Goal: Task Accomplishment & Management: Complete application form

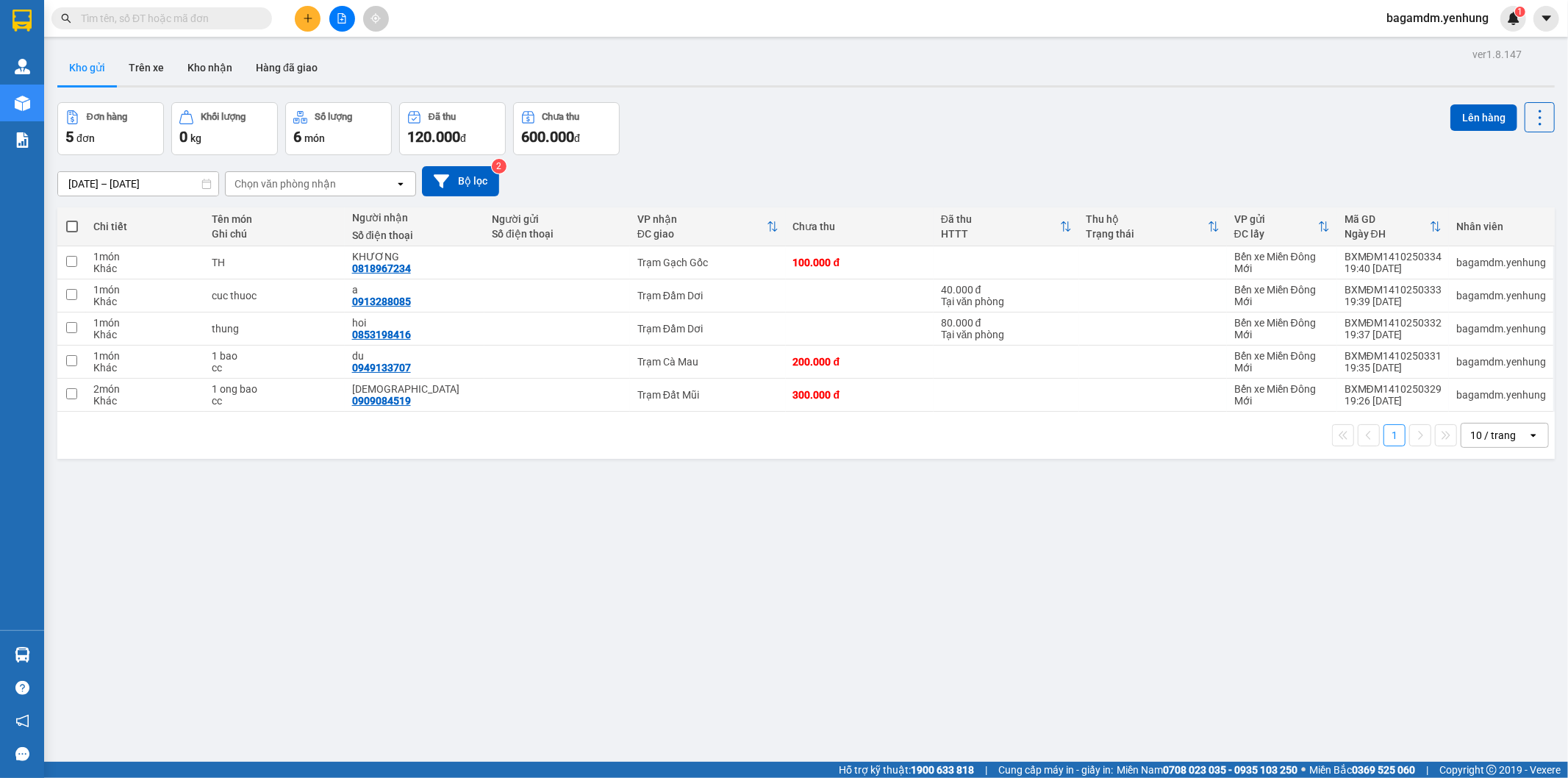
click at [342, 17] on icon "file-add" at bounding box center [341, 18] width 11 height 11
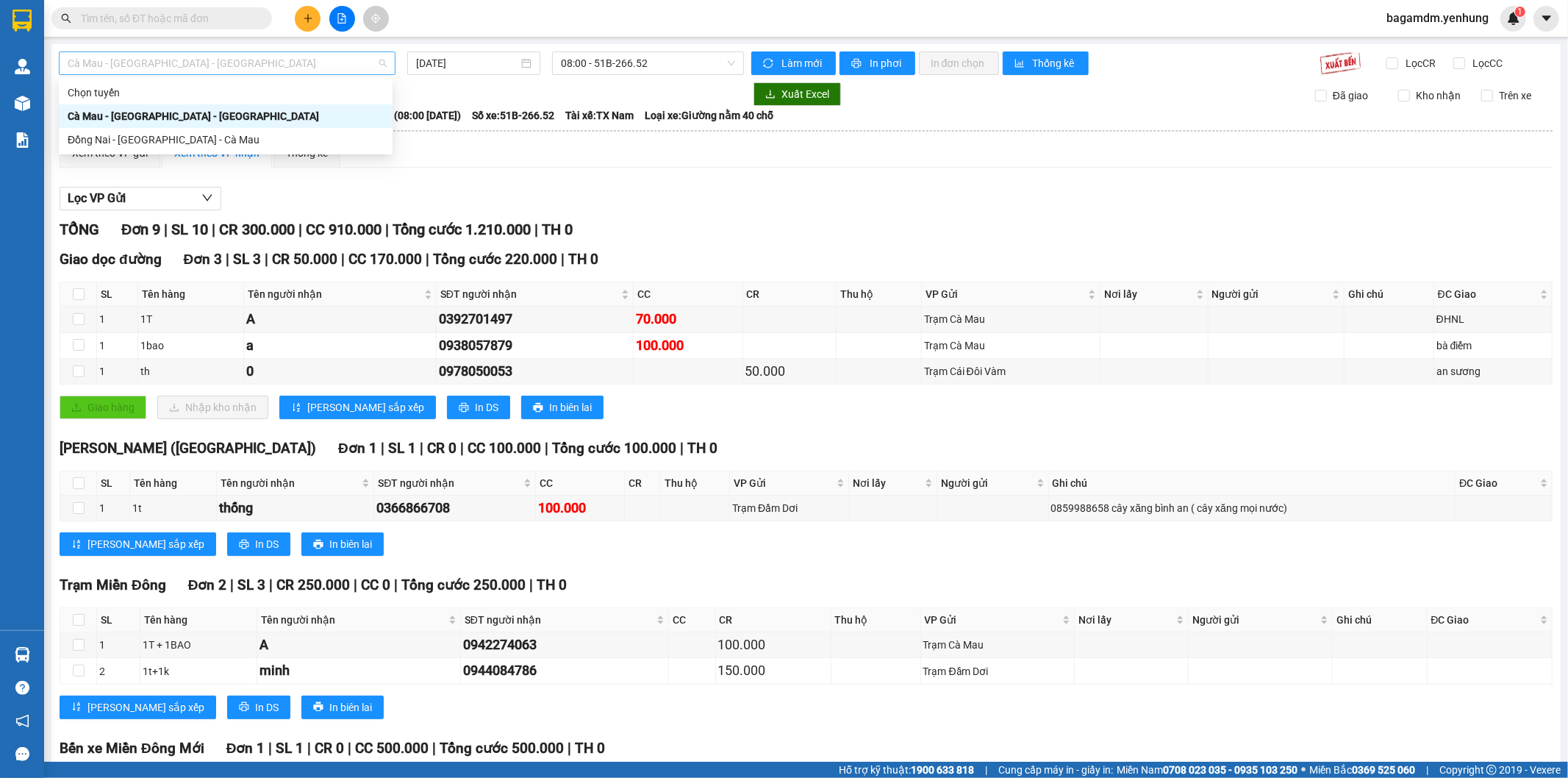
click at [243, 66] on span "Cà Mau - [GEOGRAPHIC_DATA] - [GEOGRAPHIC_DATA]" at bounding box center [227, 63] width 319 height 22
click at [155, 137] on div "Đồng Nai - [GEOGRAPHIC_DATA] - Cà Mau" at bounding box center [225, 139] width 316 height 16
type input "[DATE]"
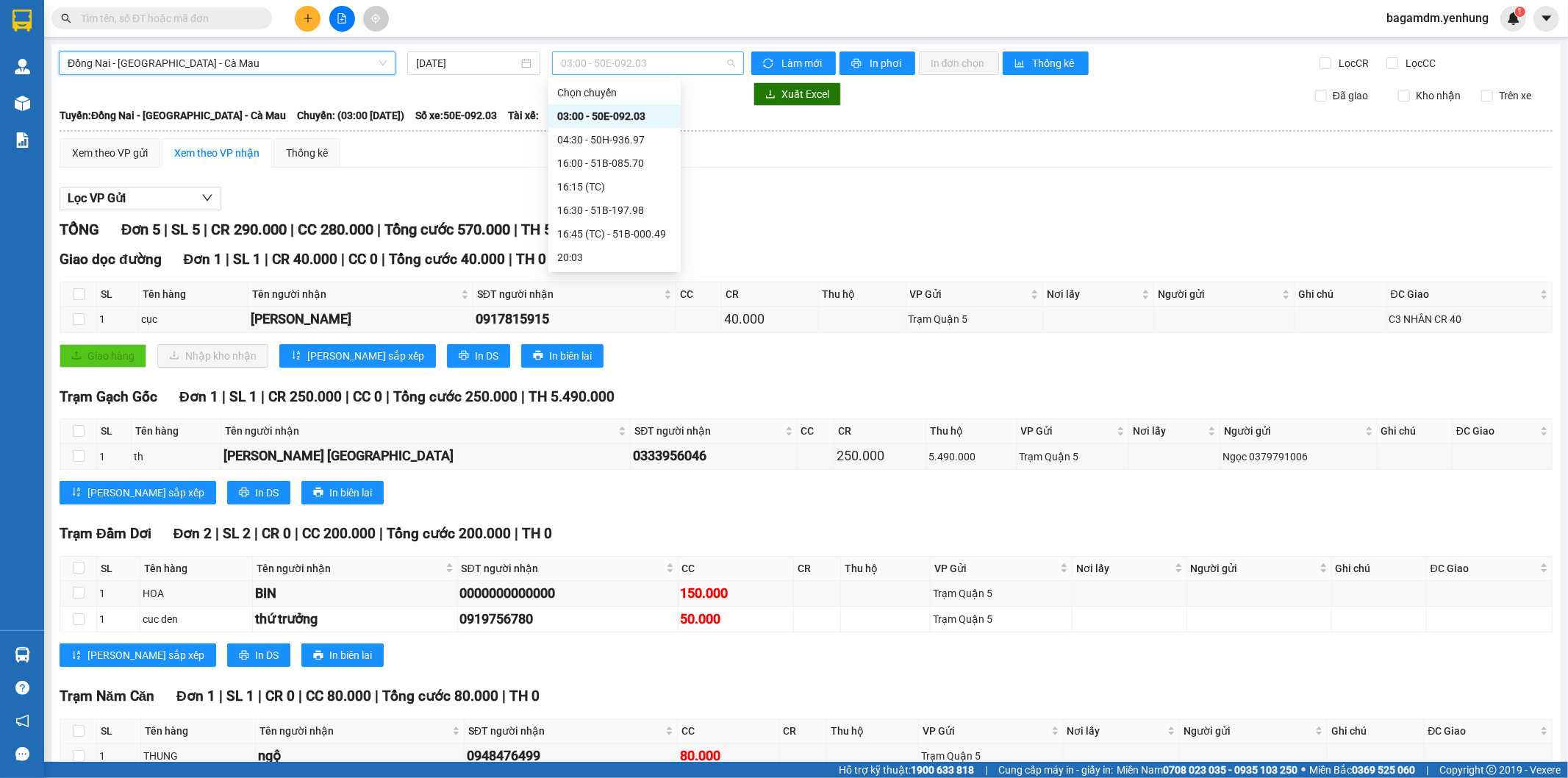
click at [604, 59] on span "03:00 - 50E-092.03" at bounding box center [647, 63] width 173 height 22
click at [604, 166] on div "16:00 - 51B-085.70" at bounding box center [613, 163] width 114 height 16
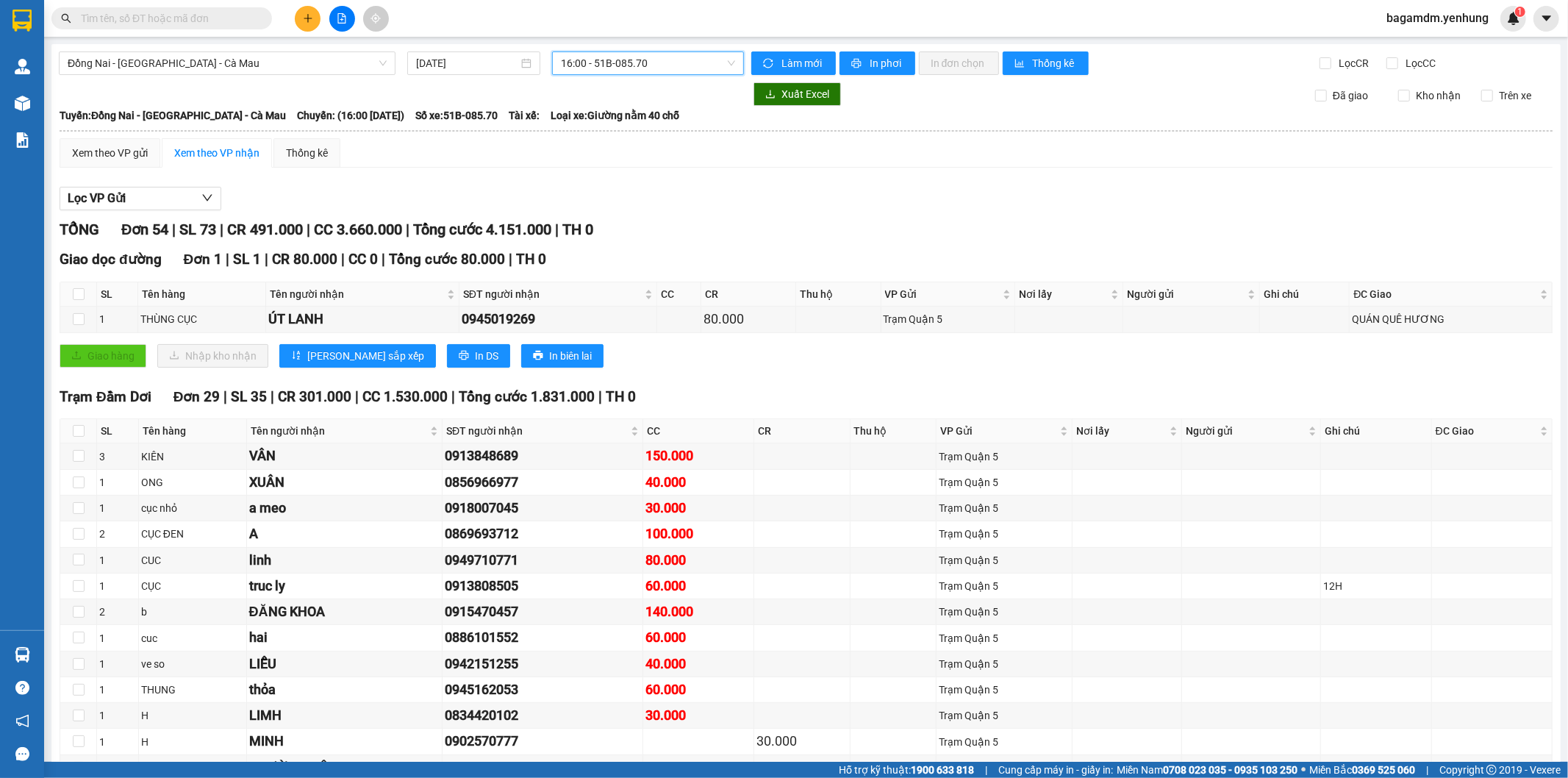
click at [613, 64] on span "16:00 - 51B-085.70" at bounding box center [647, 63] width 173 height 22
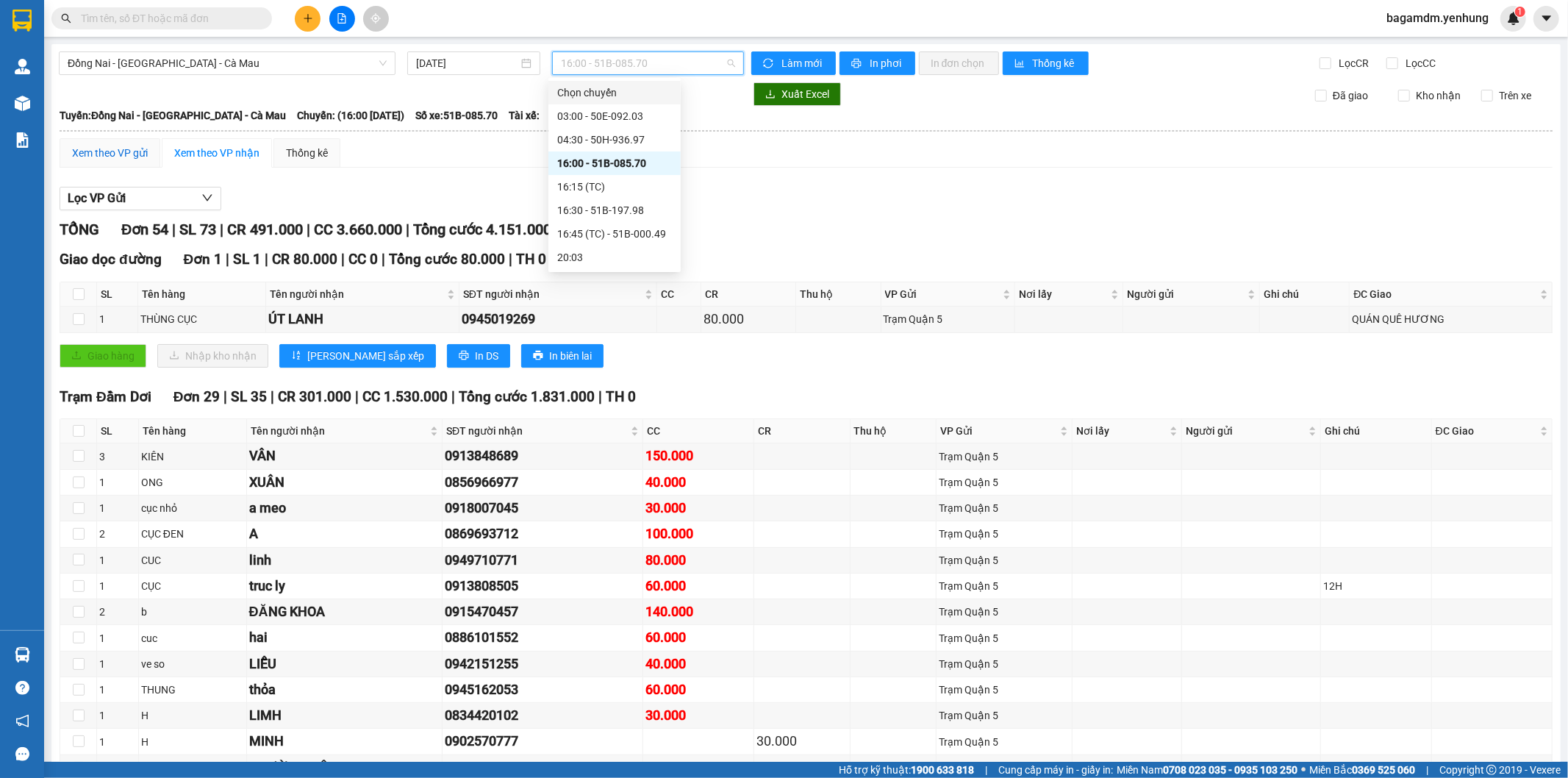
click at [118, 153] on div "Xem theo VP gửi" at bounding box center [110, 153] width 76 height 16
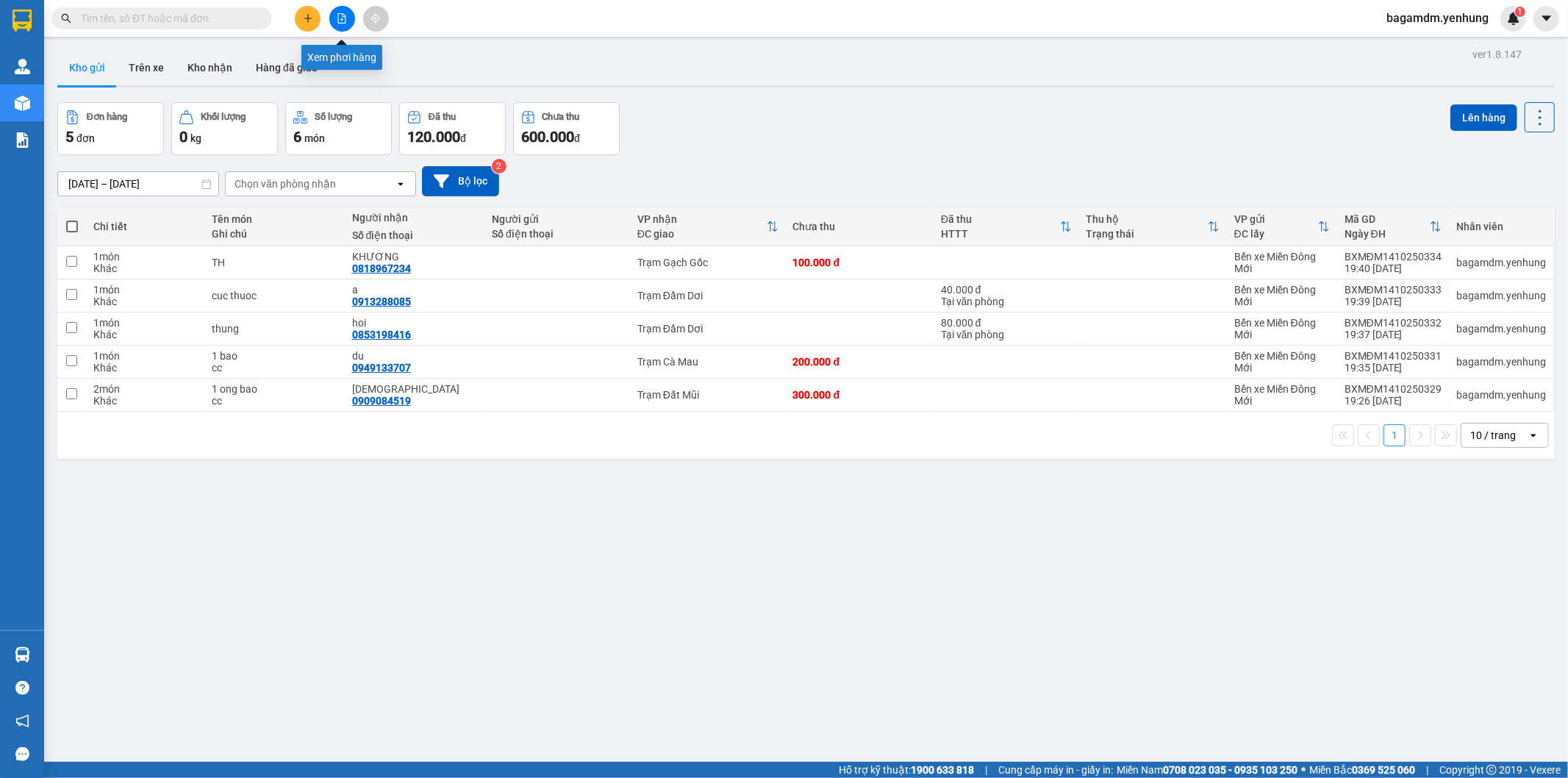
click at [338, 19] on icon "file-add" at bounding box center [342, 18] width 8 height 11
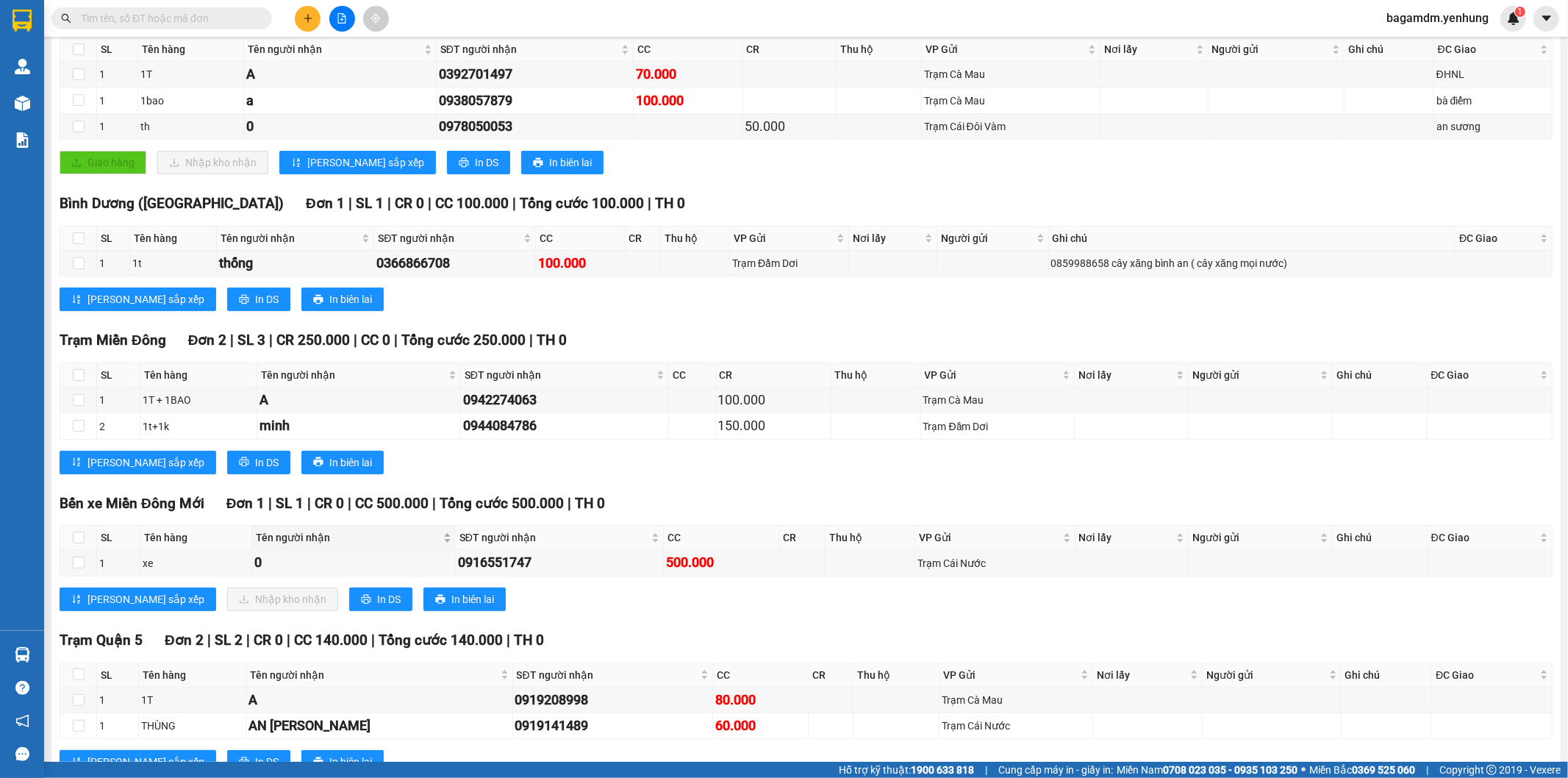
scroll to position [298, 0]
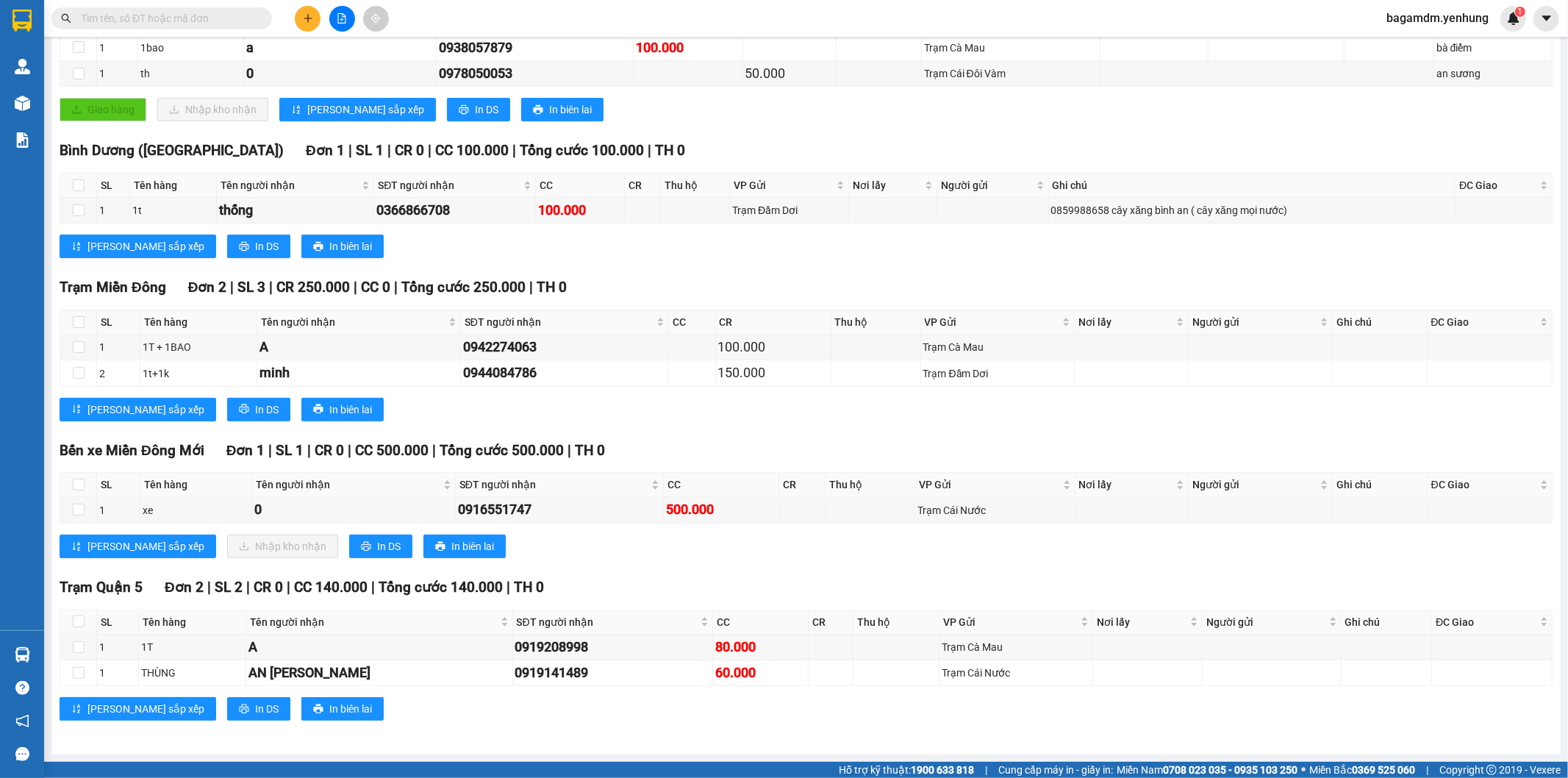
click at [707, 578] on div "Trạm Quận 5 Đơn 2 | SL 2 | CR 0 | CC 140.000 | Tổng cước 140.000 | TH 0" at bounding box center [806, 587] width 1493 height 22
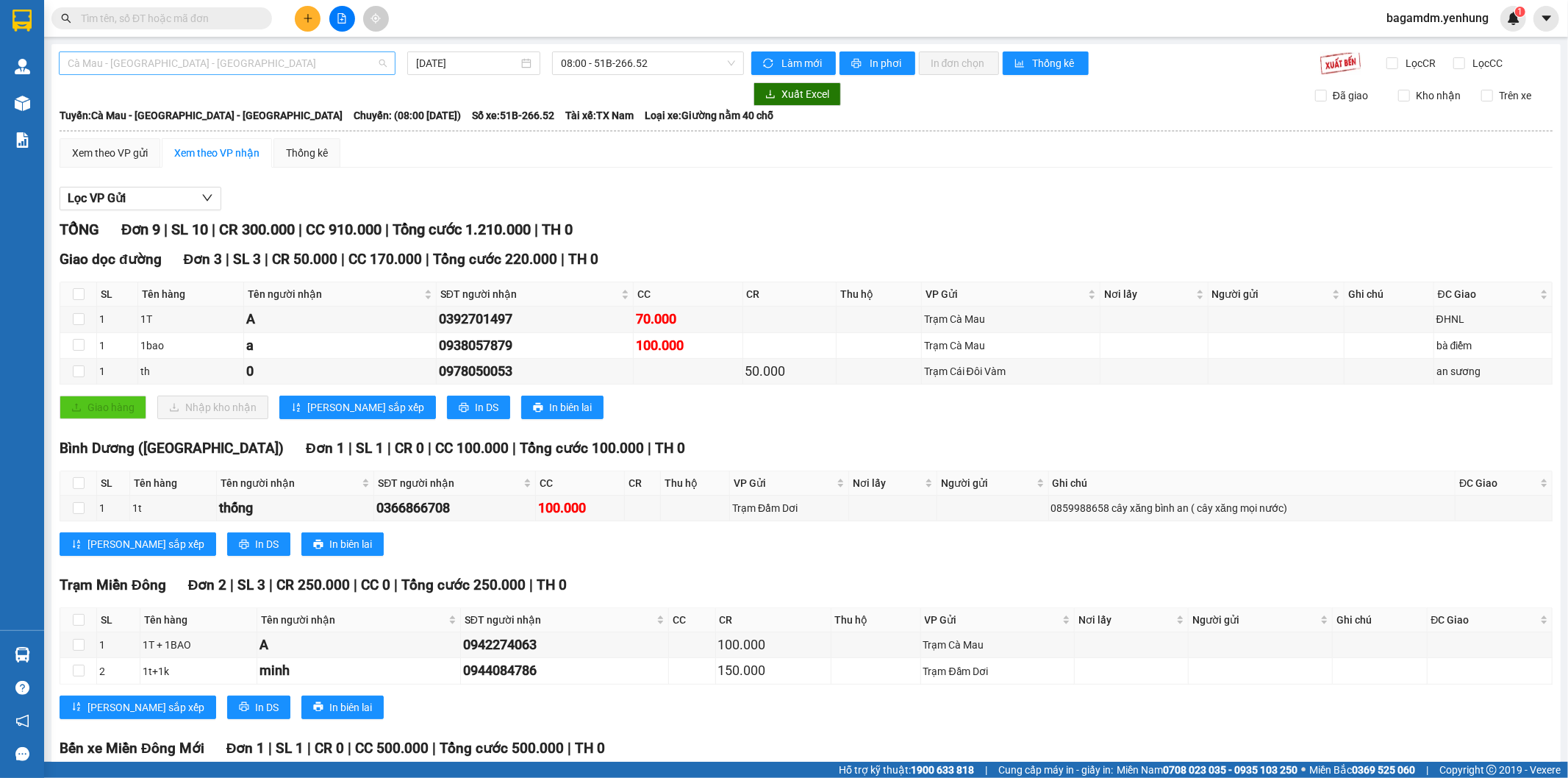
drag, startPoint x: 127, startPoint y: 63, endPoint x: 105, endPoint y: 119, distance: 60.2
click at [126, 67] on span "Cà Mau - [GEOGRAPHIC_DATA] - [GEOGRAPHIC_DATA]" at bounding box center [227, 63] width 319 height 22
click at [100, 136] on div "Đồng Nai - [GEOGRAPHIC_DATA] - Cà Mau" at bounding box center [225, 139] width 316 height 16
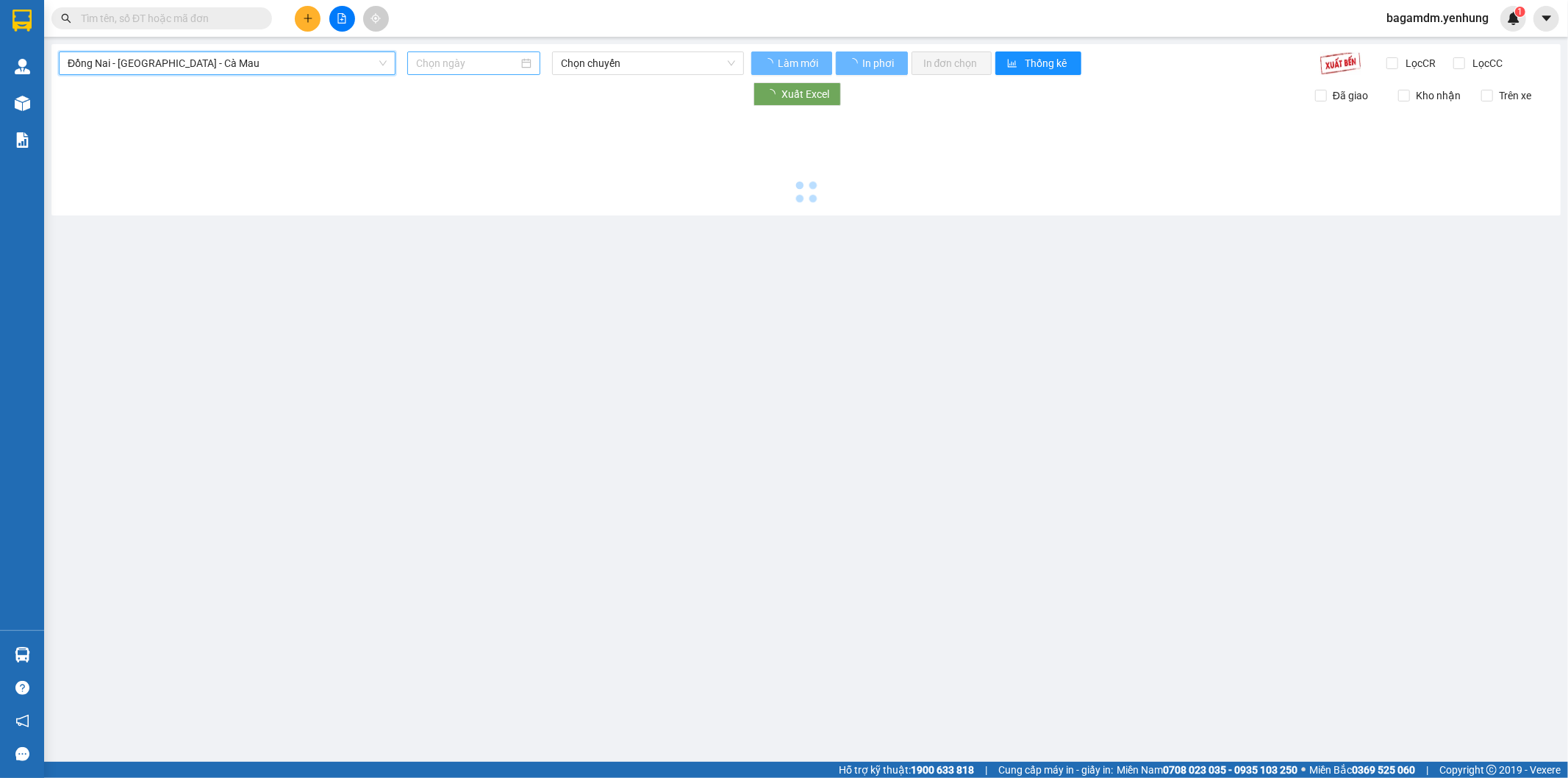
type input "[DATE]"
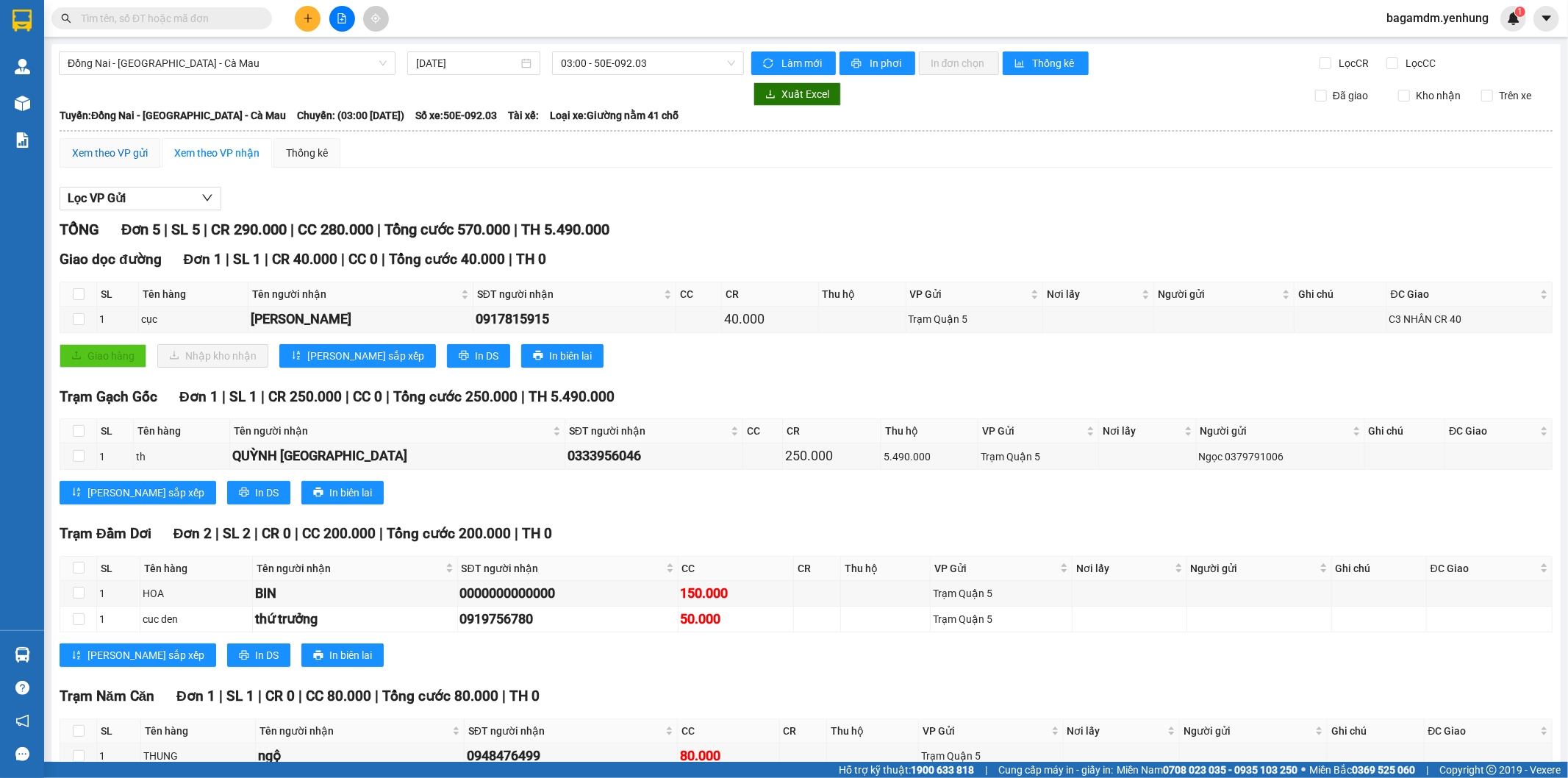
click at [127, 148] on div "Xem theo VP gửi" at bounding box center [110, 153] width 76 height 16
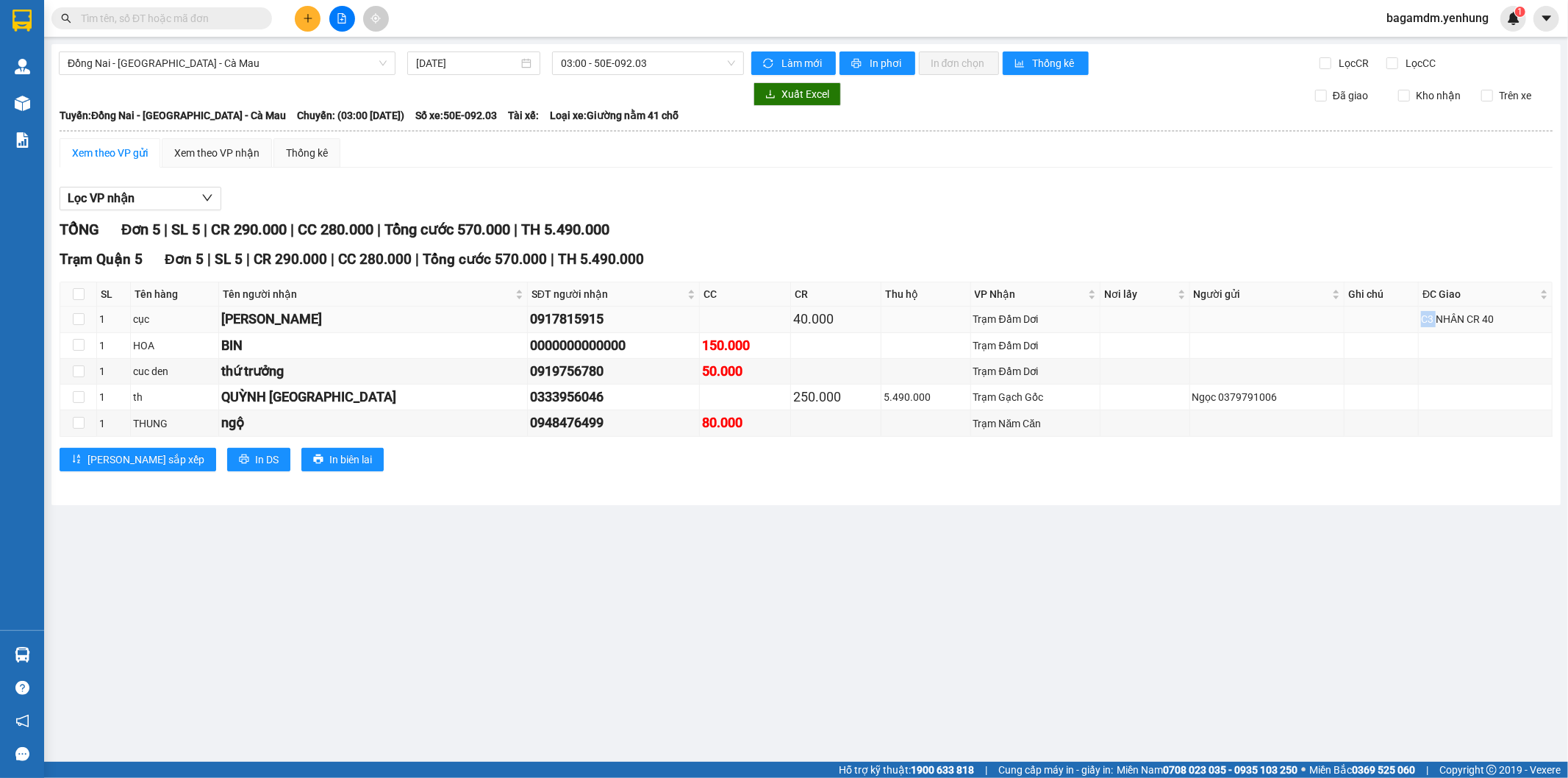
drag, startPoint x: 1417, startPoint y: 323, endPoint x: 1401, endPoint y: 325, distance: 16.1
click at [1418, 325] on td "C3 NHÂN CR 40" at bounding box center [1484, 319] width 134 height 26
click at [619, 53] on span "03:00 - 50E-092.03" at bounding box center [647, 63] width 173 height 22
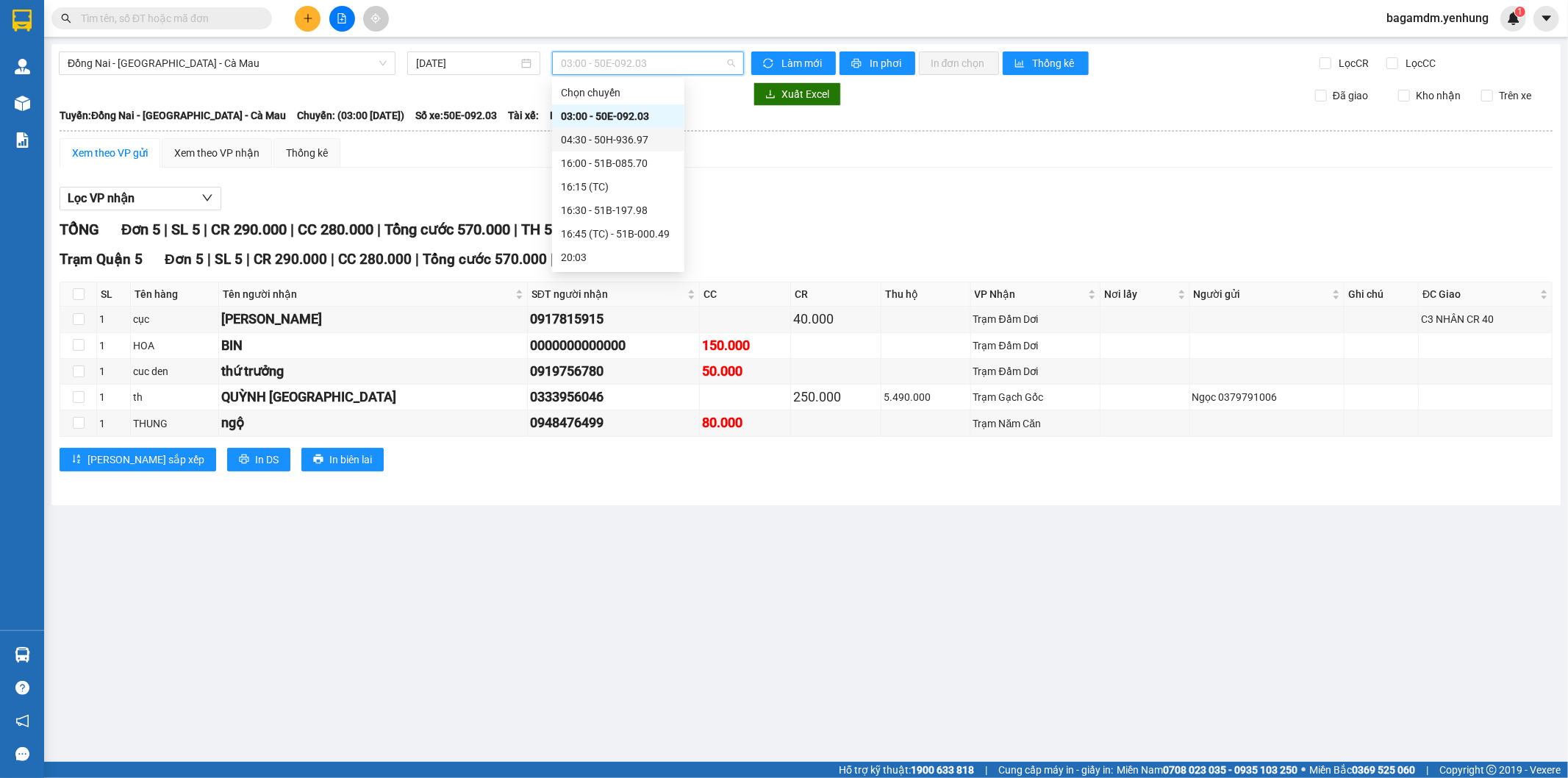
click at [583, 150] on div "04:30 - 50H-936.97" at bounding box center [618, 139] width 133 height 23
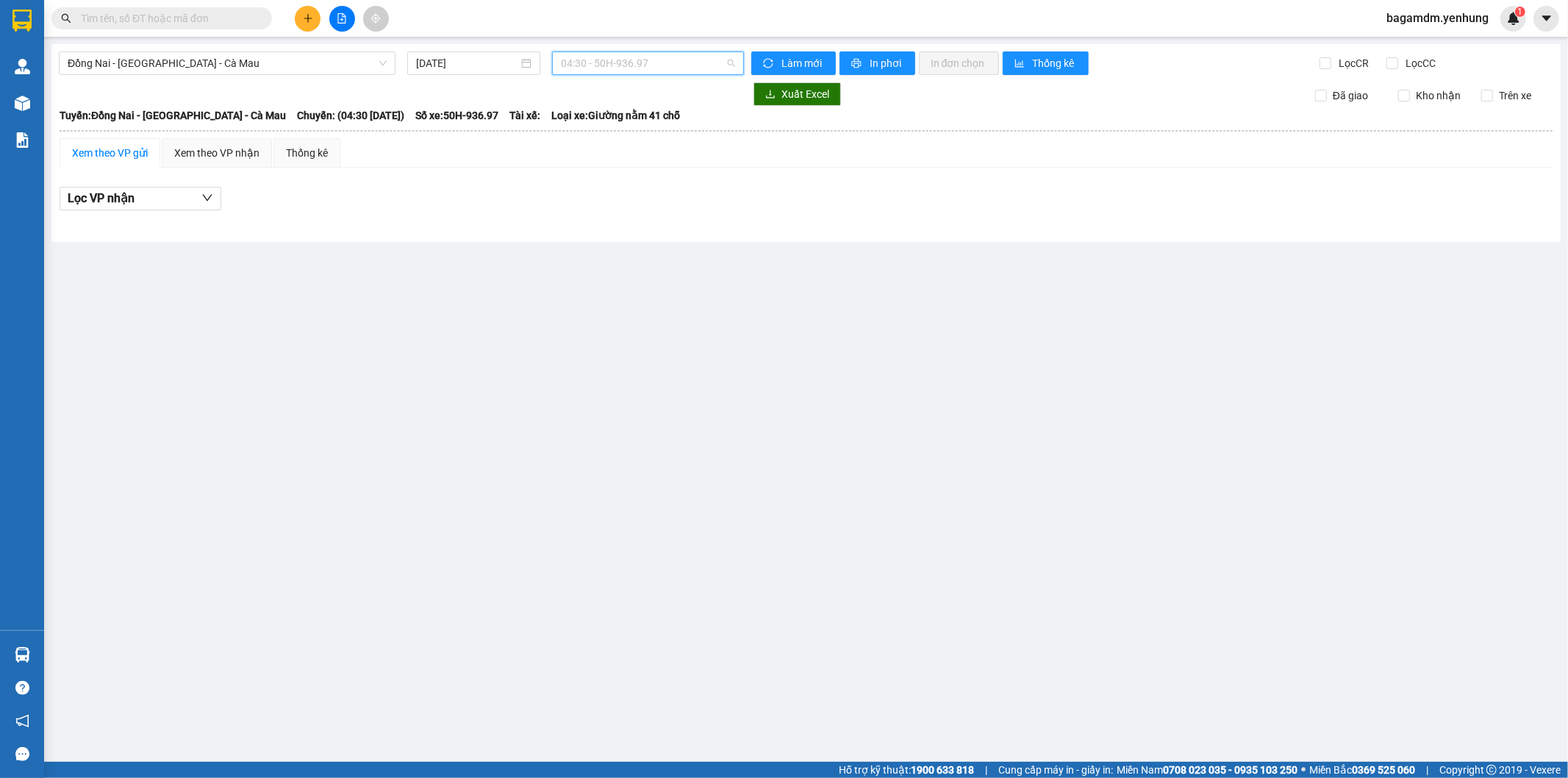
click at [591, 72] on span "04:30 - 50H-936.97" at bounding box center [647, 63] width 173 height 22
click at [578, 151] on div "16:00 - 51B-085.70" at bounding box center [618, 163] width 133 height 23
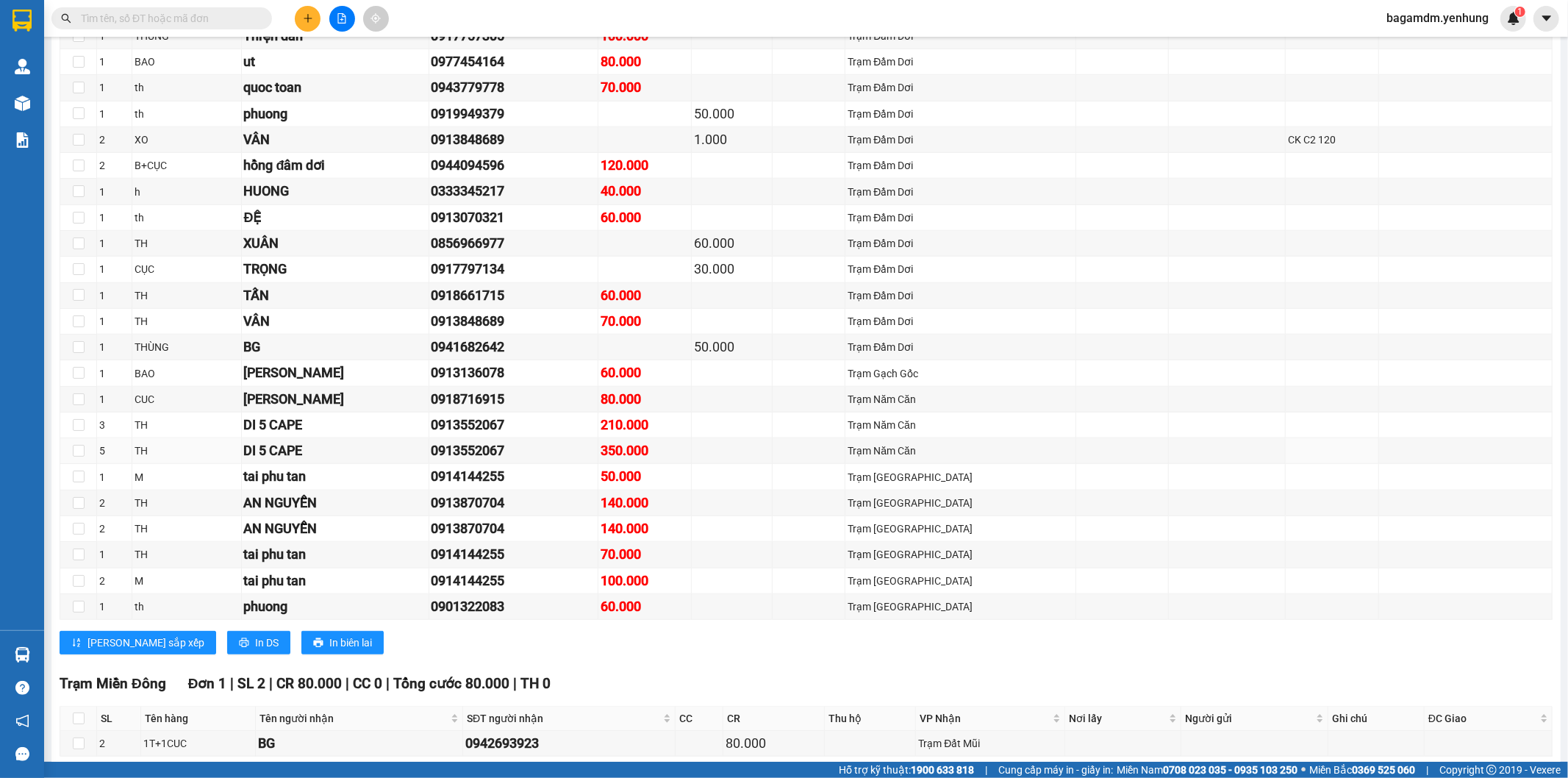
scroll to position [1135, 0]
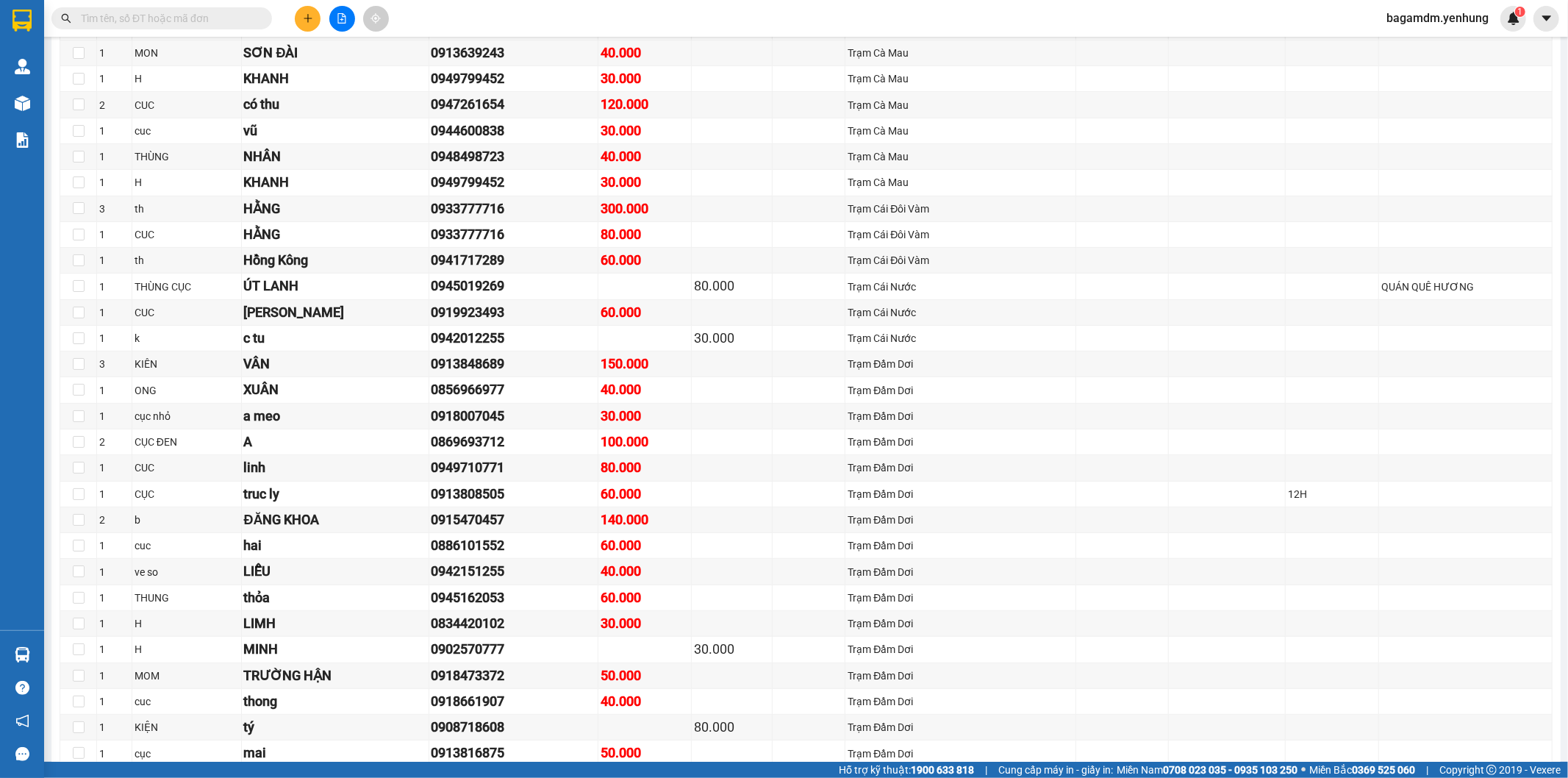
scroll to position [0, 0]
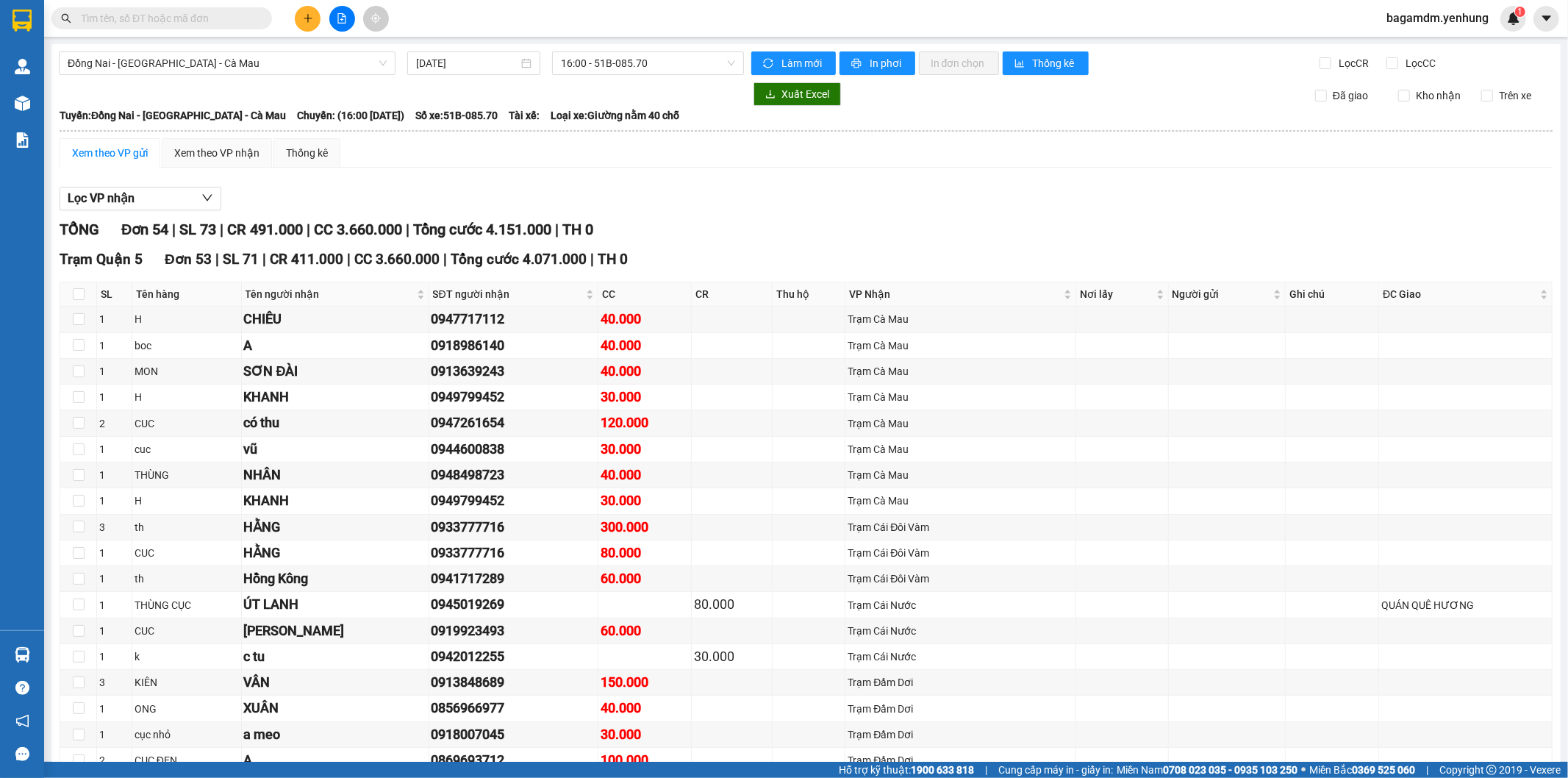
click at [746, 254] on div "Trạm Quận 5 Đơn 53 | SL 71 | CR 411.000 | CC 3.660.000 | Tổng cước 4.071.000 | …" at bounding box center [806, 259] width 1493 height 22
click at [229, 52] on div "Đồng Nai - [GEOGRAPHIC_DATA] - Cà Mau" at bounding box center [227, 63] width 336 height 23
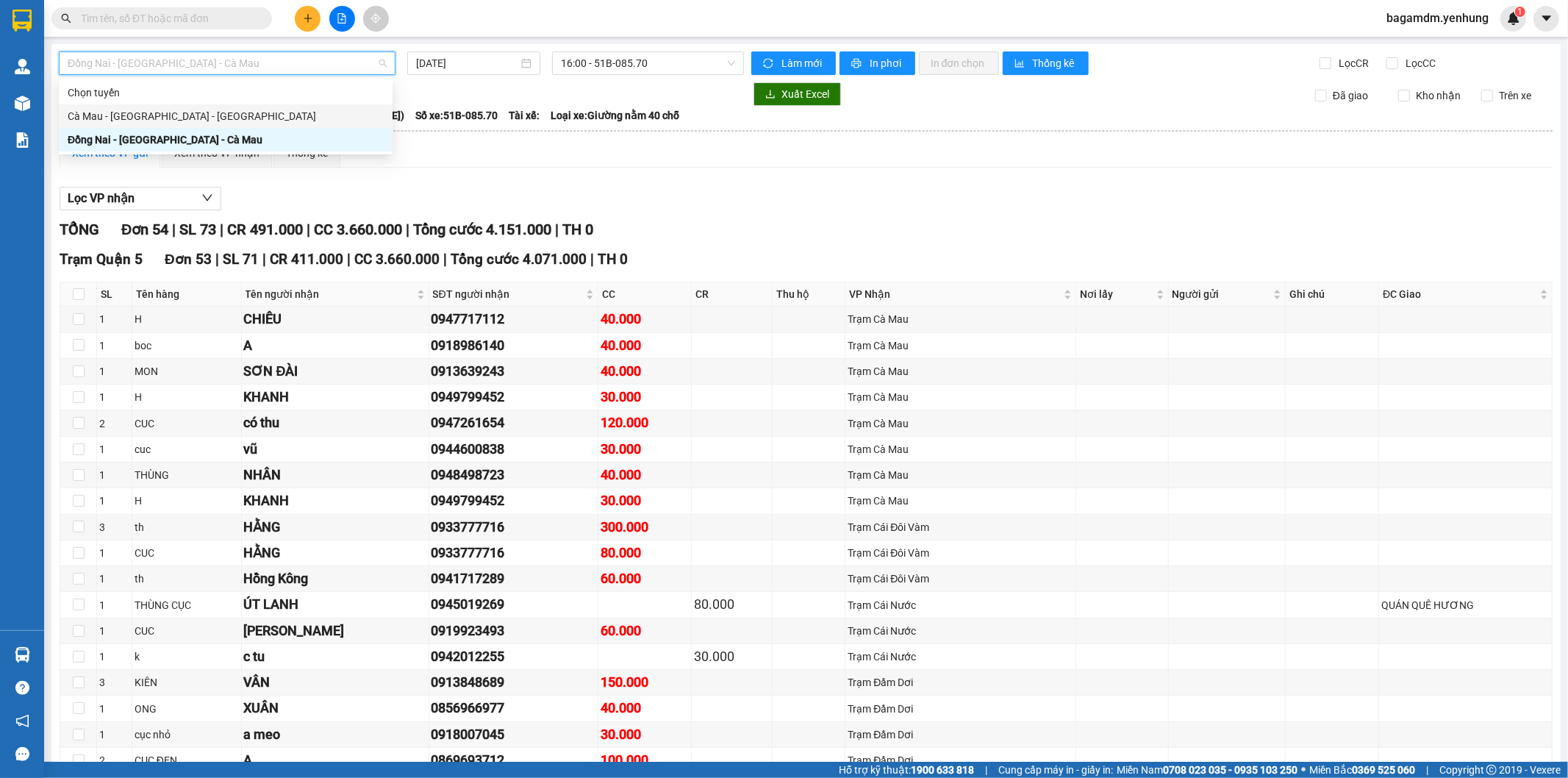
click at [133, 115] on div "Cà Mau - [GEOGRAPHIC_DATA] - [GEOGRAPHIC_DATA]" at bounding box center [225, 115] width 316 height 16
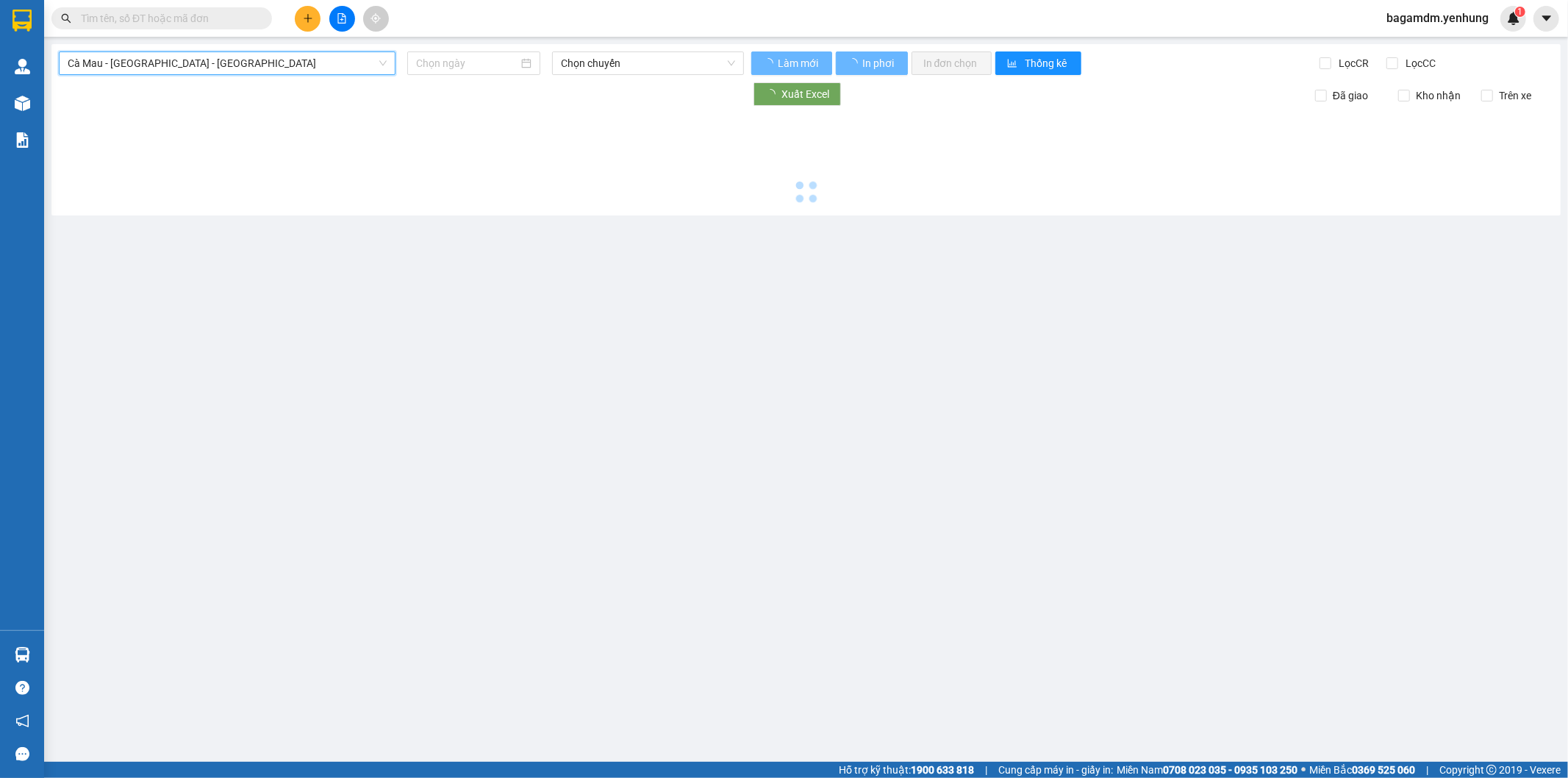
type input "[DATE]"
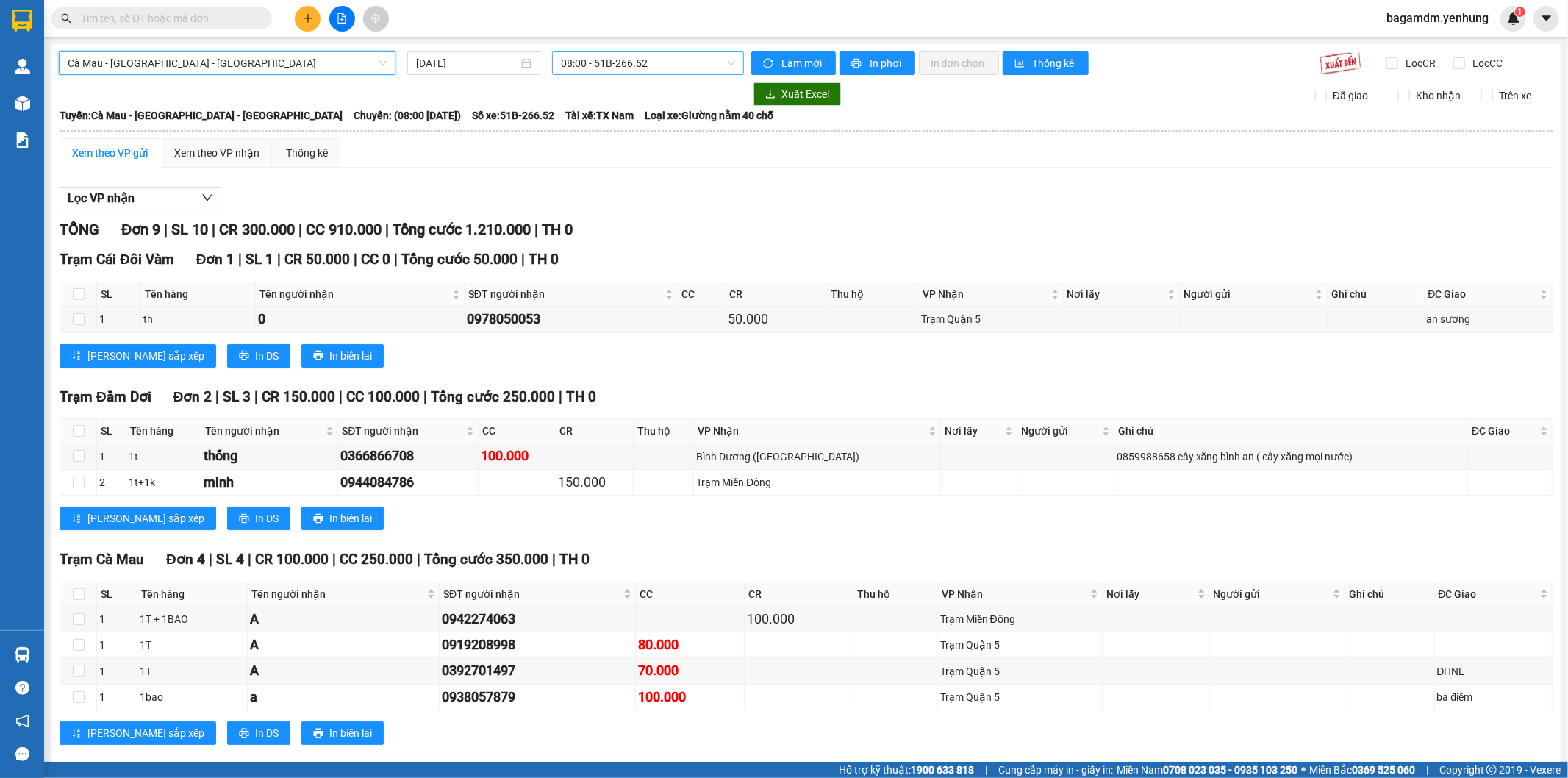
click at [615, 67] on span "08:00 - 51B-266.52" at bounding box center [647, 63] width 173 height 22
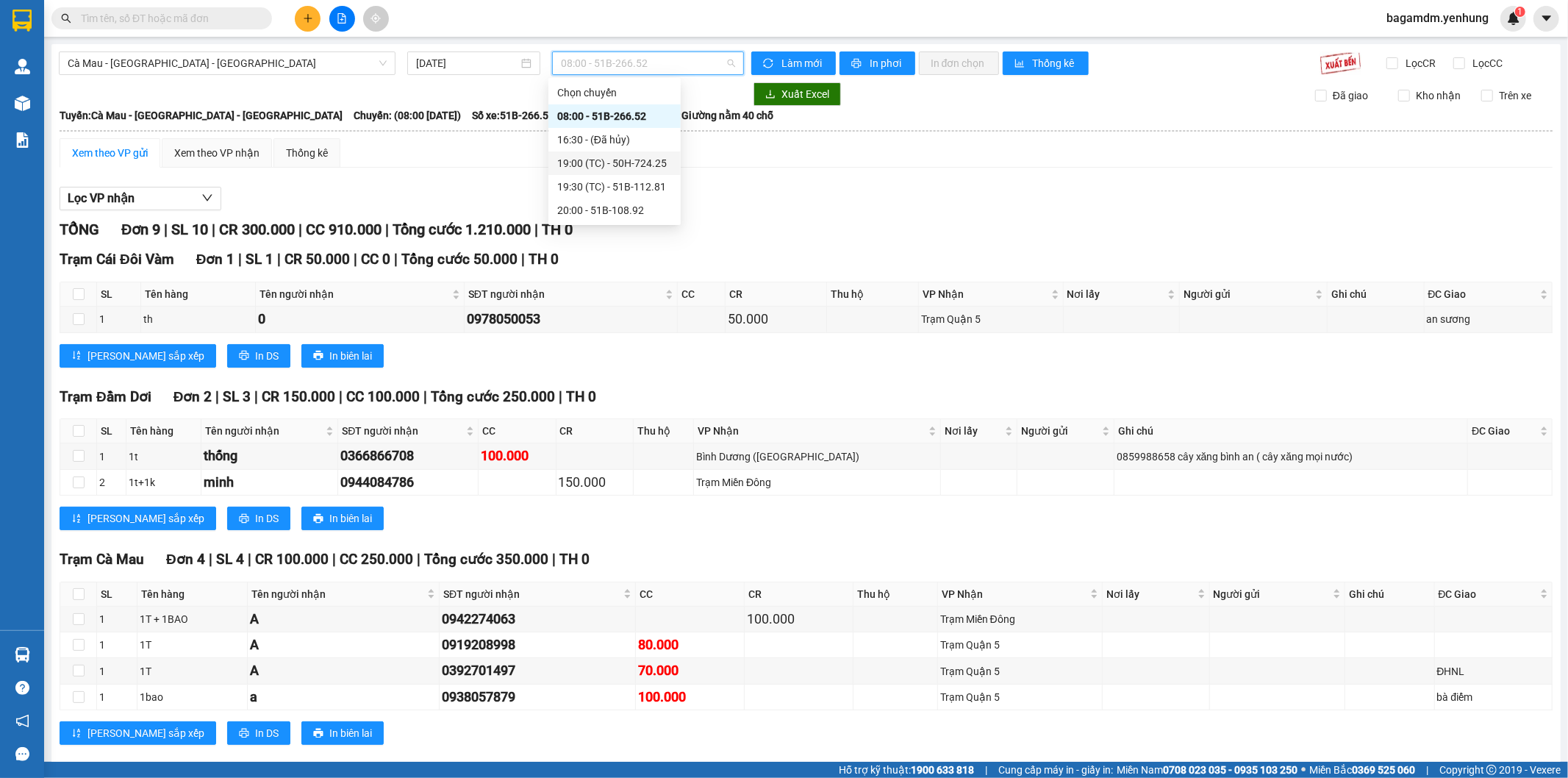
click at [609, 164] on div "19:00 (TC) - 50H-724.25" at bounding box center [613, 163] width 114 height 16
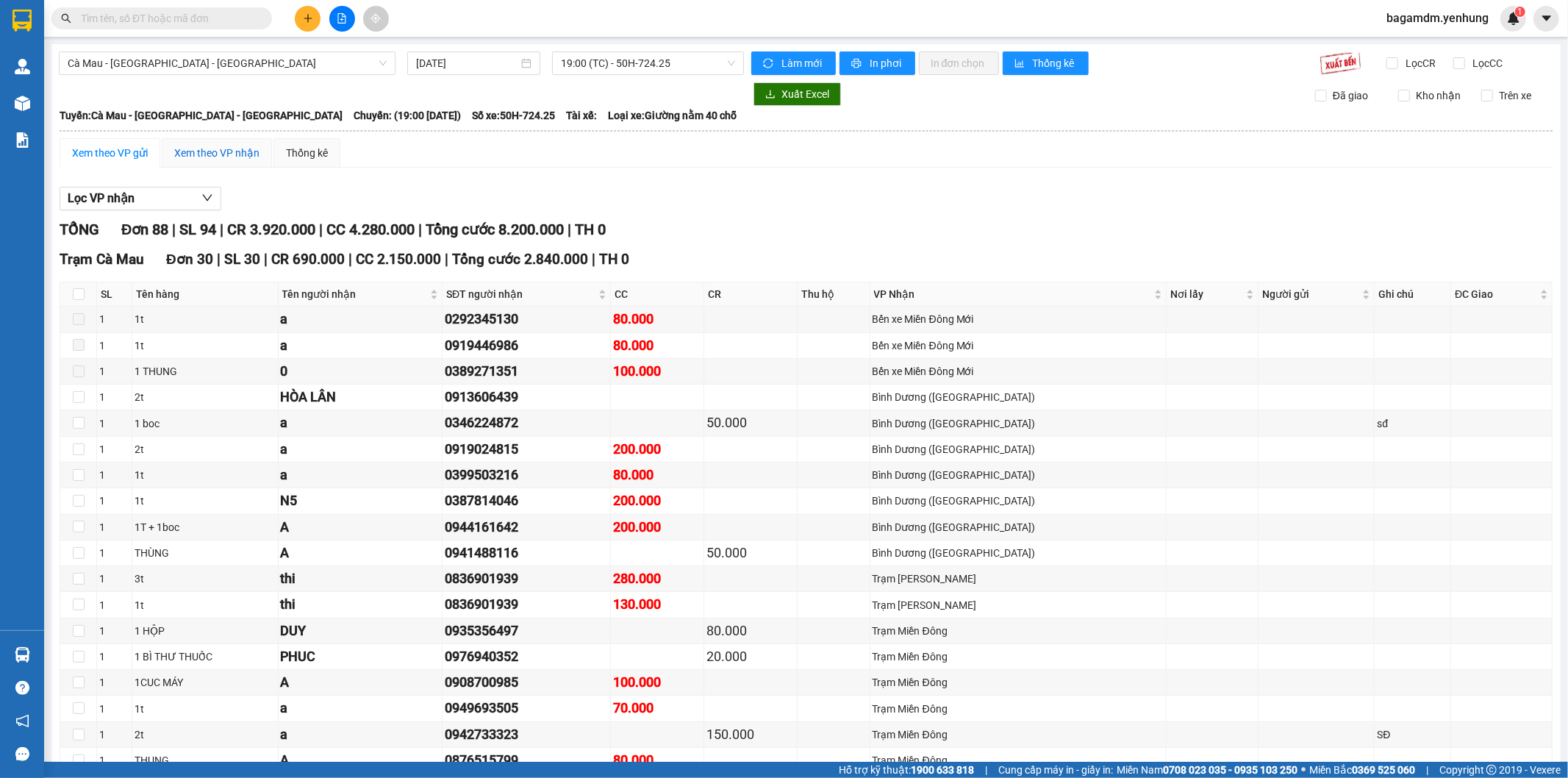
click at [187, 155] on div "Xem theo VP nhận" at bounding box center [216, 153] width 86 height 16
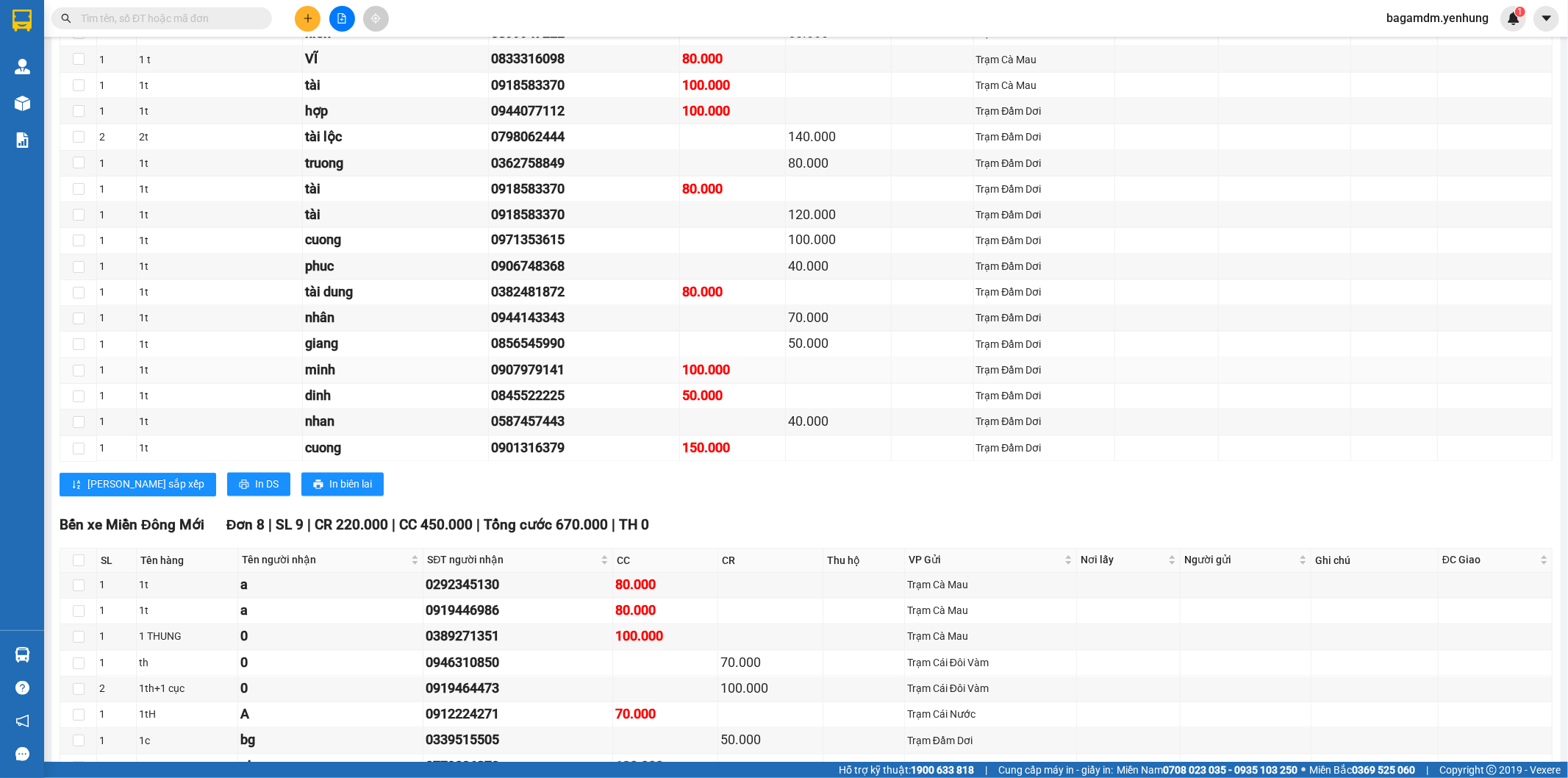
scroll to position [2464, 0]
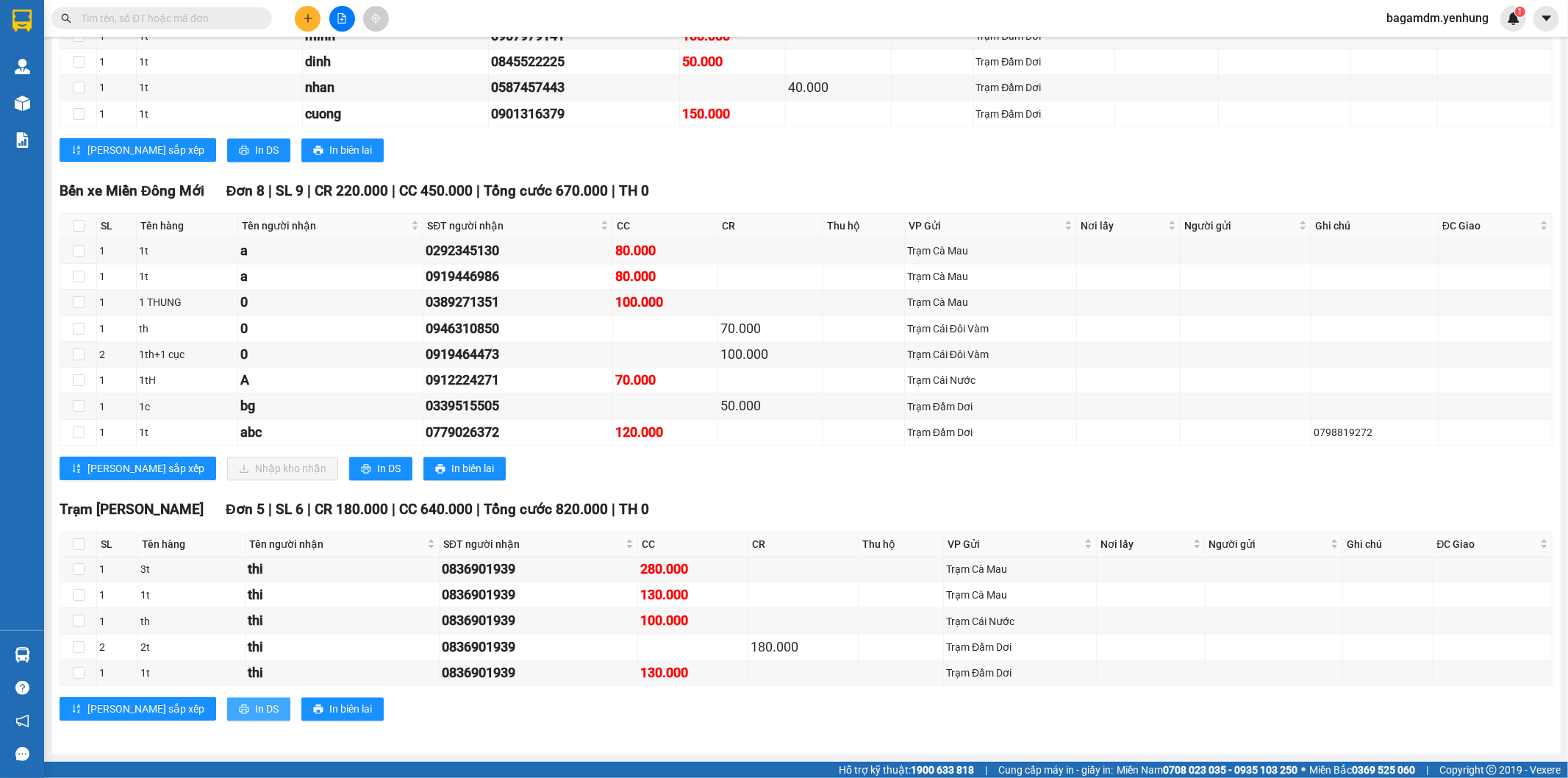
click at [238, 710] on icon "printer" at bounding box center [243, 709] width 11 height 11
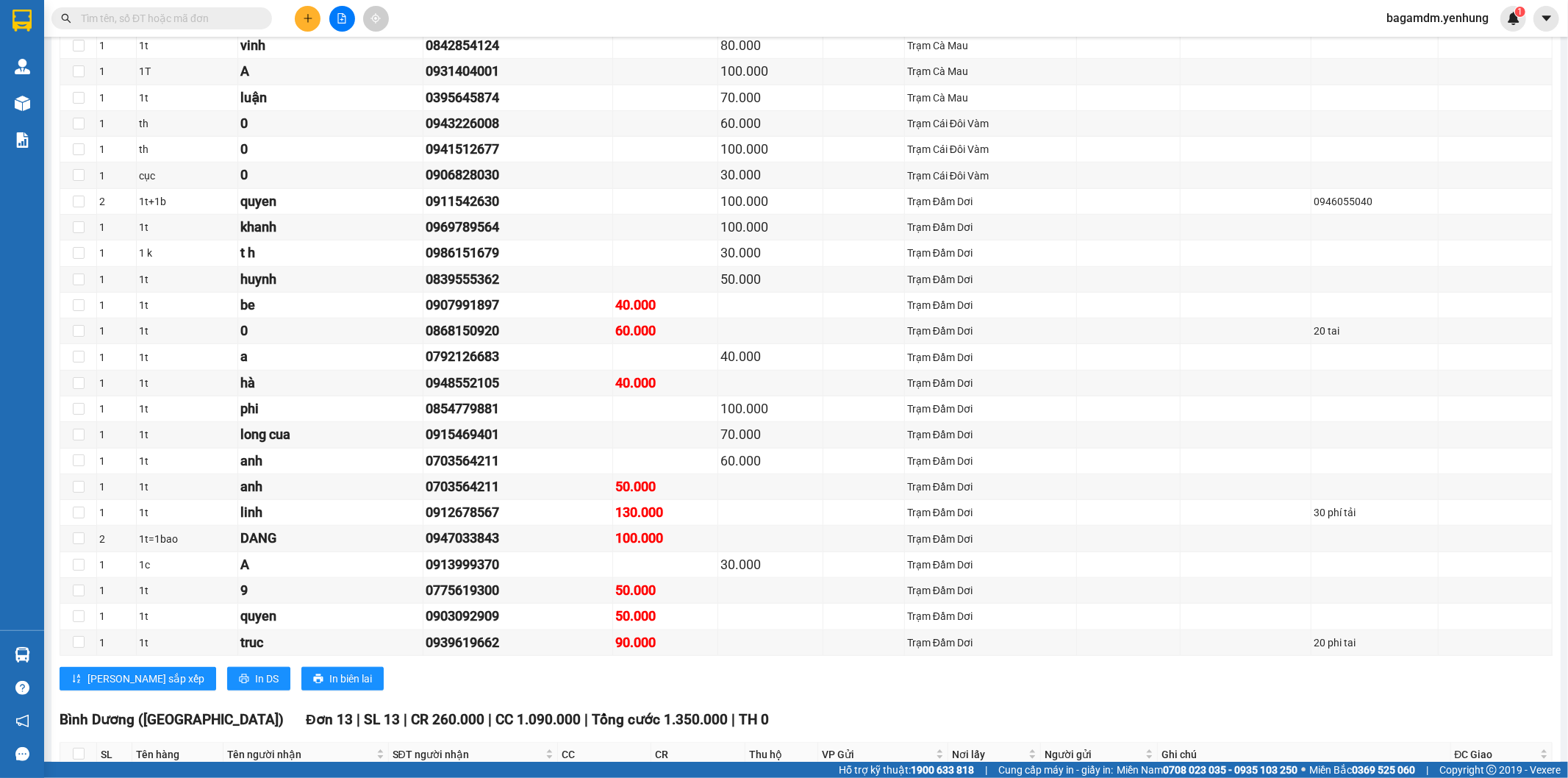
scroll to position [421, 0]
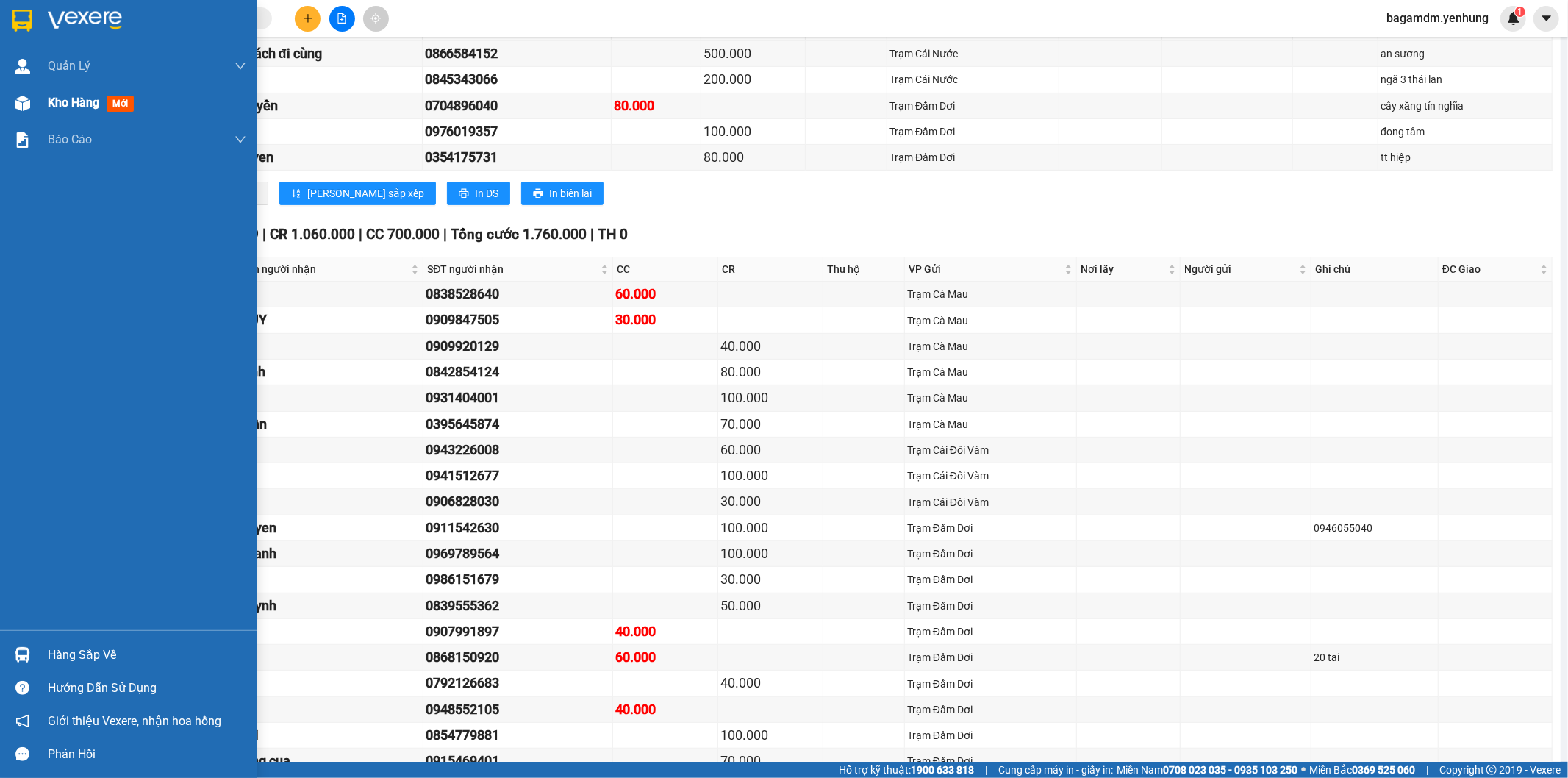
click at [45, 100] on div "Kho hàng mới" at bounding box center [129, 103] width 258 height 37
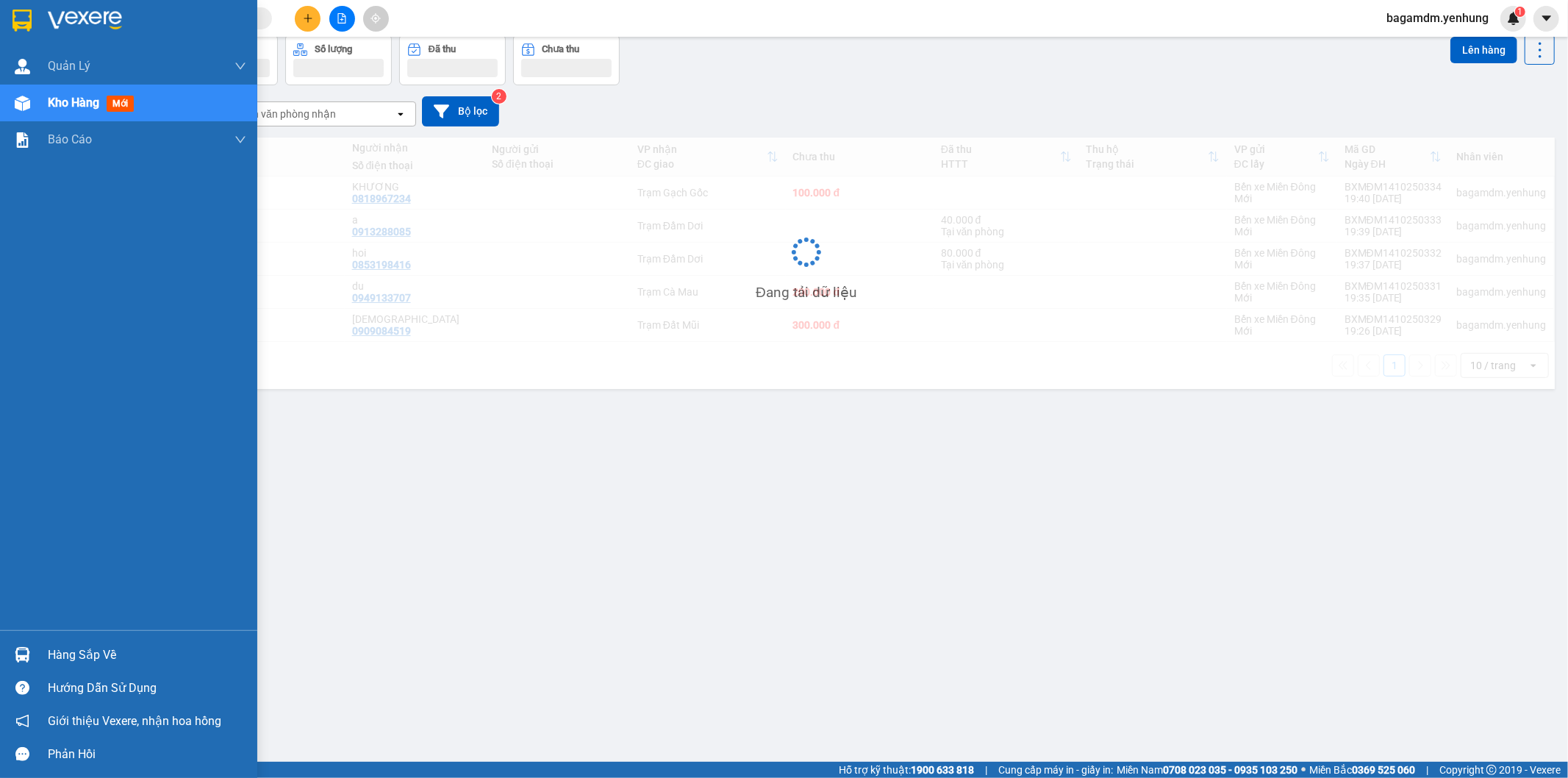
scroll to position [67, 0]
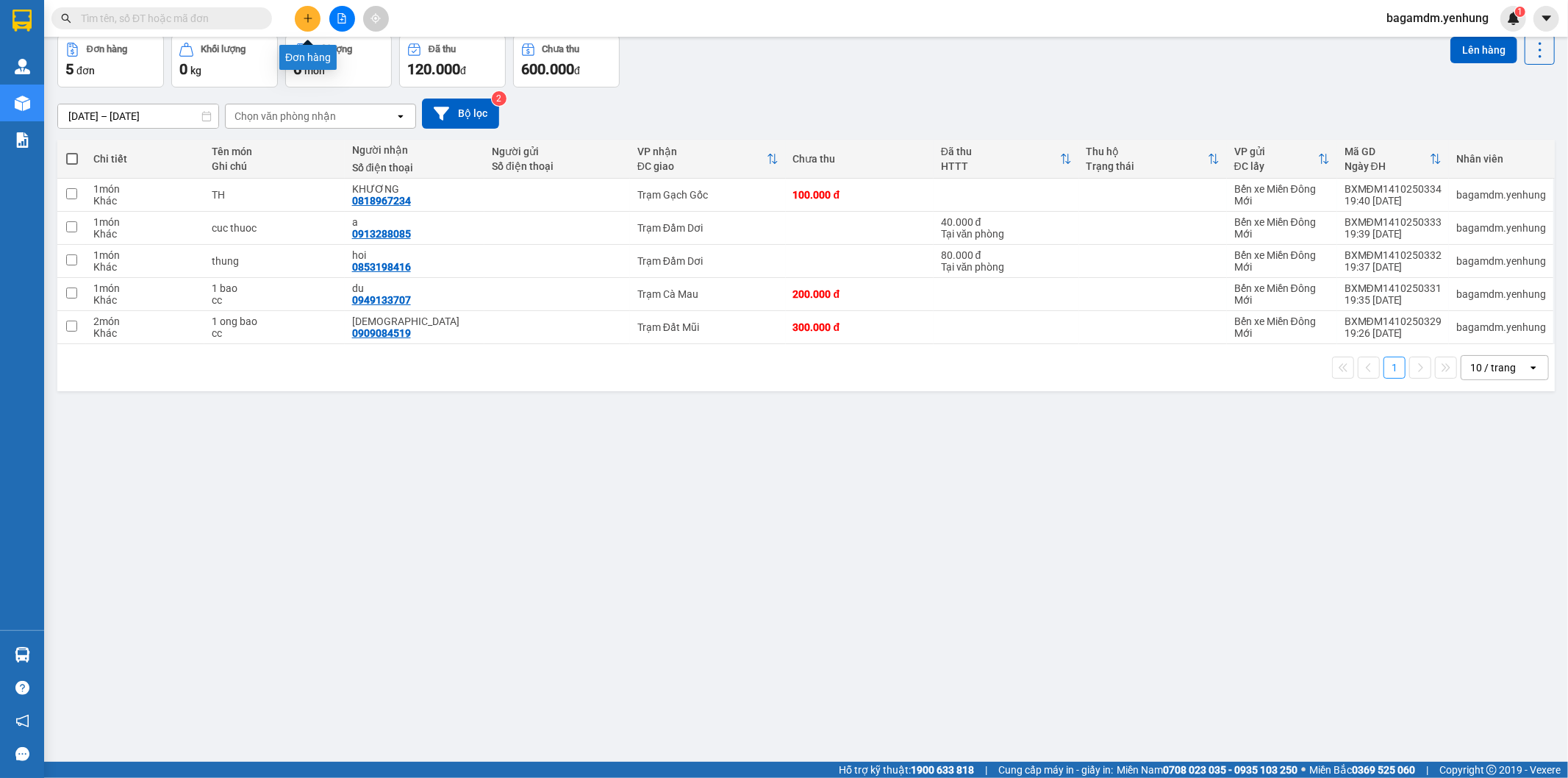
click at [311, 23] on icon "plus" at bounding box center [308, 18] width 11 height 11
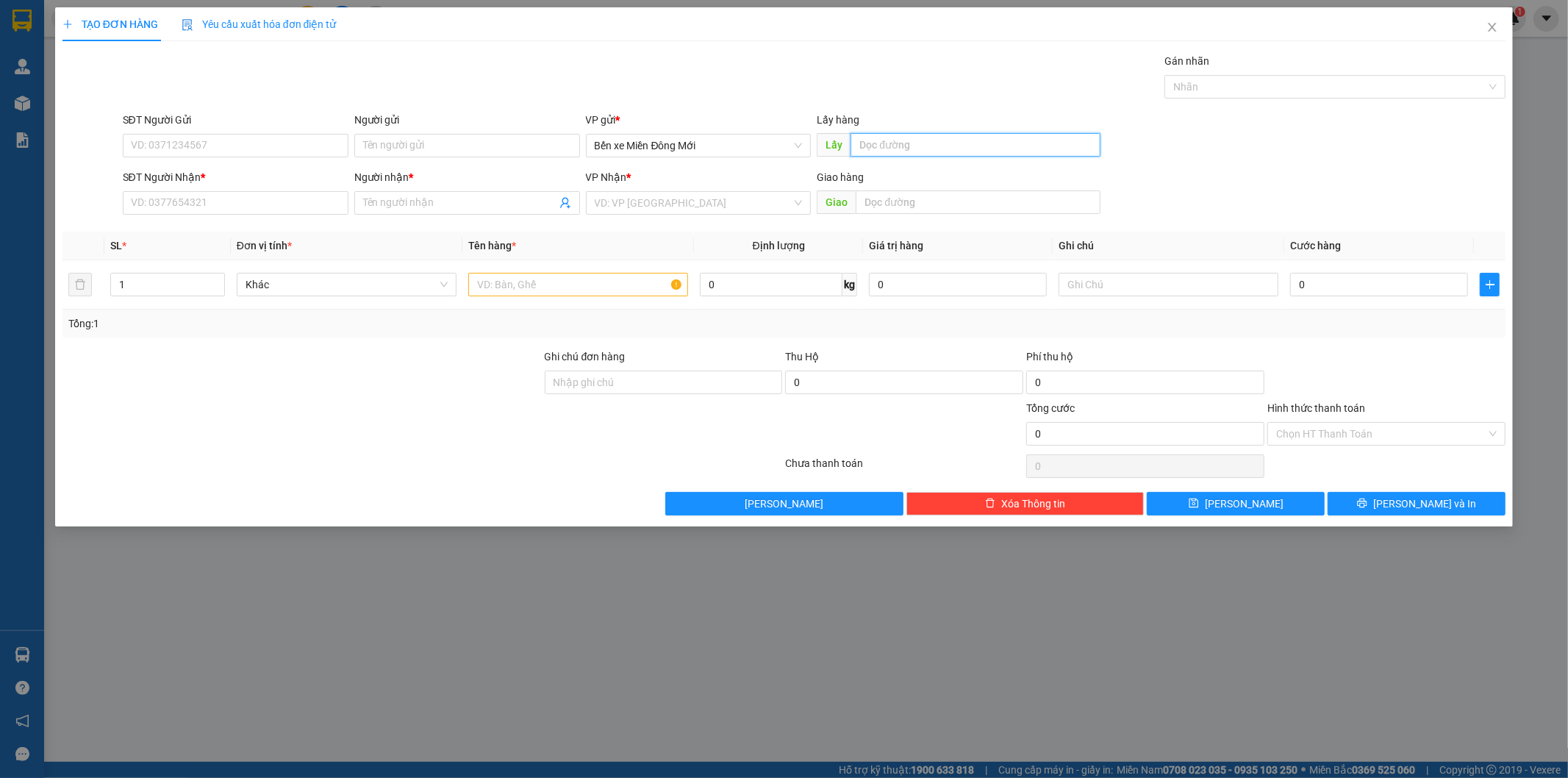
click at [894, 151] on input "text" at bounding box center [975, 144] width 250 height 23
type input "TẤN THỚI HIỆP"
type input "0326056300"
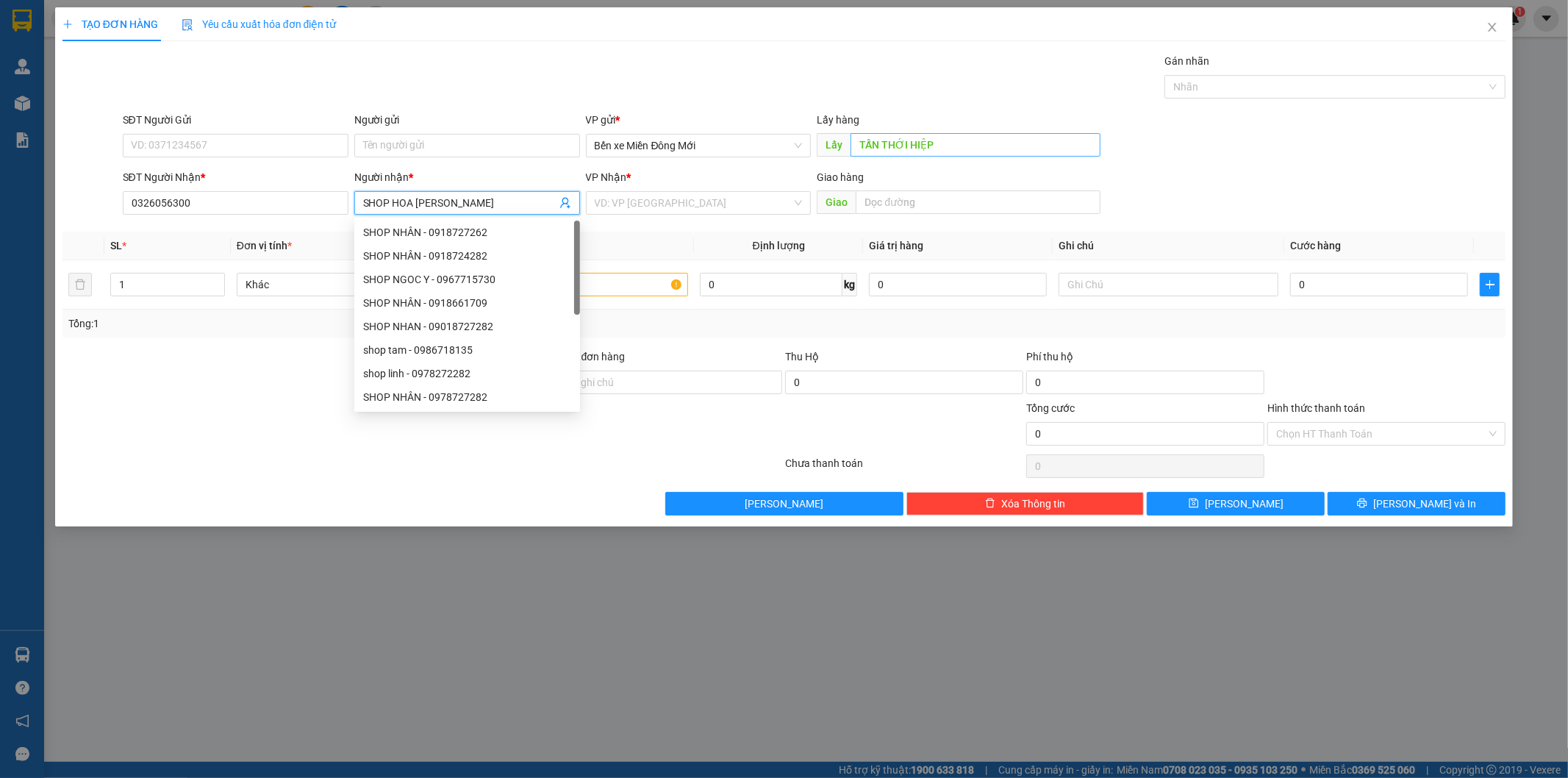
type input "SHOP HOA BÙI LINH"
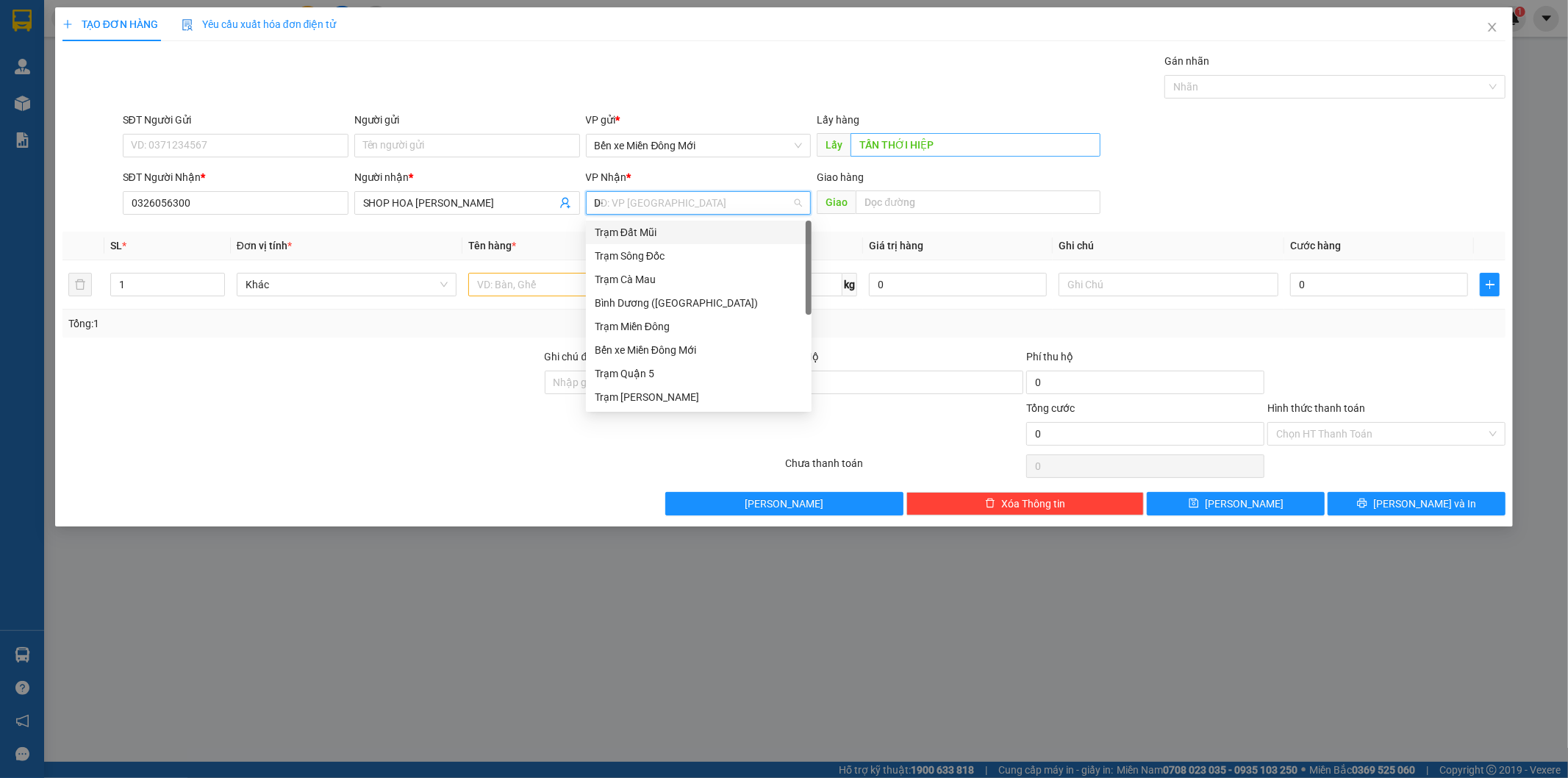
type input "D"
type input "Đ"
type input "DD"
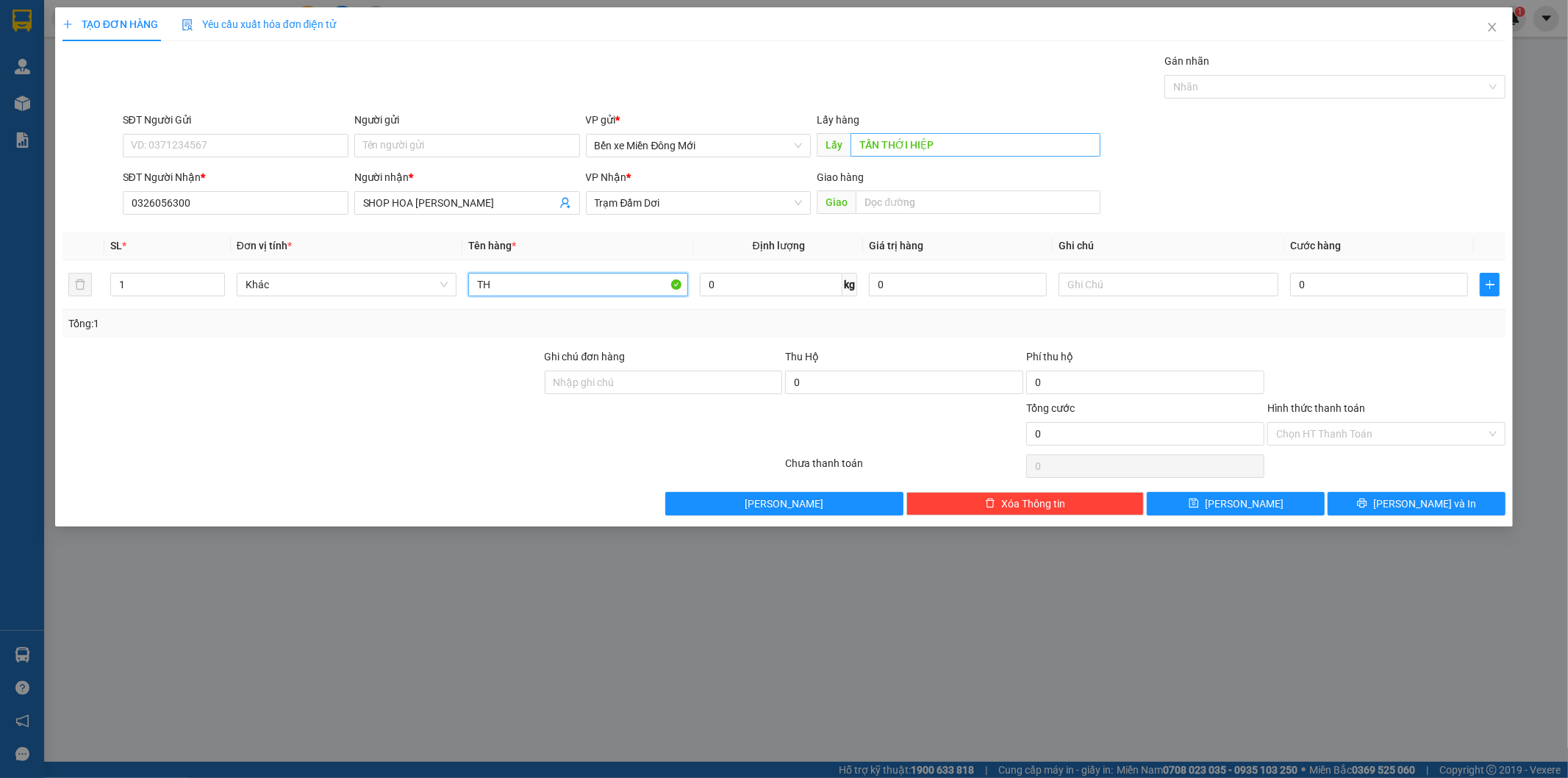
type input "TH"
type input "XE 70"
type input "1"
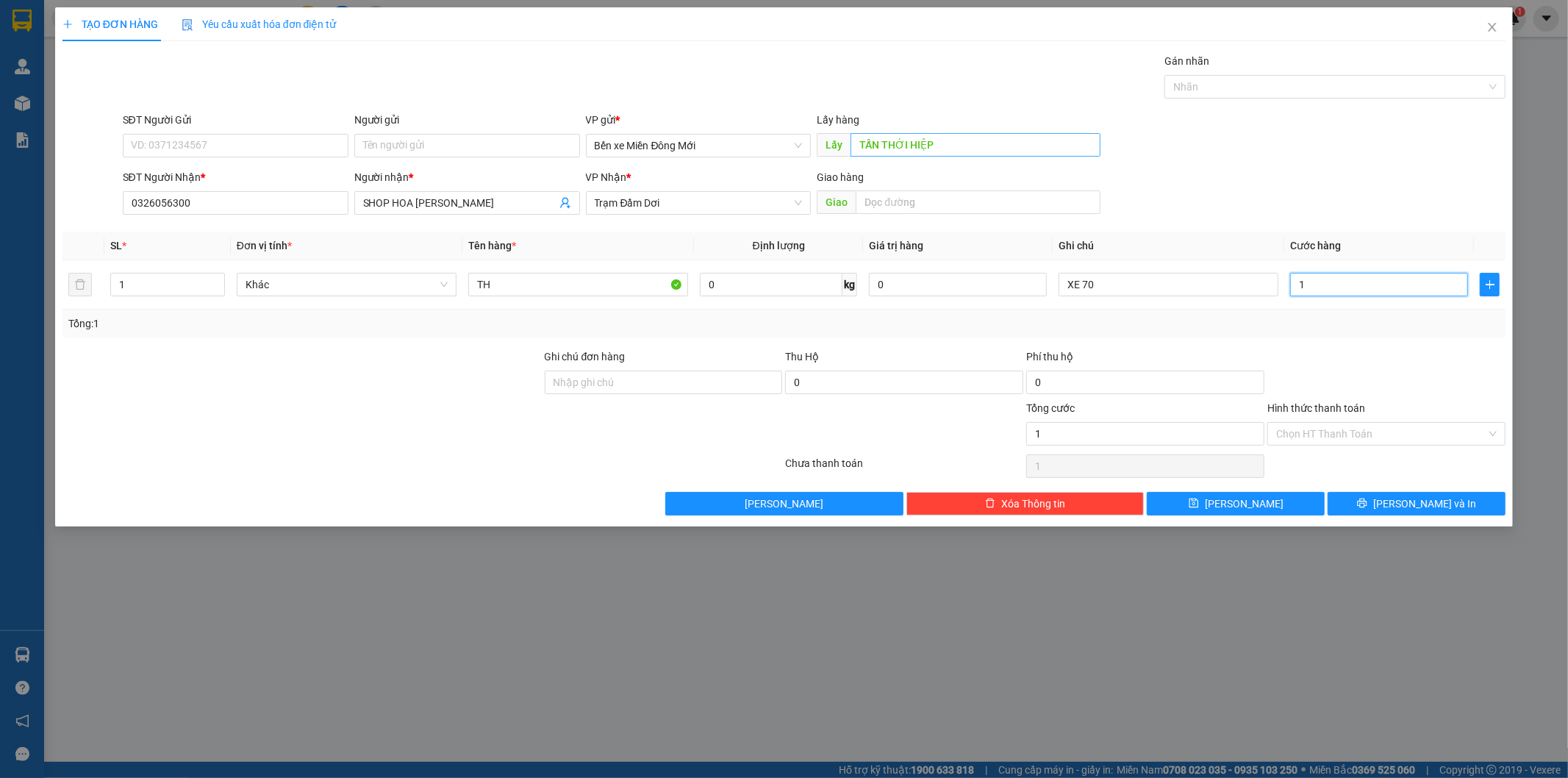
type input "10"
type input "100"
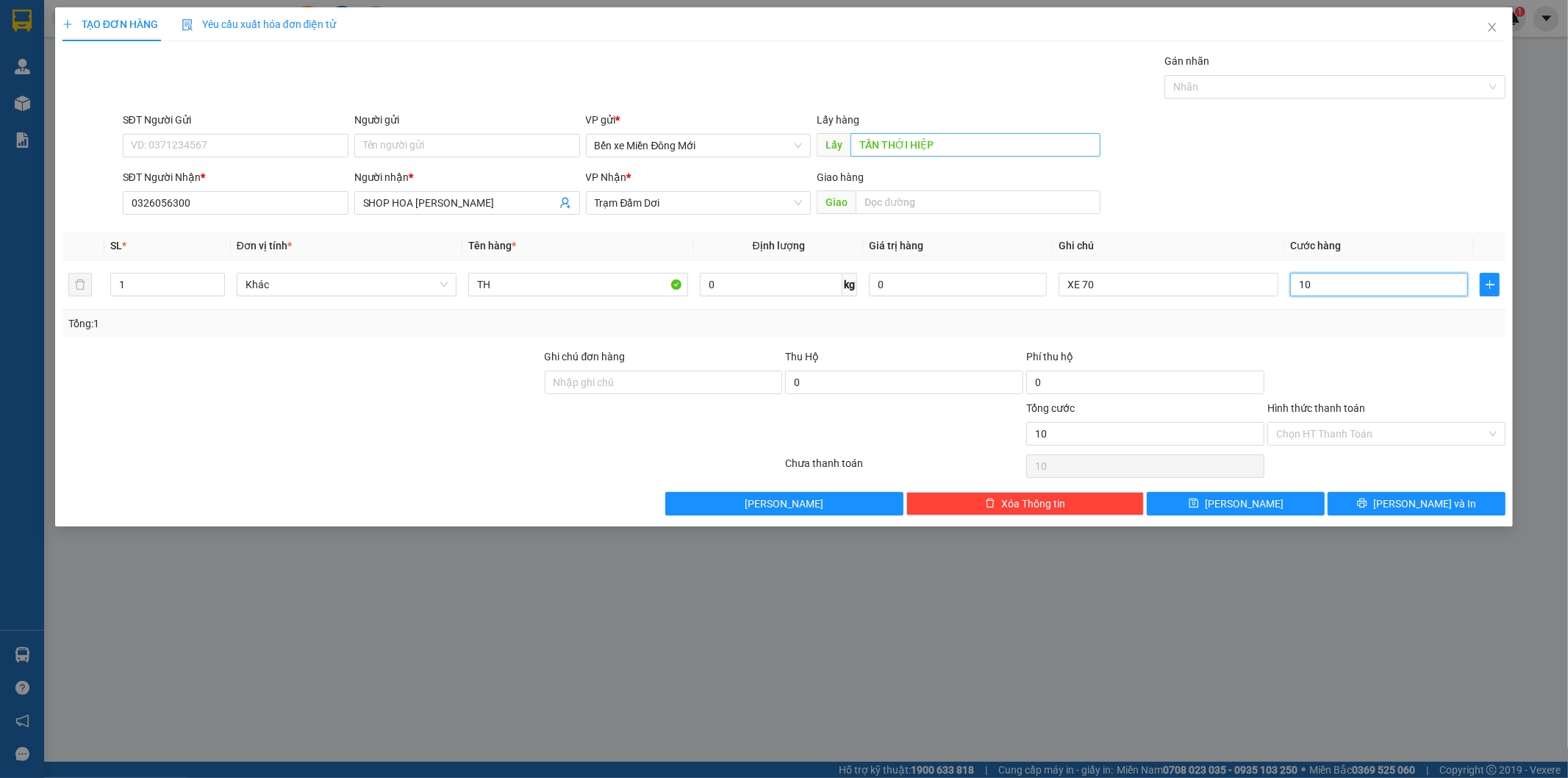
type input "100"
type input "100.000"
click at [1228, 514] on button "Lưu" at bounding box center [1235, 503] width 178 height 23
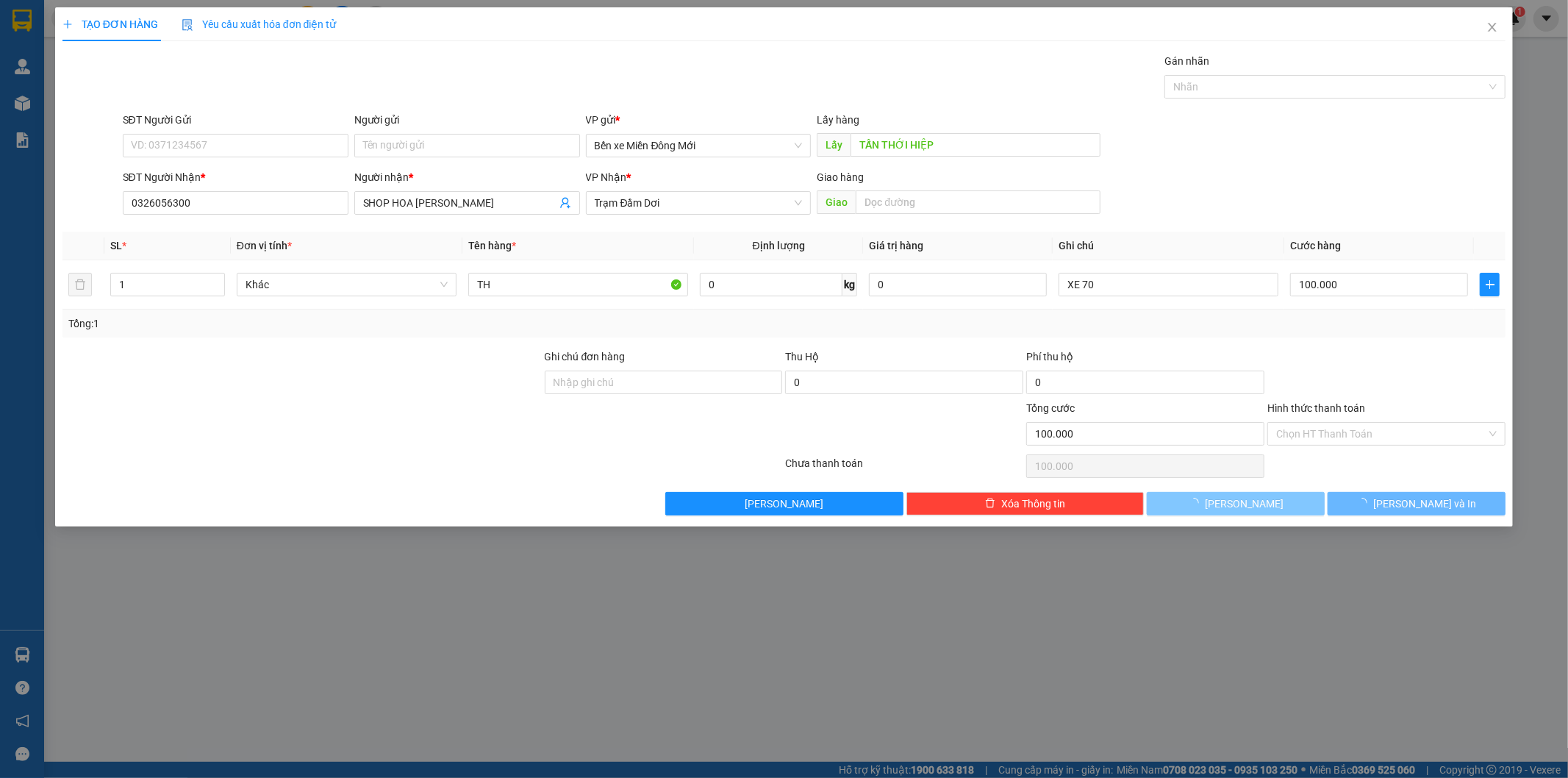
type input "0"
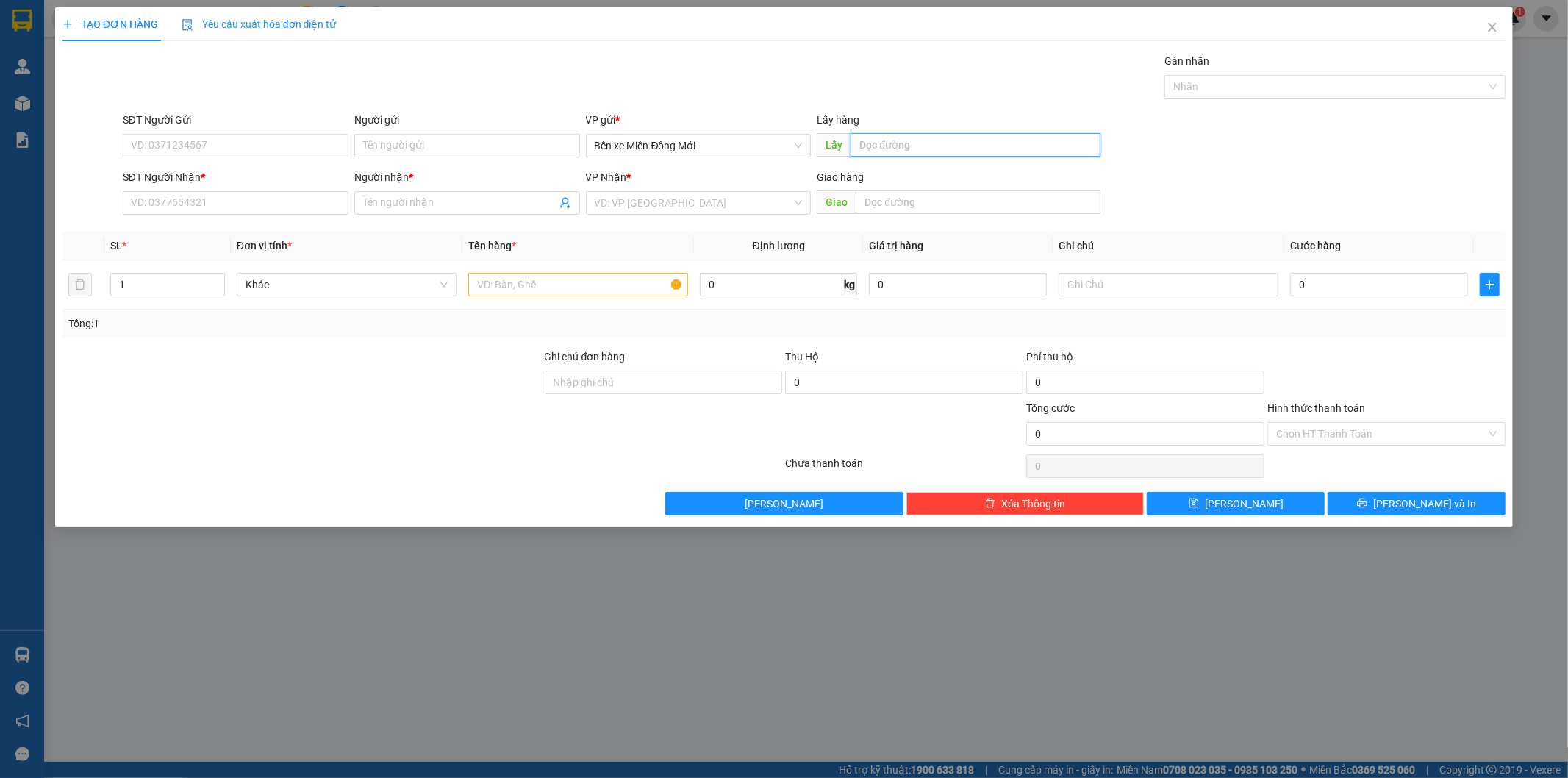
click at [920, 141] on input "text" at bounding box center [975, 144] width 250 height 23
type input "Q12"
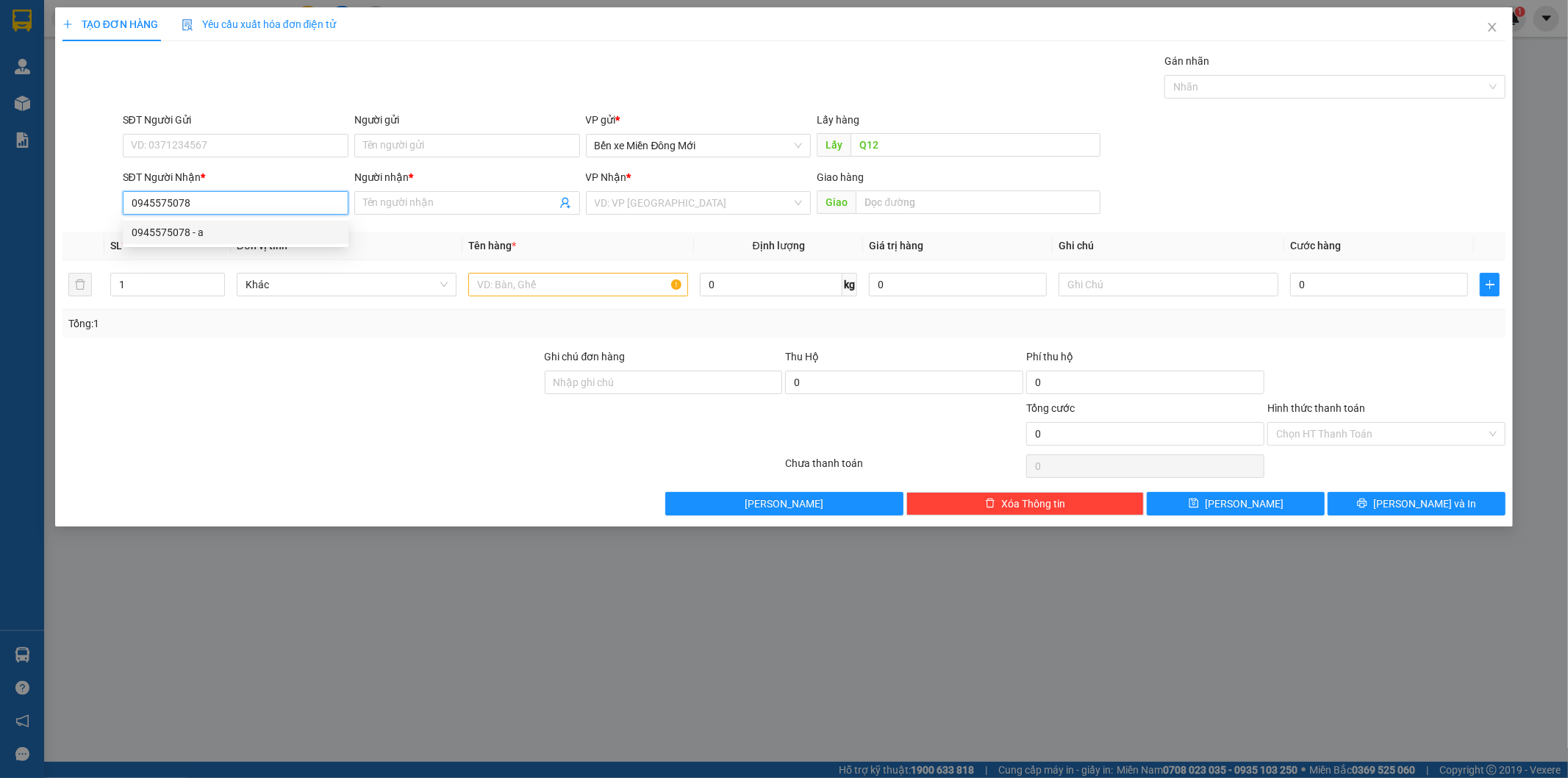
type input "0945575078"
click at [419, 188] on div "Người nhận *" at bounding box center [466, 180] width 226 height 22
click at [417, 196] on input "Người nhận *" at bounding box center [460, 203] width 193 height 16
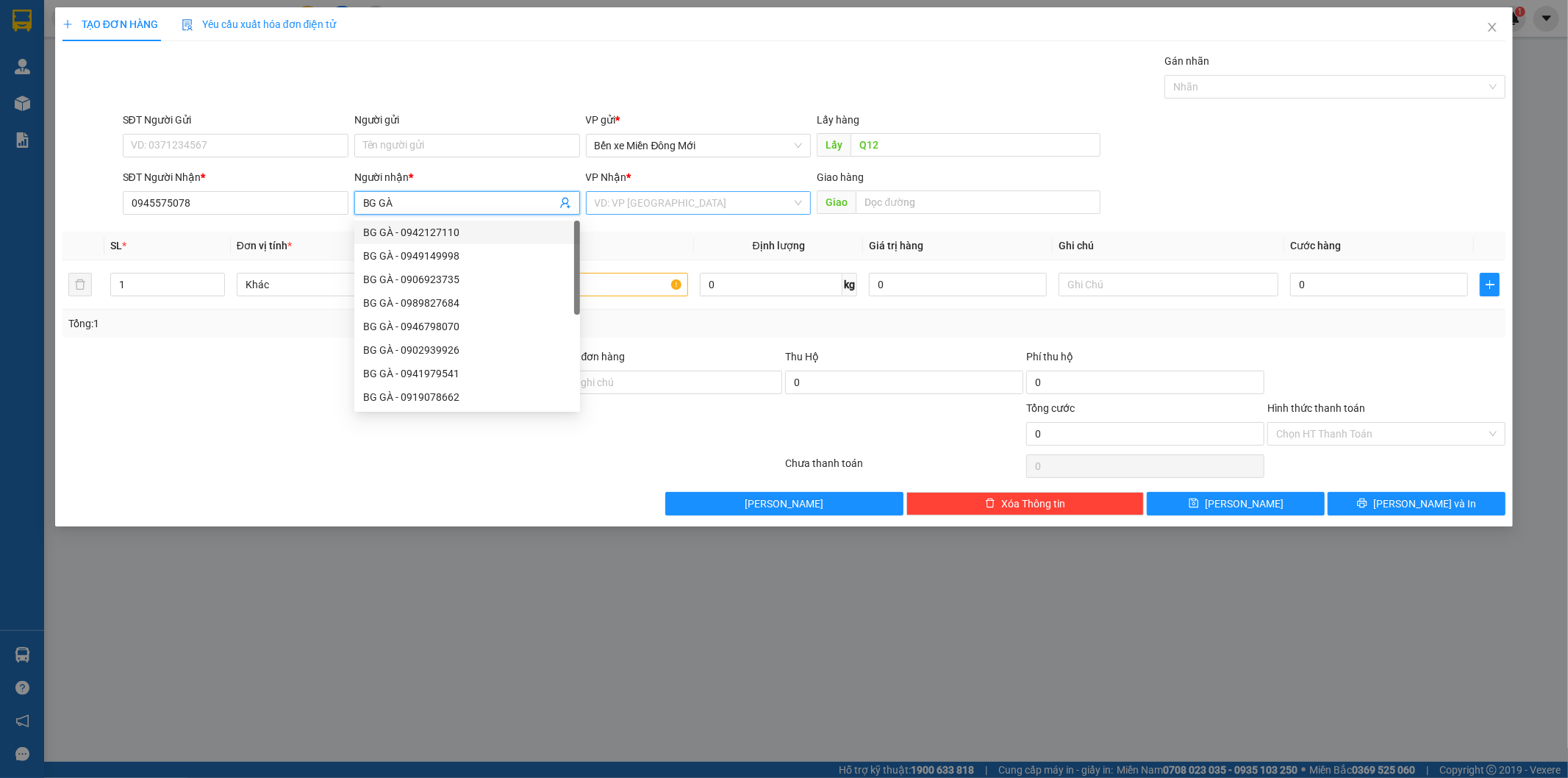
type input "BG GÀ"
click at [665, 204] on input "search" at bounding box center [693, 203] width 198 height 22
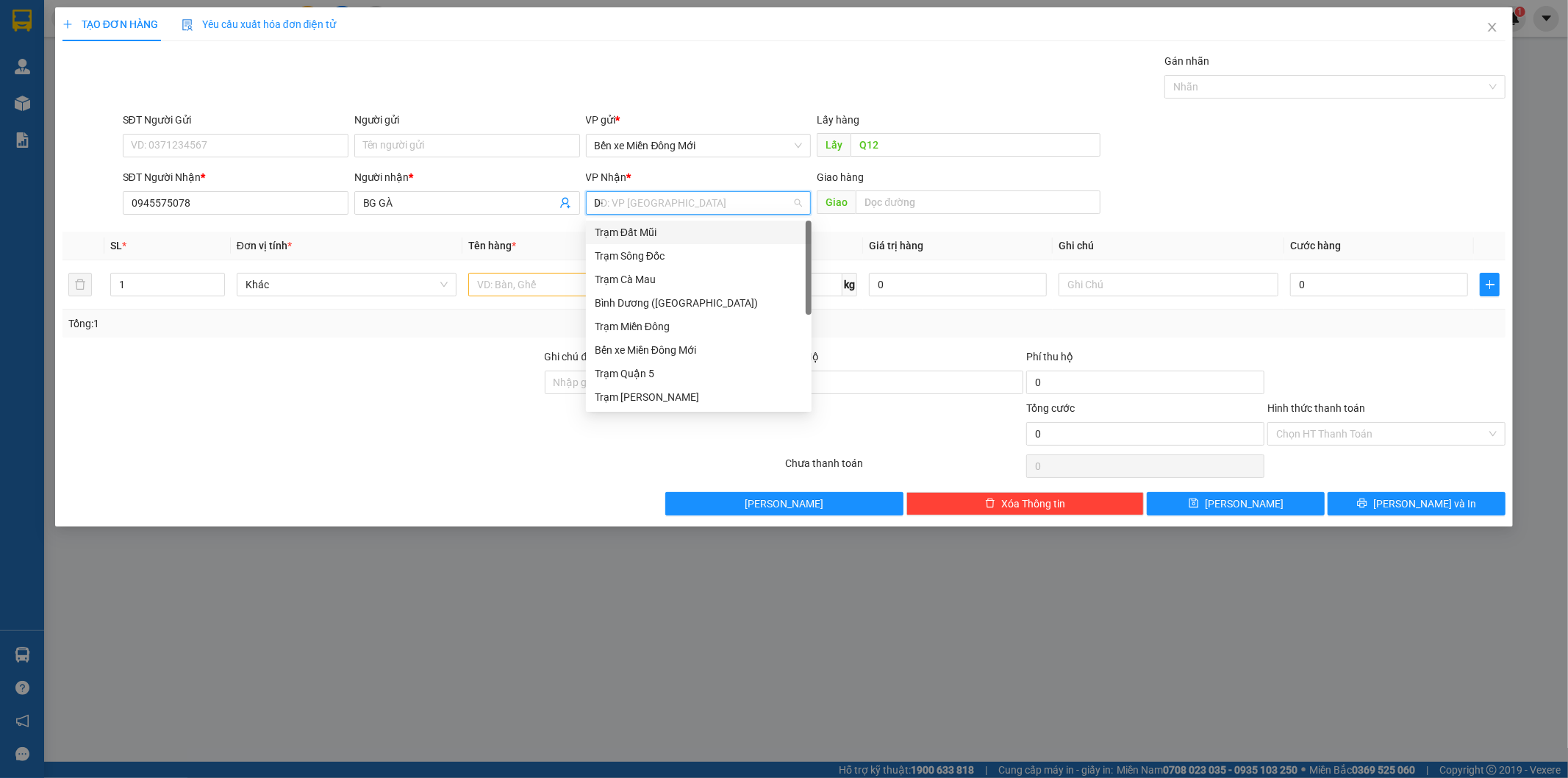
type input "D"
type input "Đ"
type input "DD"
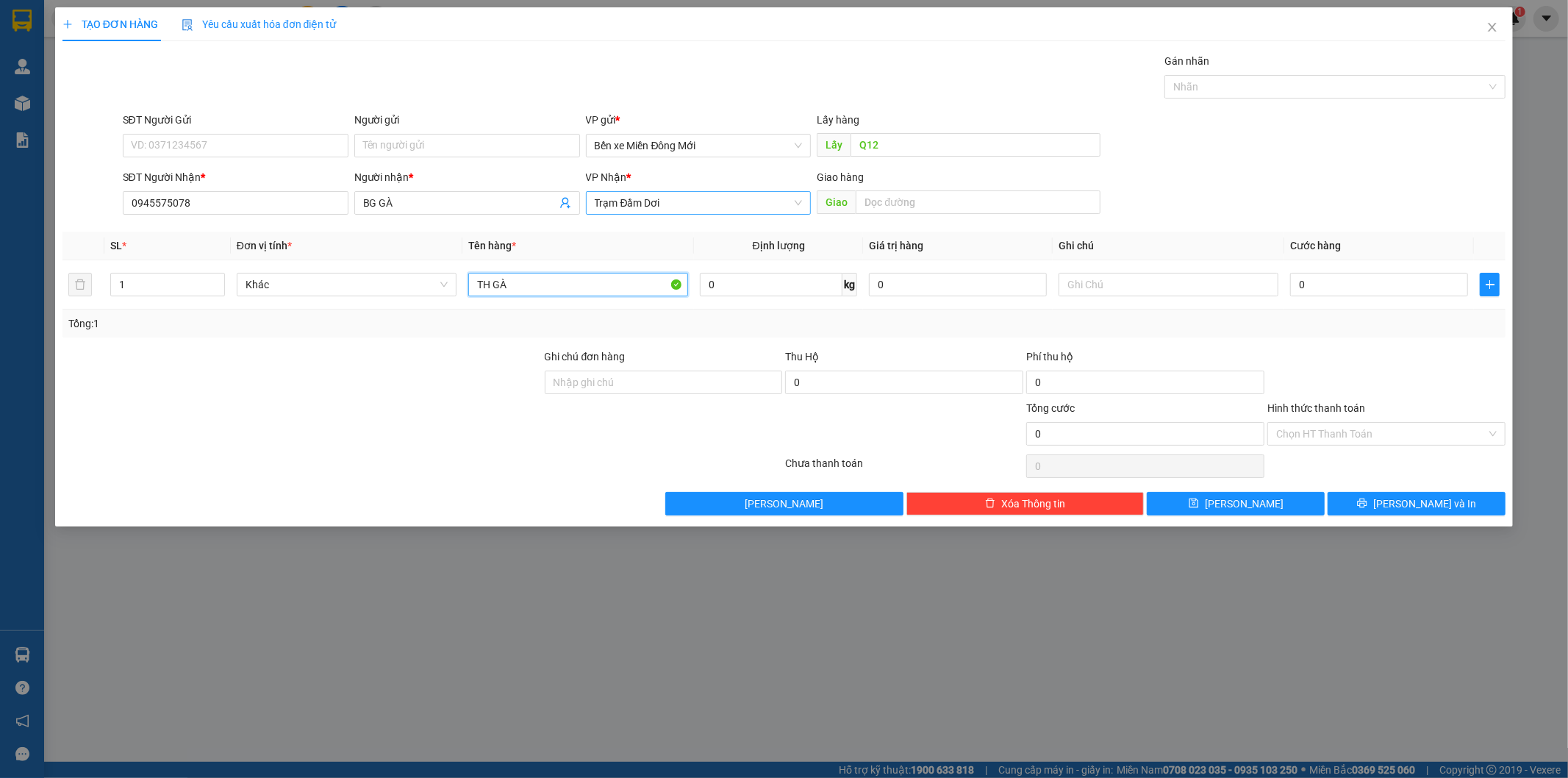
type input "TH GÀ"
type input "XE 70"
type input "1"
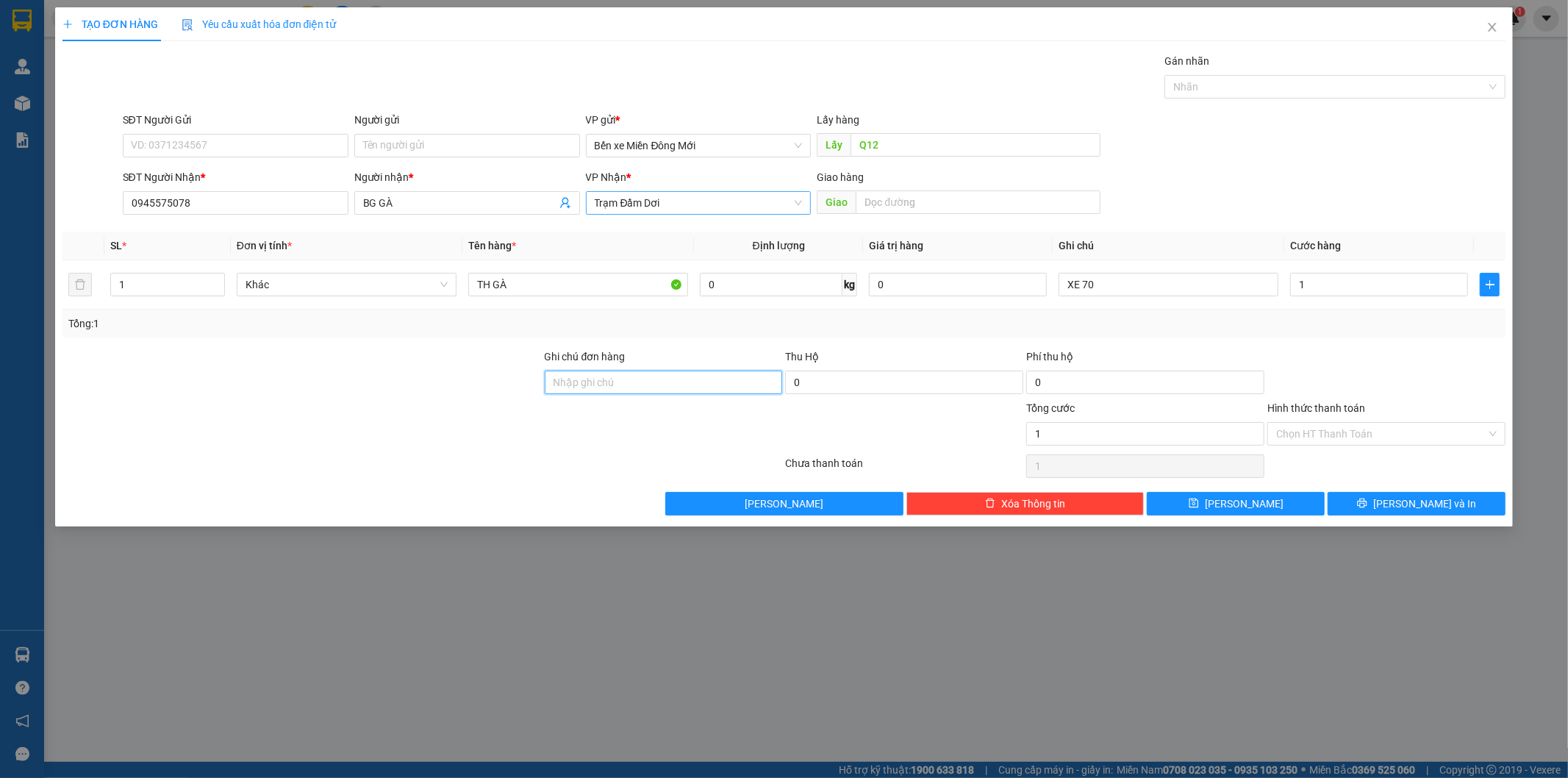
type input "1.000"
type input "850.000"
click at [1282, 427] on input "Hình thức thanh toán" at bounding box center [1381, 434] width 211 height 22
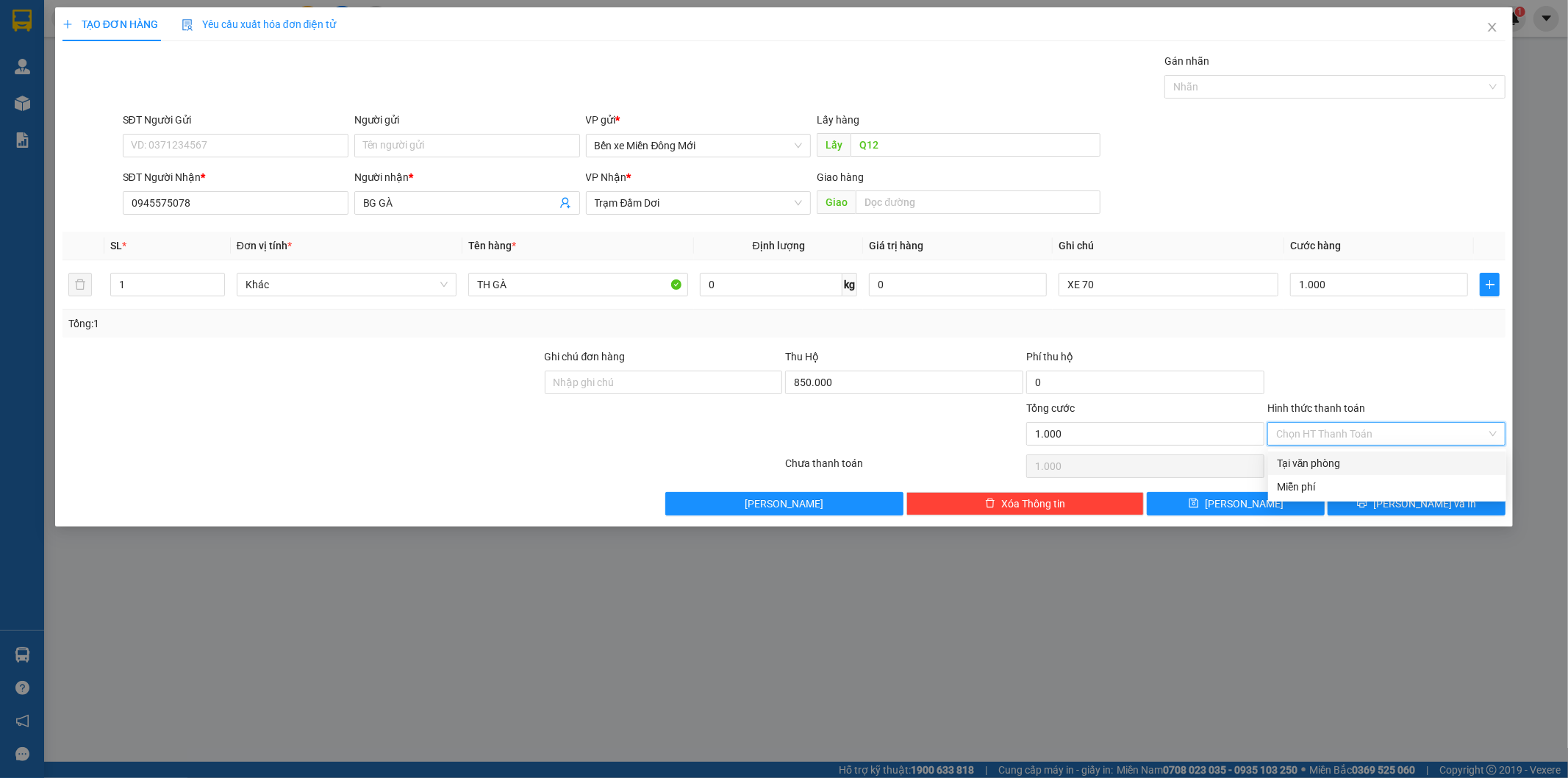
drag, startPoint x: 1283, startPoint y: 464, endPoint x: 1277, endPoint y: 453, distance: 12.5
click at [1278, 454] on div "Tại văn phòng" at bounding box center [1387, 463] width 238 height 23
type input "0"
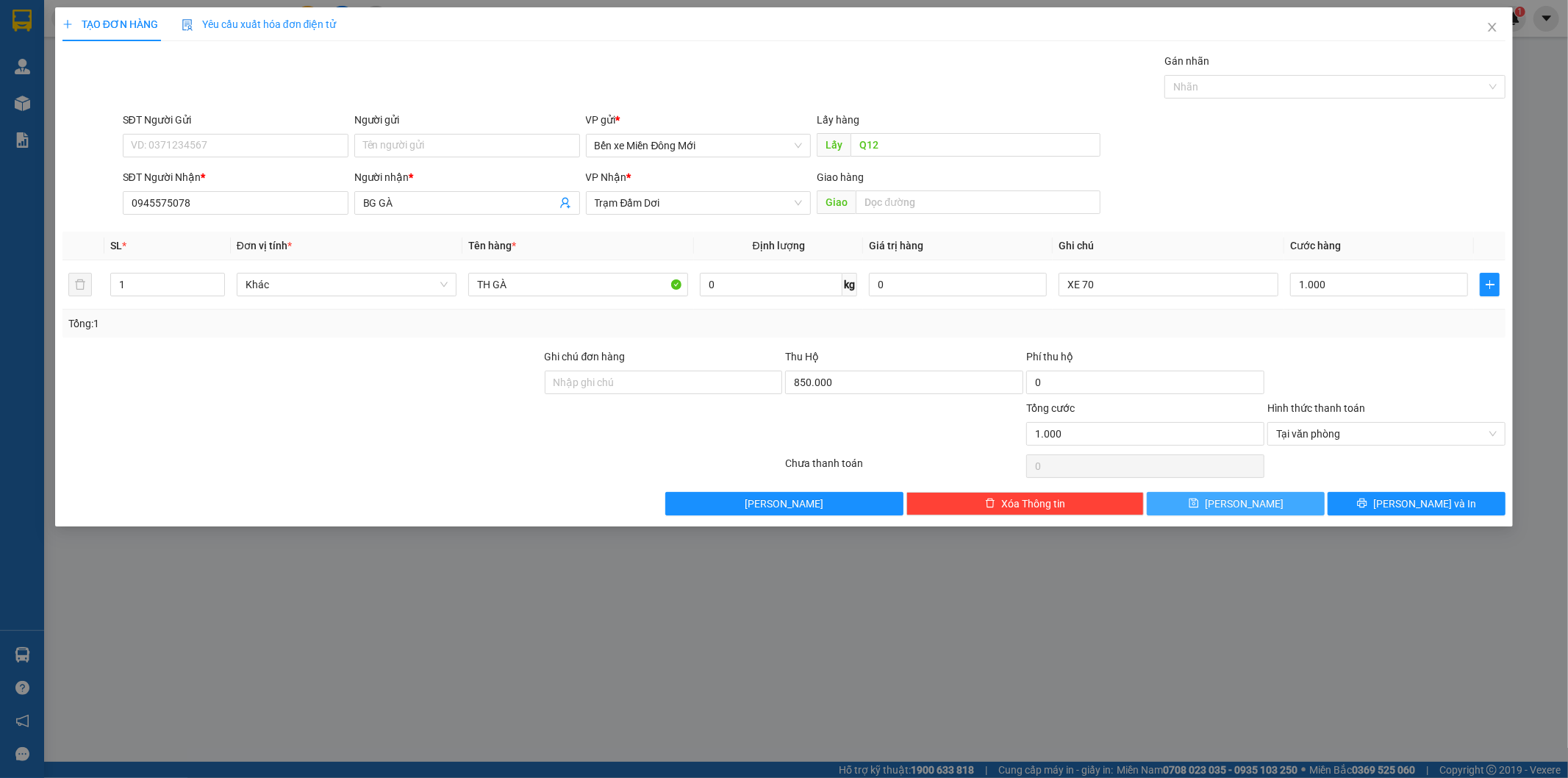
click at [1246, 497] on span "Lưu" at bounding box center [1244, 503] width 79 height 16
type input "0"
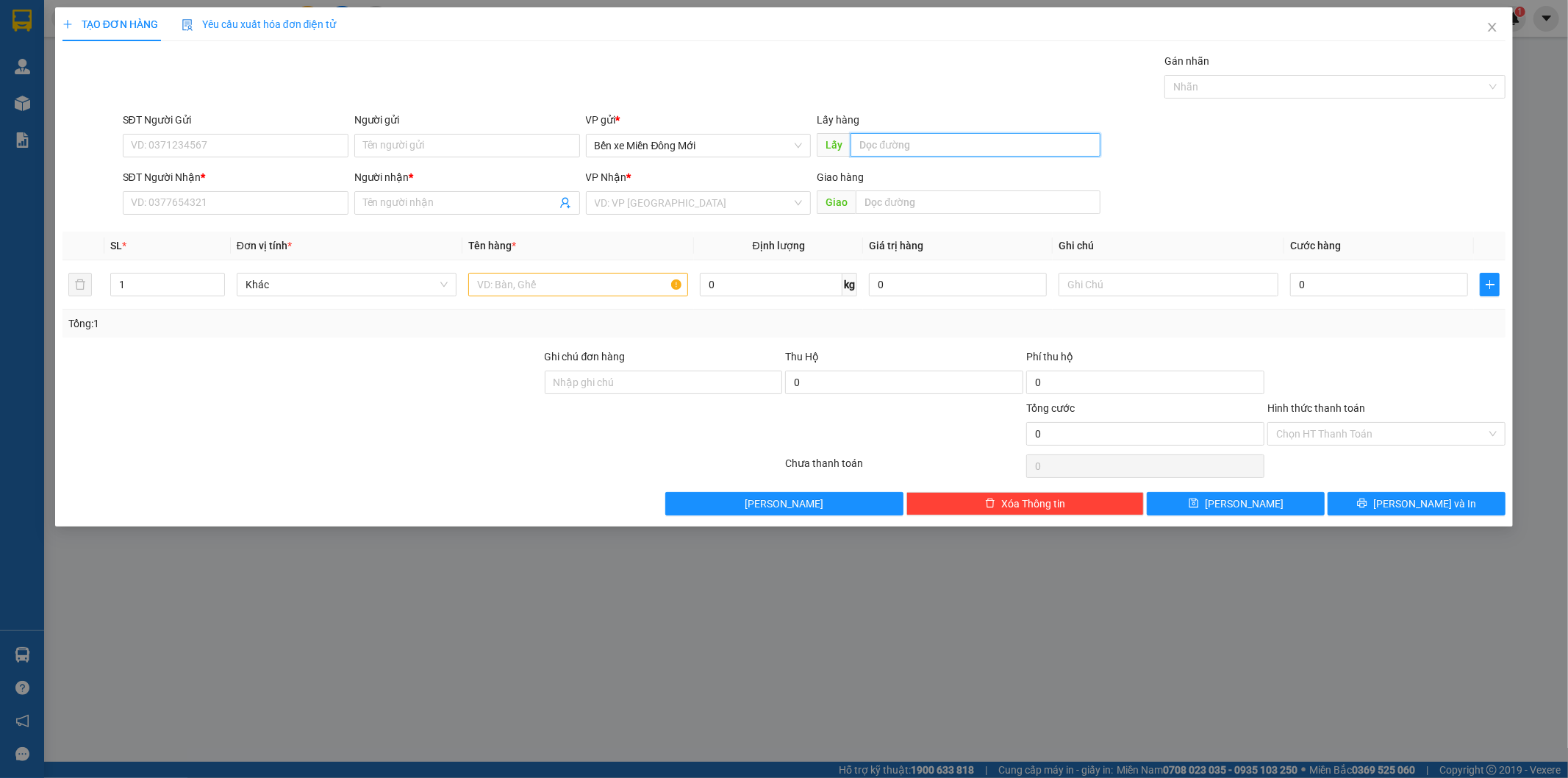
click at [912, 143] on input "text" at bounding box center [975, 144] width 250 height 23
type input "Q12"
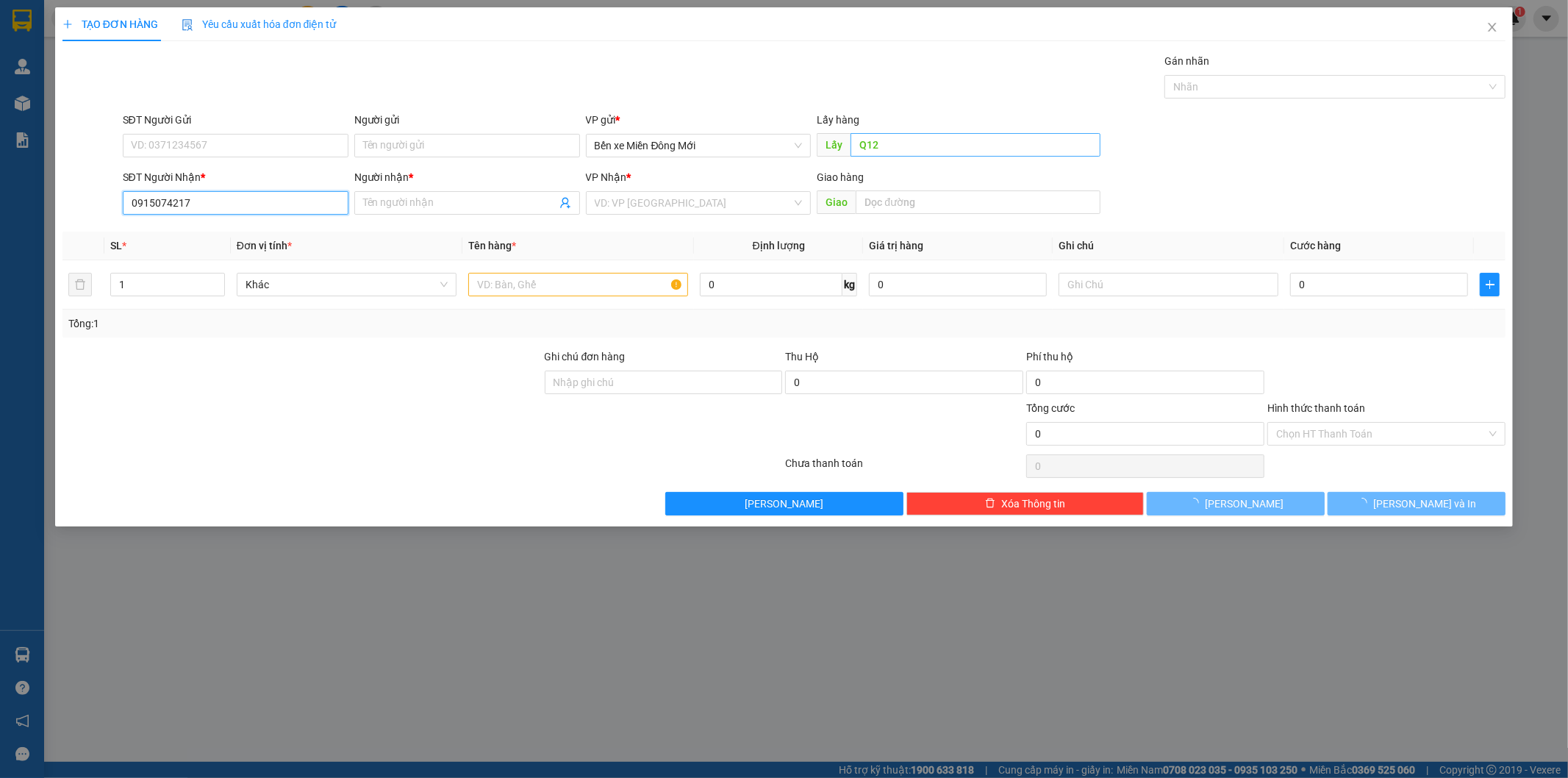
type input "0915074217"
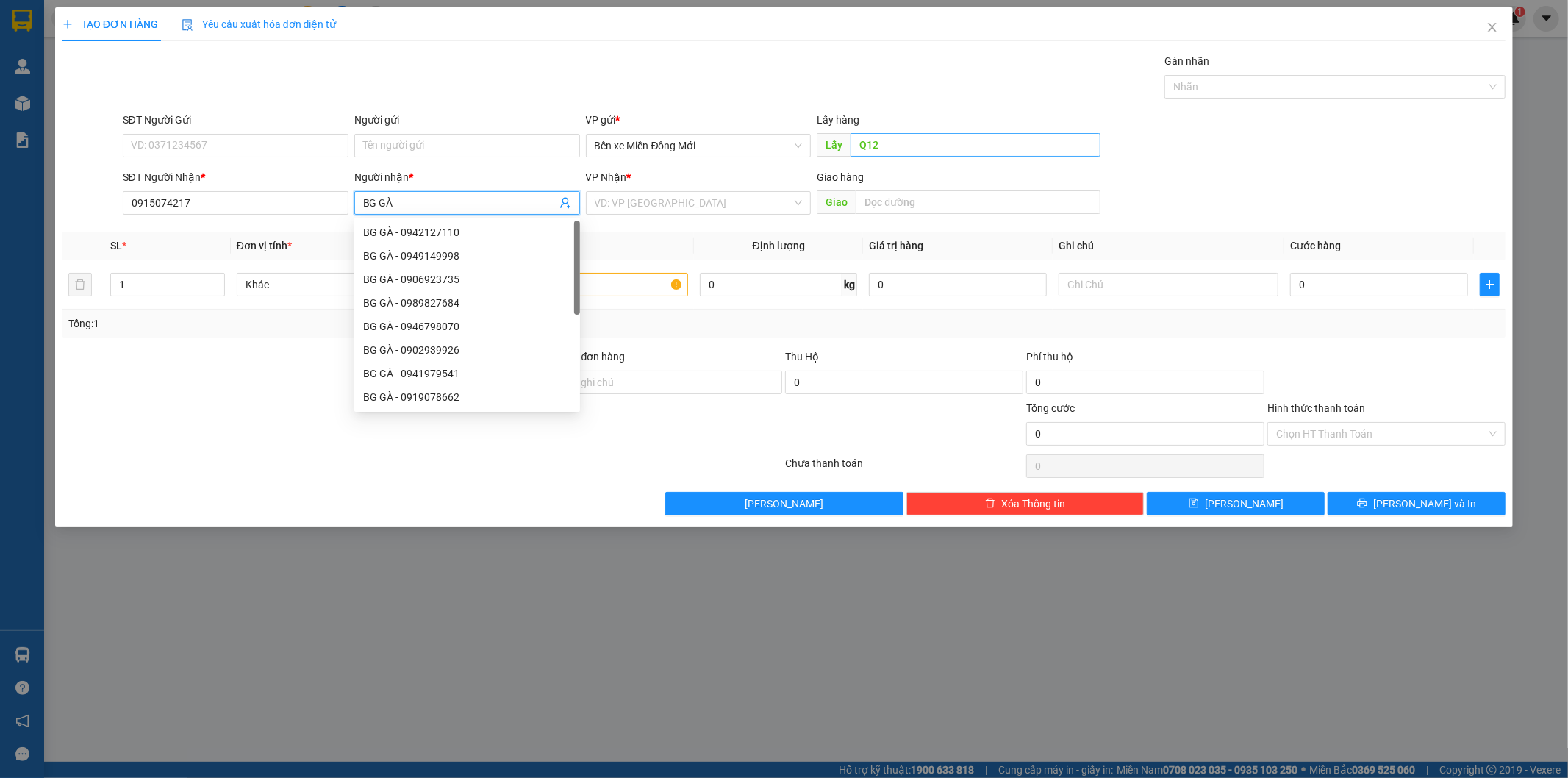
type input "BG GÀ"
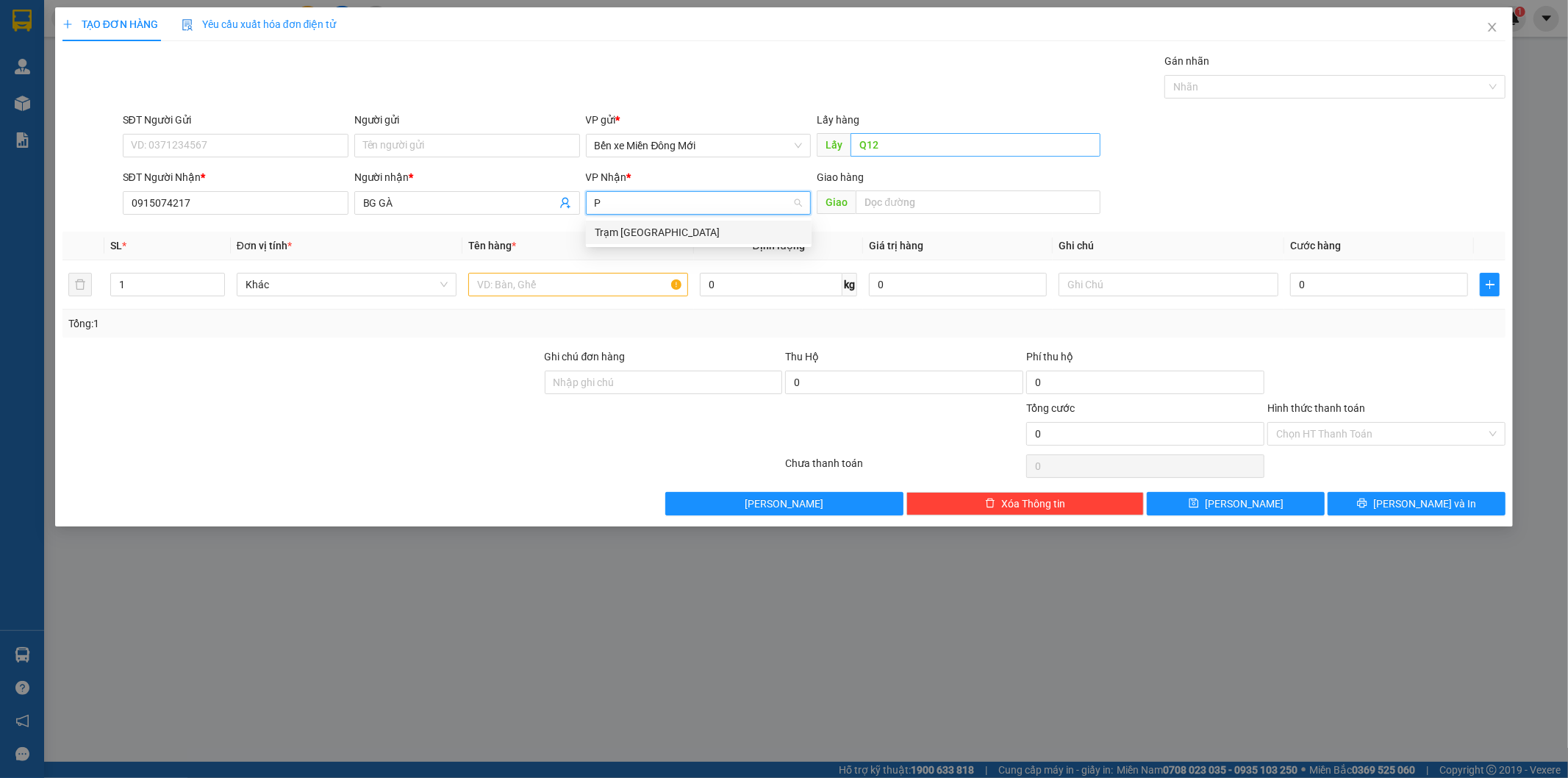
type input "PT"
type input "3"
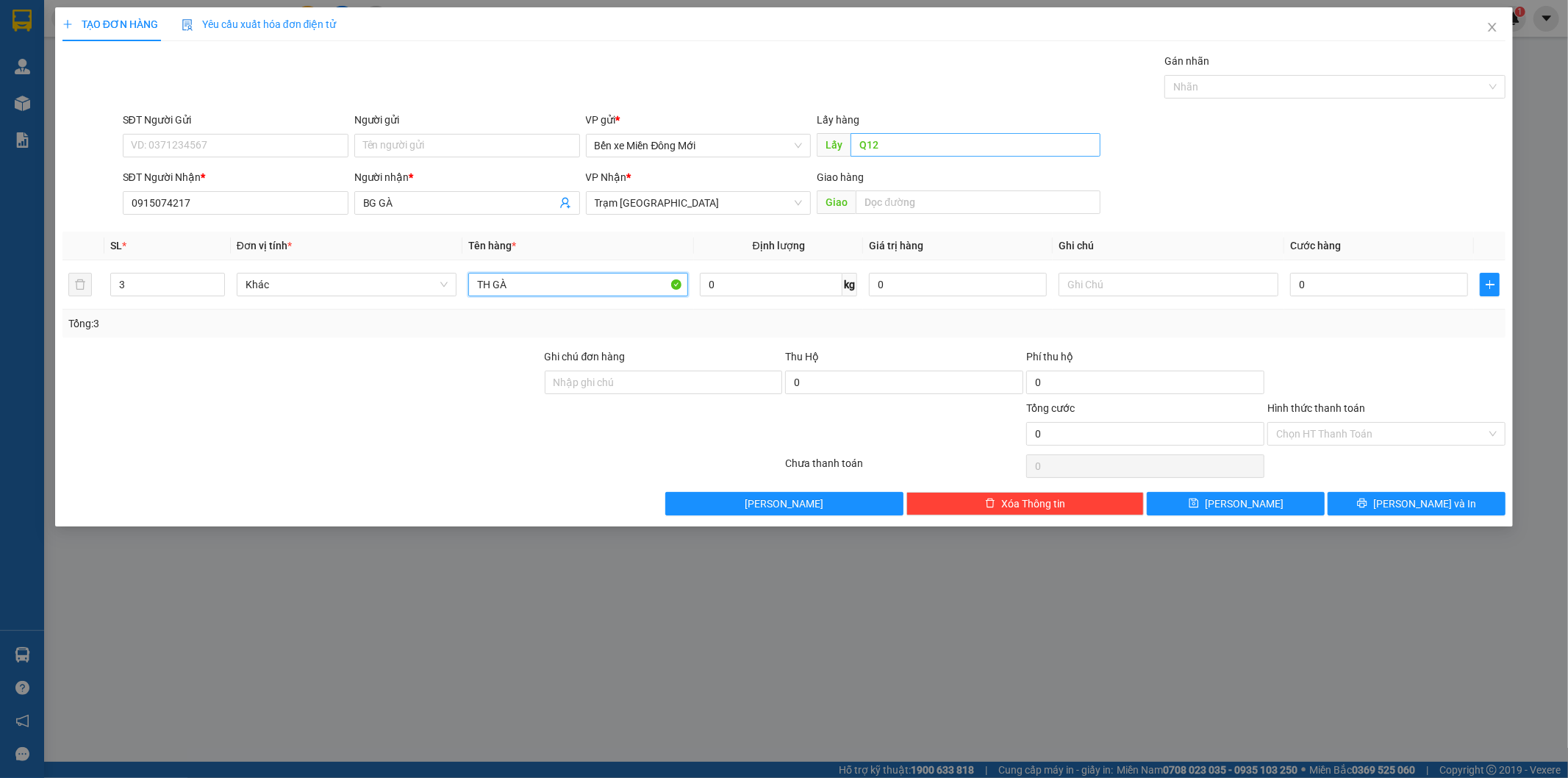
type input "TH GÀ"
type input "XE 70"
type input "1"
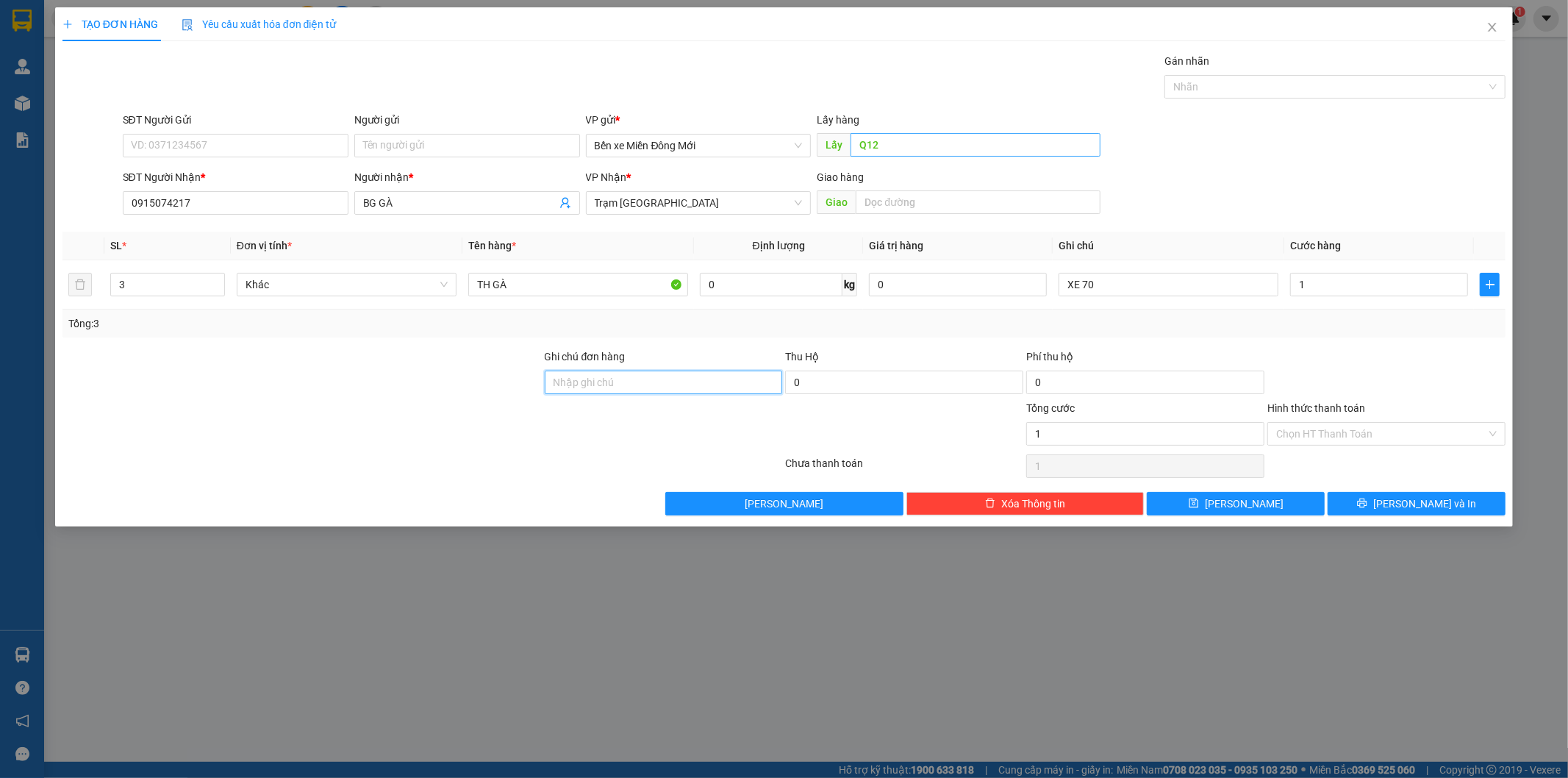
type input "1.000"
type input "4.500.000"
drag, startPoint x: 1387, startPoint y: 423, endPoint x: 1371, endPoint y: 436, distance: 20.6
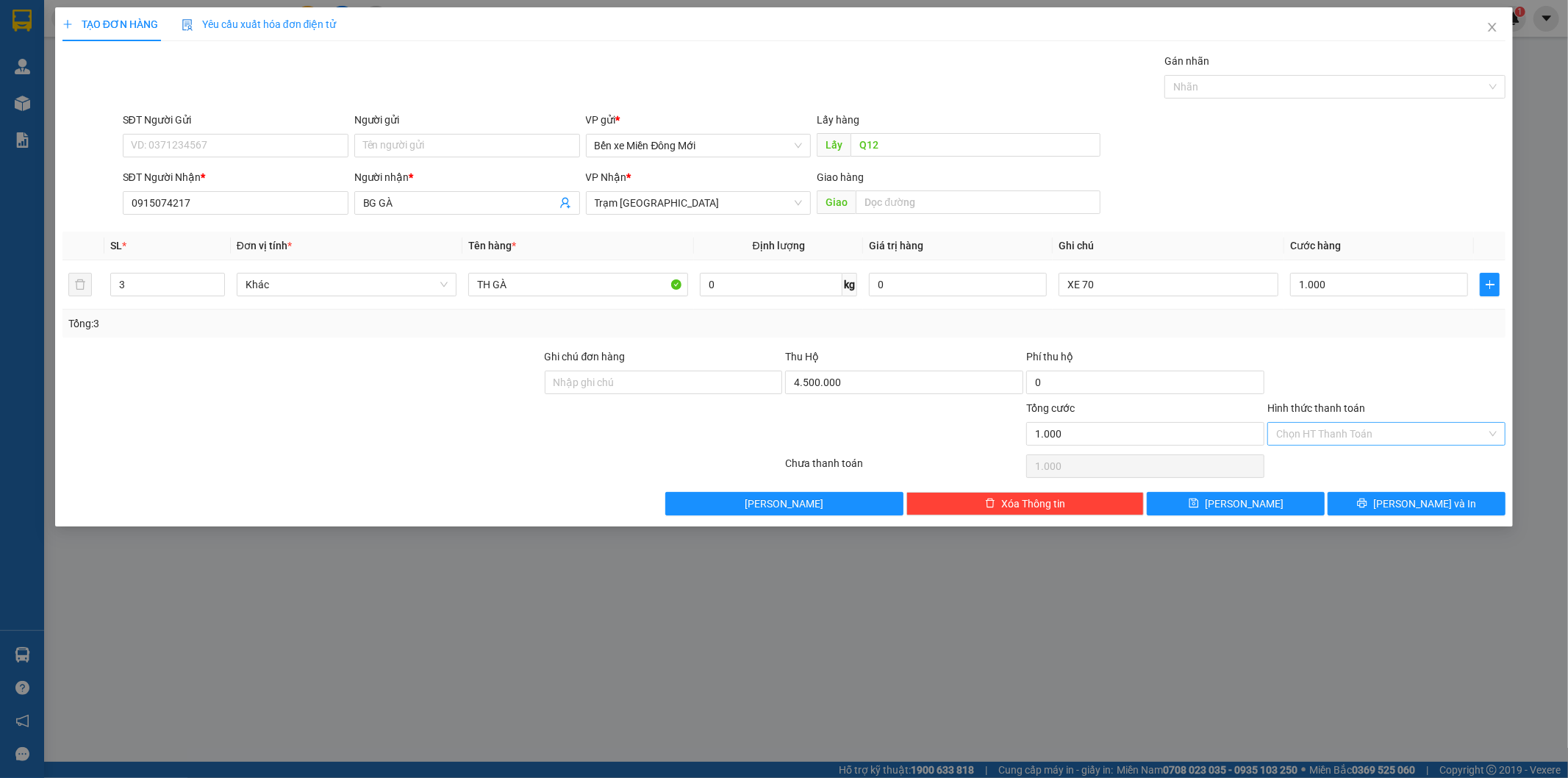
click at [1380, 429] on input "Hình thức thanh toán" at bounding box center [1381, 434] width 211 height 22
click at [1333, 452] on div "Tại văn phòng" at bounding box center [1387, 463] width 238 height 23
type input "0"
click at [1256, 500] on button "Lưu" at bounding box center [1235, 503] width 178 height 23
type input "1"
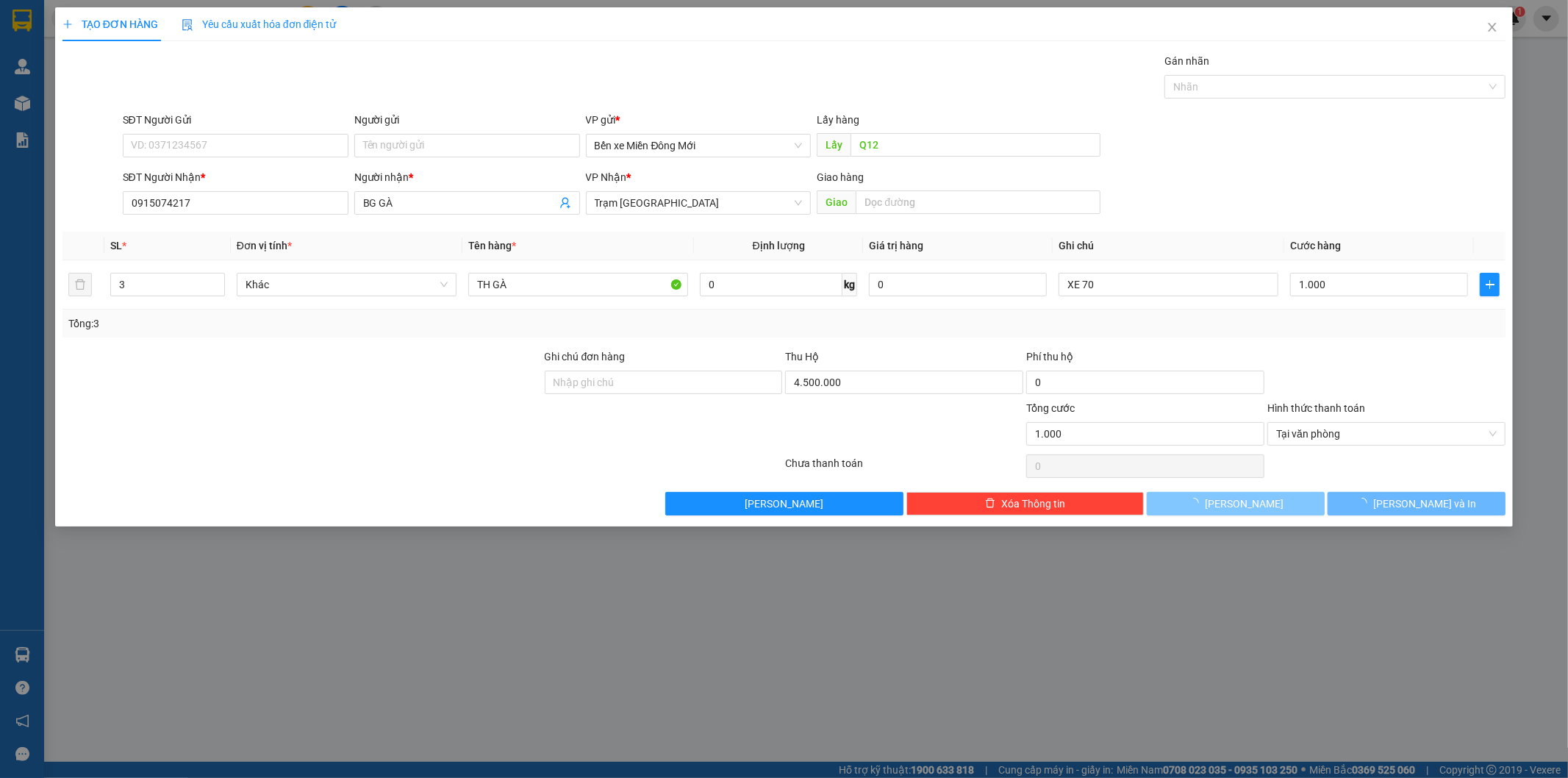
type input "0"
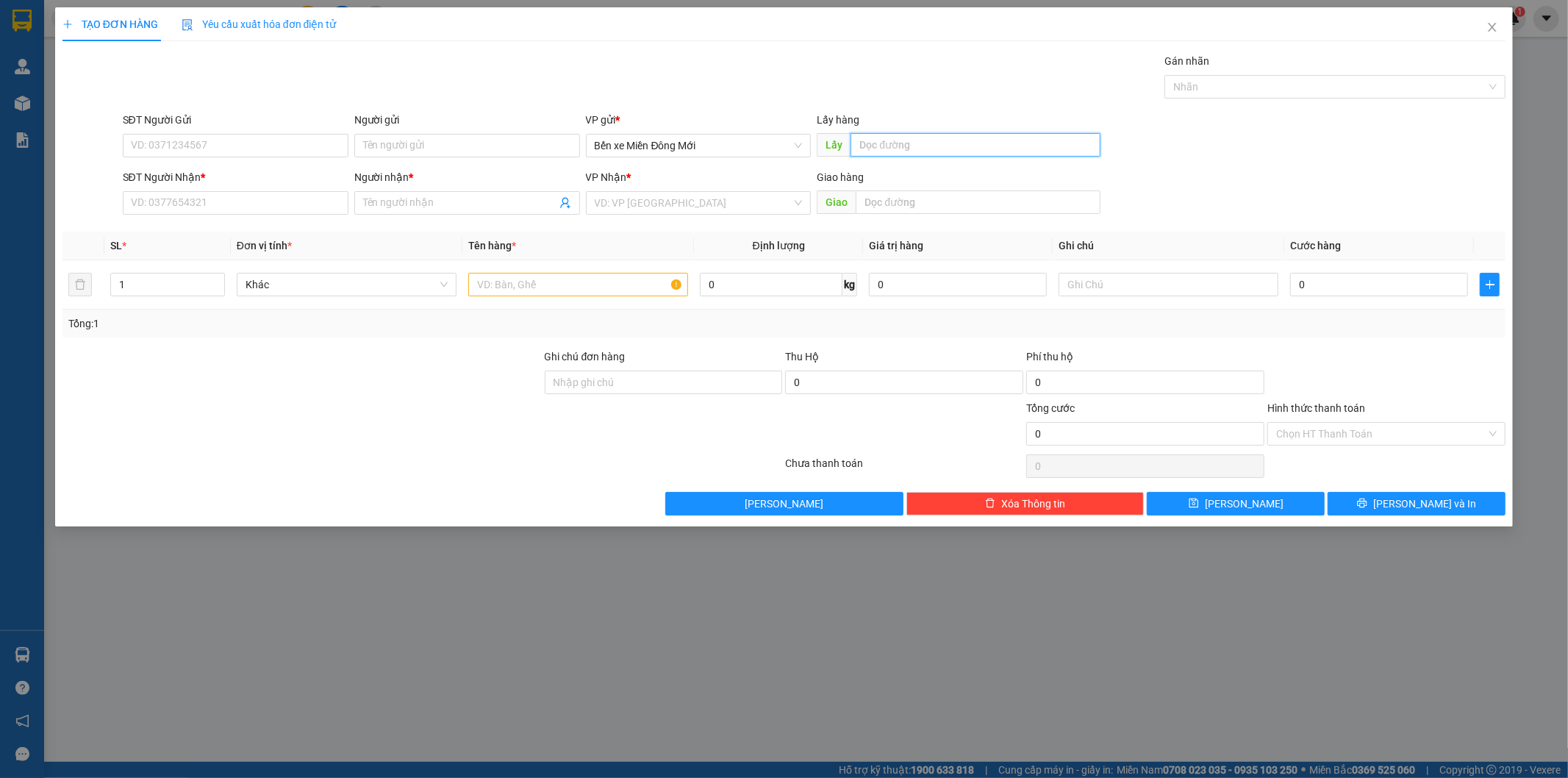
click at [972, 144] on input "text" at bounding box center [975, 144] width 250 height 23
type input "MP1"
type input "0907834981"
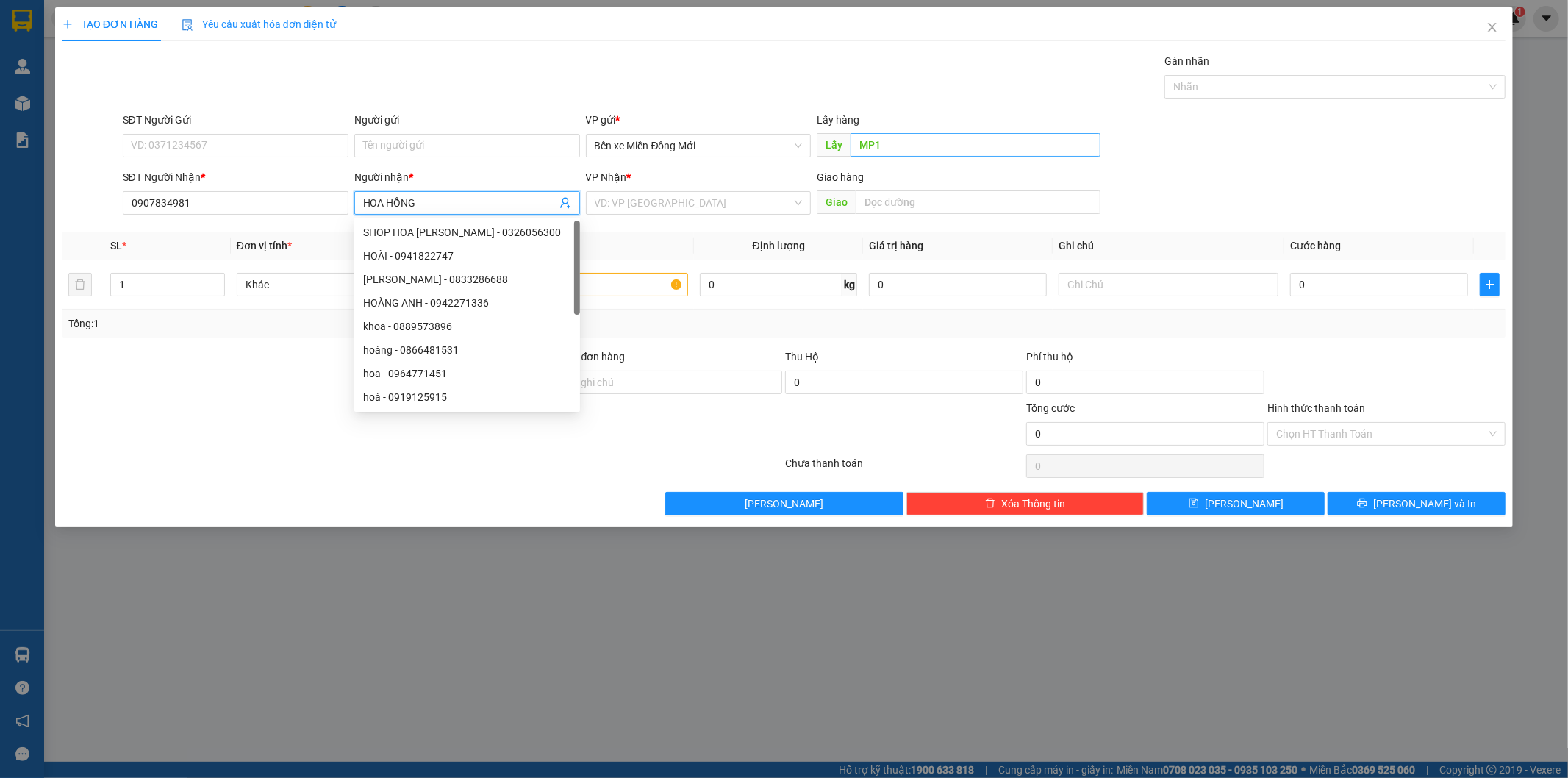
type input "HOA HỒNG"
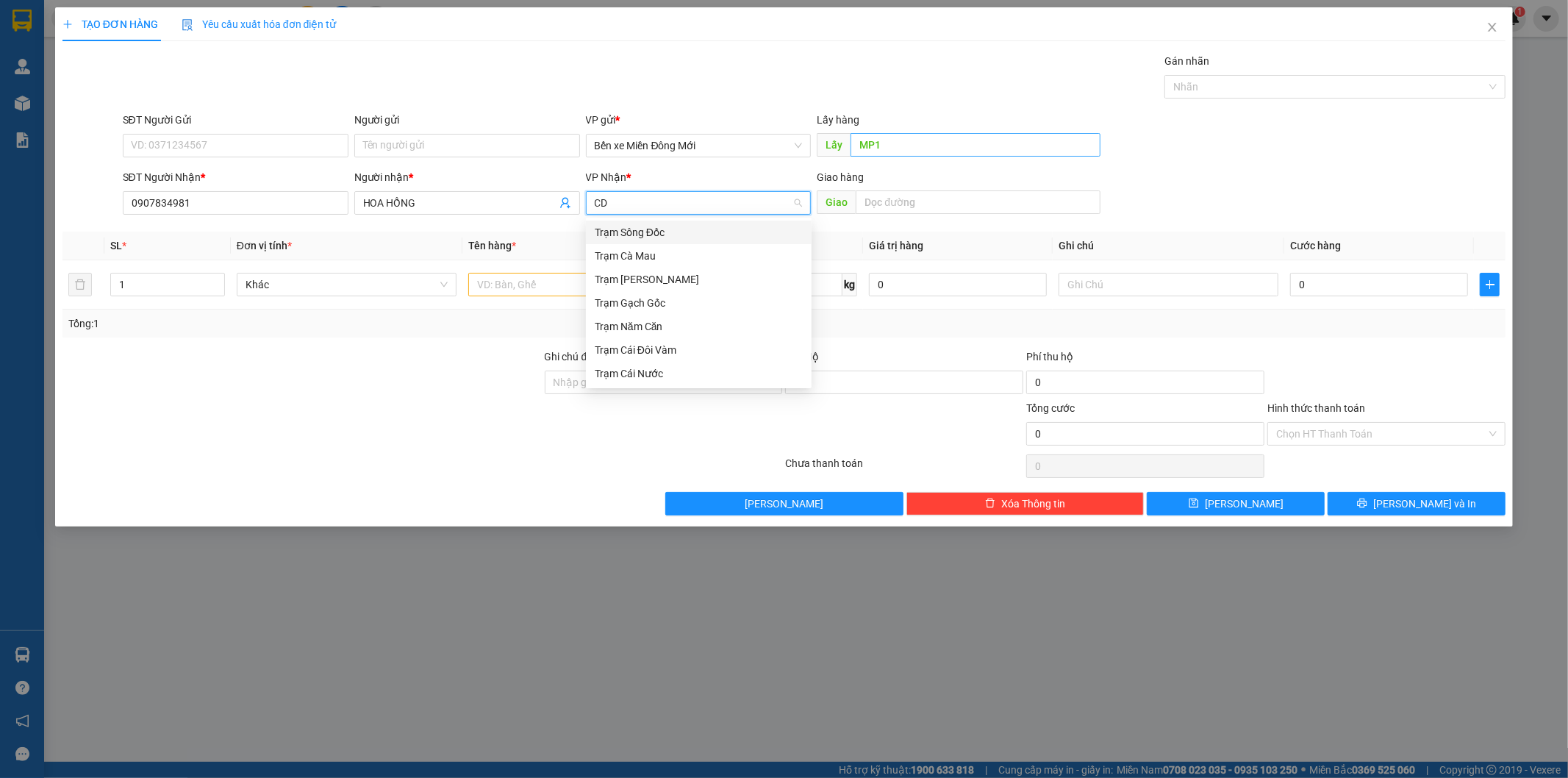
type input "CDV"
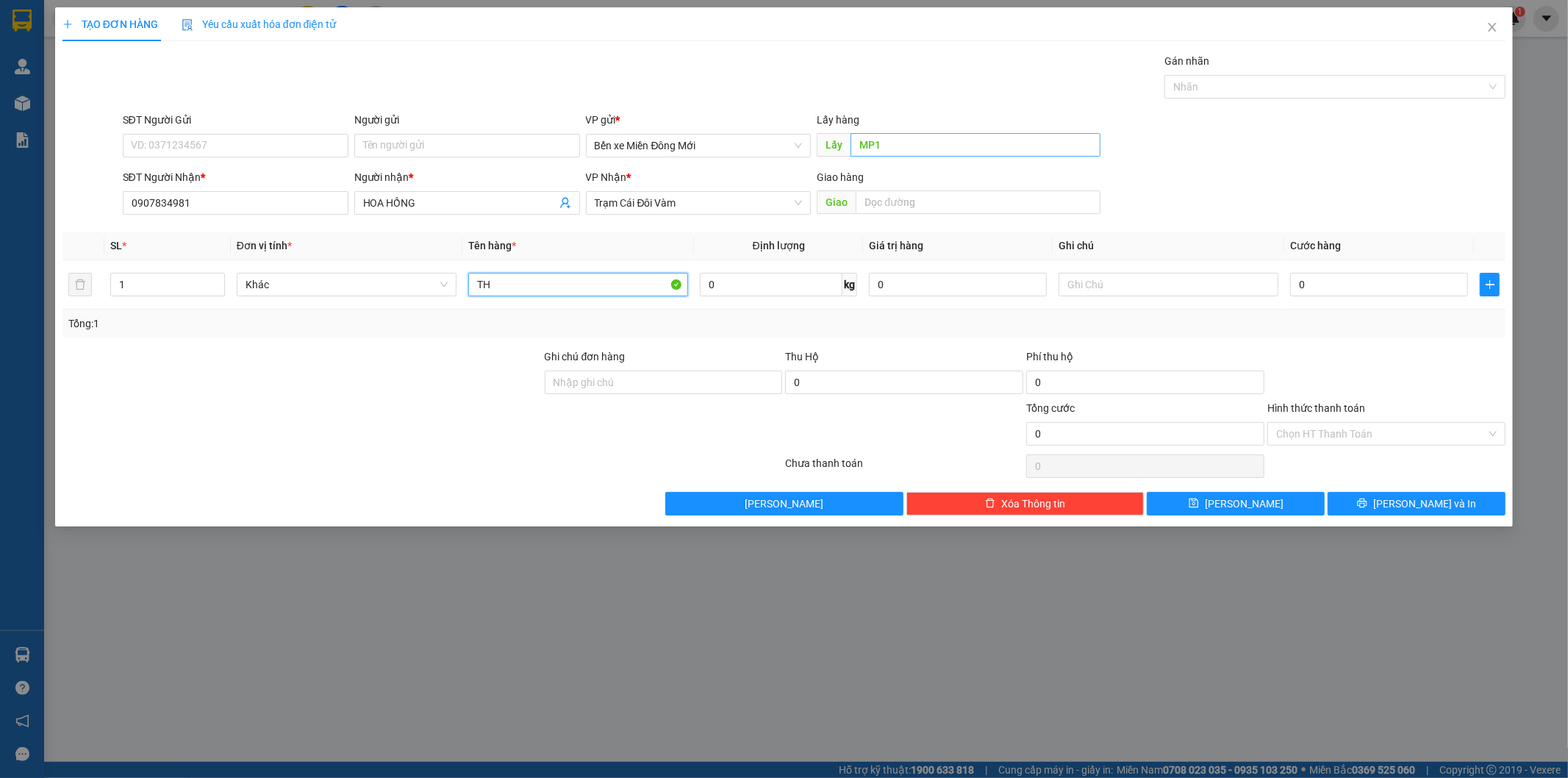
type input "TH"
type input "XE 70"
type input "3"
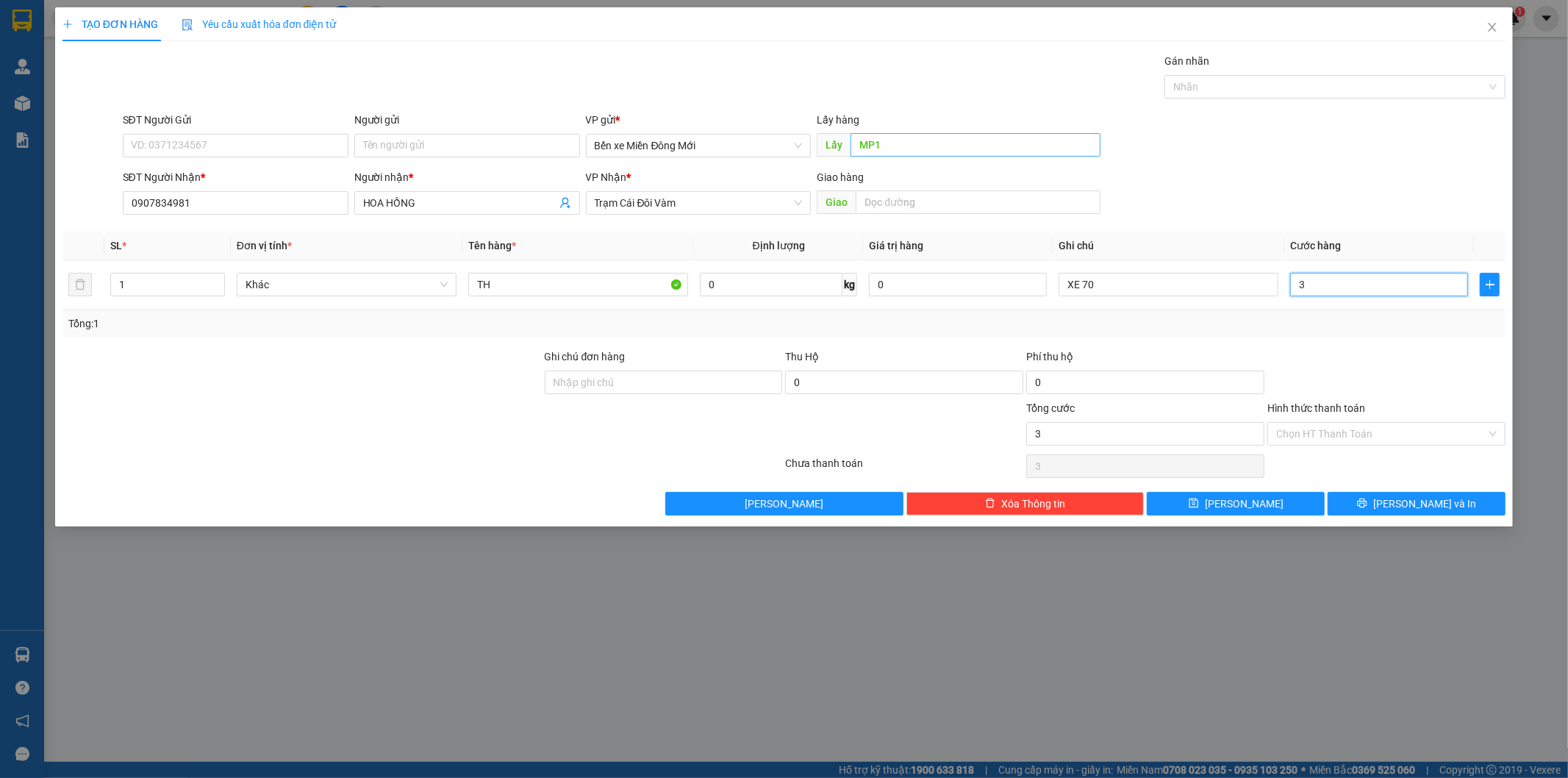
type input "30"
type input "300"
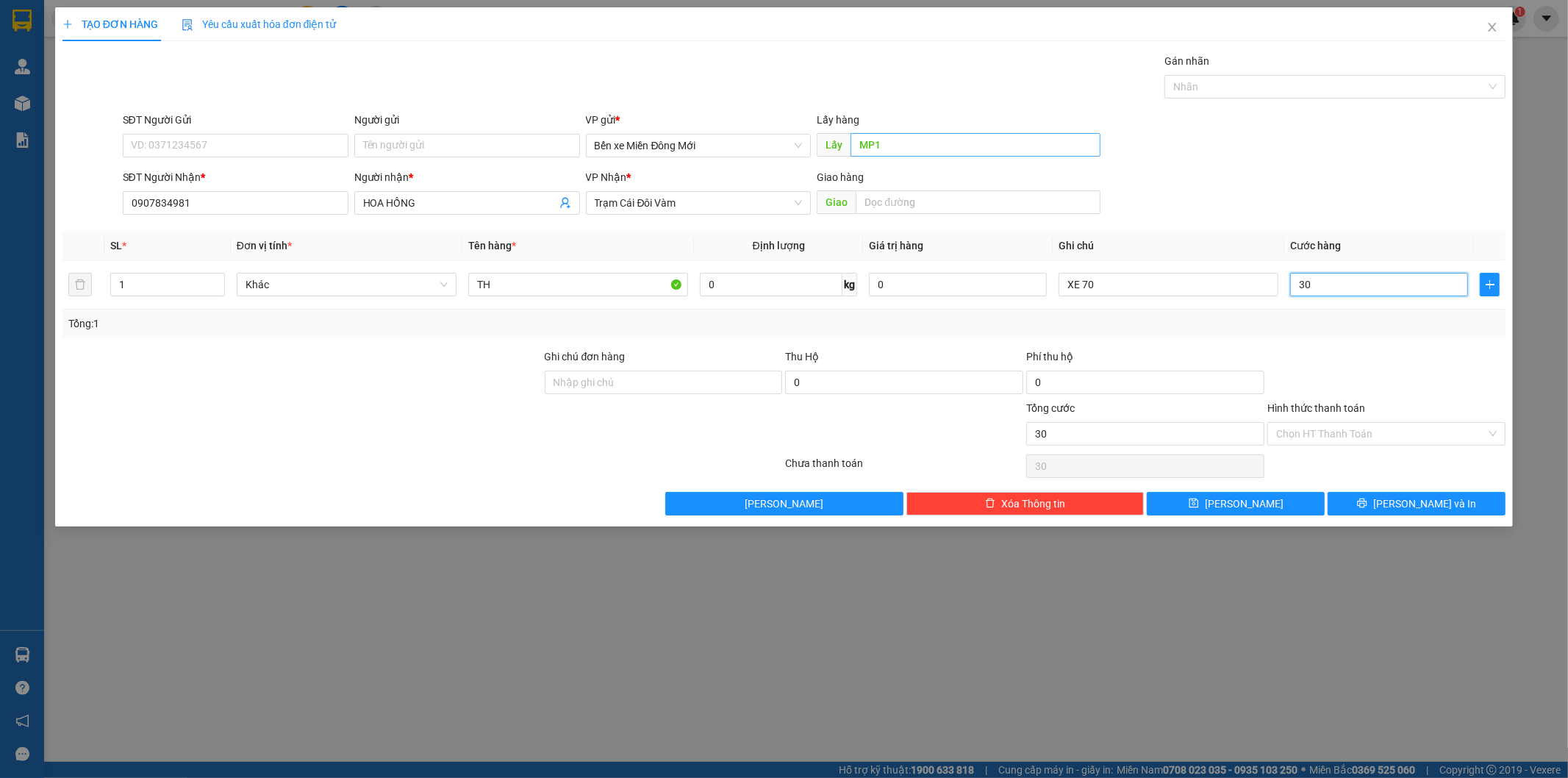
type input "300"
type input "300.000"
click at [1276, 496] on button "Lưu" at bounding box center [1235, 503] width 178 height 23
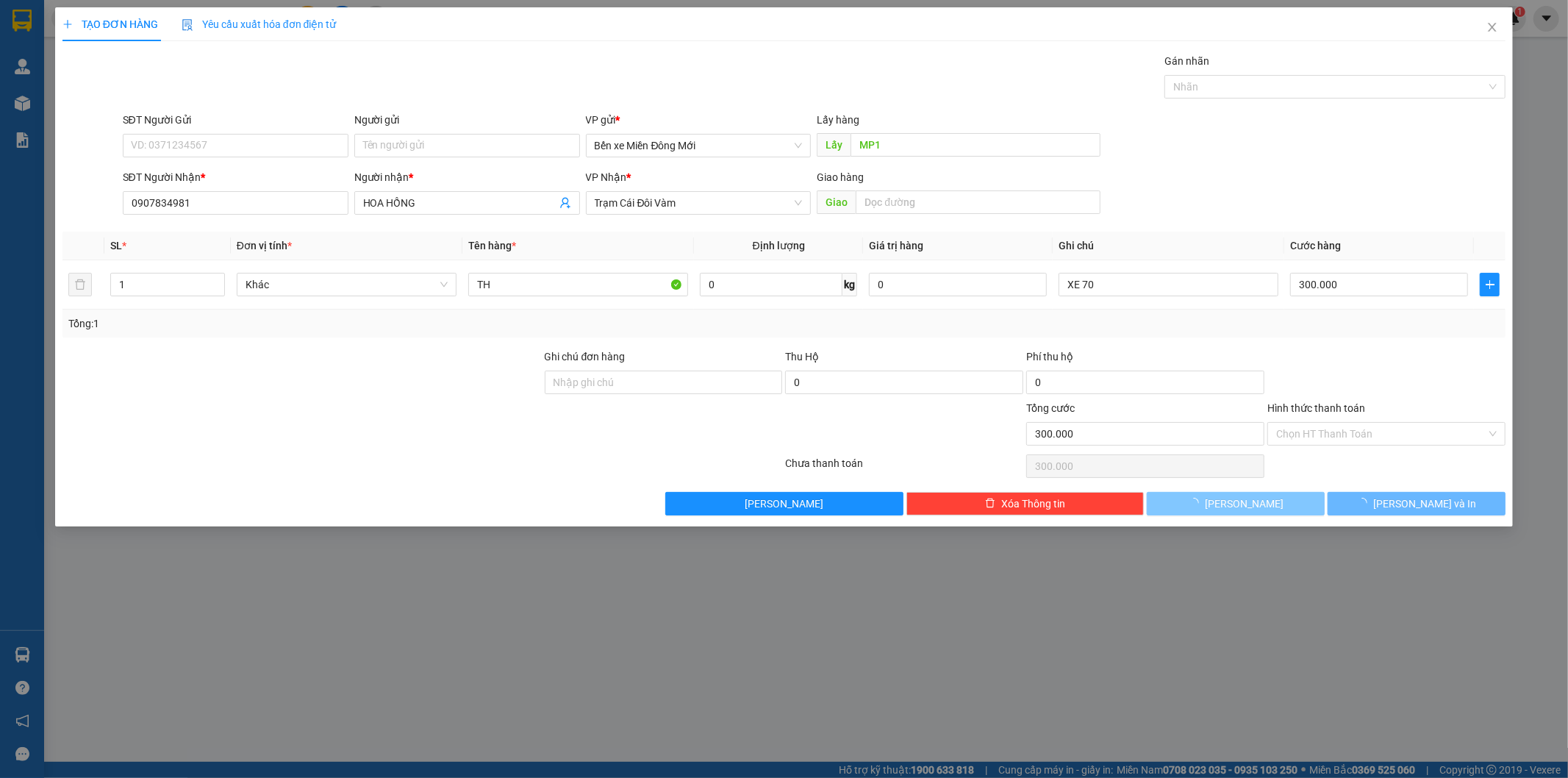
type input "0"
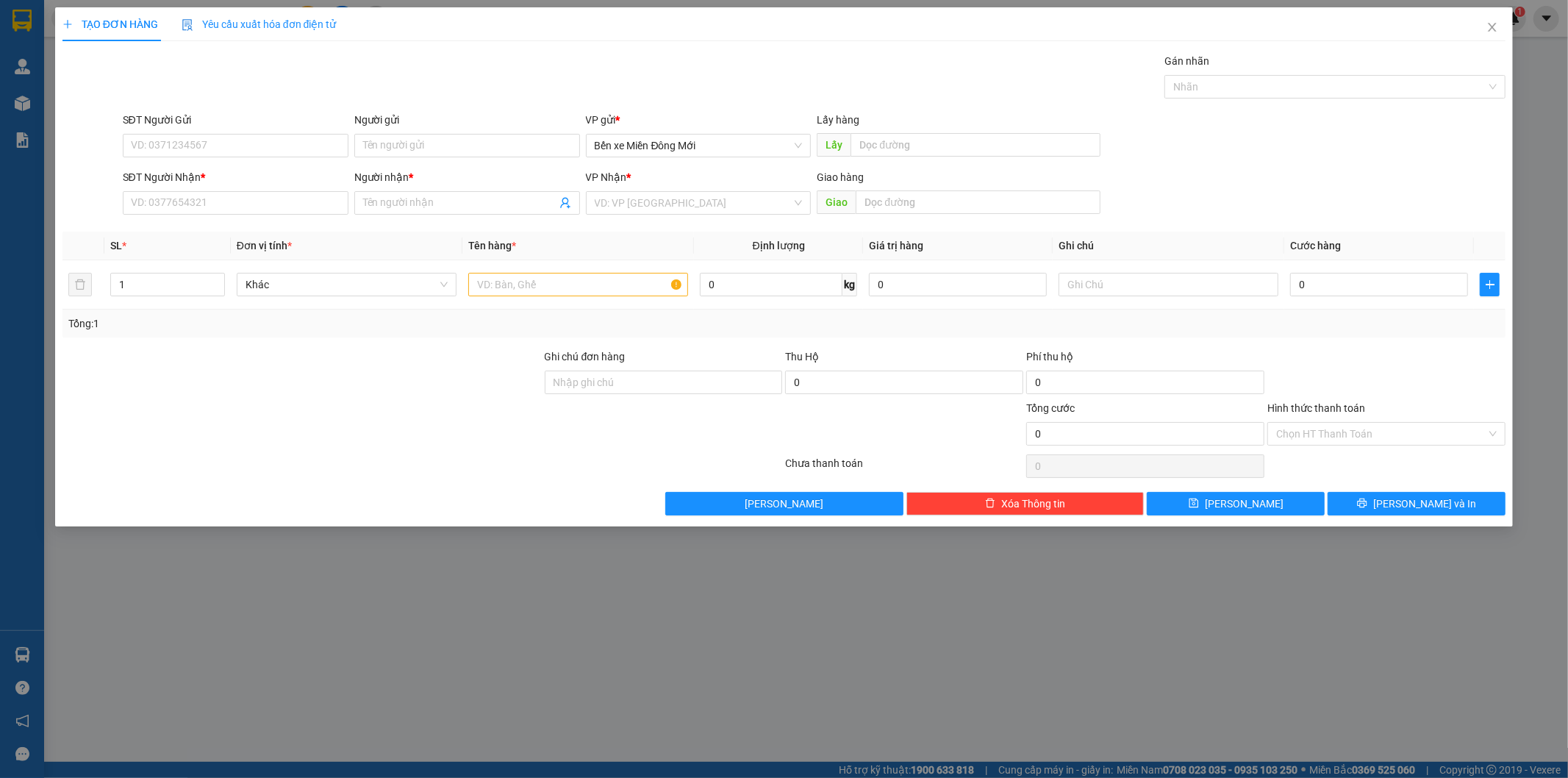
click at [1529, 99] on div "TẠO ĐƠN HÀNG Yêu cầu xuất hóa đơn điện tử Transit Pickup Surcharge Ids Transit …" at bounding box center [784, 389] width 1568 height 778
click at [1489, 17] on span "Close" at bounding box center [1491, 28] width 41 height 41
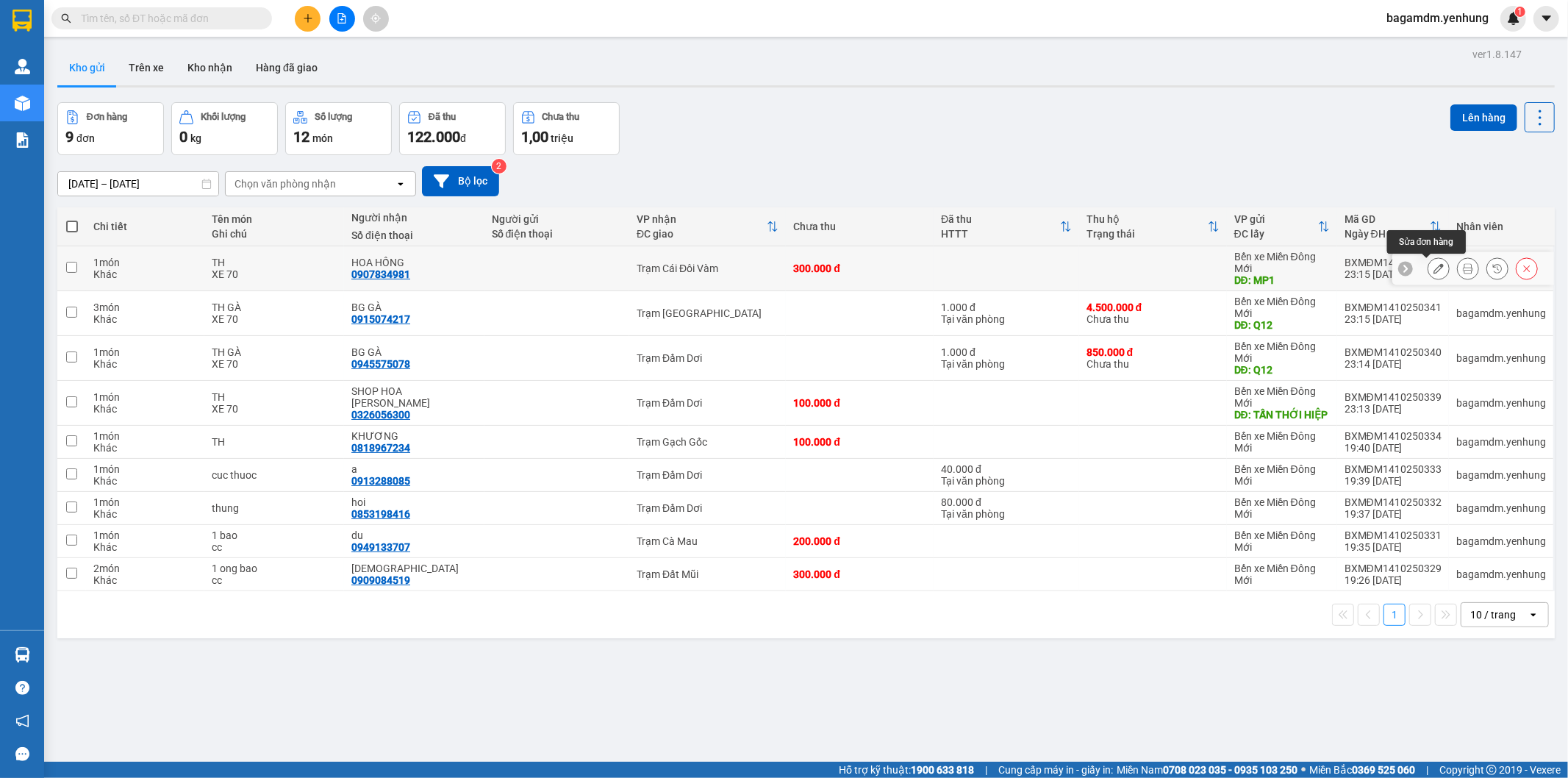
click at [1433, 273] on icon at bounding box center [1438, 268] width 11 height 11
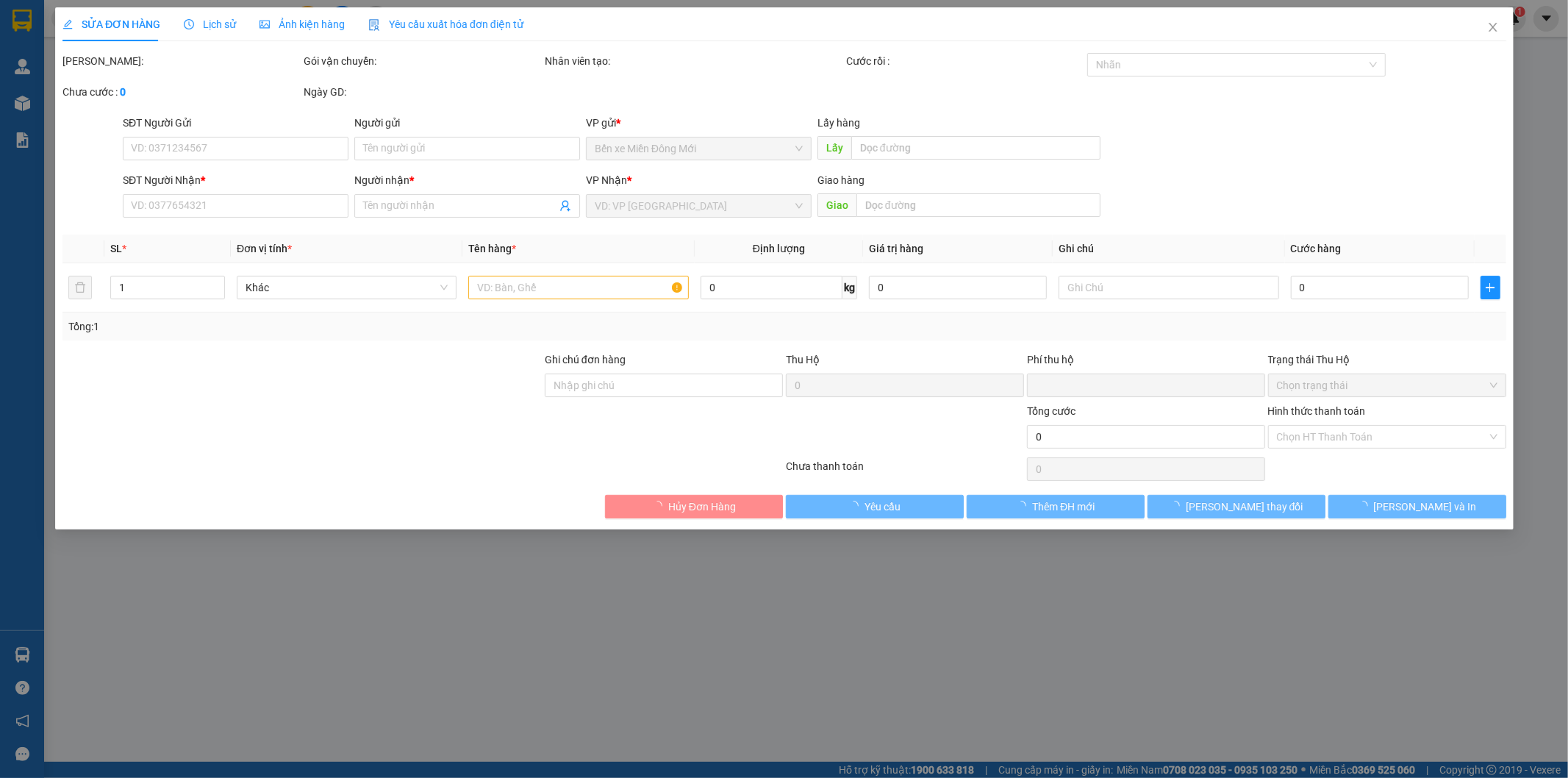
type input "MP1"
type input "0907834981"
type input "HOA HỒNG"
type input "0"
type input "300.000"
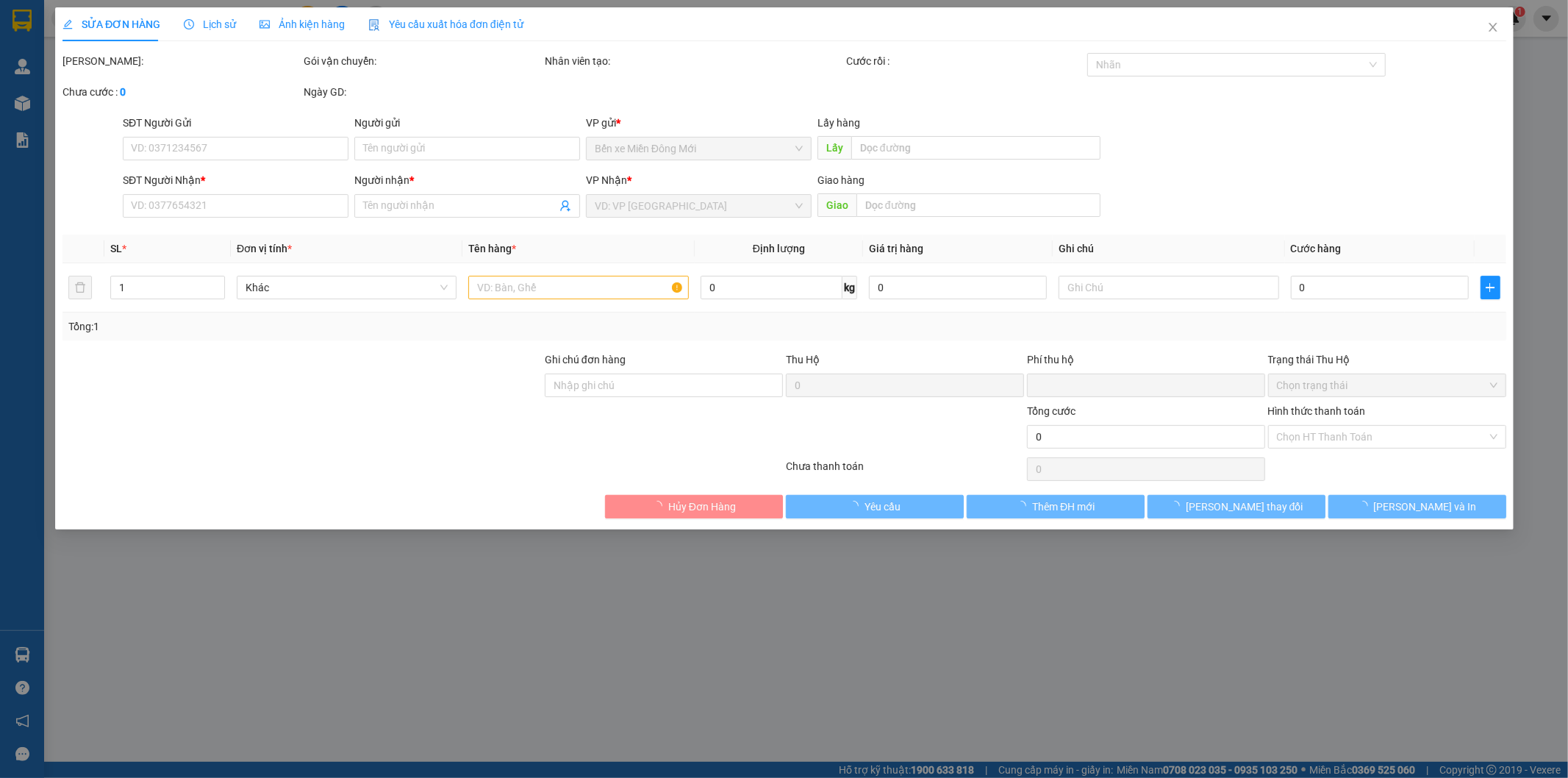
type input "300.000"
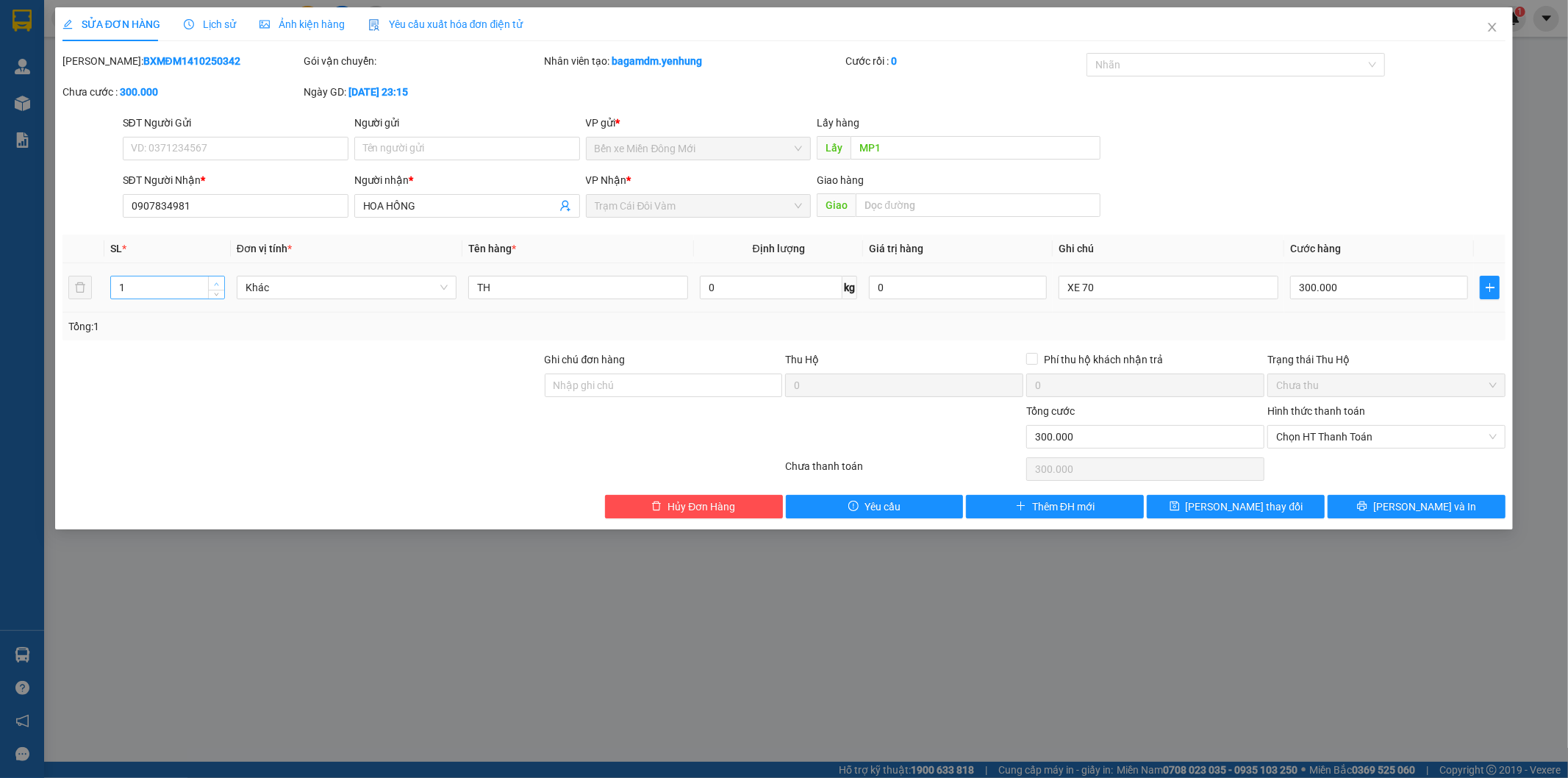
type input "2"
click at [216, 282] on icon "up" at bounding box center [215, 284] width 5 height 5
click at [1235, 504] on span "Lưu thay đổi" at bounding box center [1244, 506] width 117 height 16
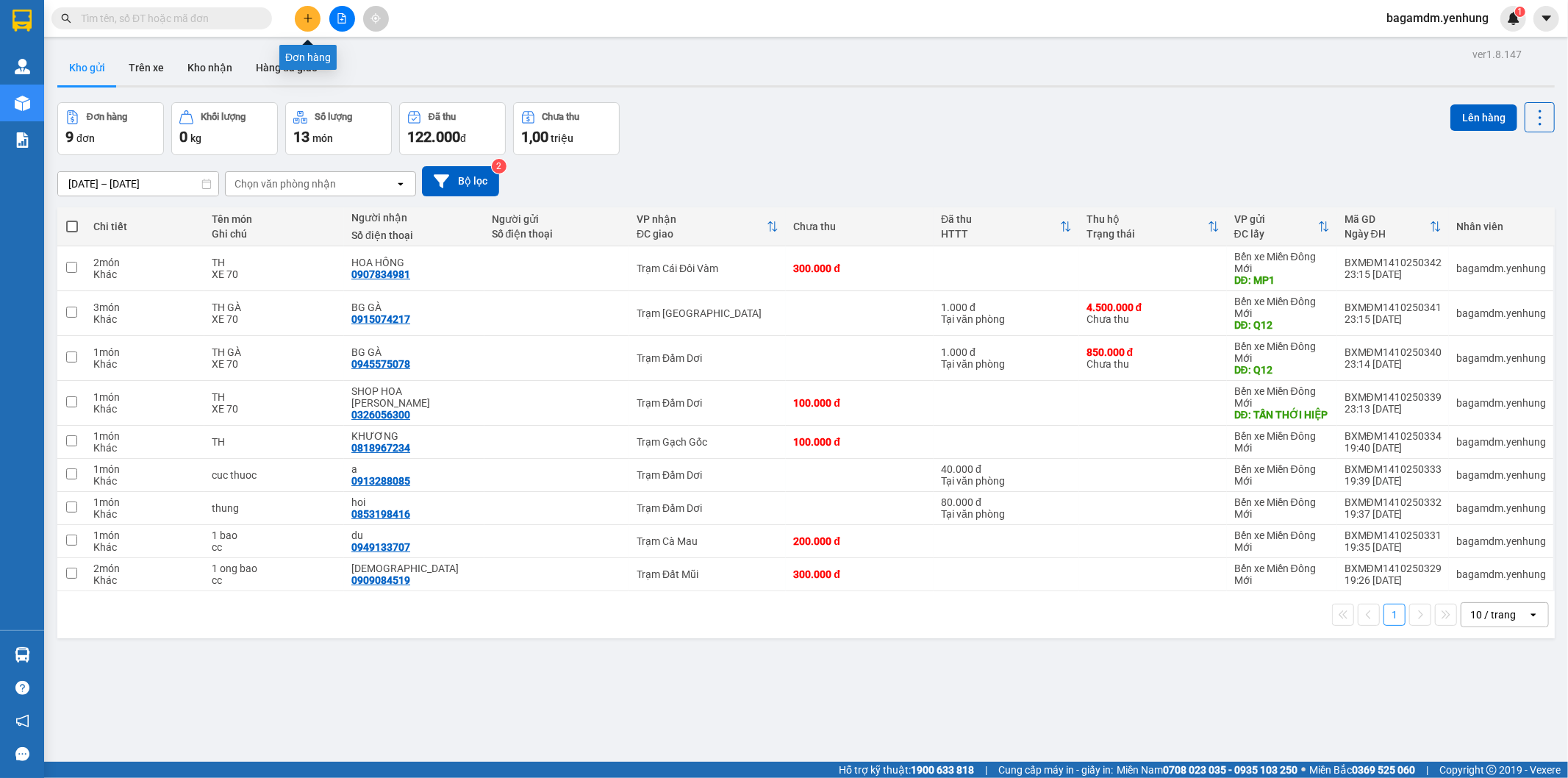
click at [311, 20] on icon "plus" at bounding box center [308, 18] width 11 height 11
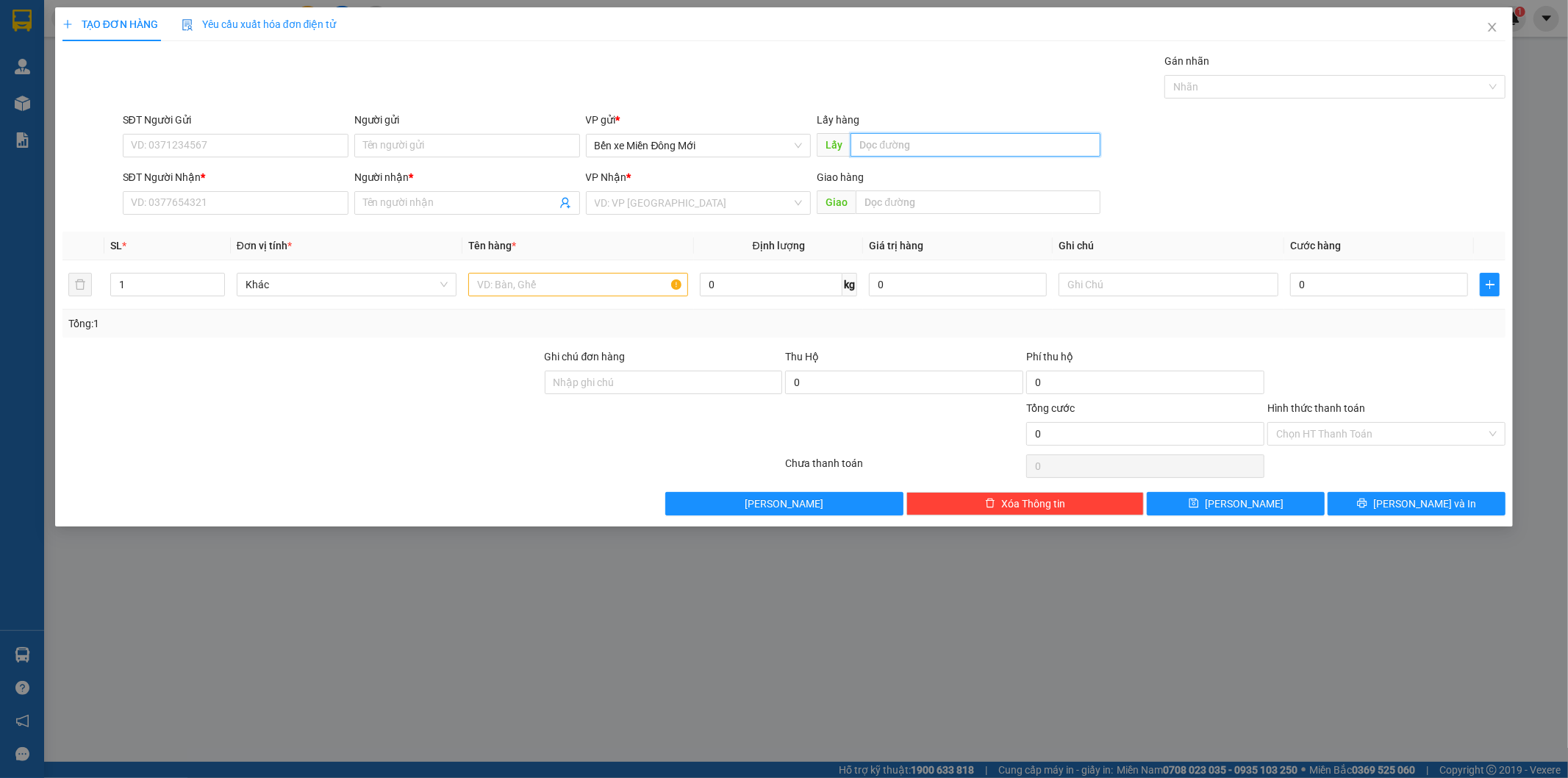
click at [960, 147] on input "text" at bounding box center [975, 144] width 250 height 23
type input "MP1"
type input "0919222151"
click at [389, 186] on div "Người nhận *" at bounding box center [466, 180] width 226 height 22
click at [389, 204] on input "Người nhận *" at bounding box center [460, 203] width 193 height 16
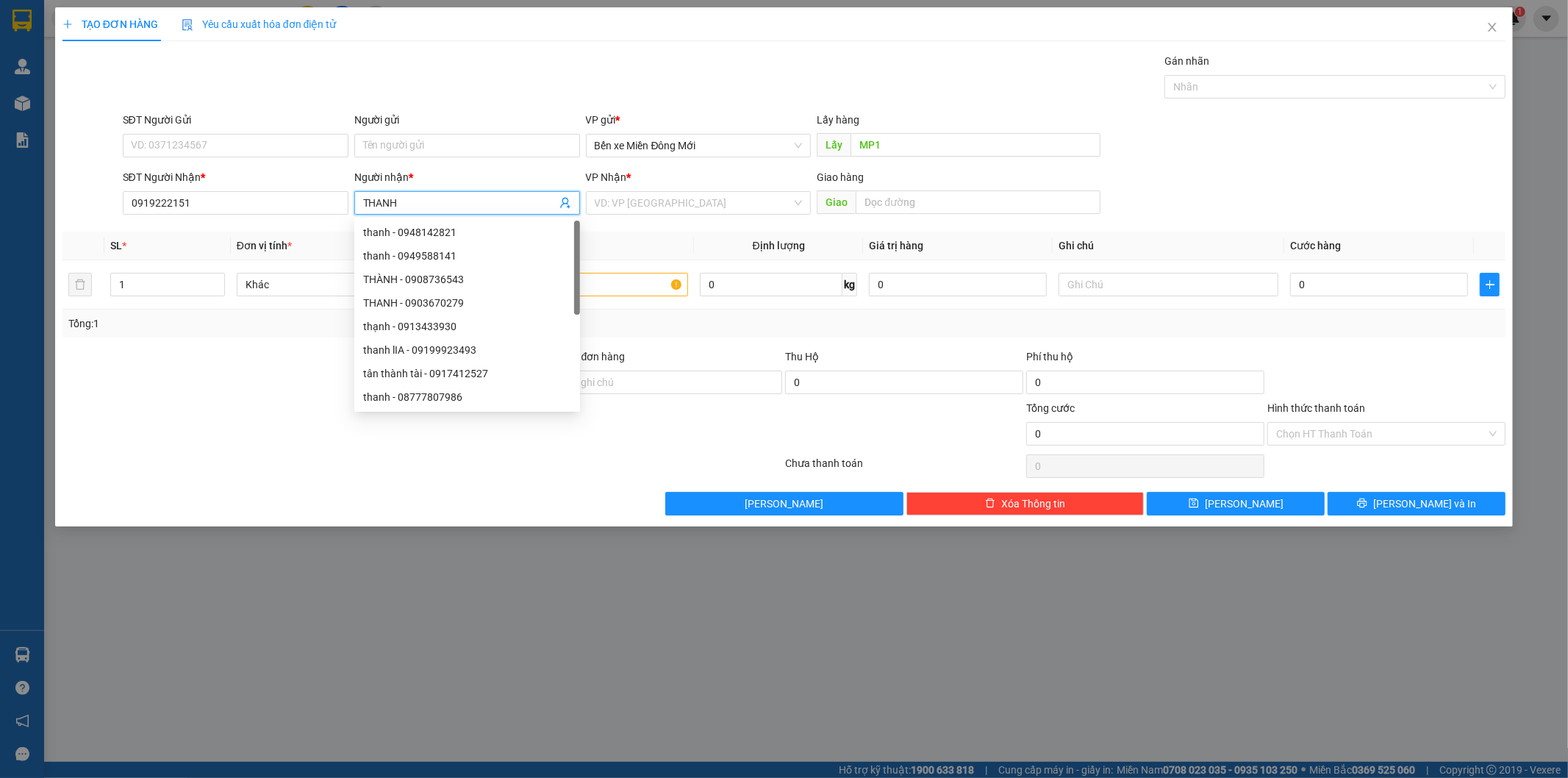
type input "THANH"
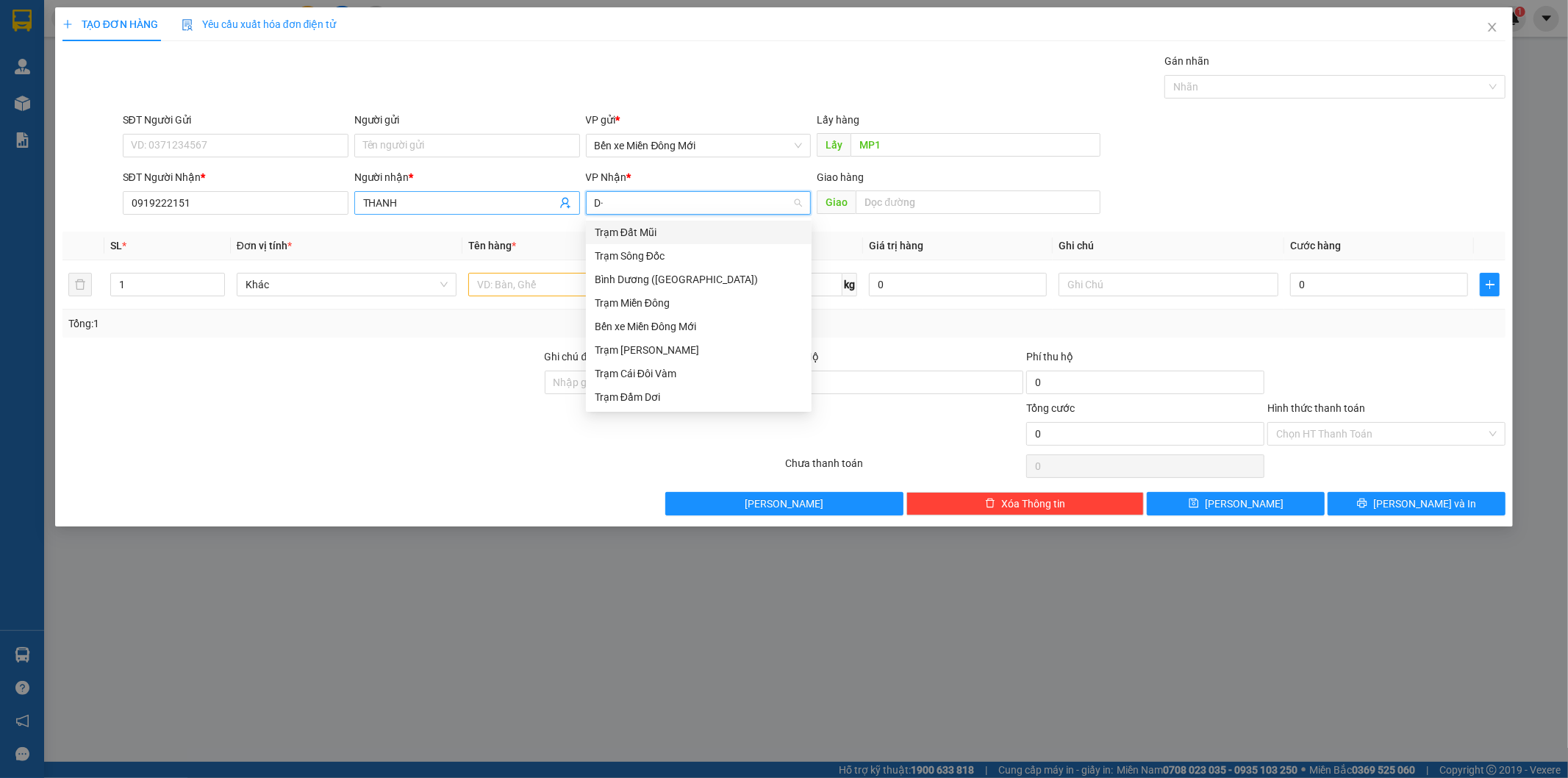
type input "D"
type input "Đ"
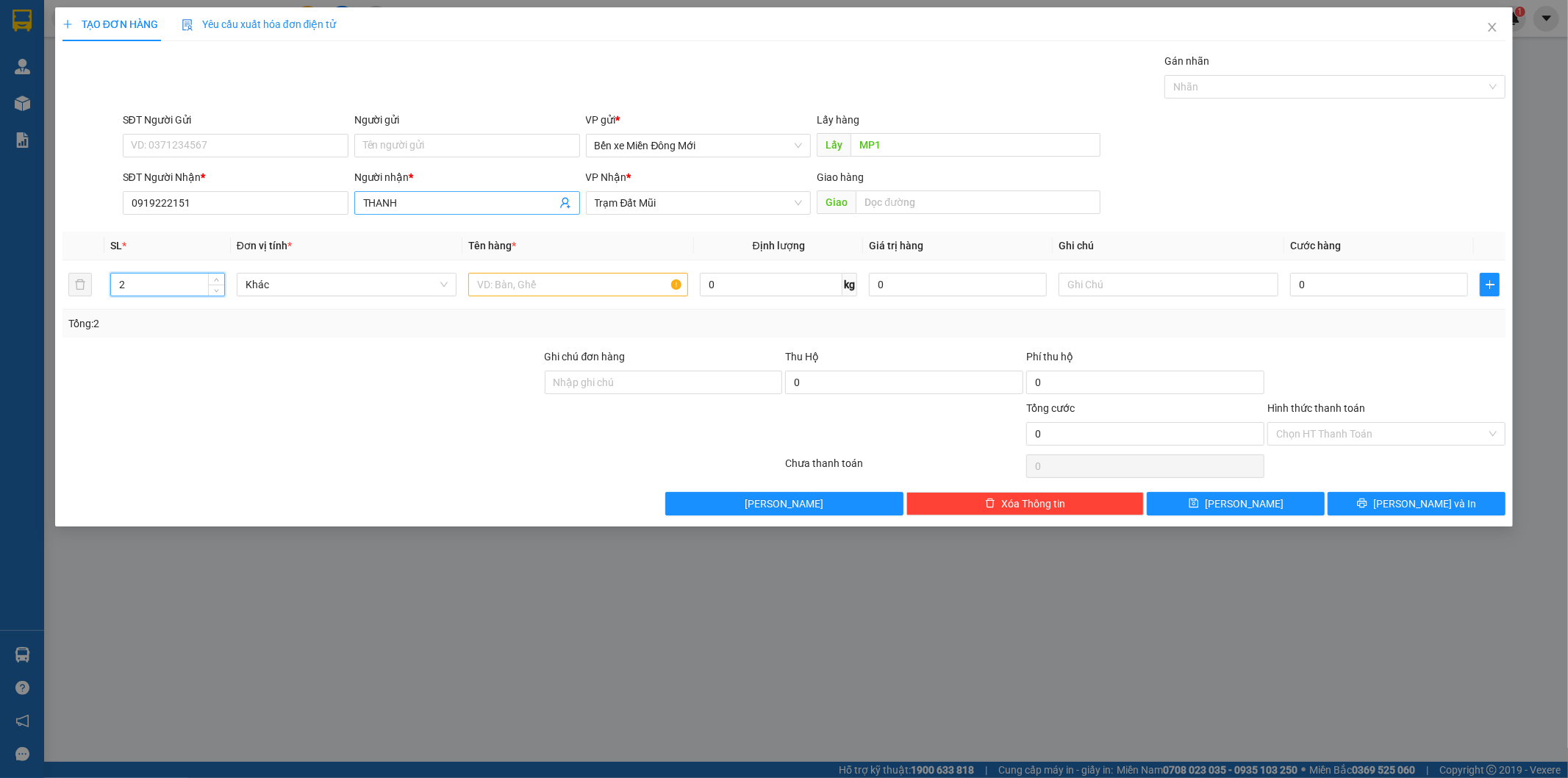
type input "2"
type input "BỘ MÁY LẠNH"
type input "XE 70"
type input "2"
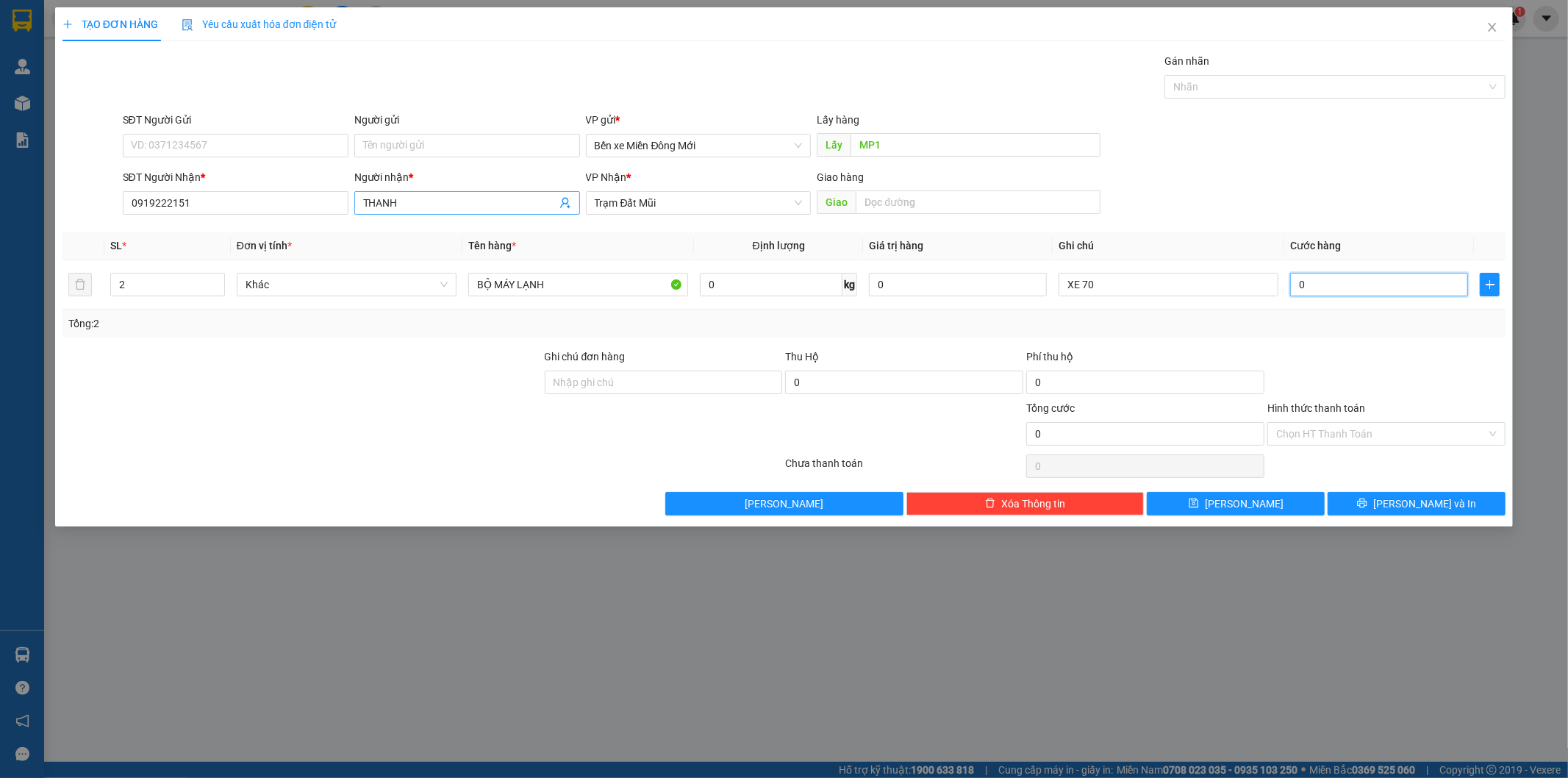
type input "2"
type input "25"
type input "250"
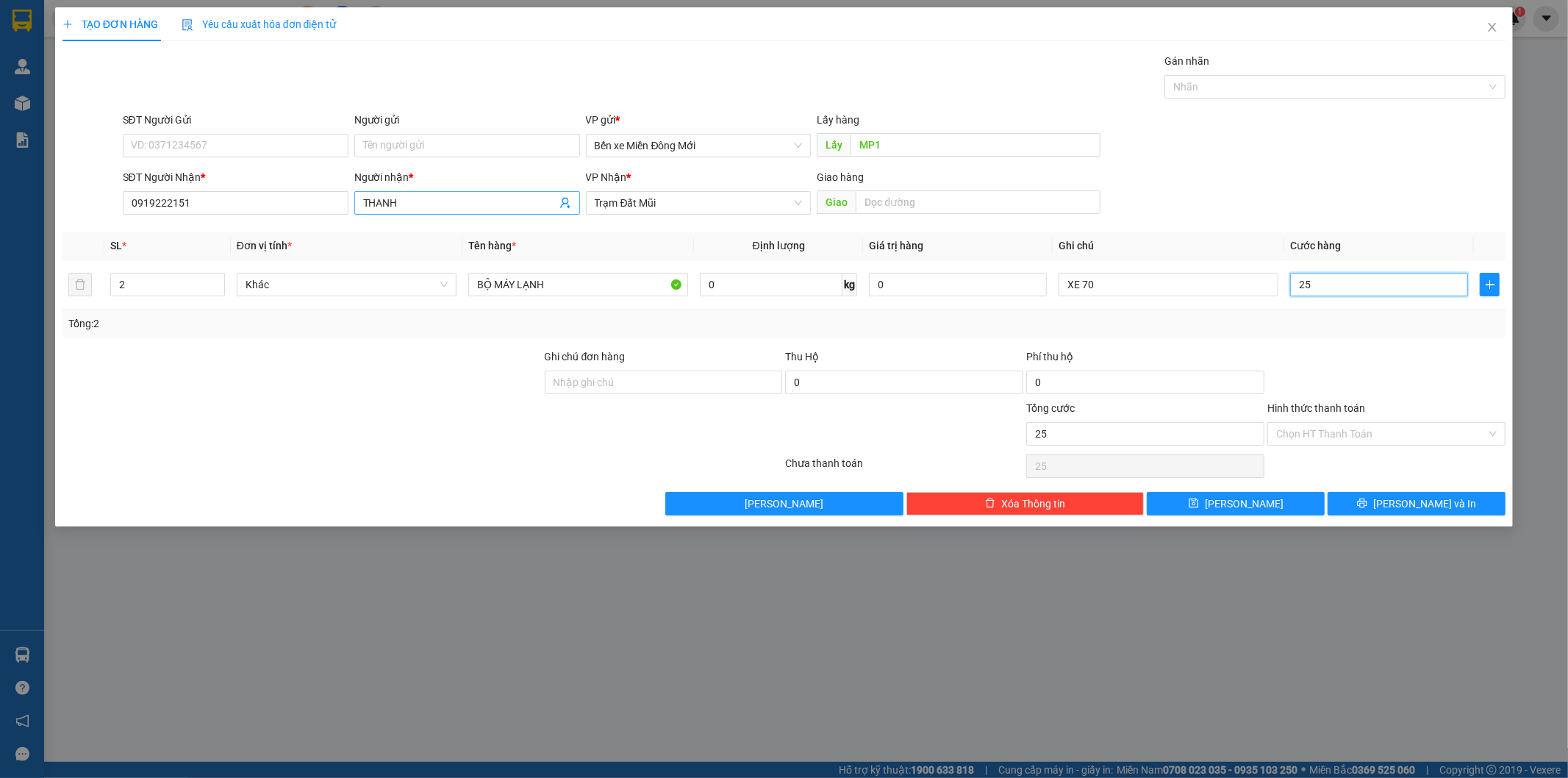
type input "250"
type input "250.000"
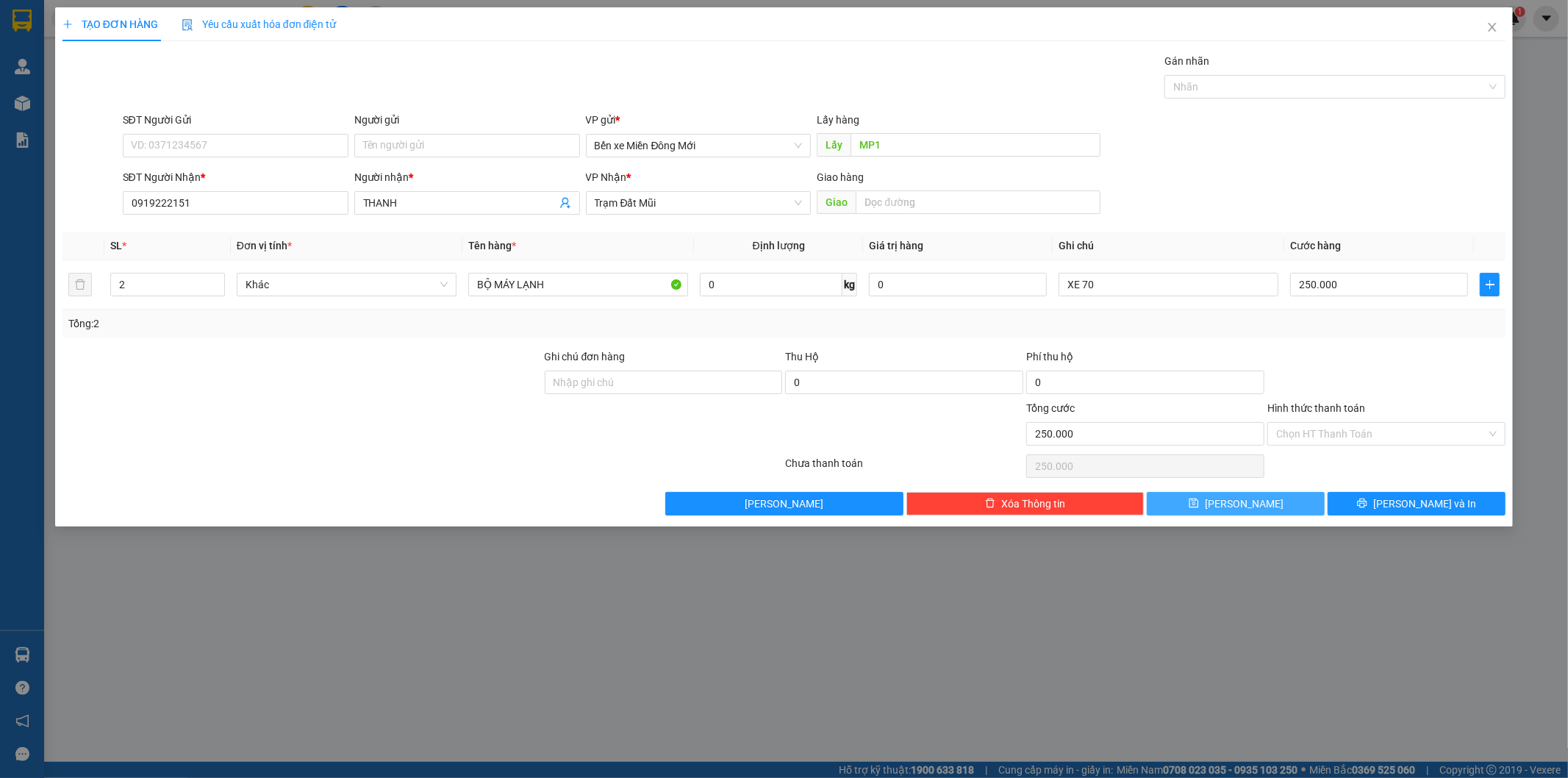
click at [1246, 500] on span "Lưu" at bounding box center [1244, 503] width 79 height 16
type input "1"
type input "0"
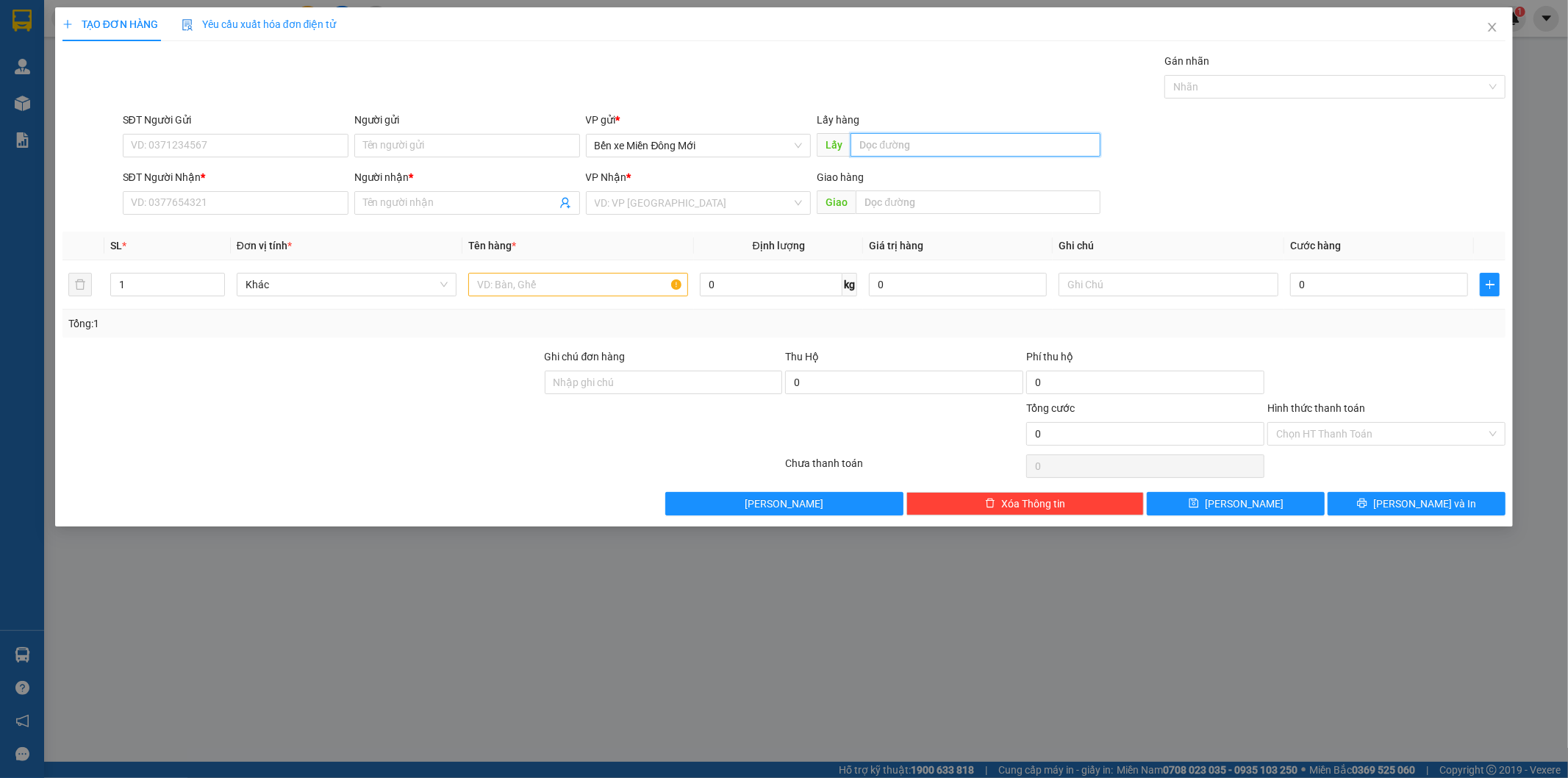
click at [904, 139] on input "text" at bounding box center [975, 144] width 250 height 23
type input "BẾN CÁT"
type input "0918083417"
type input "LẬP"
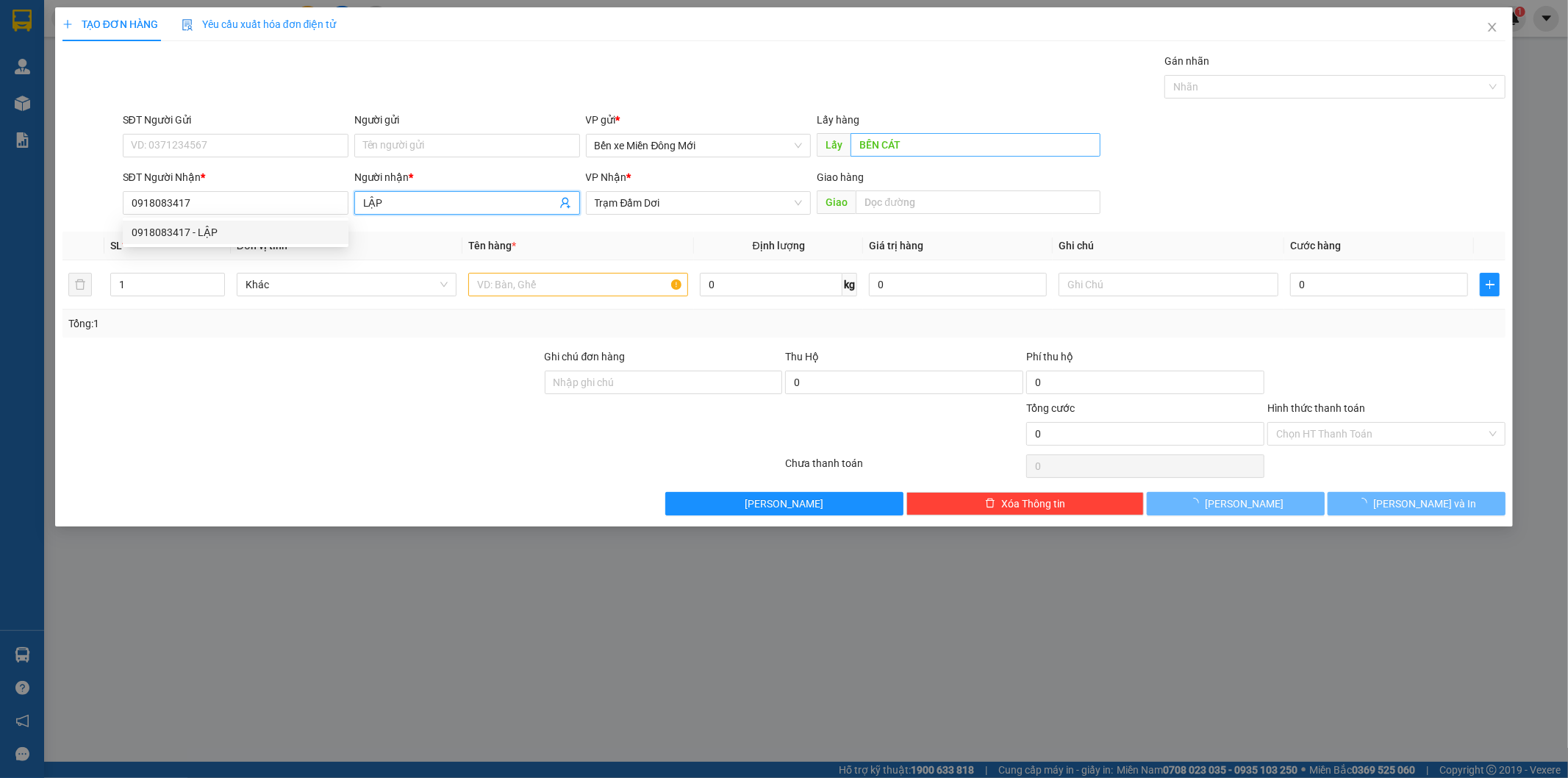
type input "200.000"
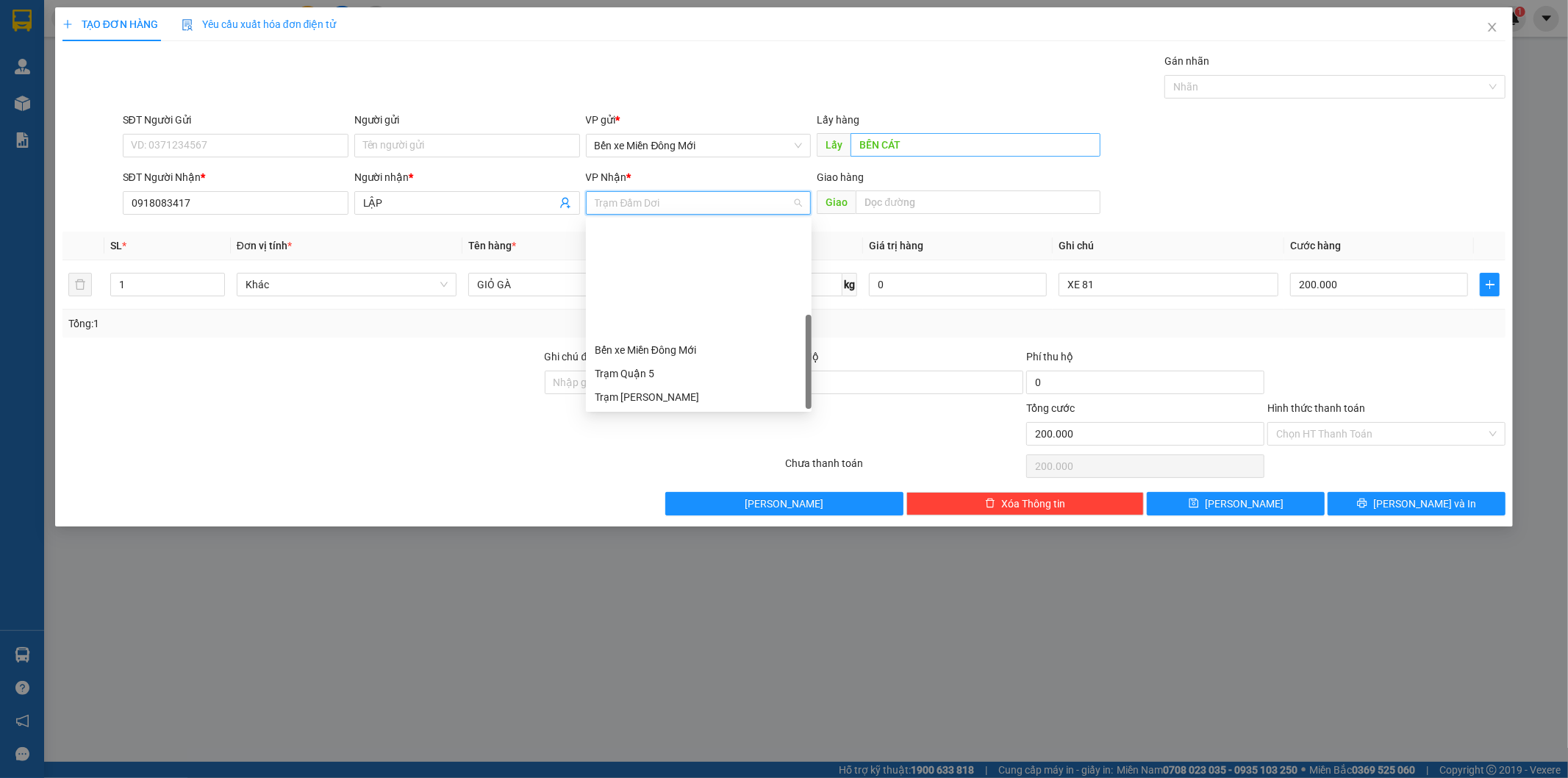
scroll to position [141, 0]
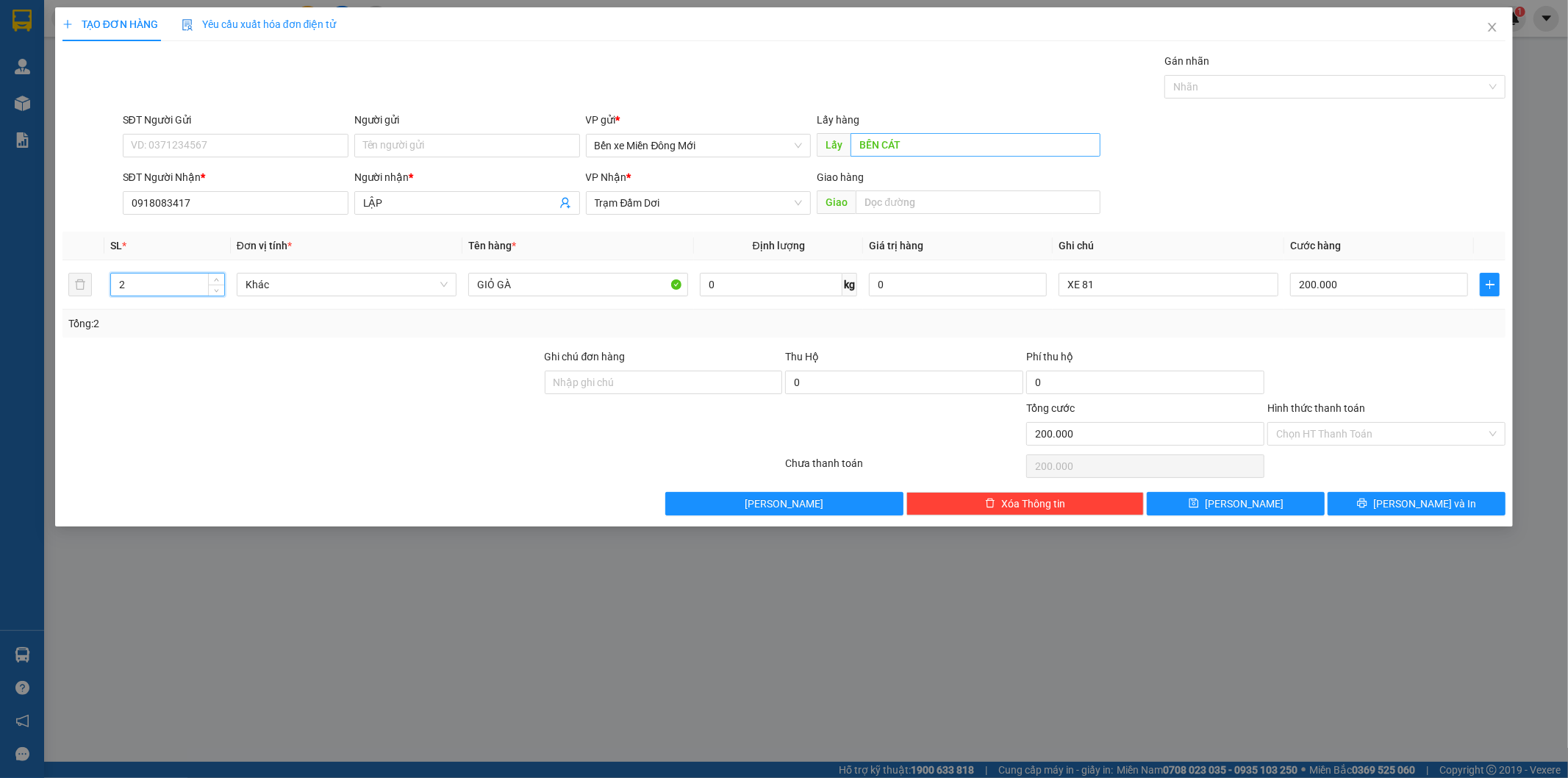
type input "2"
type input "XE 70"
type input "3"
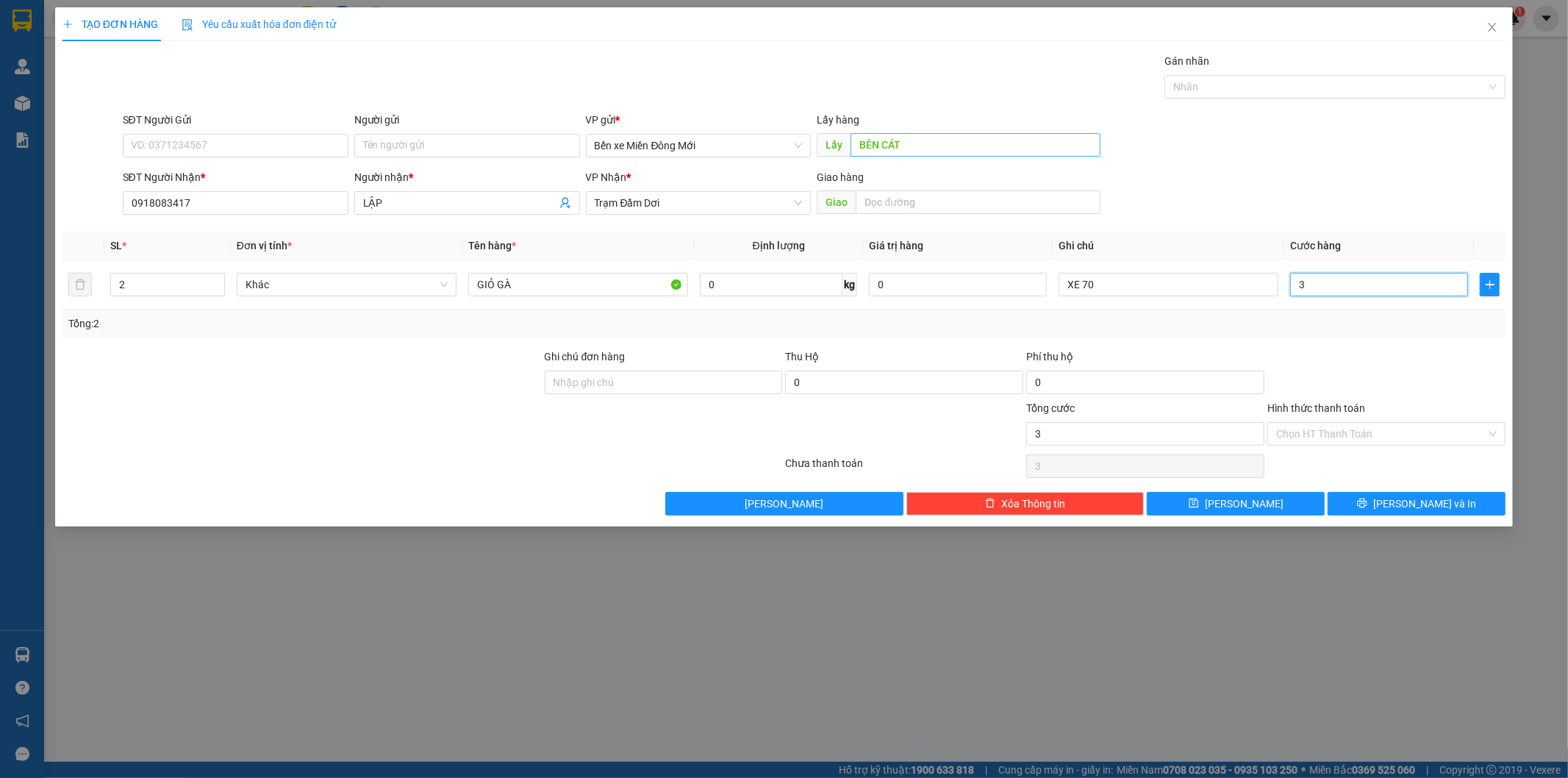
type input "30"
type input "300"
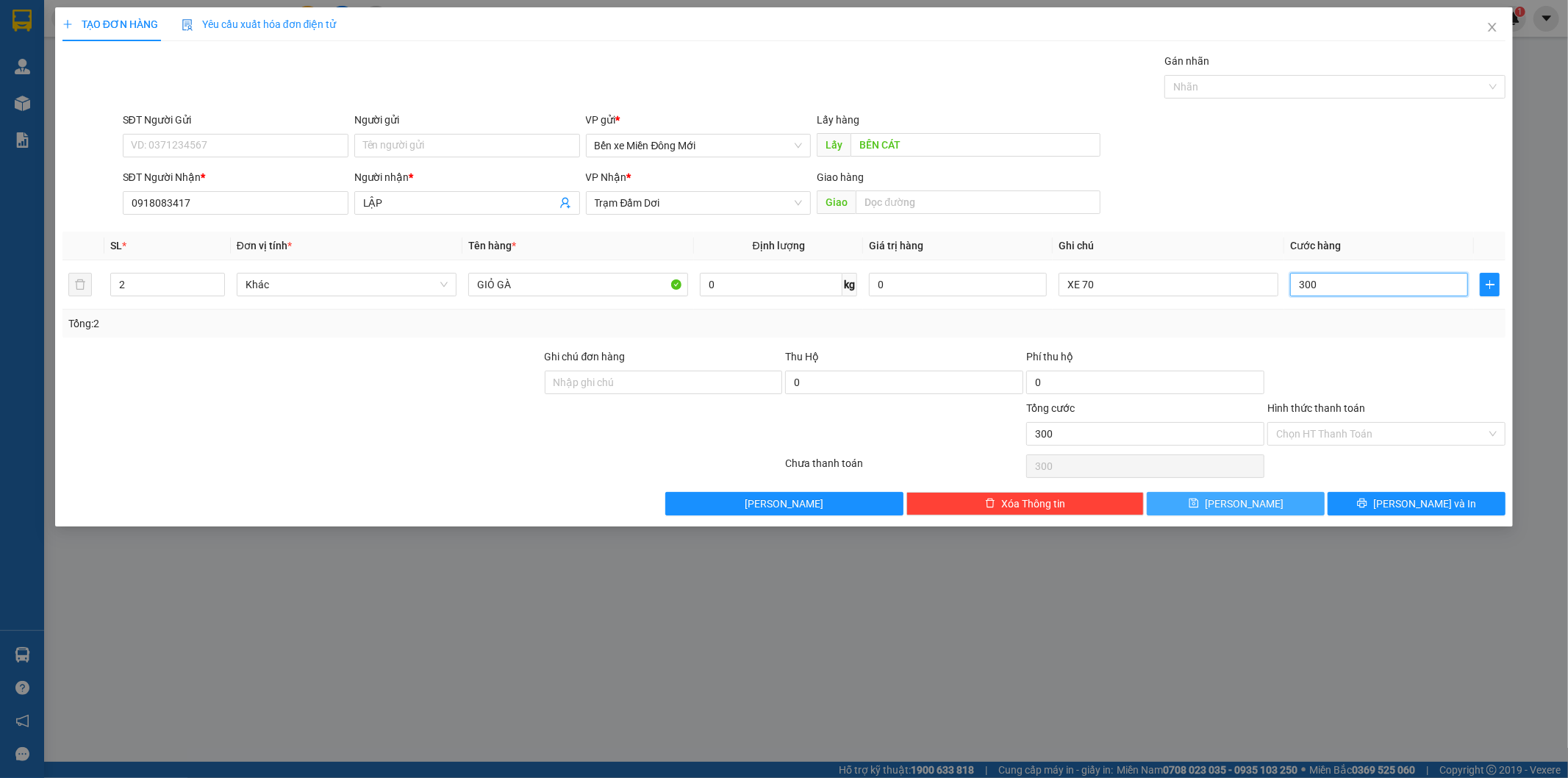
type input "300"
type input "300.000"
click at [1209, 501] on button "Lưu" at bounding box center [1235, 503] width 178 height 23
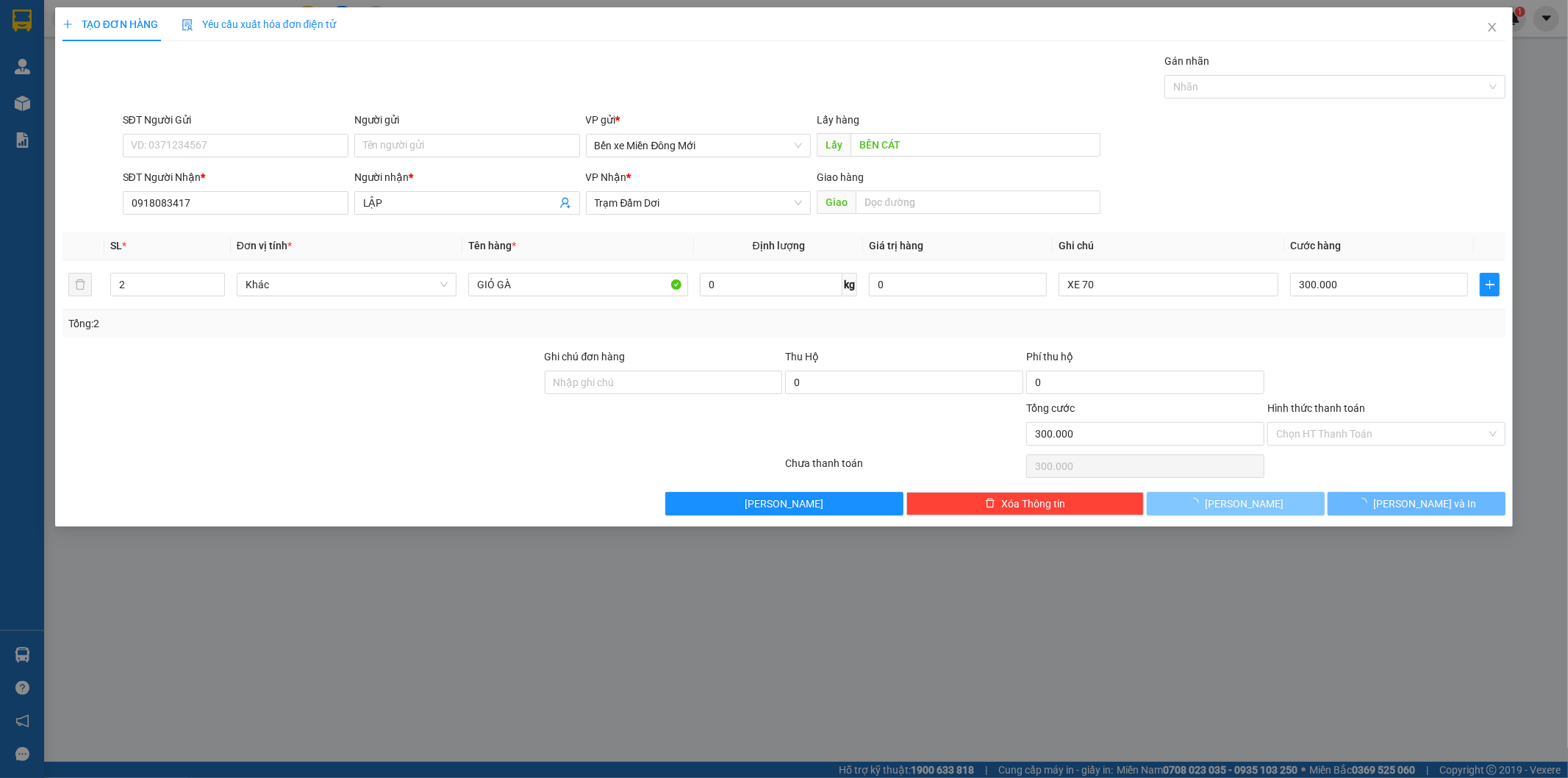
type input "0"
click at [1496, 30] on icon "close" at bounding box center [1492, 27] width 12 height 12
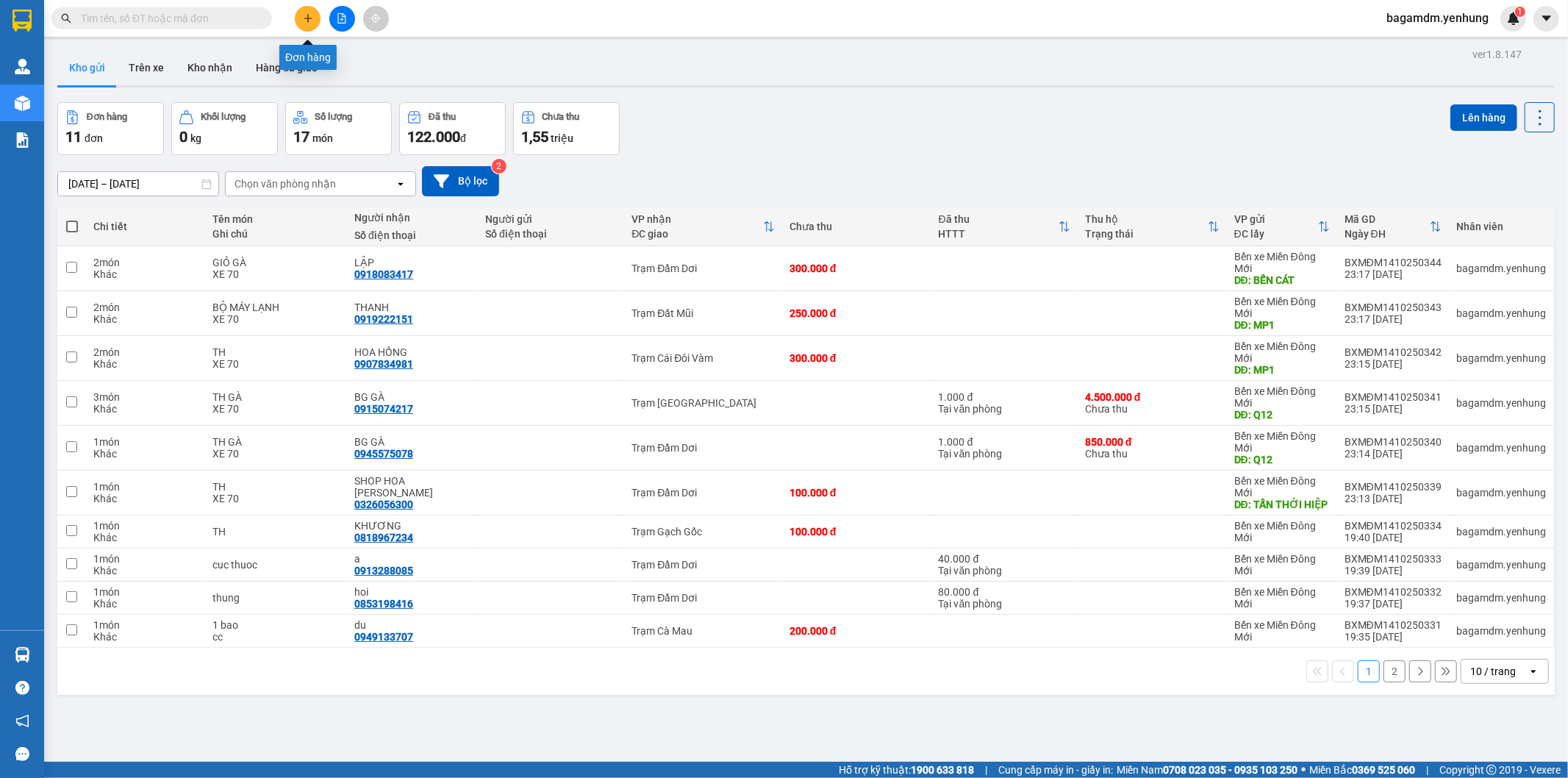
click at [308, 17] on icon "plus" at bounding box center [308, 17] width 8 height 1
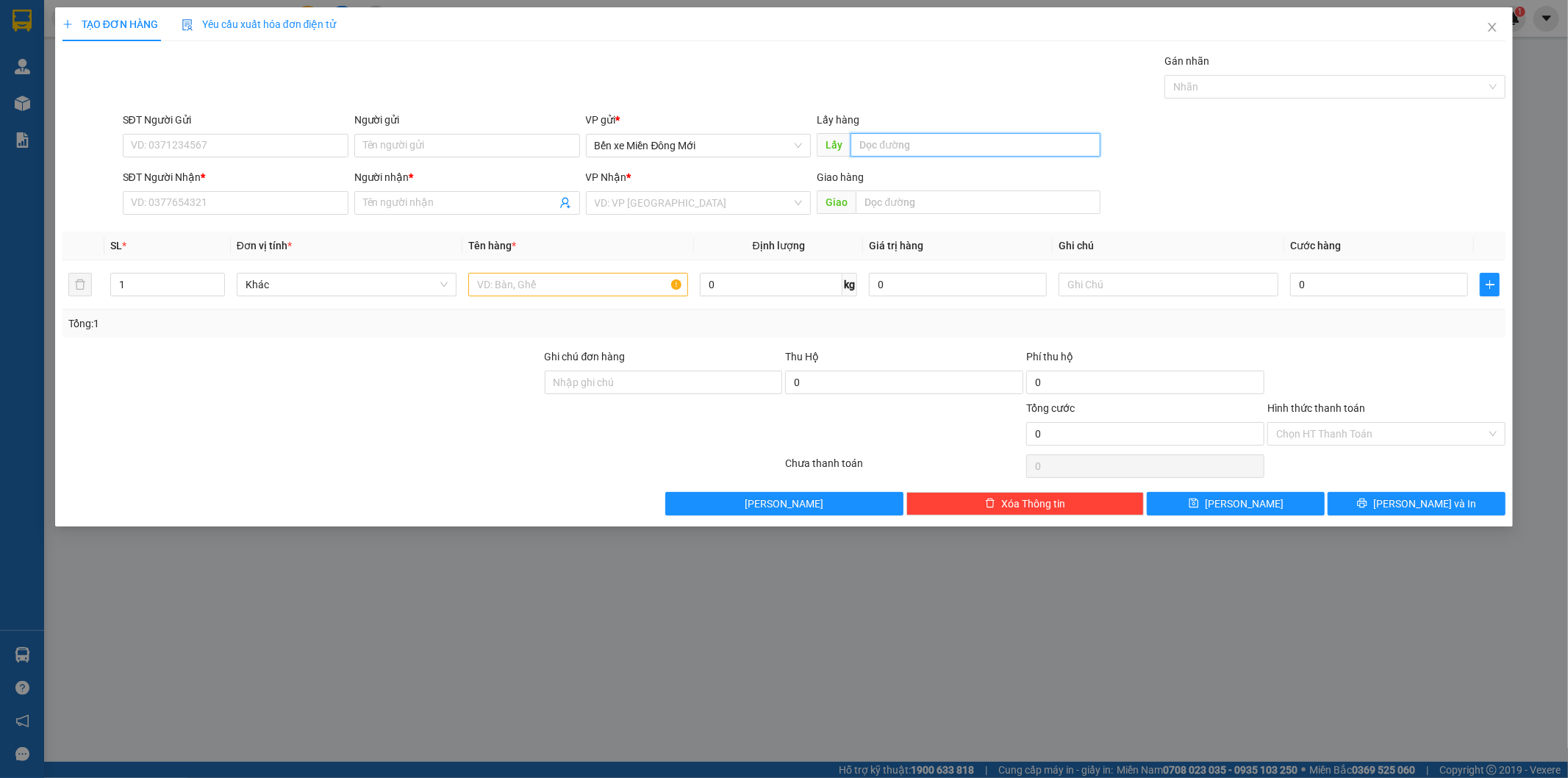
click at [900, 147] on input "text" at bounding box center [975, 144] width 250 height 23
type input "BÊN CAM"
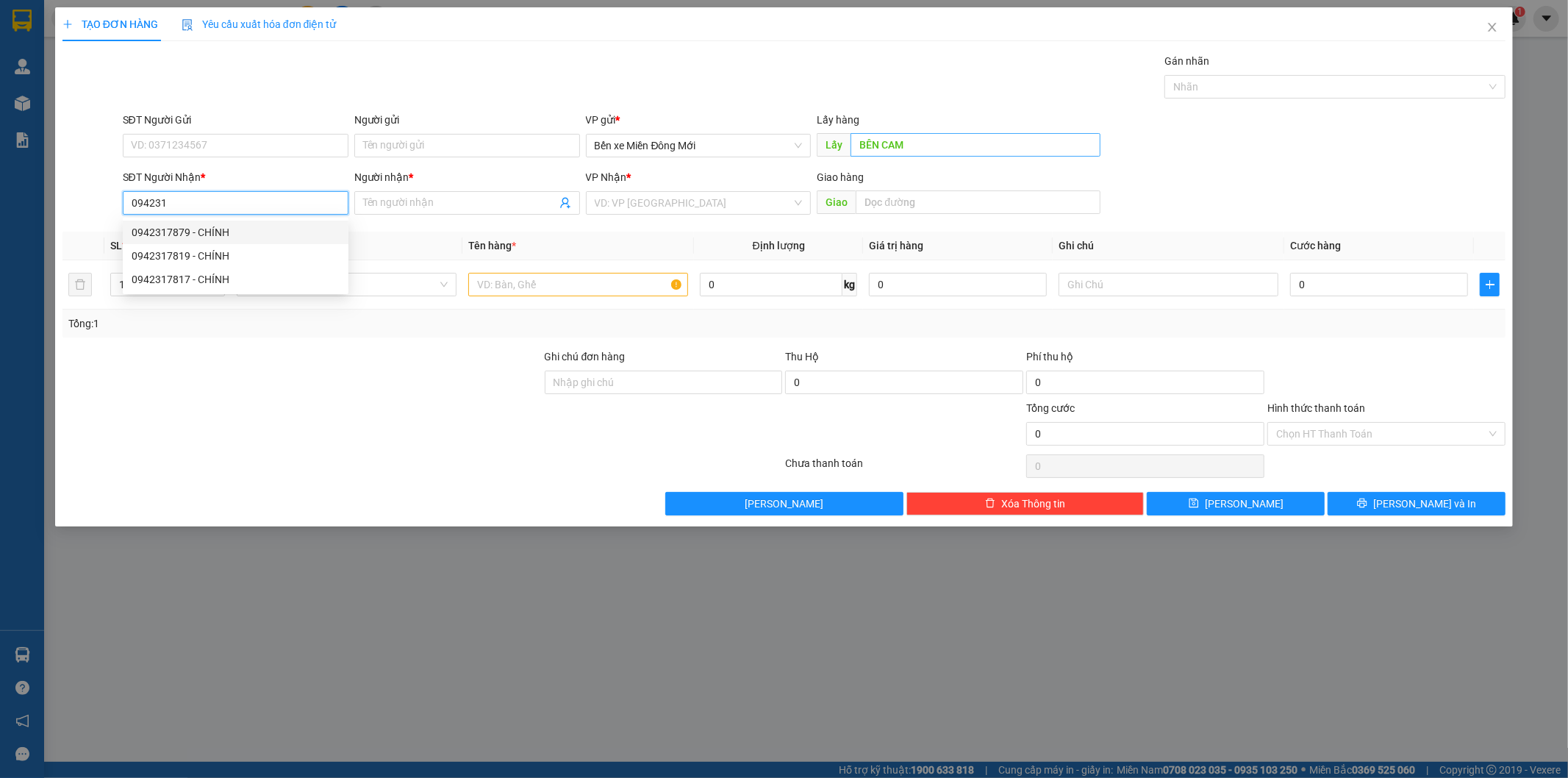
type input "0942317879"
type input "CHÍNH"
type input "70.000"
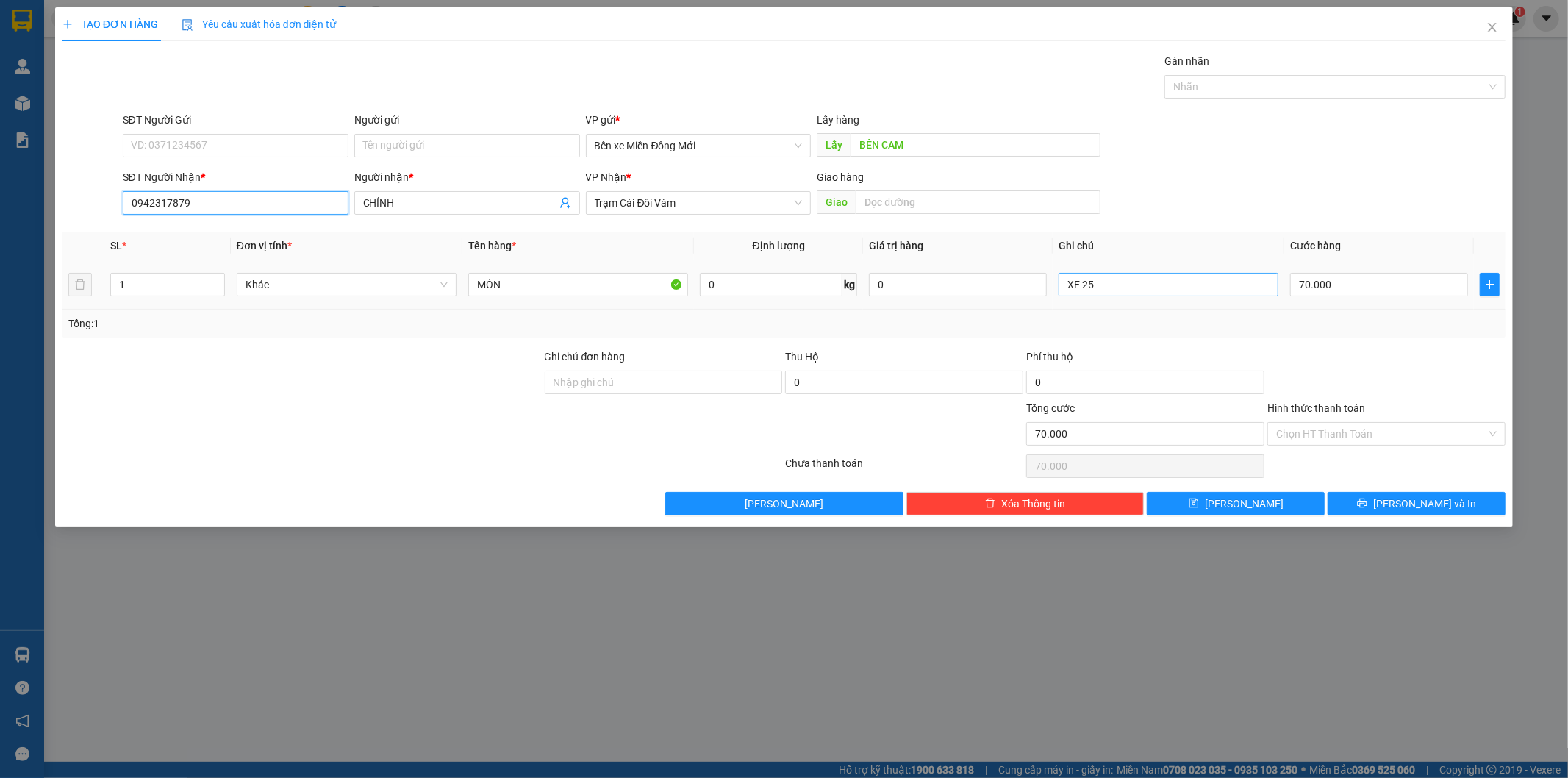
type input "0942317879"
click at [1180, 276] on input "XE 25" at bounding box center [1168, 285] width 220 height 23
type input "XE 19"
click at [1267, 498] on button "Lưu" at bounding box center [1235, 503] width 178 height 23
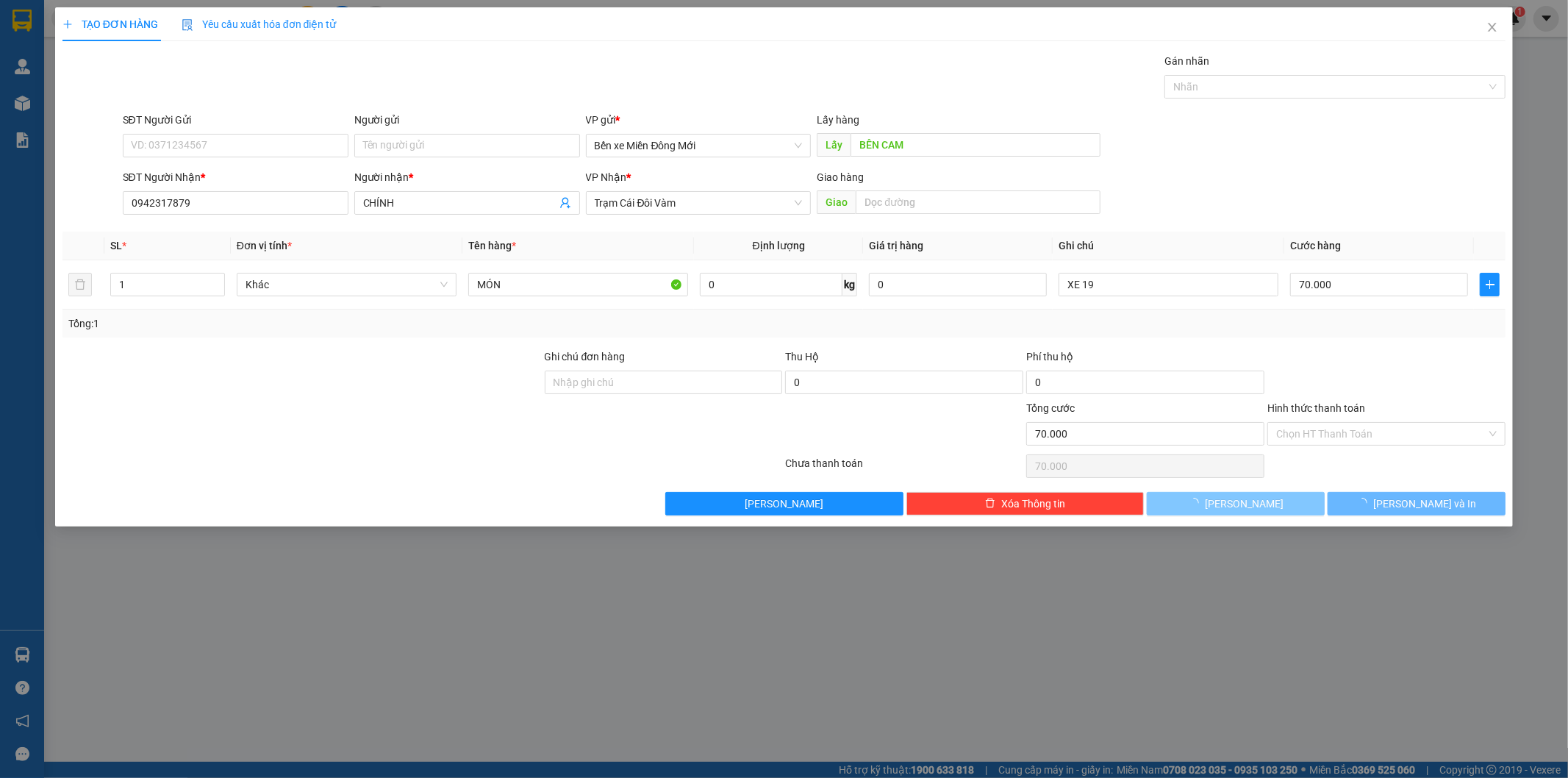
type input "0"
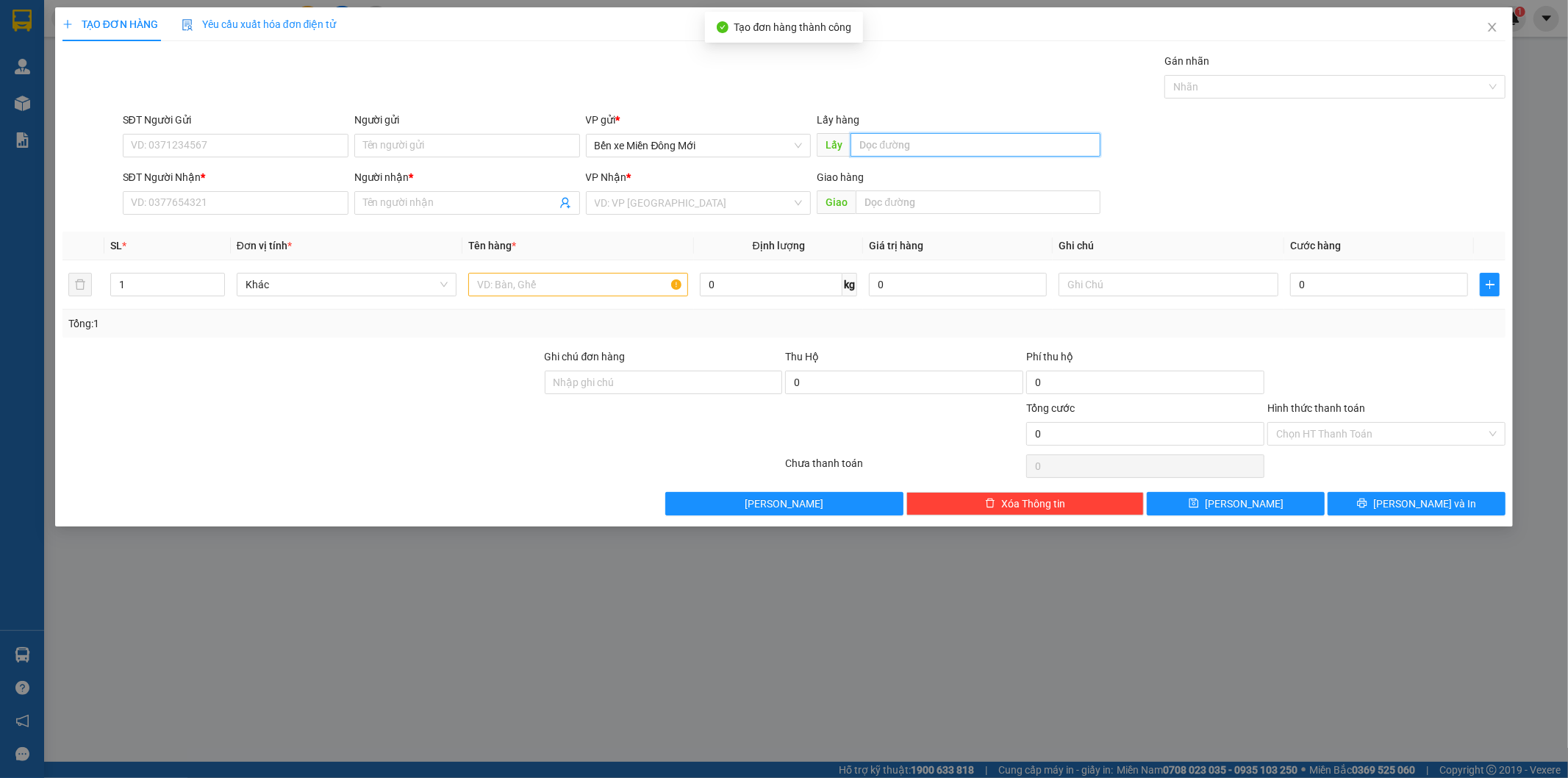
click at [927, 140] on input "text" at bounding box center [975, 144] width 250 height 23
type input "C11"
type input "0347667069"
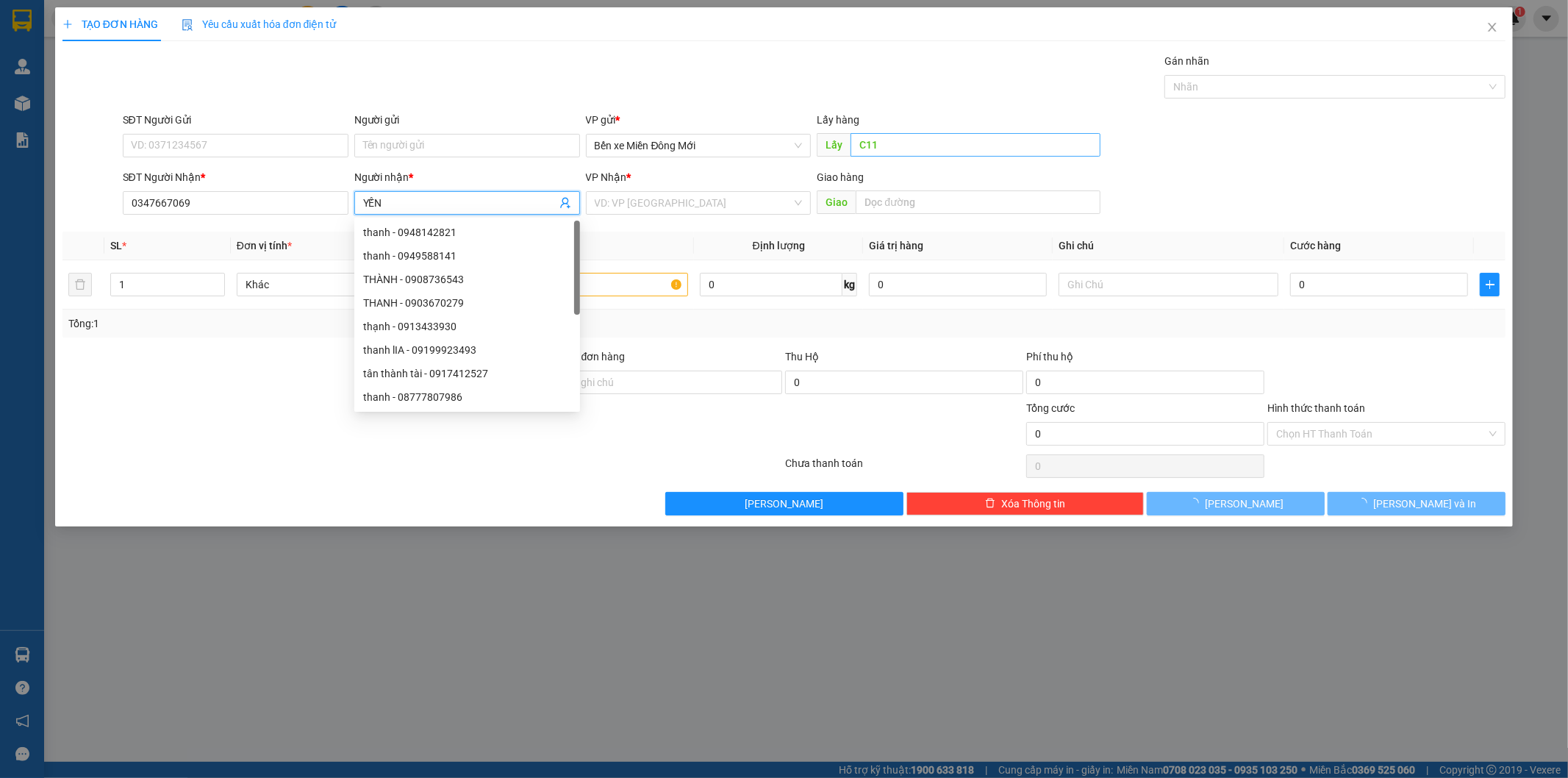
type input "YẾN"
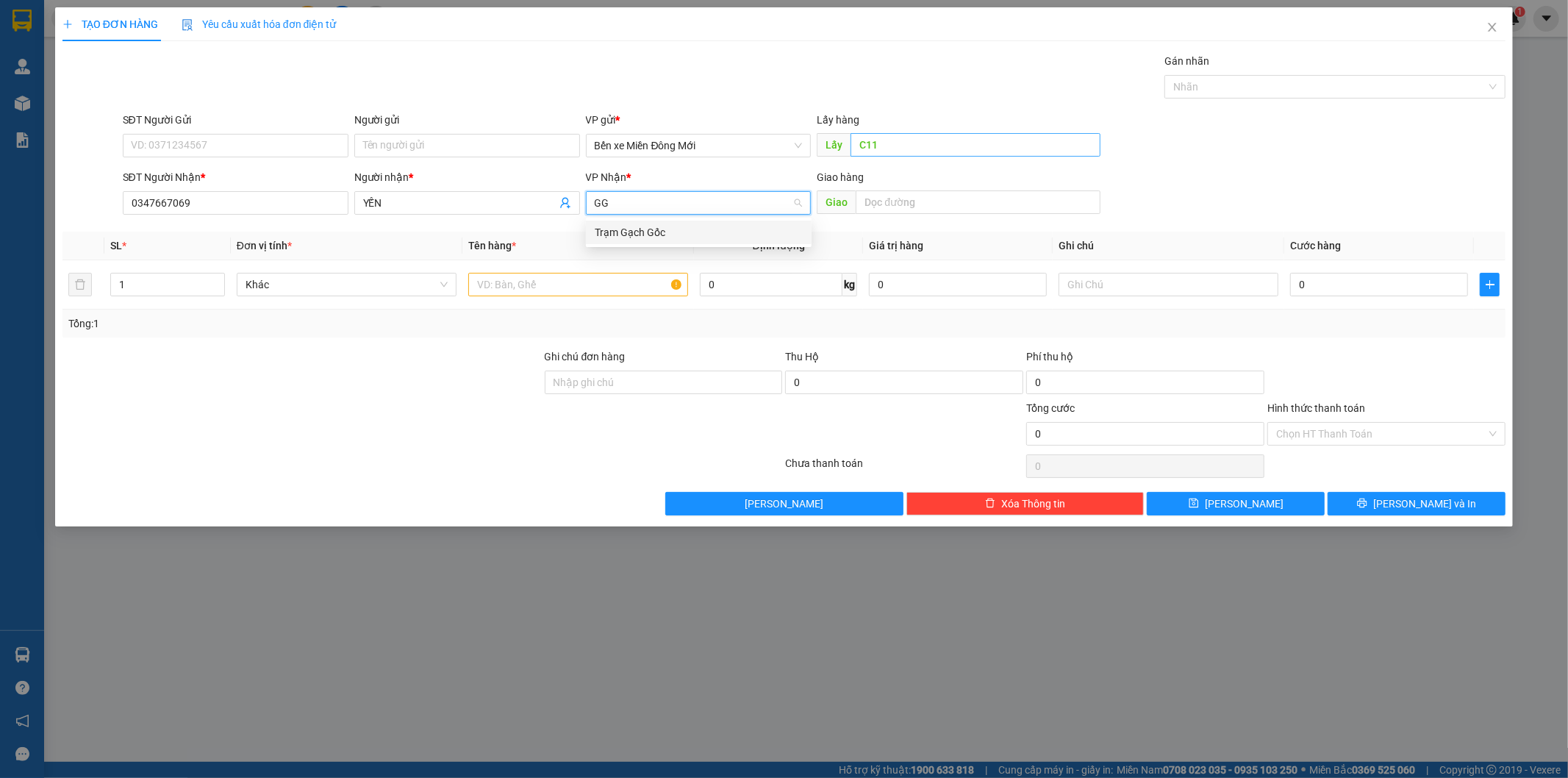
type input "GGG"
type input "GG"
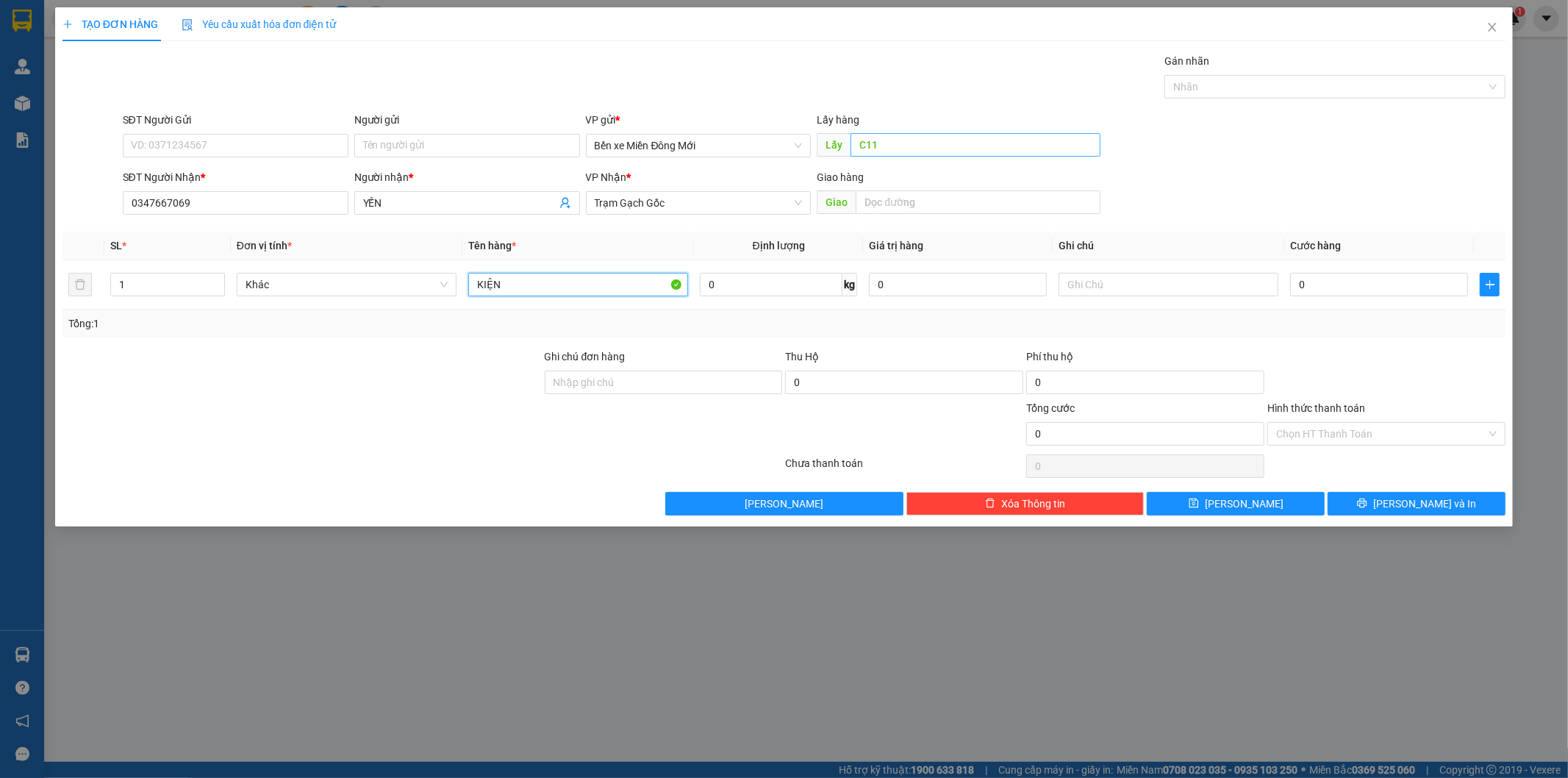
type input "KIỆN"
type input "XE 19"
type input "1"
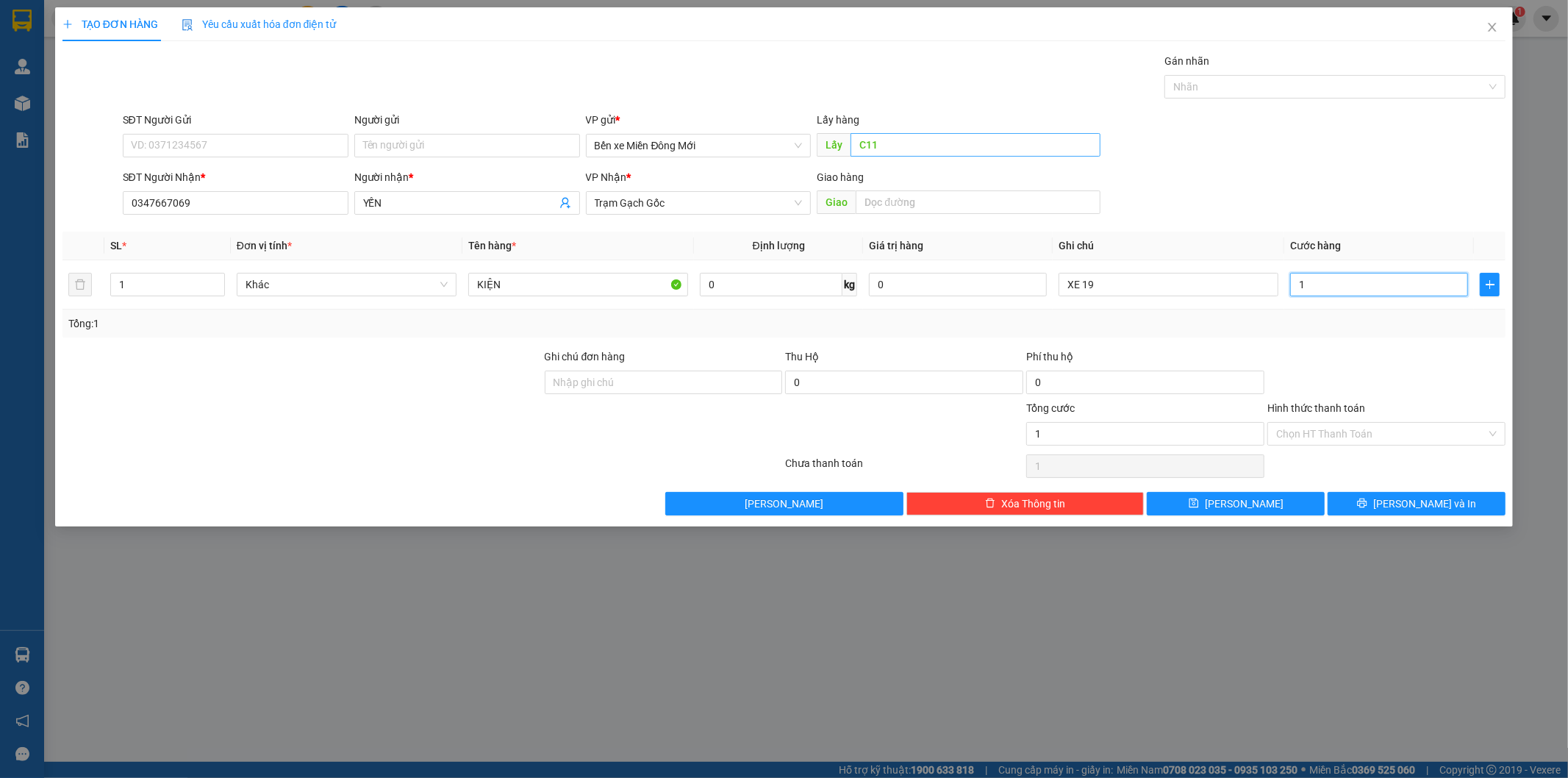
type input "10"
type input "100"
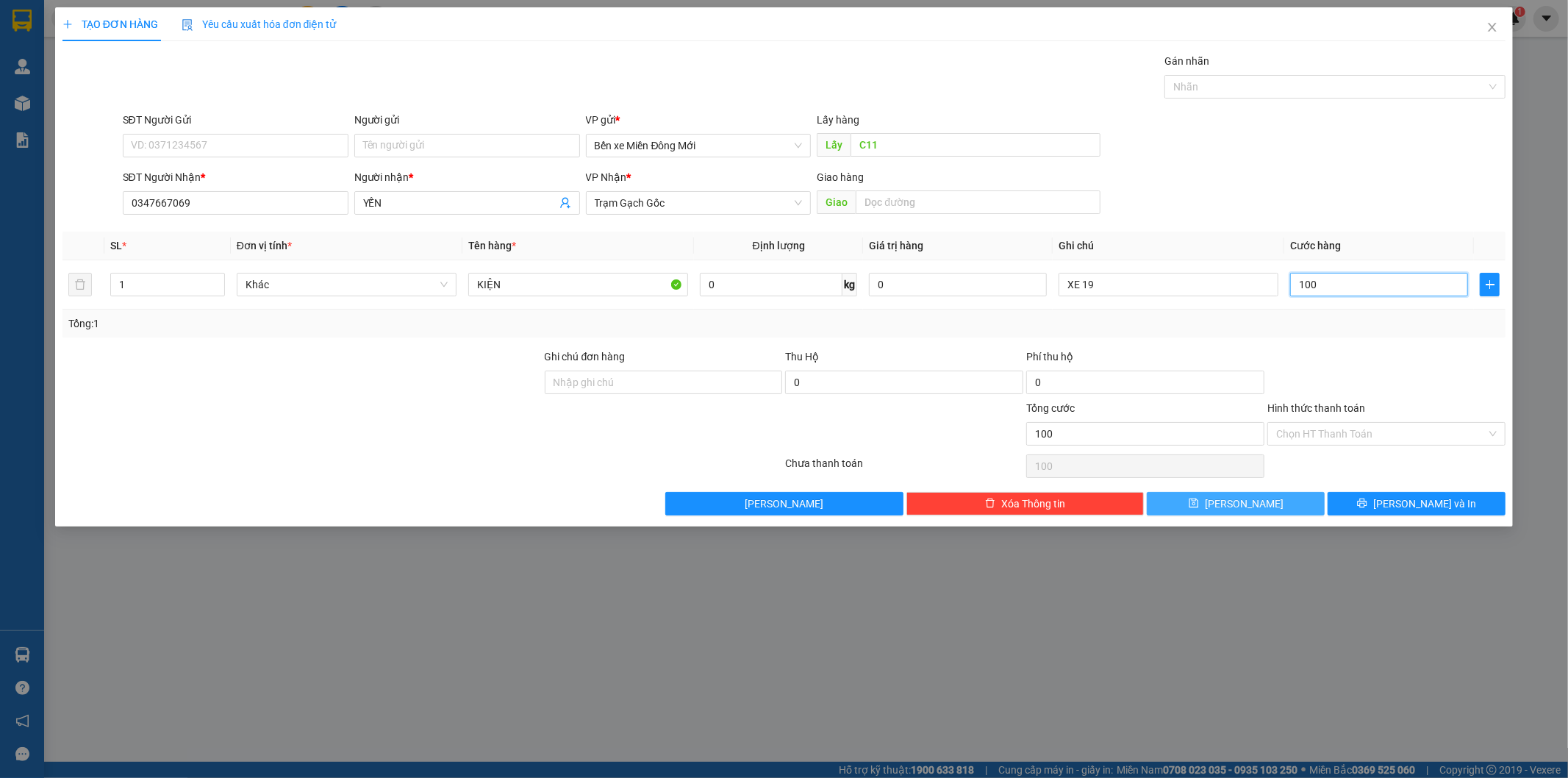
type input "100"
type input "100.000"
click at [1262, 504] on button "Lưu" at bounding box center [1235, 503] width 178 height 23
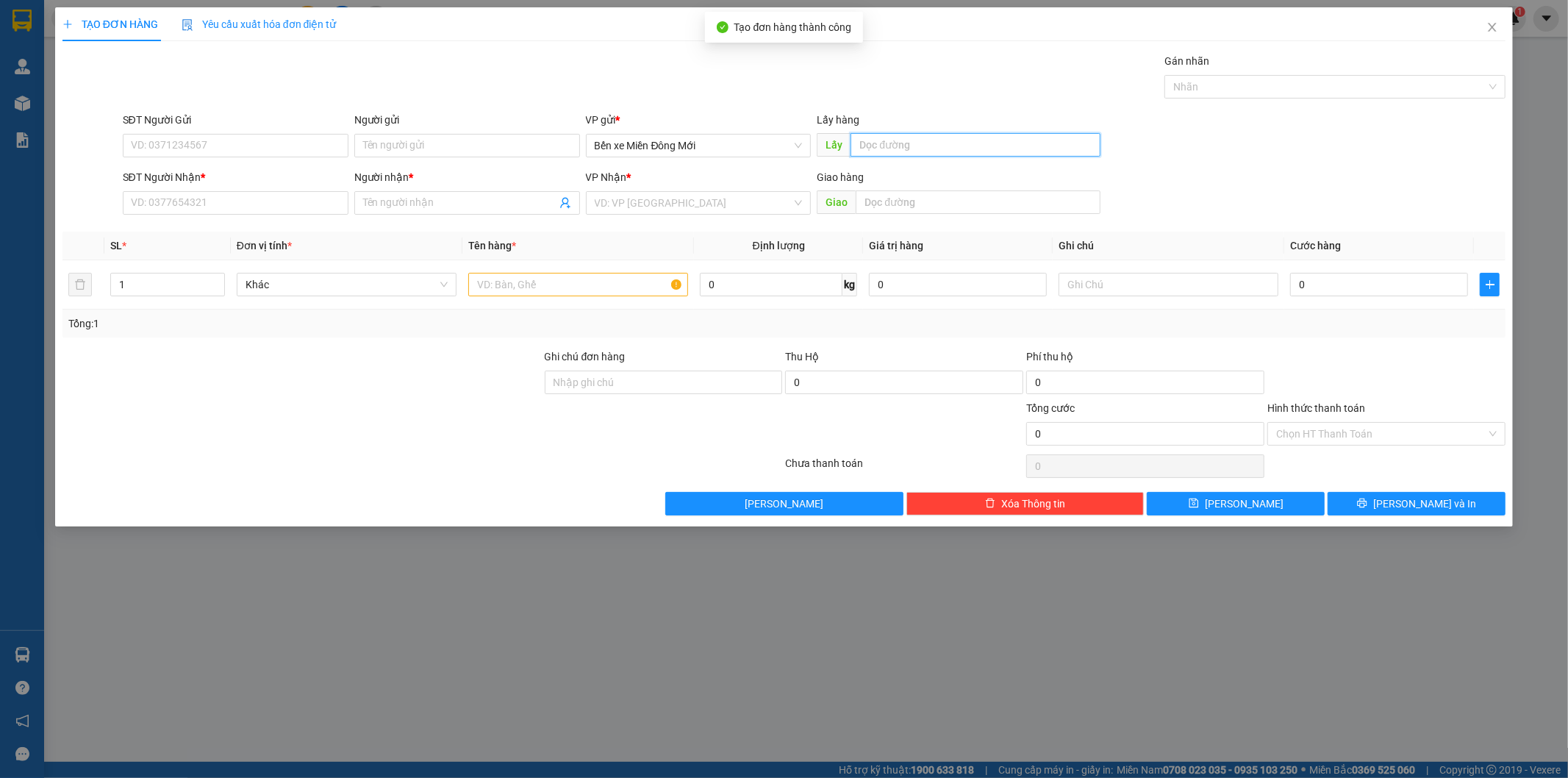
click at [909, 135] on input "text" at bounding box center [975, 144] width 250 height 23
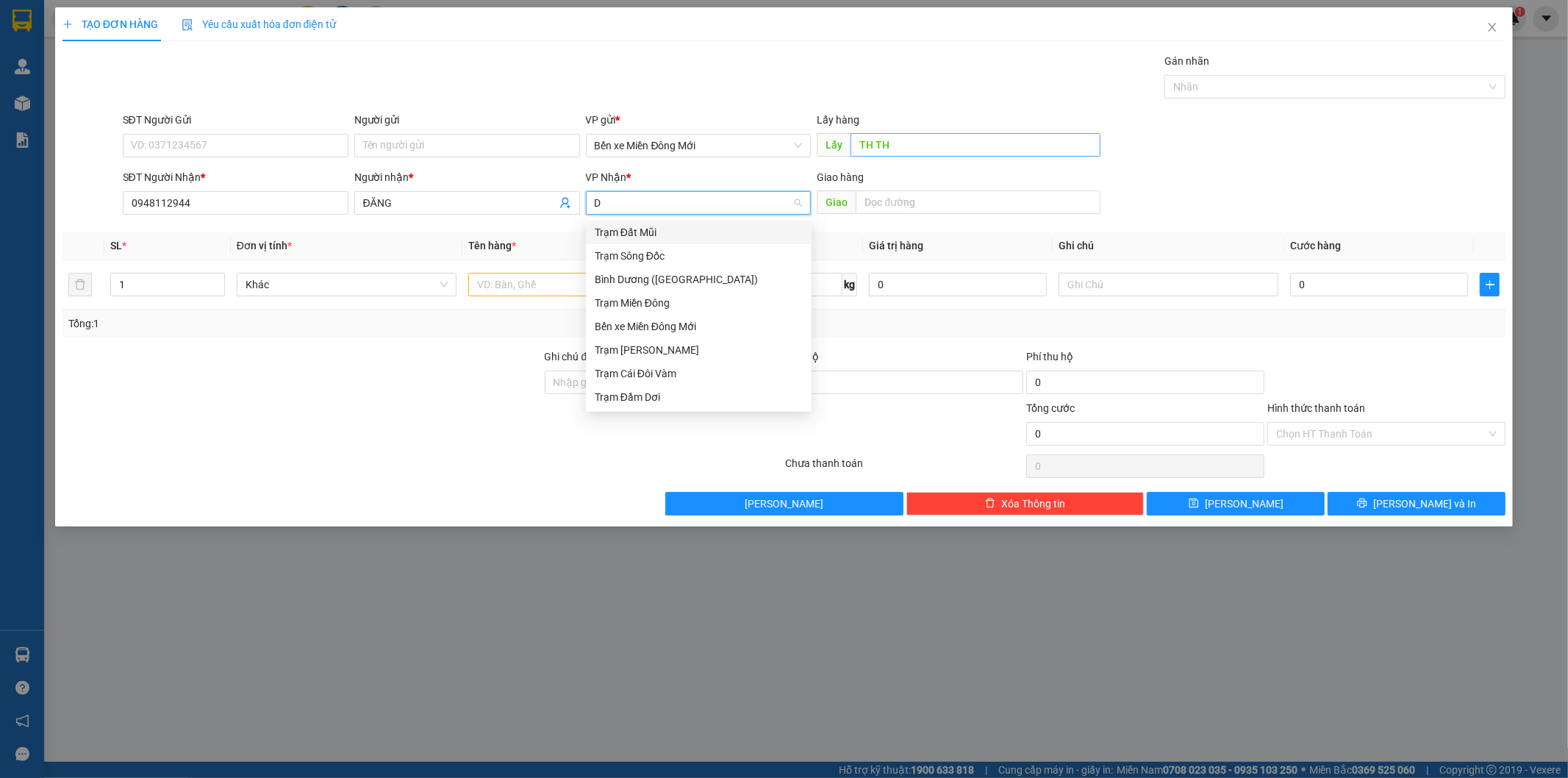
scroll to position [0, 0]
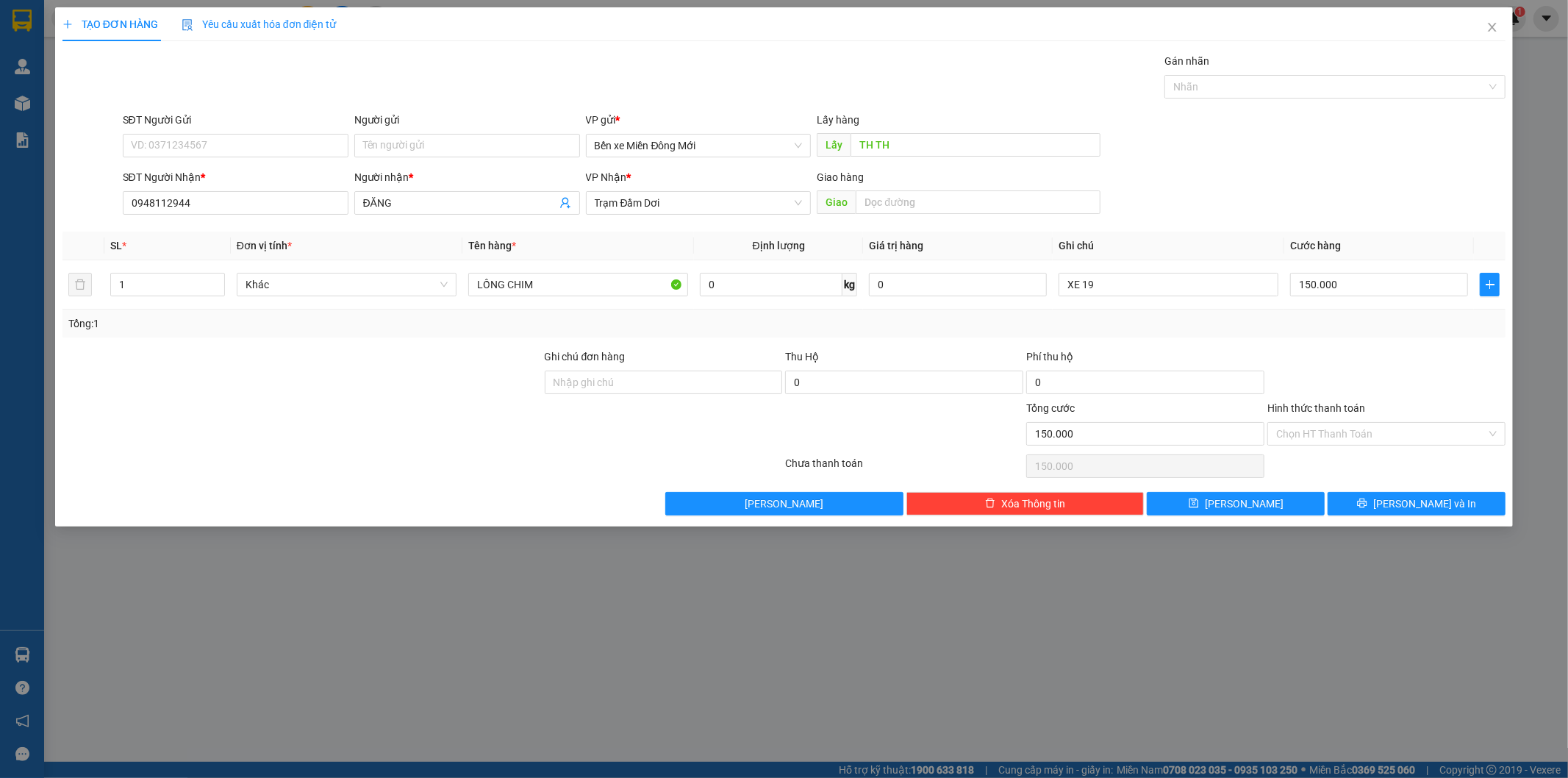
click at [1306, 490] on div "Transit Pickup Surcharge Ids Transit Deliver Surcharge Ids Transit Deliver Surc…" at bounding box center [784, 284] width 1443 height 463
click at [1300, 504] on button "Lưu" at bounding box center [1235, 503] width 178 height 23
click at [953, 134] on input "text" at bounding box center [975, 144] width 250 height 23
drag, startPoint x: 1348, startPoint y: 425, endPoint x: 1332, endPoint y: 436, distance: 19.4
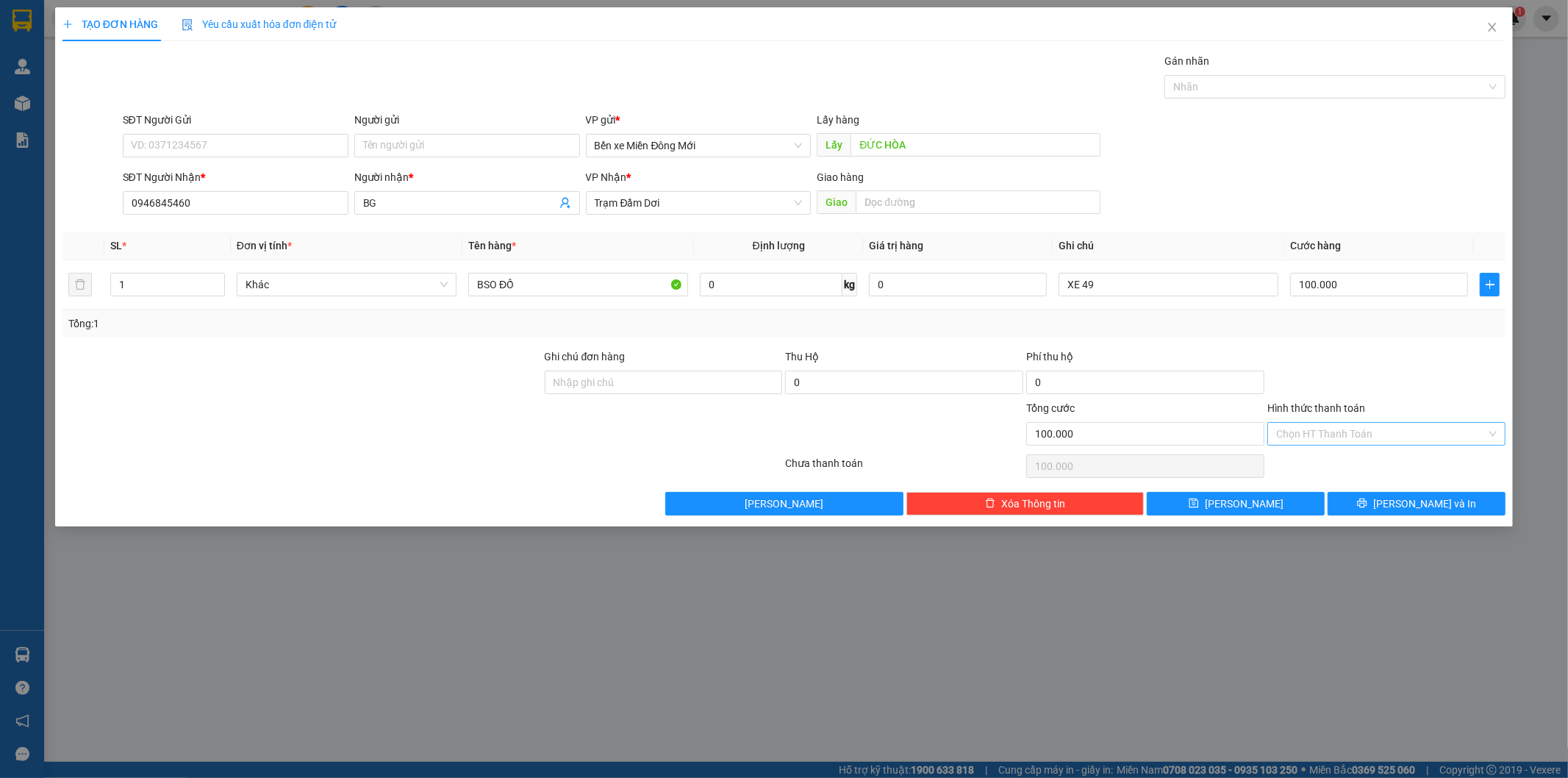
click at [1340, 429] on input "Hình thức thanh toán" at bounding box center [1381, 434] width 211 height 22
drag, startPoint x: 1302, startPoint y: 457, endPoint x: 1280, endPoint y: 474, distance: 27.8
click at [1299, 458] on div "Tại văn phòng" at bounding box center [1386, 463] width 220 height 16
click at [1246, 502] on span "Lưu" at bounding box center [1244, 503] width 79 height 16
click at [1489, 31] on icon "close" at bounding box center [1492, 27] width 12 height 12
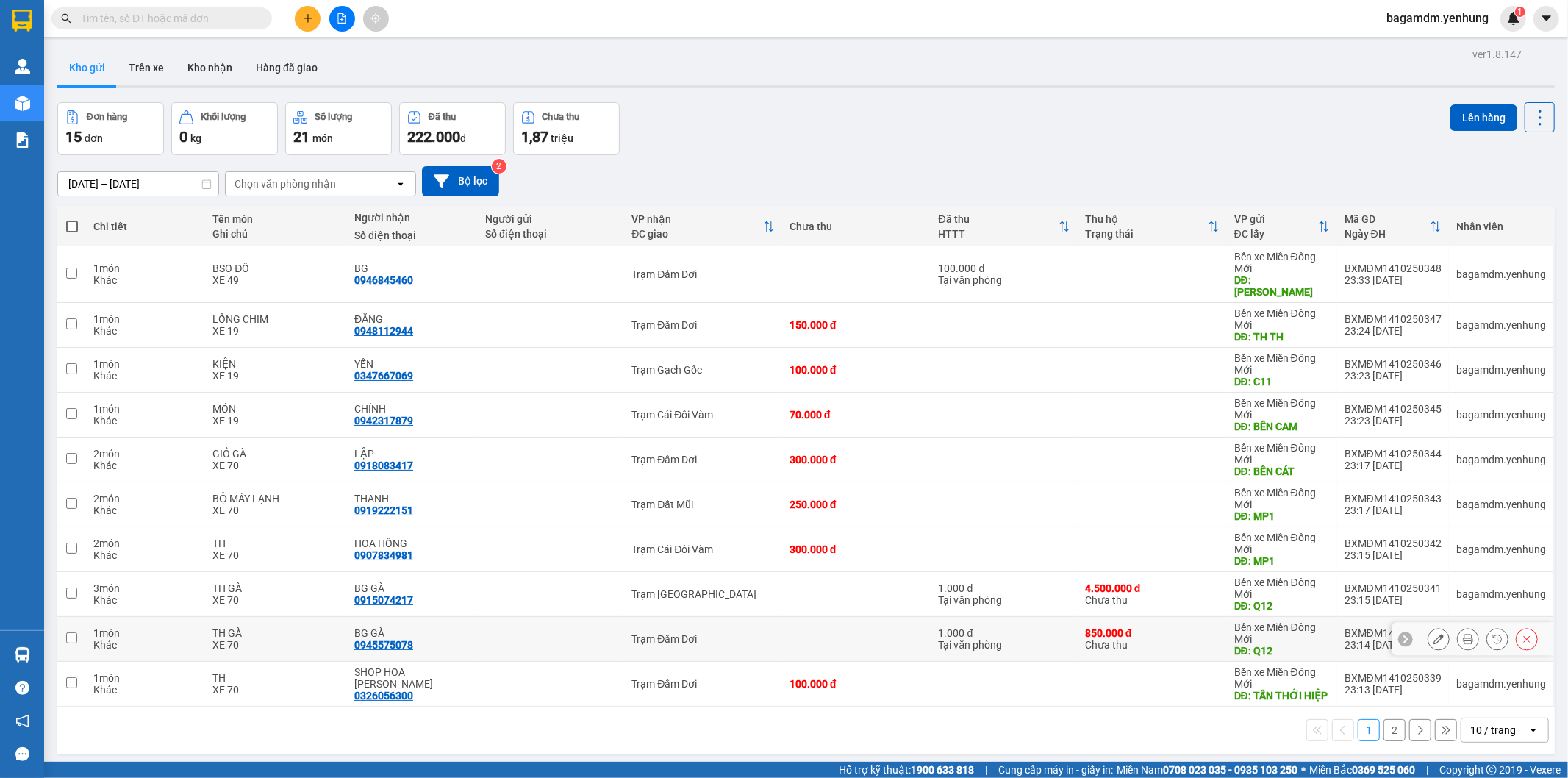
scroll to position [67, 0]
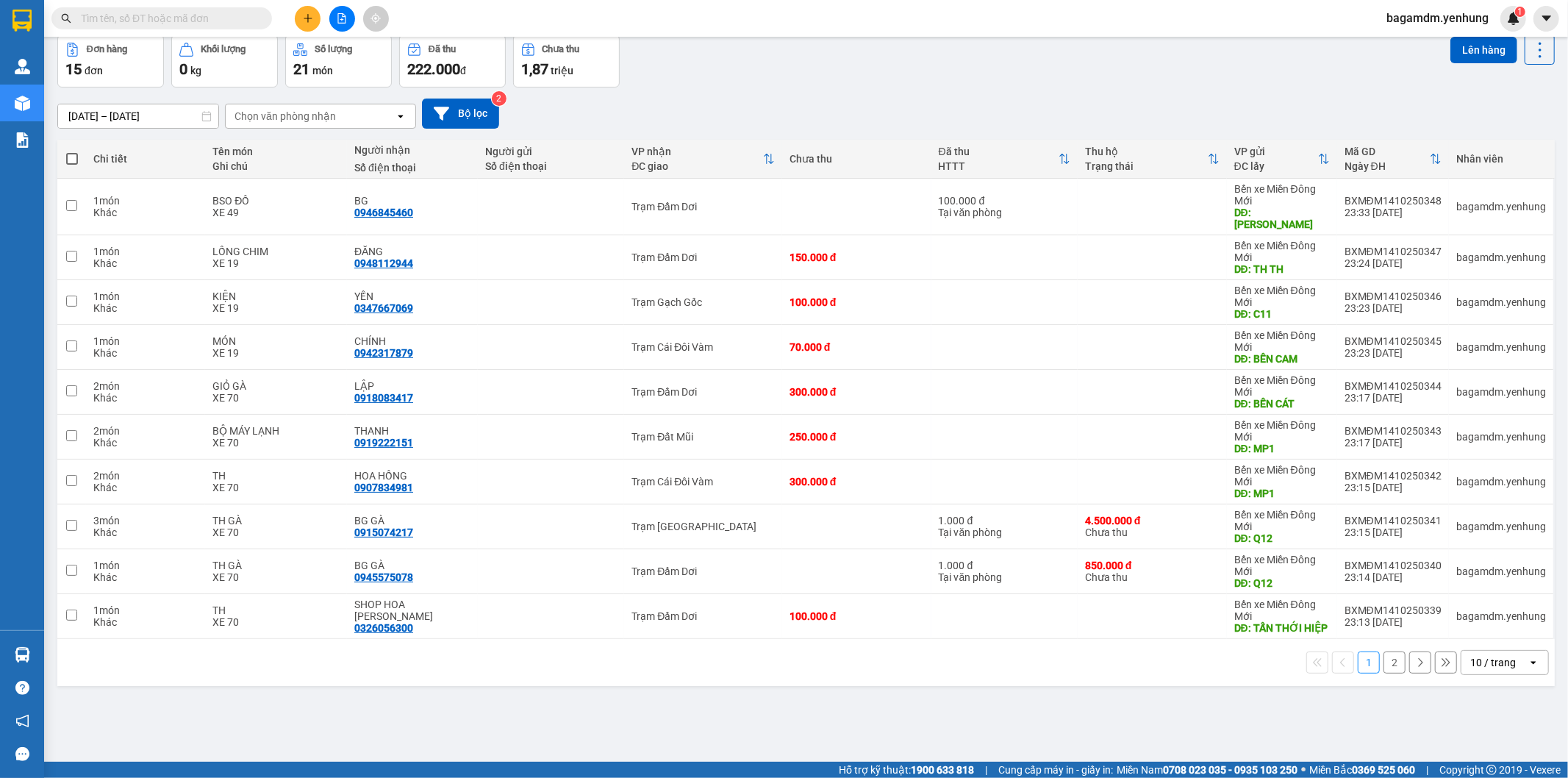
click at [1484, 672] on div "10 / trang open" at bounding box center [1505, 663] width 88 height 25
click at [1486, 627] on span "100 / trang" at bounding box center [1485, 631] width 53 height 14
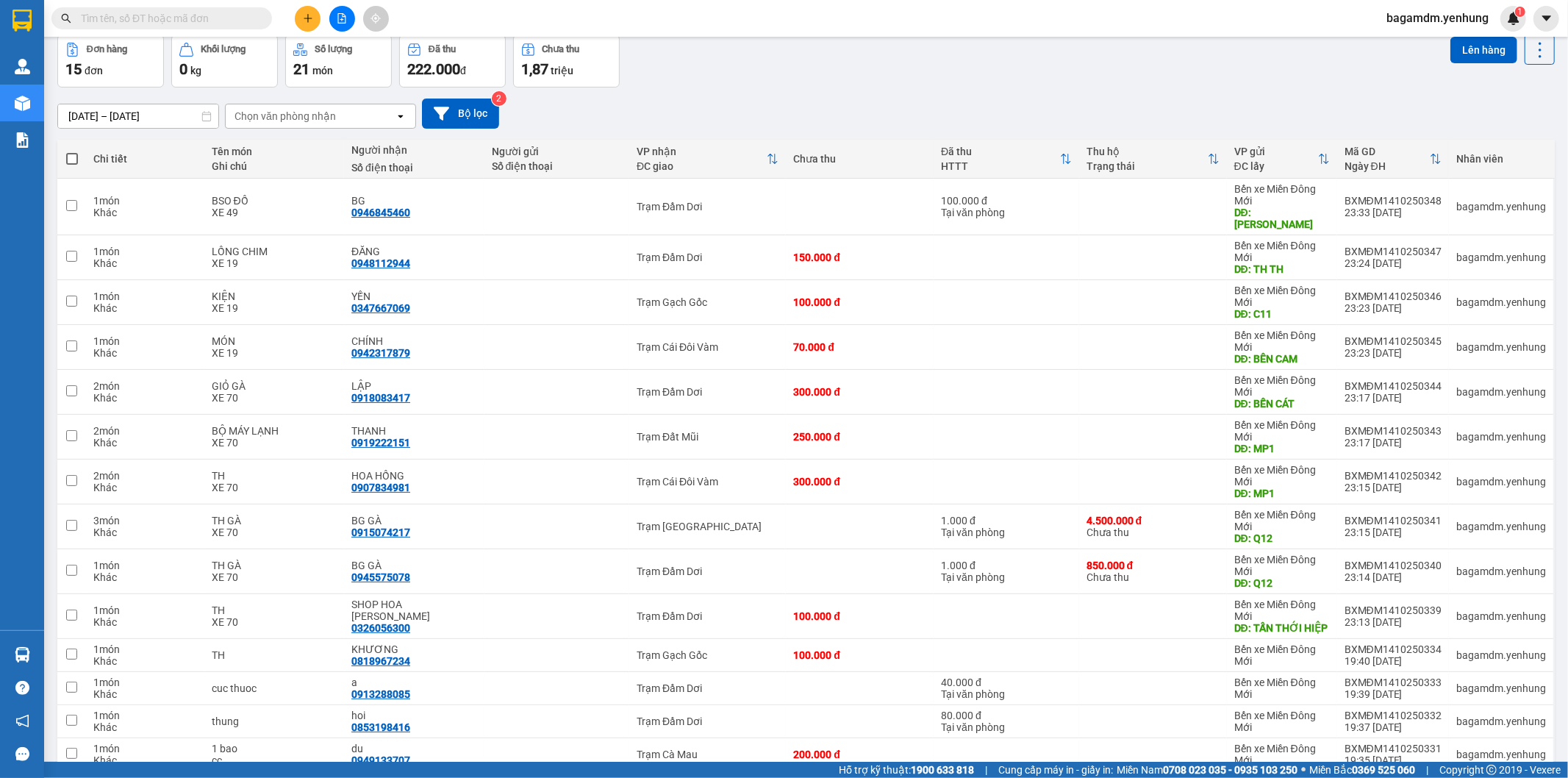
click at [67, 163] on span at bounding box center [72, 159] width 12 height 12
click at [72, 151] on input "checkbox" at bounding box center [72, 151] width 0 height 0
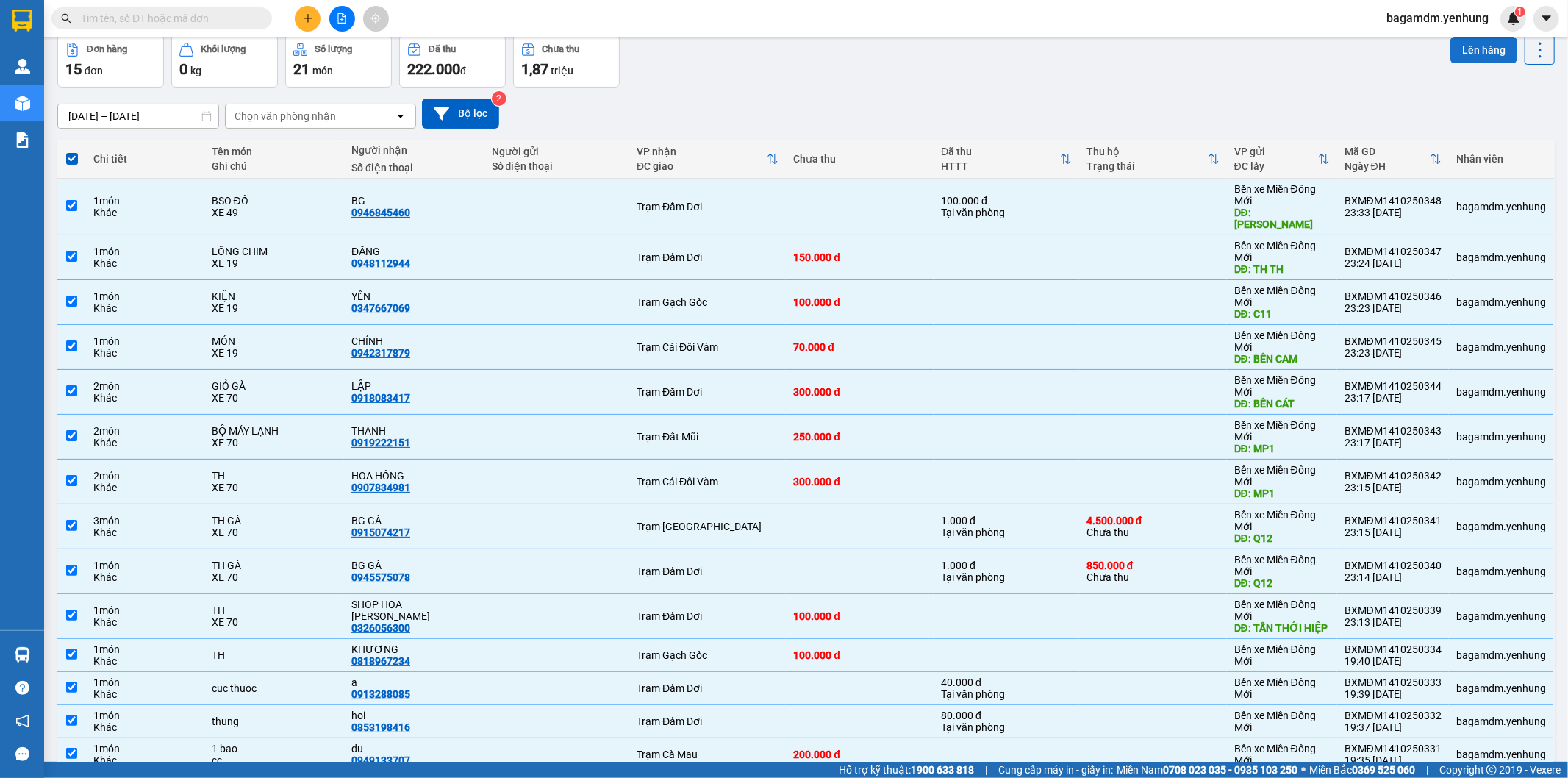
click at [1457, 50] on button "Lên hàng" at bounding box center [1483, 50] width 67 height 27
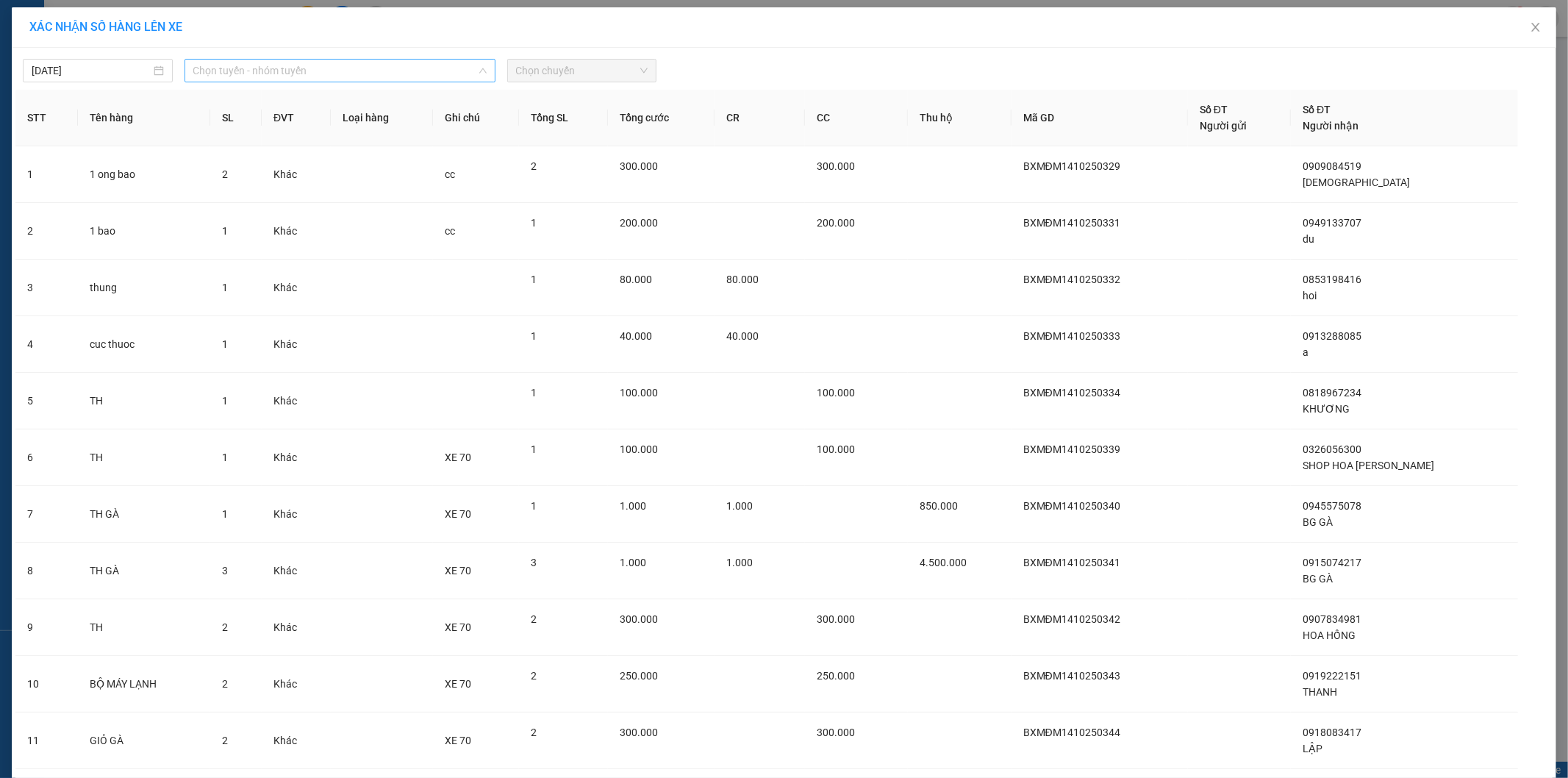
drag, startPoint x: 354, startPoint y: 63, endPoint x: 282, endPoint y: 115, distance: 88.8
click at [351, 63] on span "Chọn tuyến - nhóm tuyến" at bounding box center [339, 70] width 293 height 22
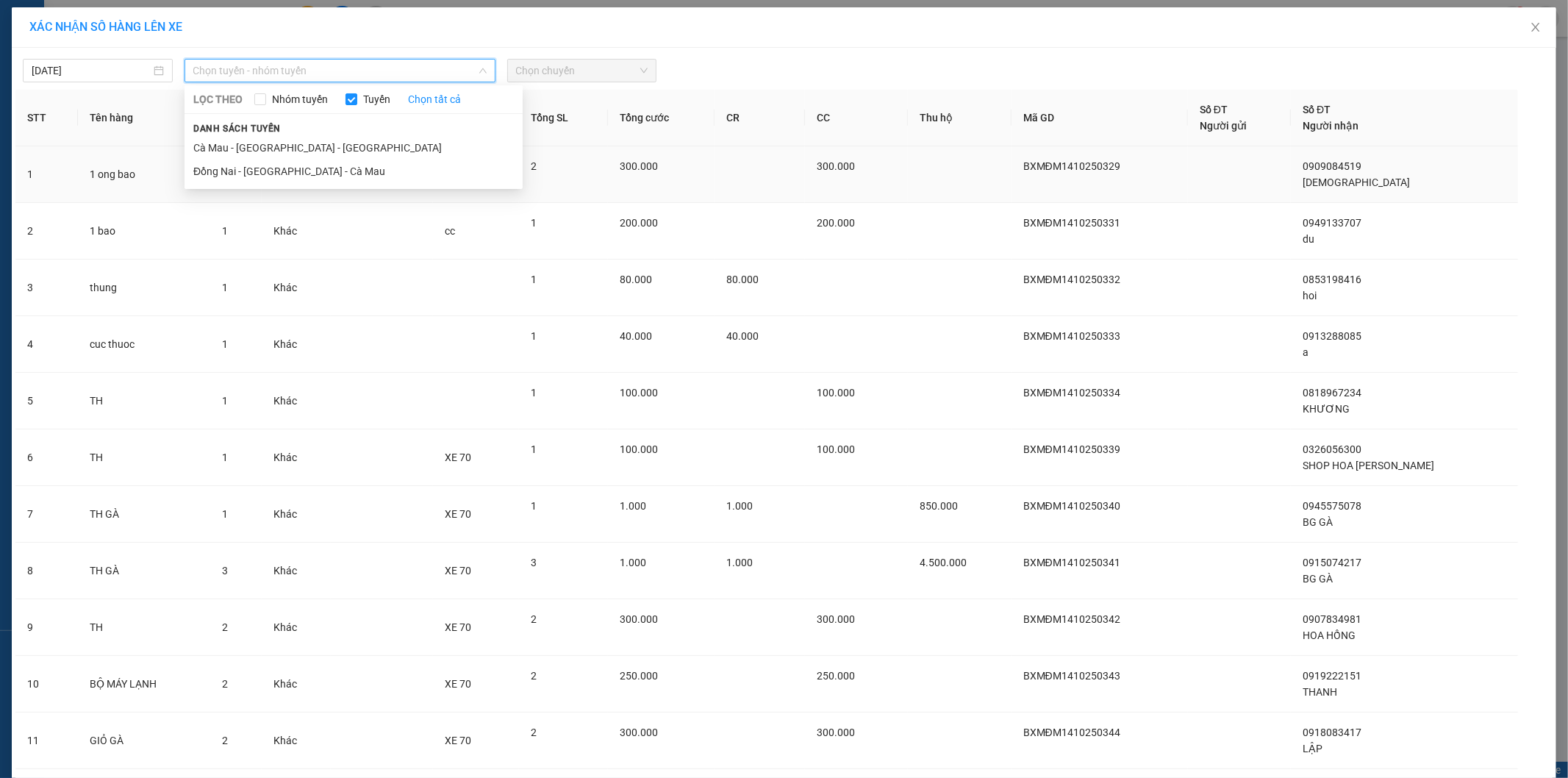
click at [239, 167] on li "Đồng Nai - [GEOGRAPHIC_DATA] - Cà Mau" at bounding box center [354, 171] width 338 height 23
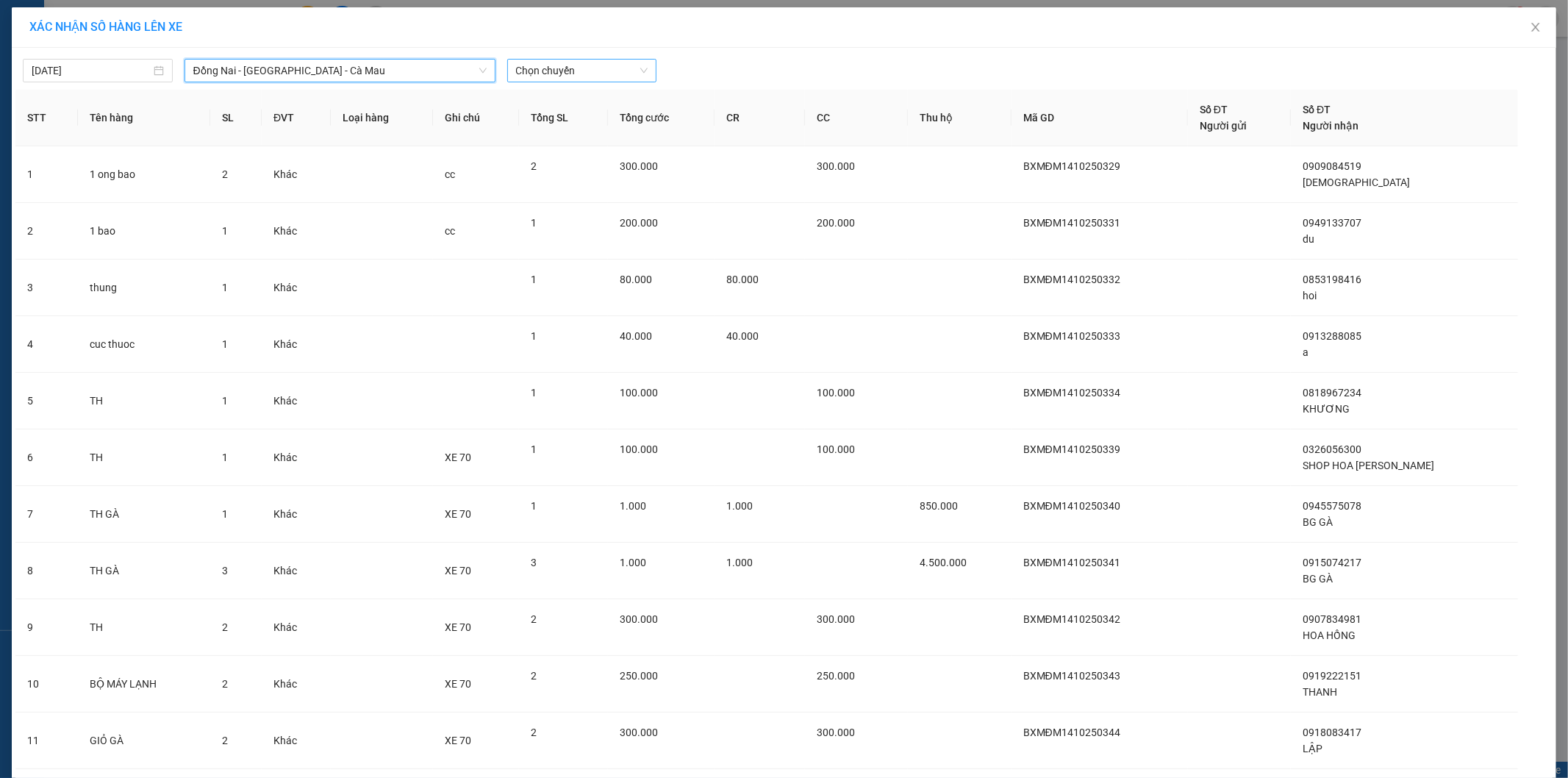
click at [507, 77] on div "Chọn chuyến" at bounding box center [582, 70] width 150 height 23
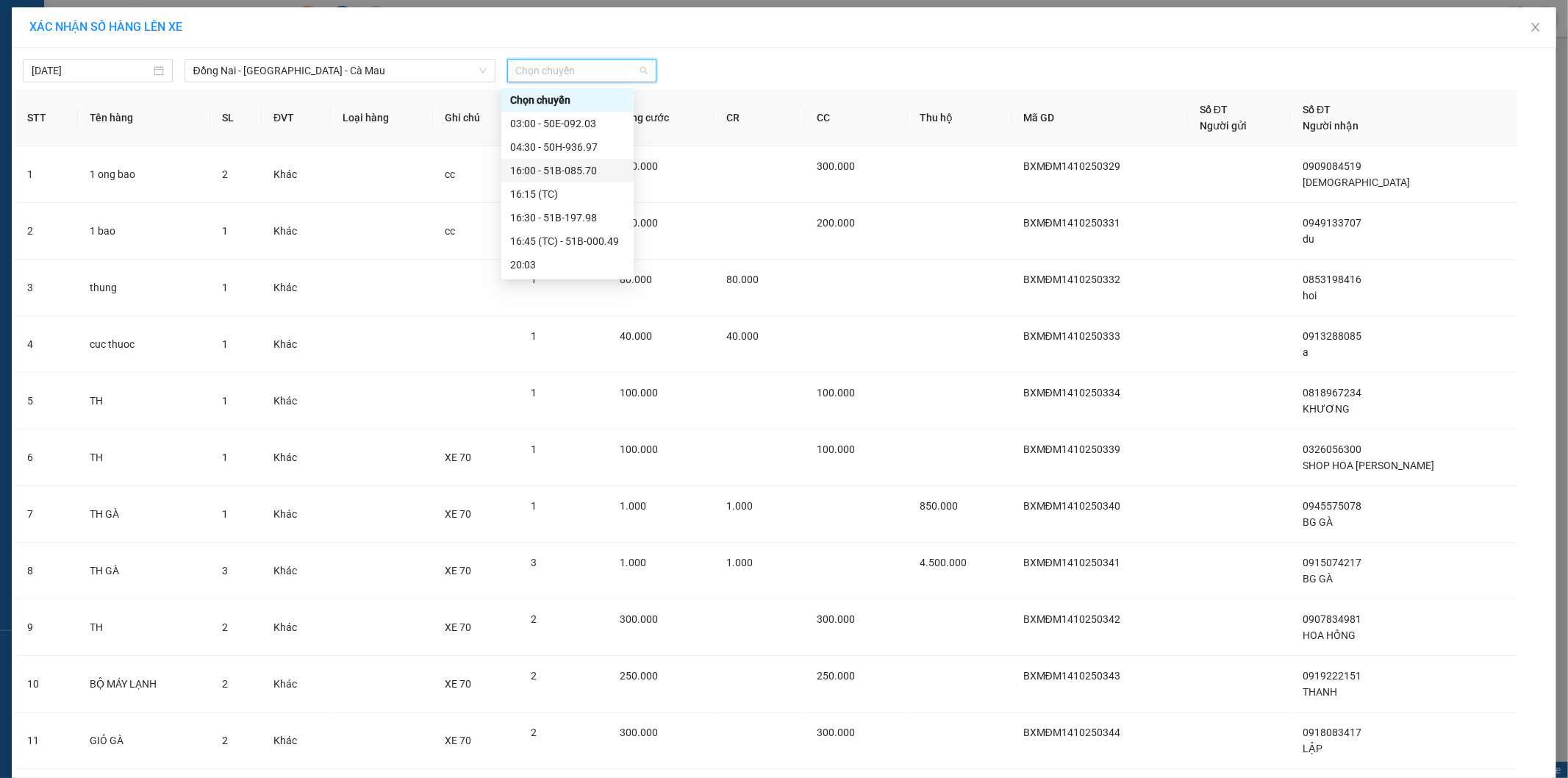
click at [539, 170] on div "16:00 - 51B-085.70" at bounding box center [567, 170] width 114 height 16
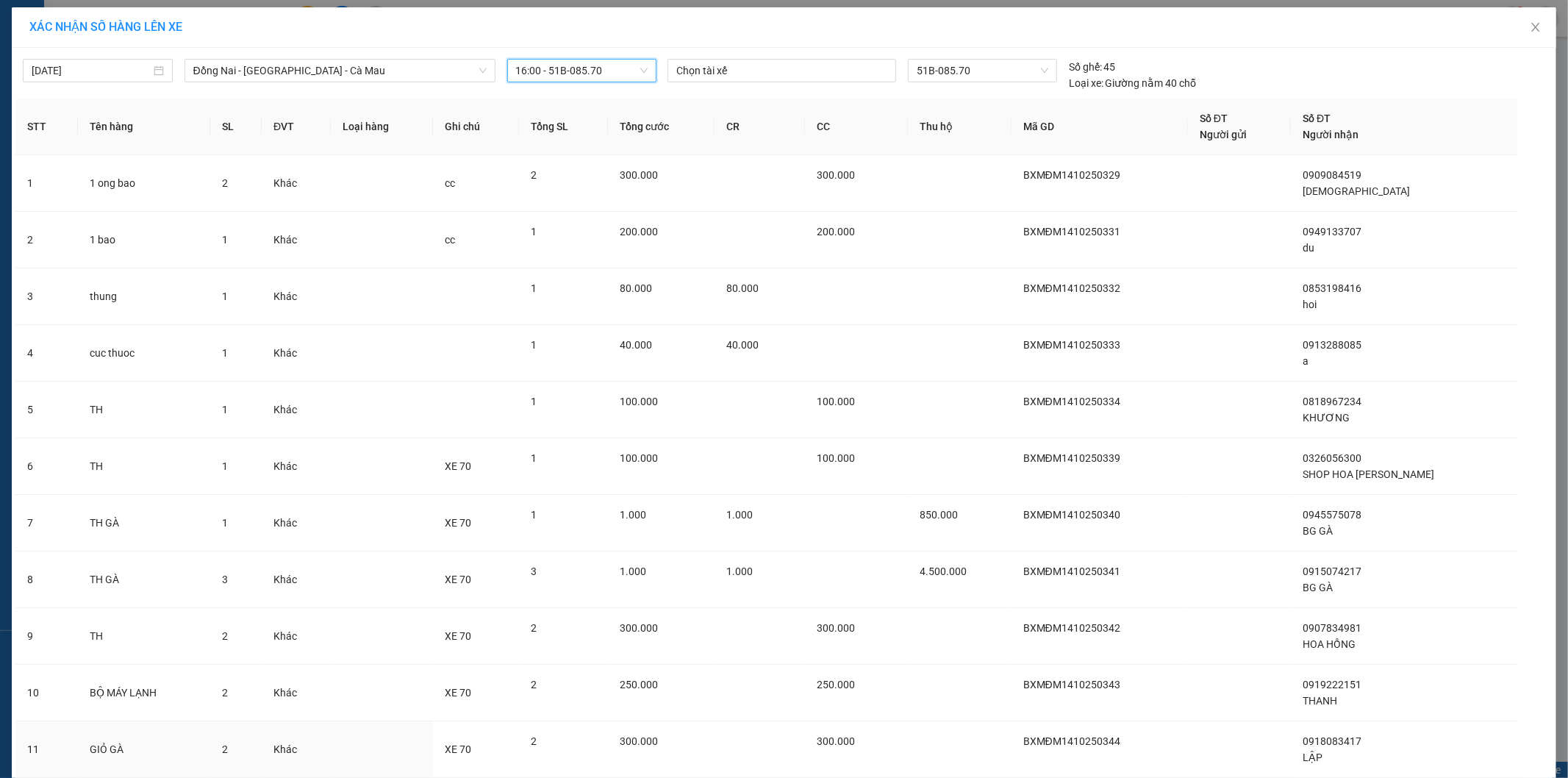
scroll to position [334, 0]
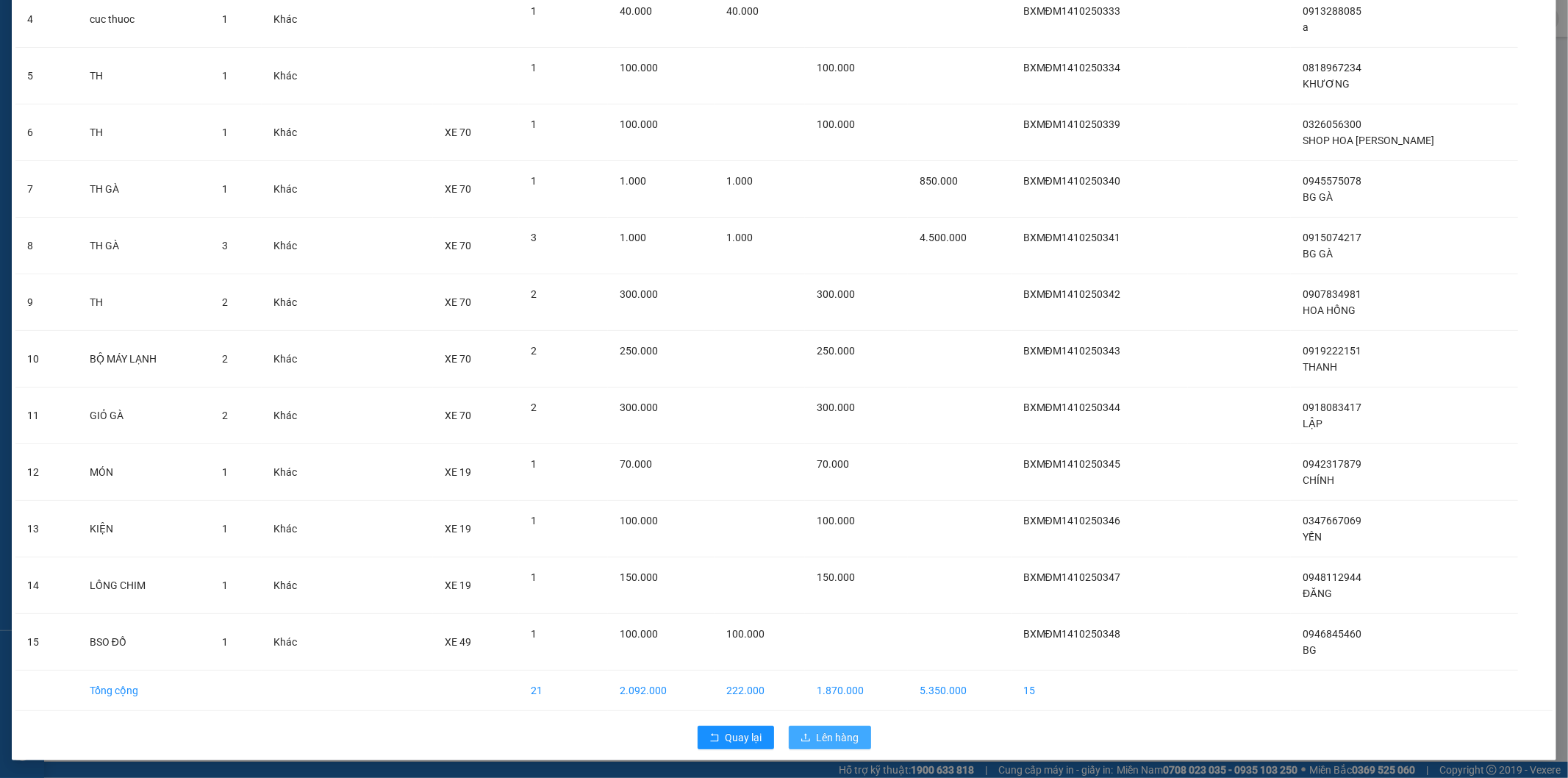
drag, startPoint x: 854, startPoint y: 742, endPoint x: 849, endPoint y: 735, distance: 8.6
click at [854, 738] on button "Lên hàng" at bounding box center [830, 737] width 83 height 23
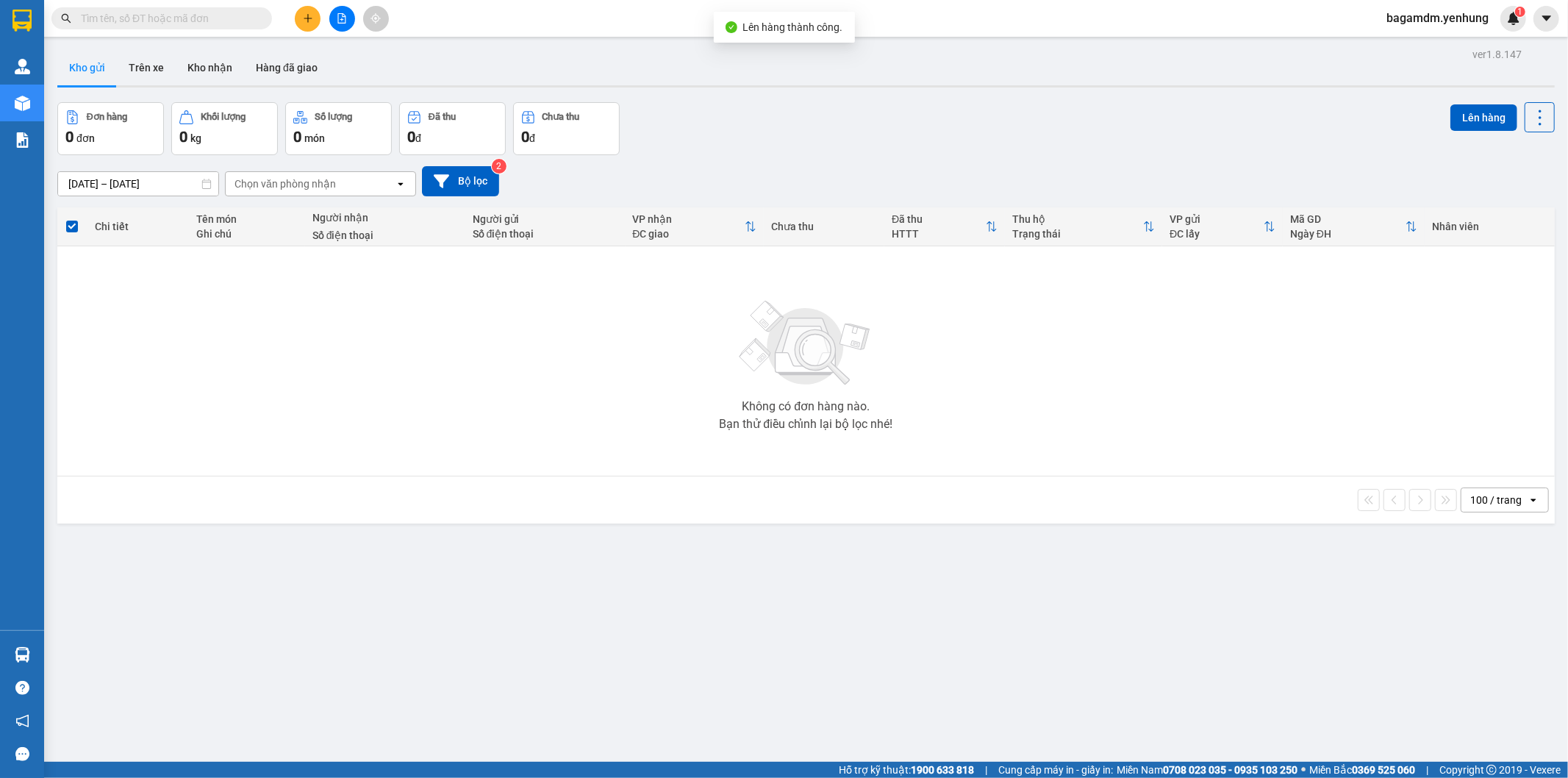
click at [333, 23] on button at bounding box center [341, 18] width 26 height 26
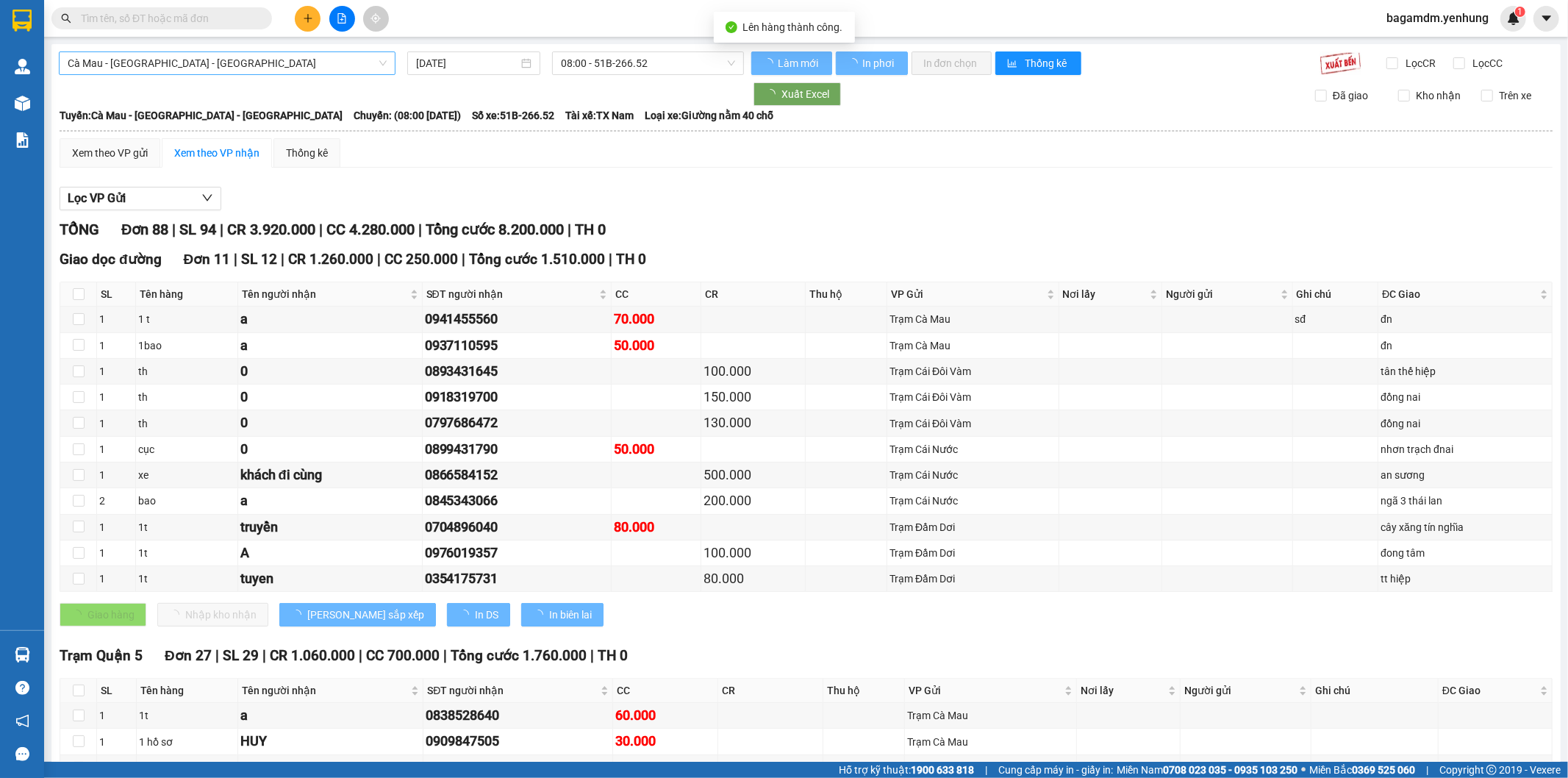
click at [137, 69] on span "Cà Mau - [GEOGRAPHIC_DATA] - [GEOGRAPHIC_DATA]" at bounding box center [227, 63] width 319 height 22
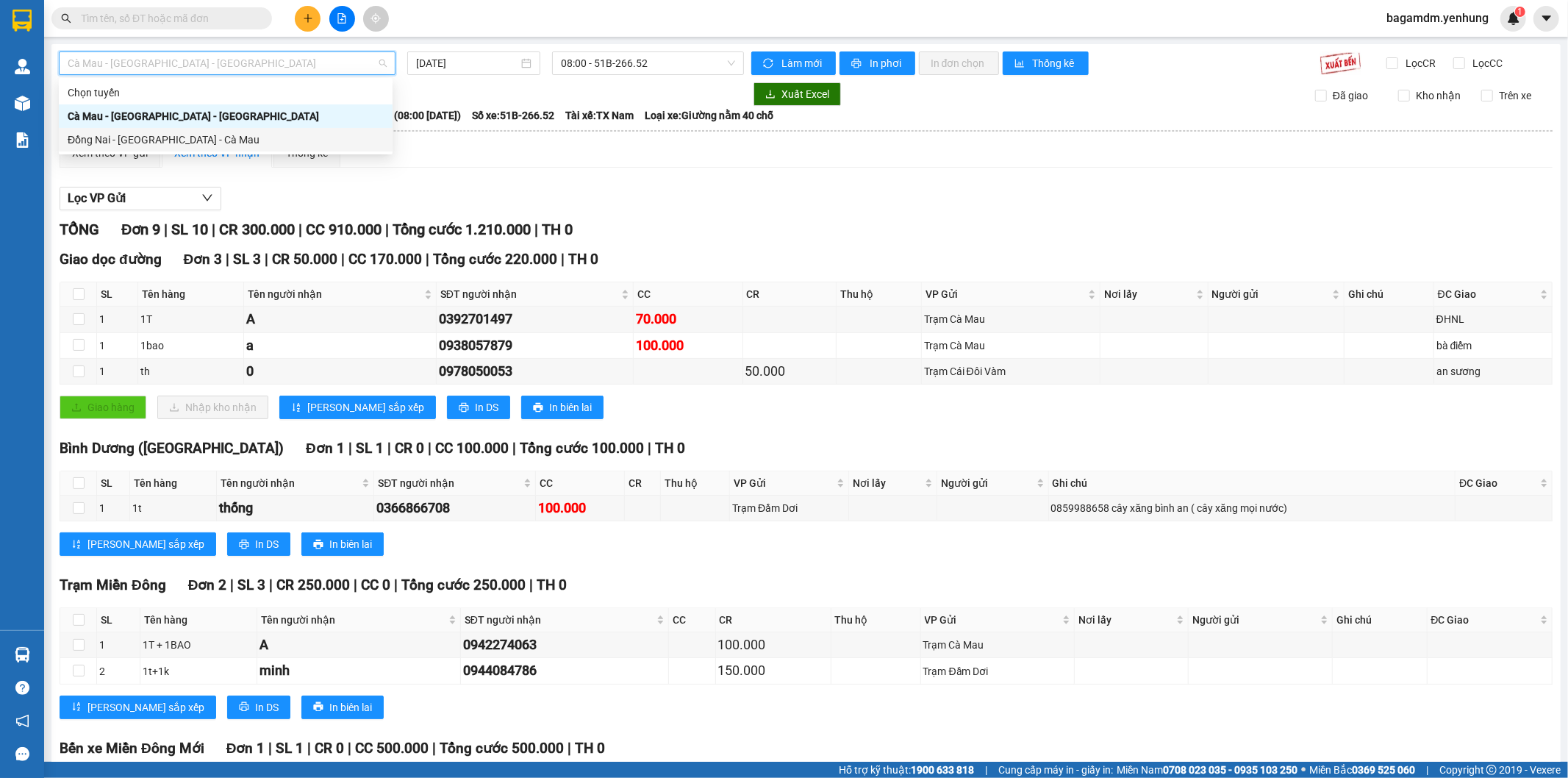
click at [88, 136] on div "Đồng Nai - [GEOGRAPHIC_DATA] - Cà Mau" at bounding box center [225, 139] width 316 height 16
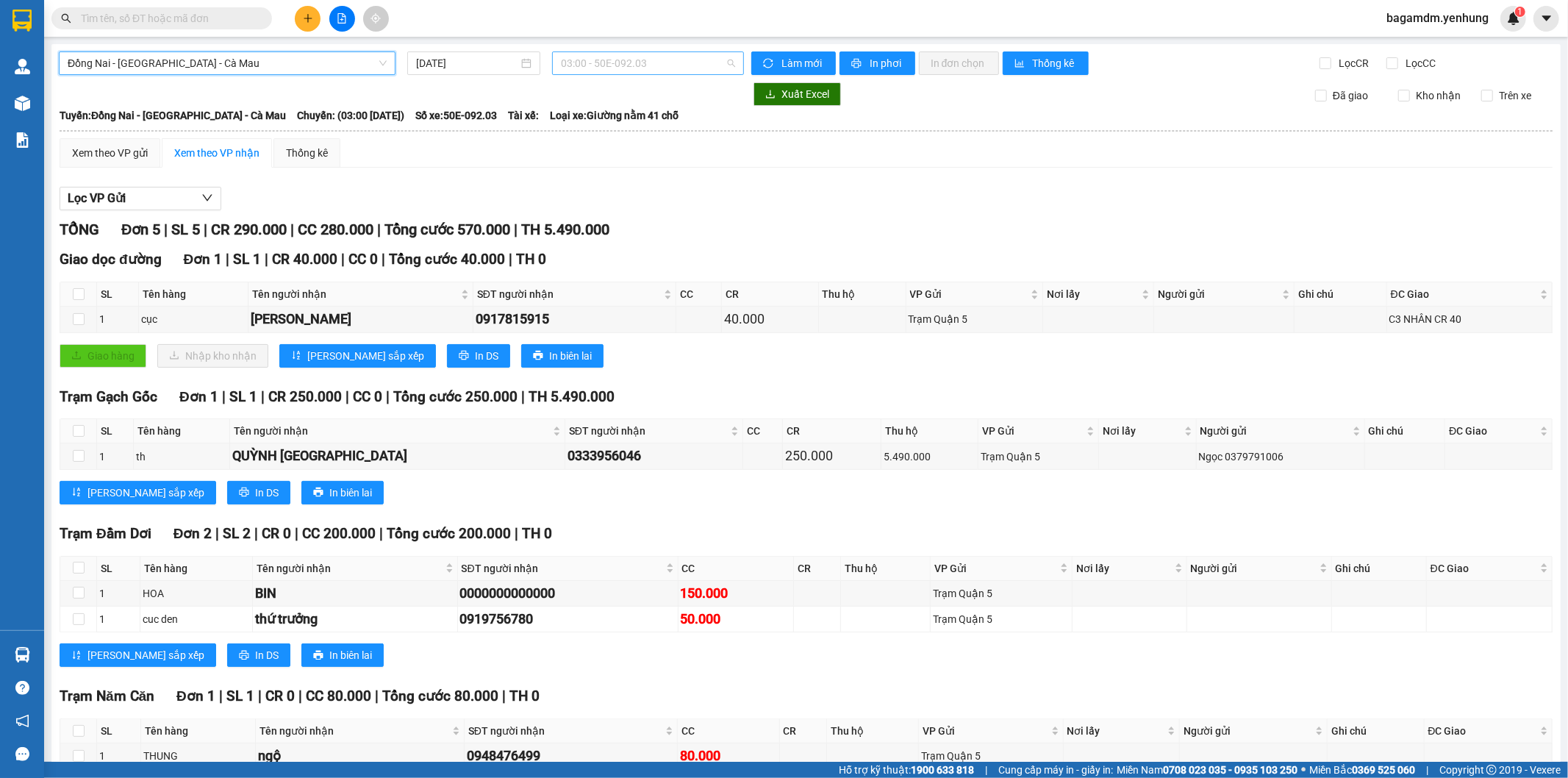
click at [560, 70] on span "03:00 - 50E-092.03" at bounding box center [647, 63] width 173 height 22
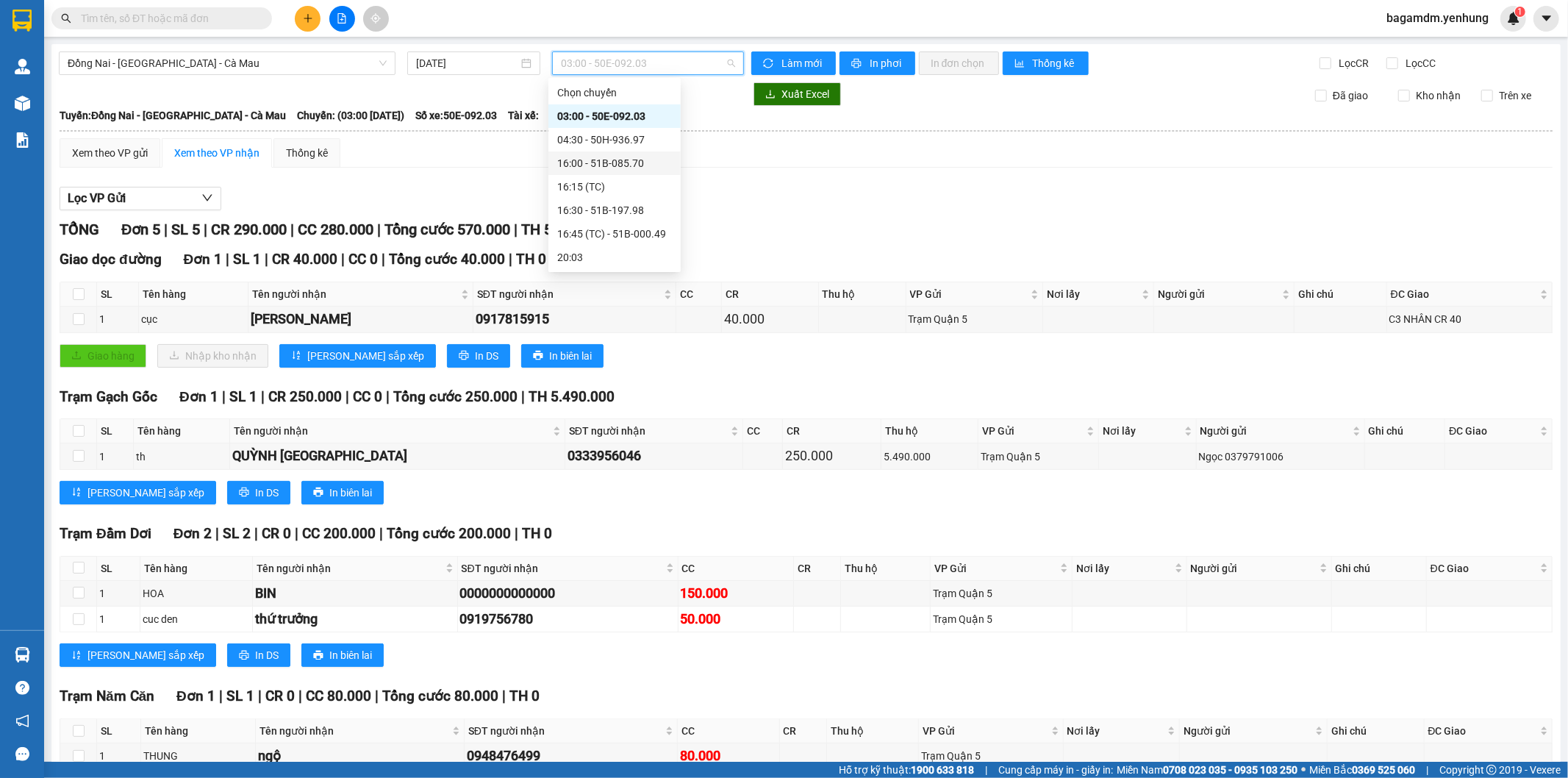
click at [569, 166] on div "16:00 - 51B-085.70" at bounding box center [613, 163] width 114 height 16
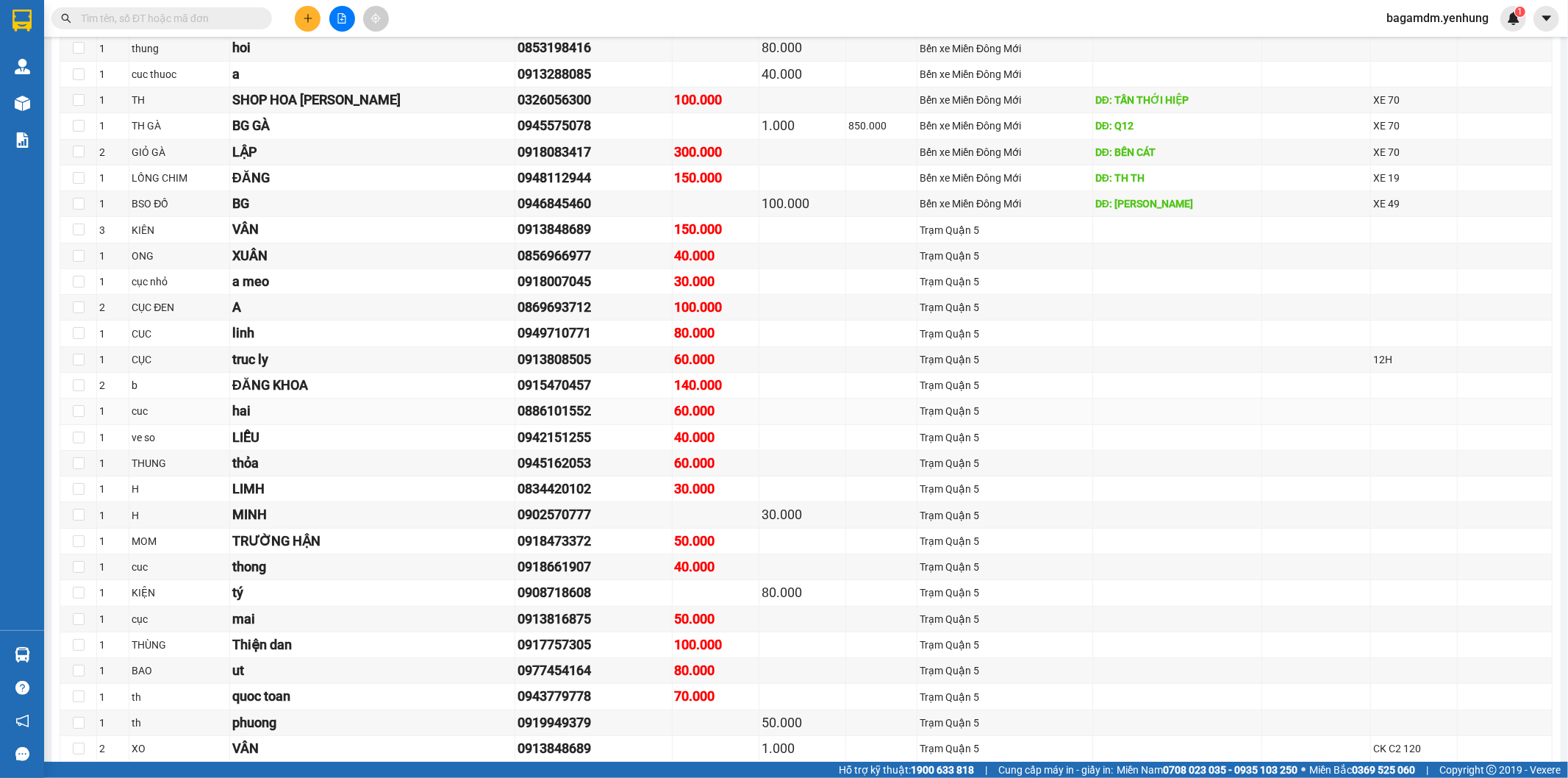
scroll to position [82, 0]
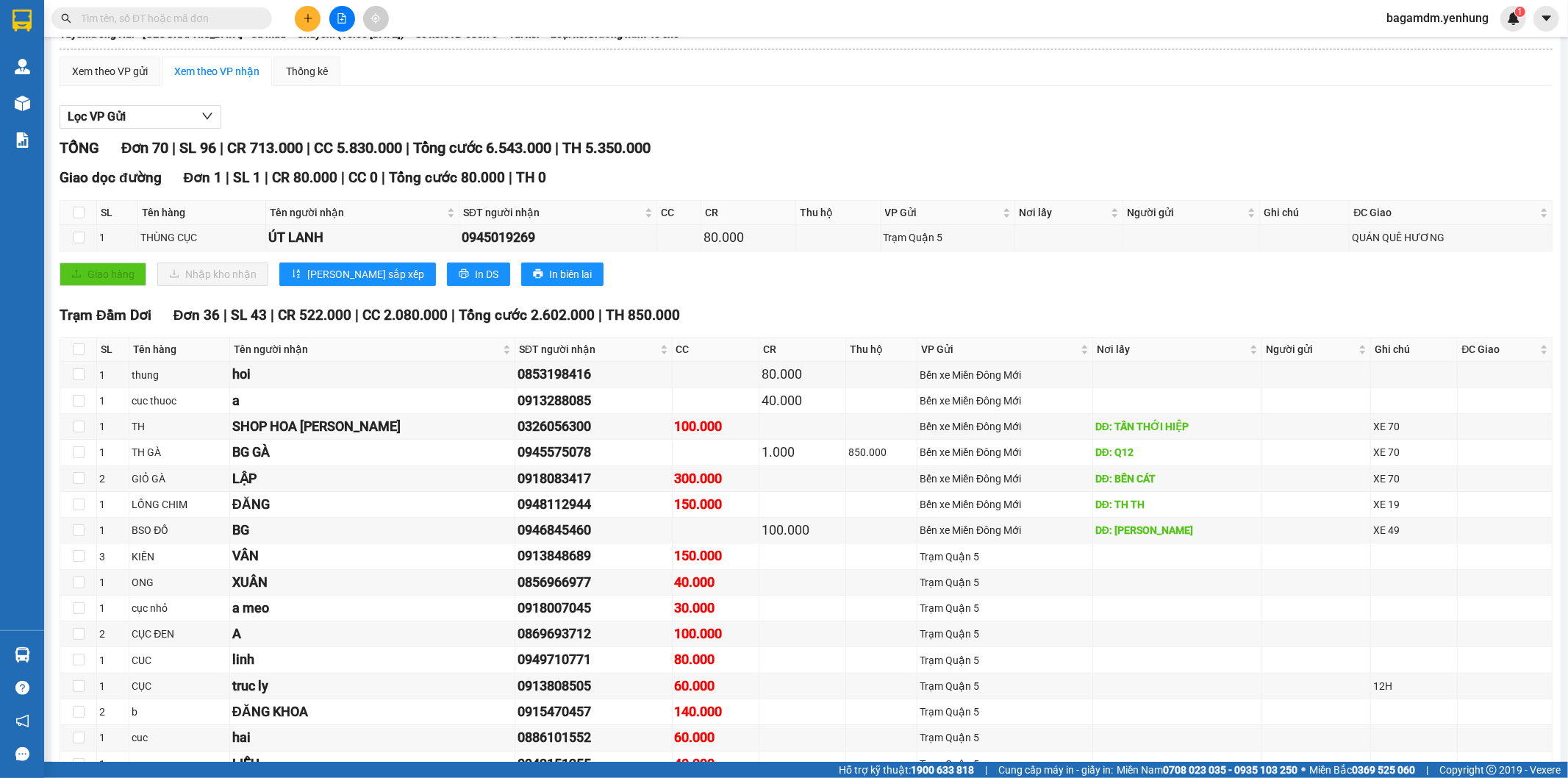
click at [936, 304] on div "Trạm Đầm Dơi Đơn 36 | SL 43 | CR 522.000 | CC 2.080.000 | Tổng cước 2.602.000 |…" at bounding box center [806, 314] width 1493 height 22
click at [806, 283] on div "Giao hàng Nhập kho nhận Lưu sắp xếp In DS In biên lai" at bounding box center [806, 274] width 1493 height 23
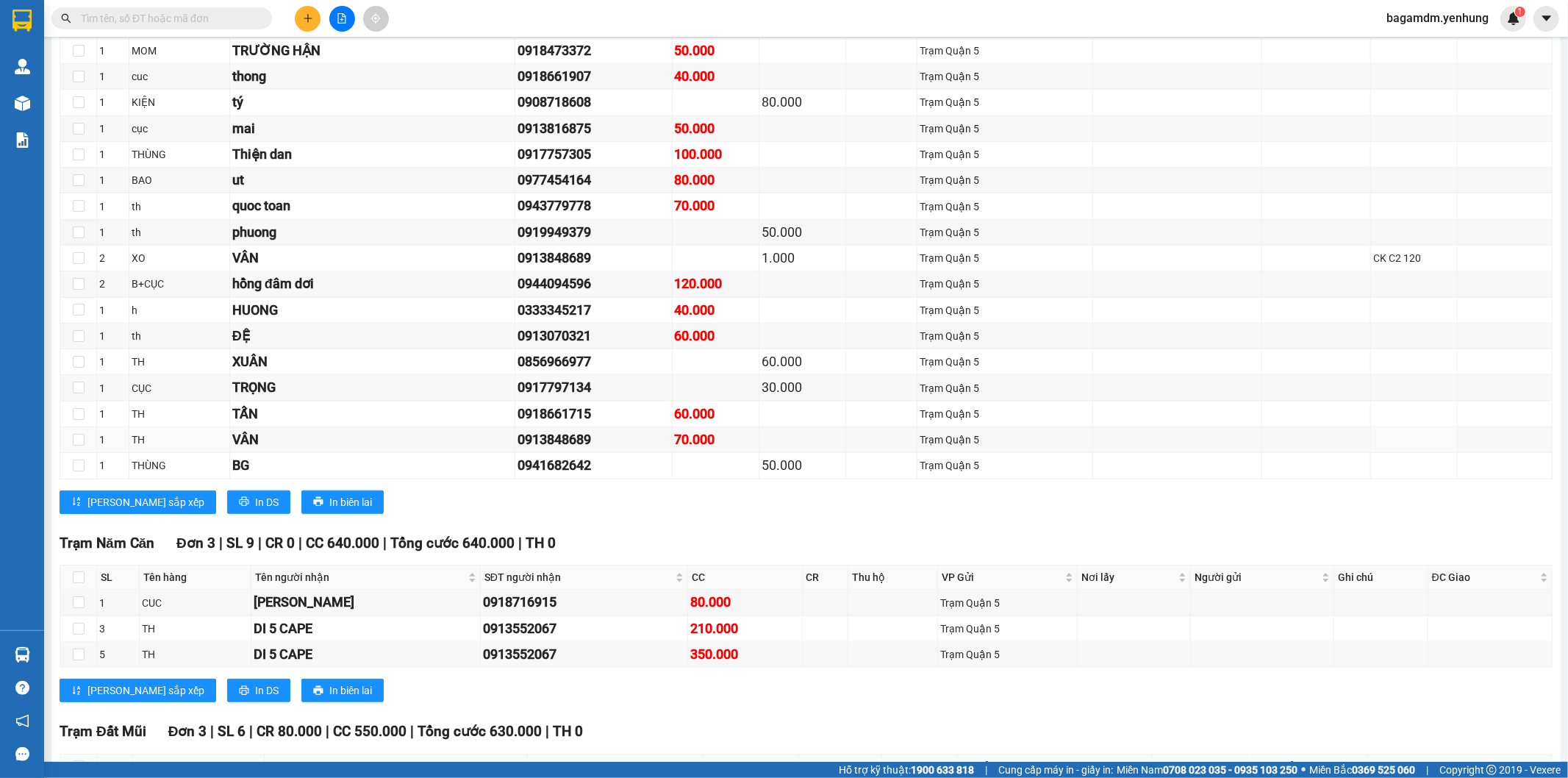
scroll to position [1306, 0]
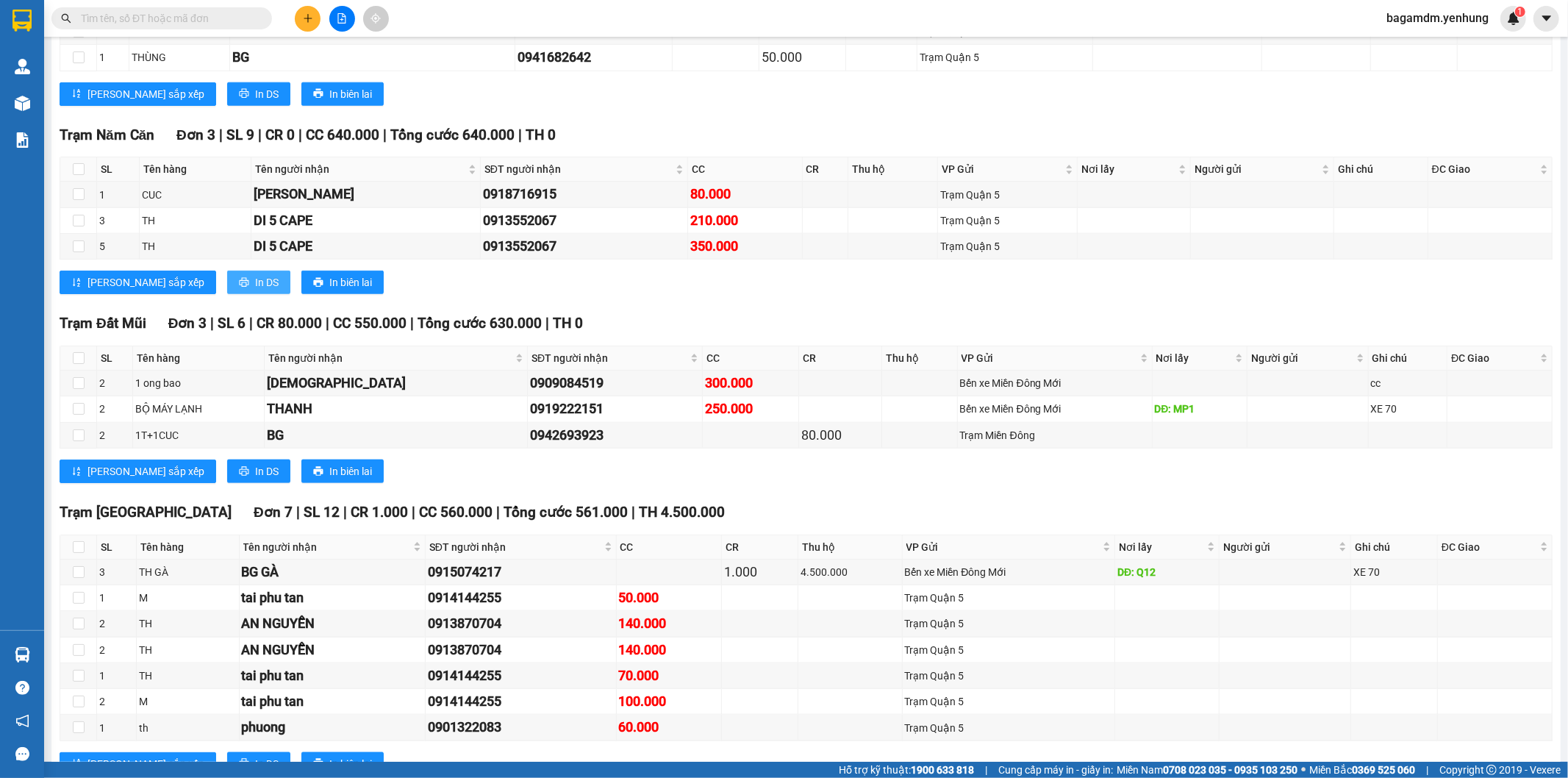
click at [255, 289] on span "In DS" at bounding box center [266, 282] width 23 height 16
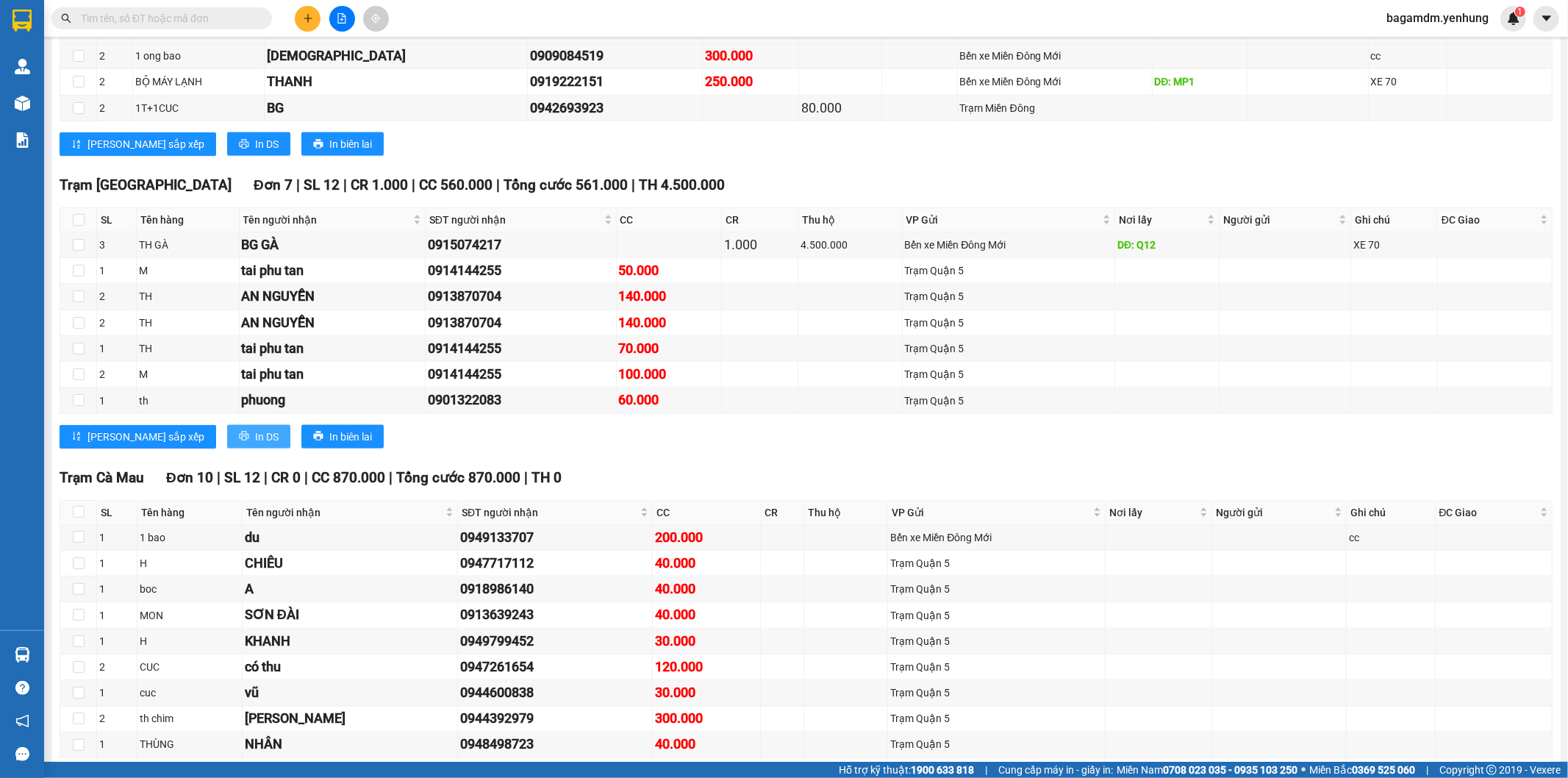
click at [238, 441] on icon "printer" at bounding box center [243, 437] width 10 height 10
click at [255, 439] on span "In DS" at bounding box center [266, 437] width 23 height 16
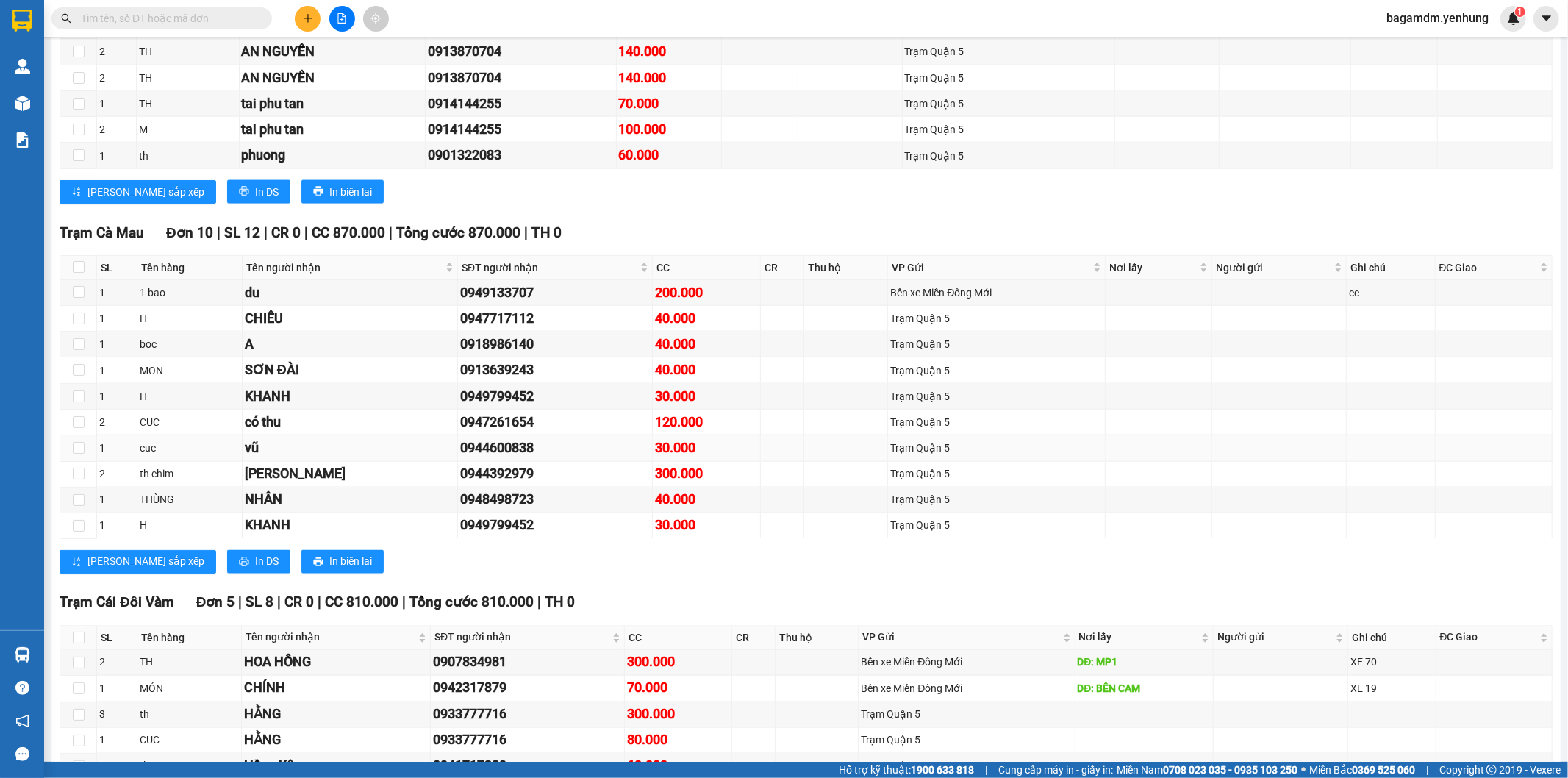
scroll to position [2287, 0]
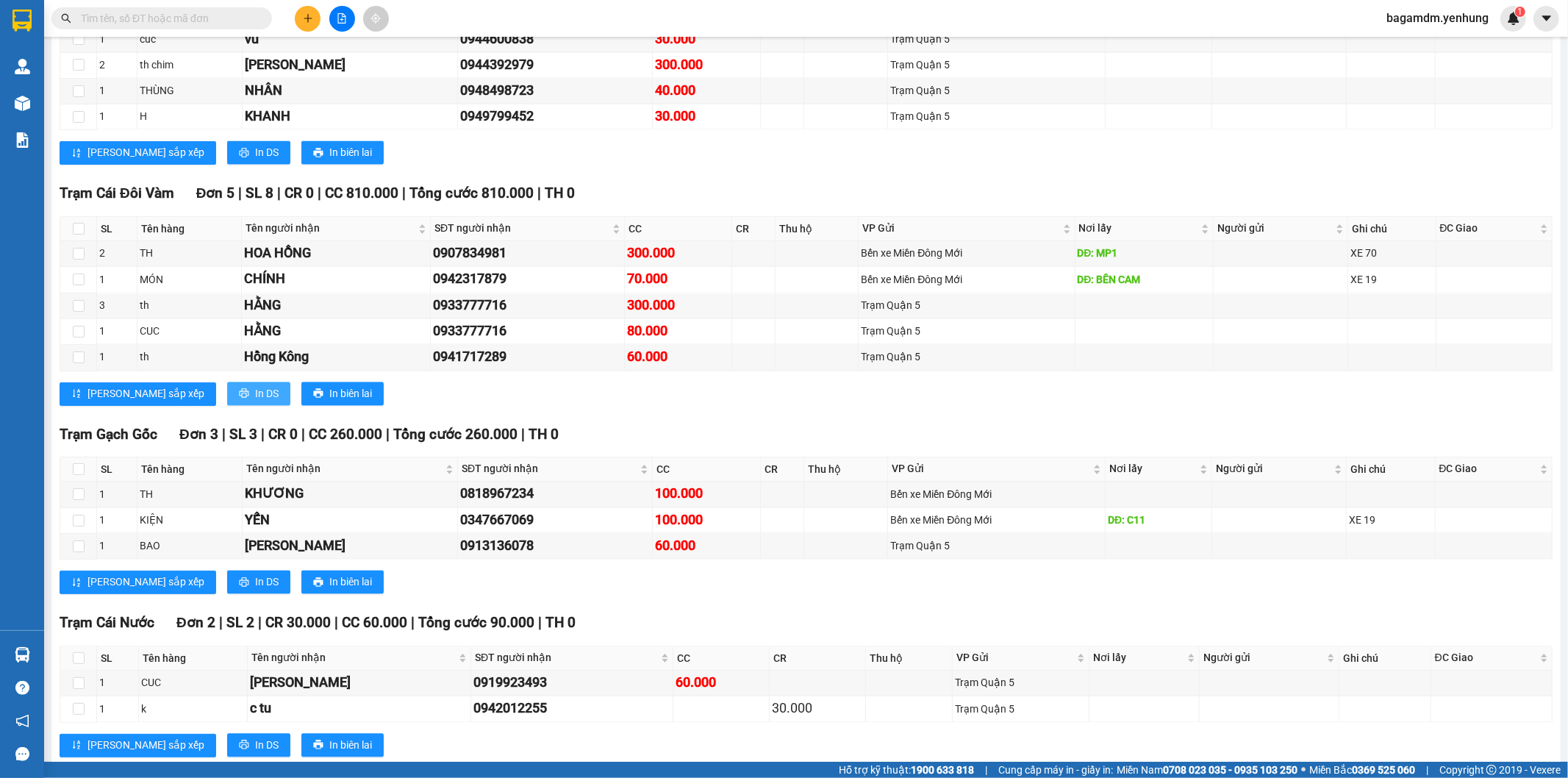
click at [255, 393] on span "In DS" at bounding box center [266, 393] width 23 height 16
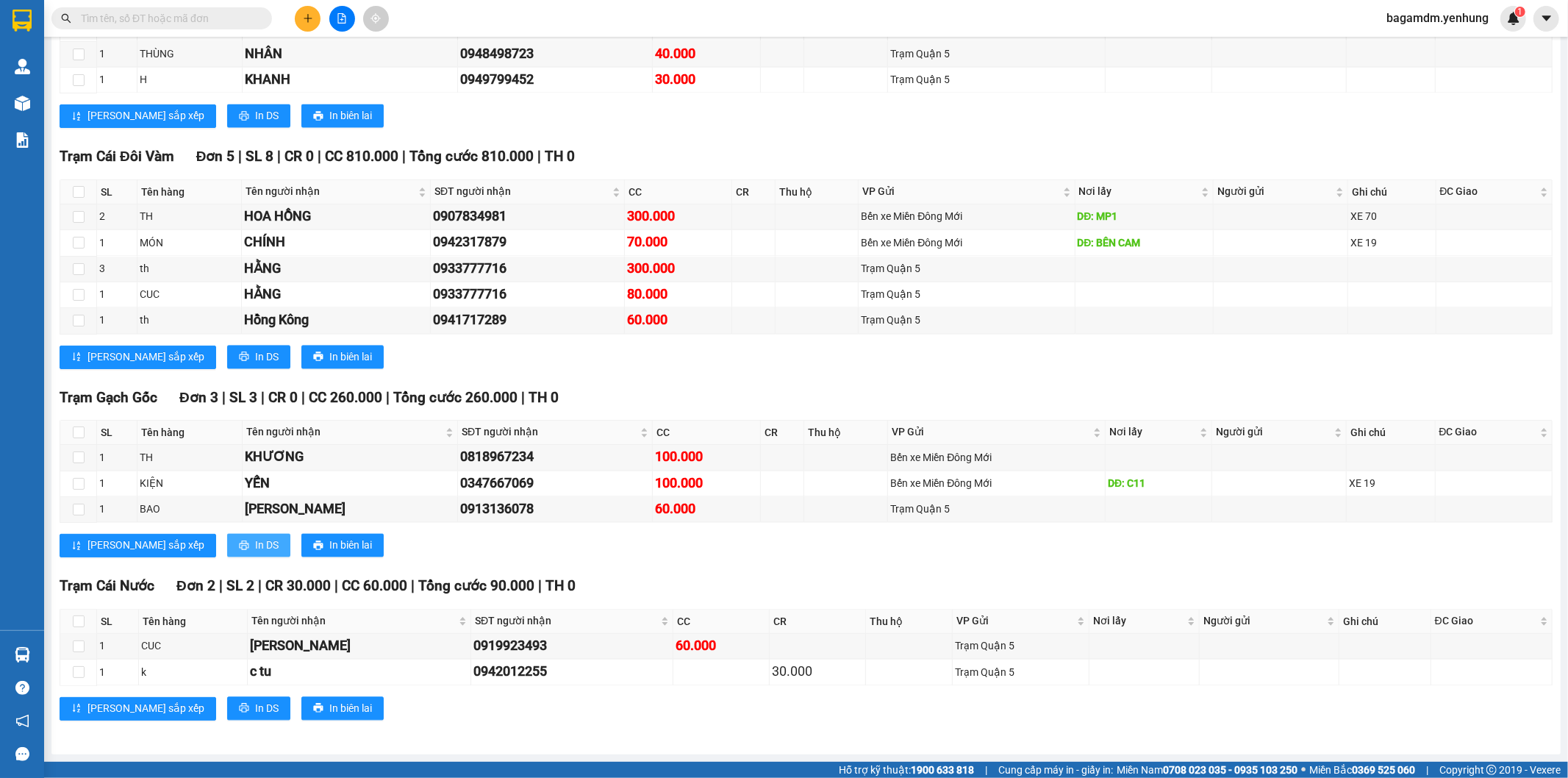
click at [238, 547] on icon "printer" at bounding box center [243, 546] width 10 height 10
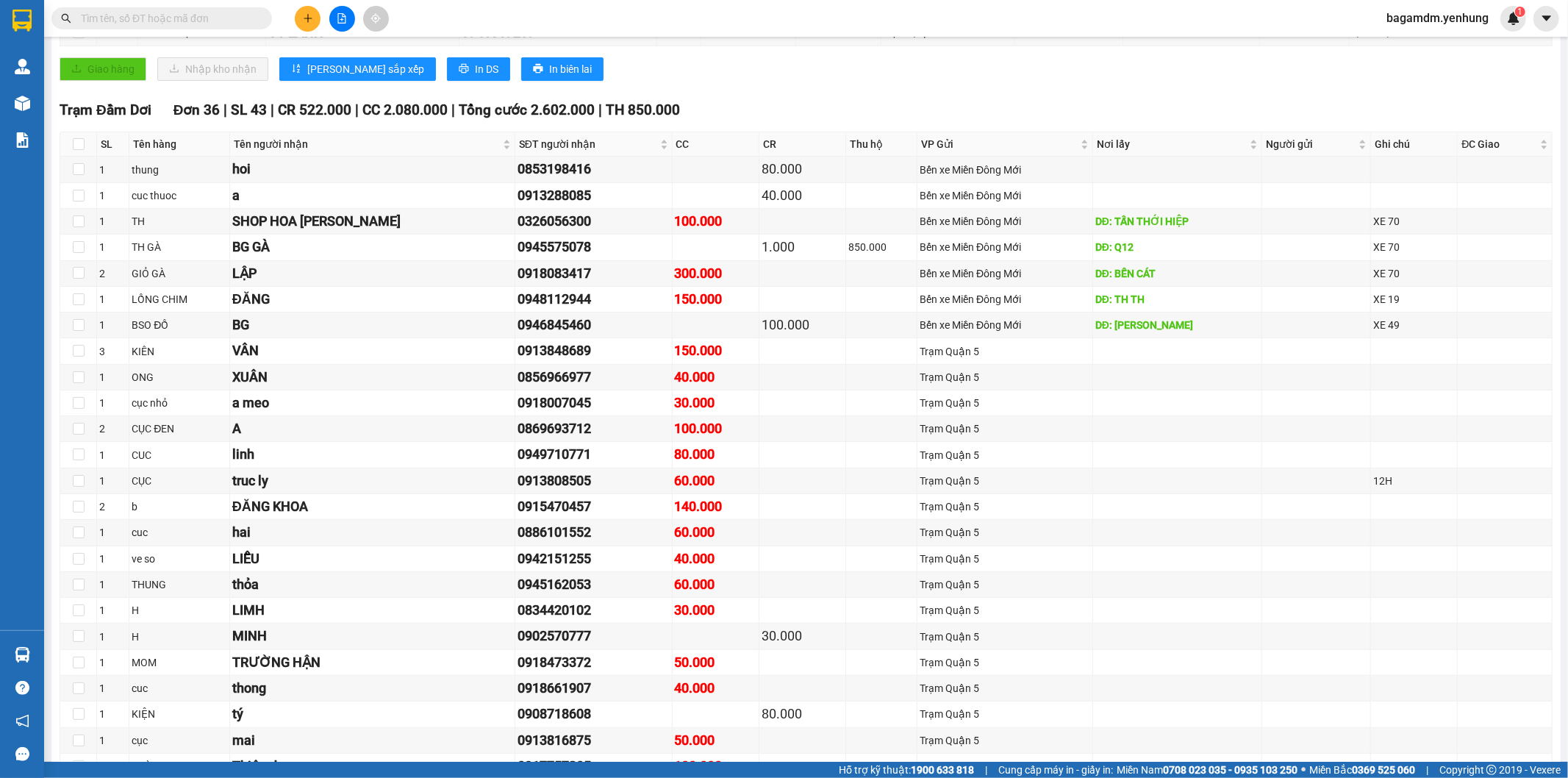
scroll to position [0, 0]
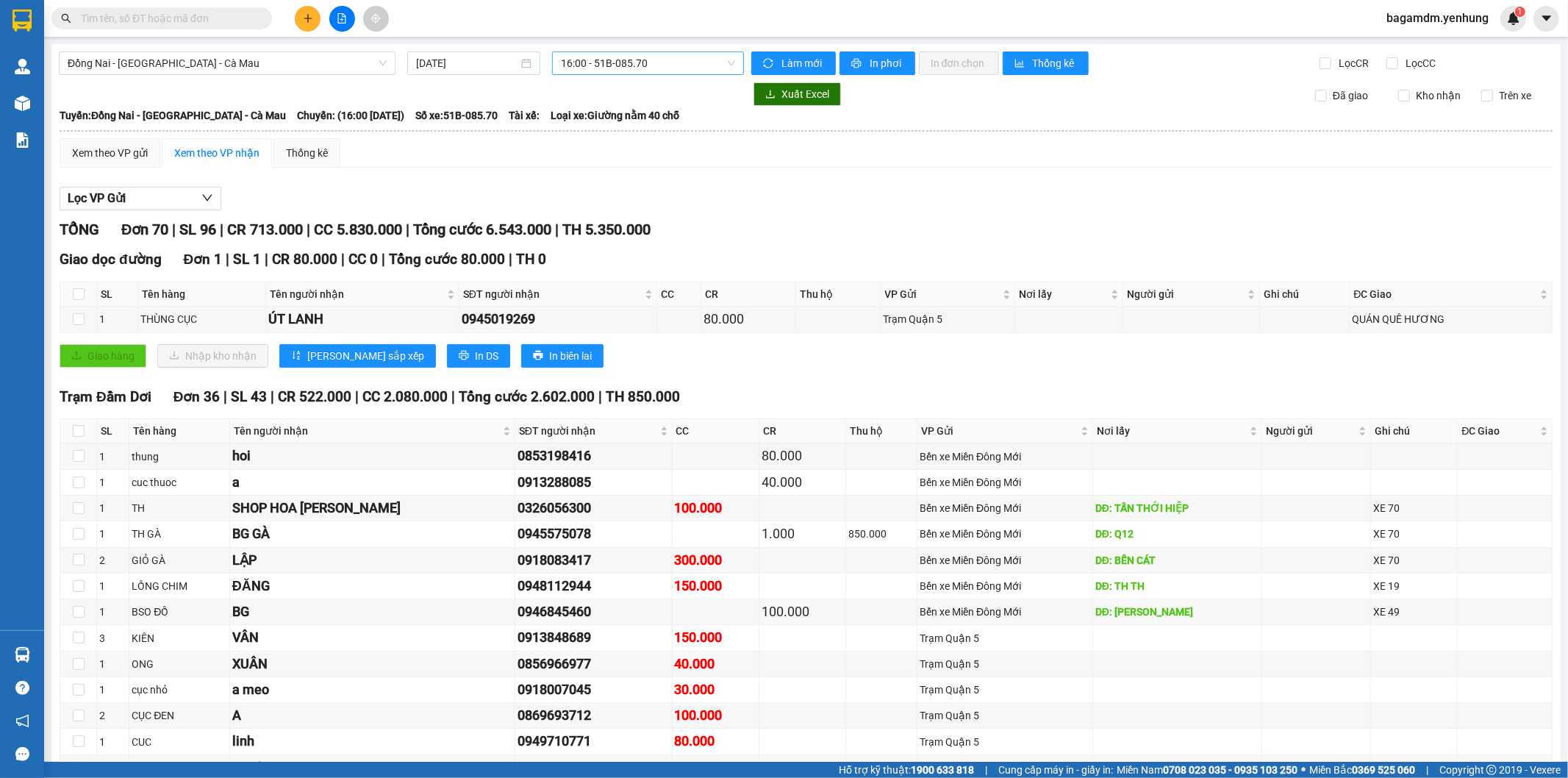
drag, startPoint x: 608, startPoint y: 83, endPoint x: 614, endPoint y: 68, distance: 16.2
click at [613, 66] on span "16:00 - 51B-085.70" at bounding box center [647, 63] width 173 height 22
click at [601, 113] on div "03:00 - 50E-092.03" at bounding box center [613, 115] width 114 height 16
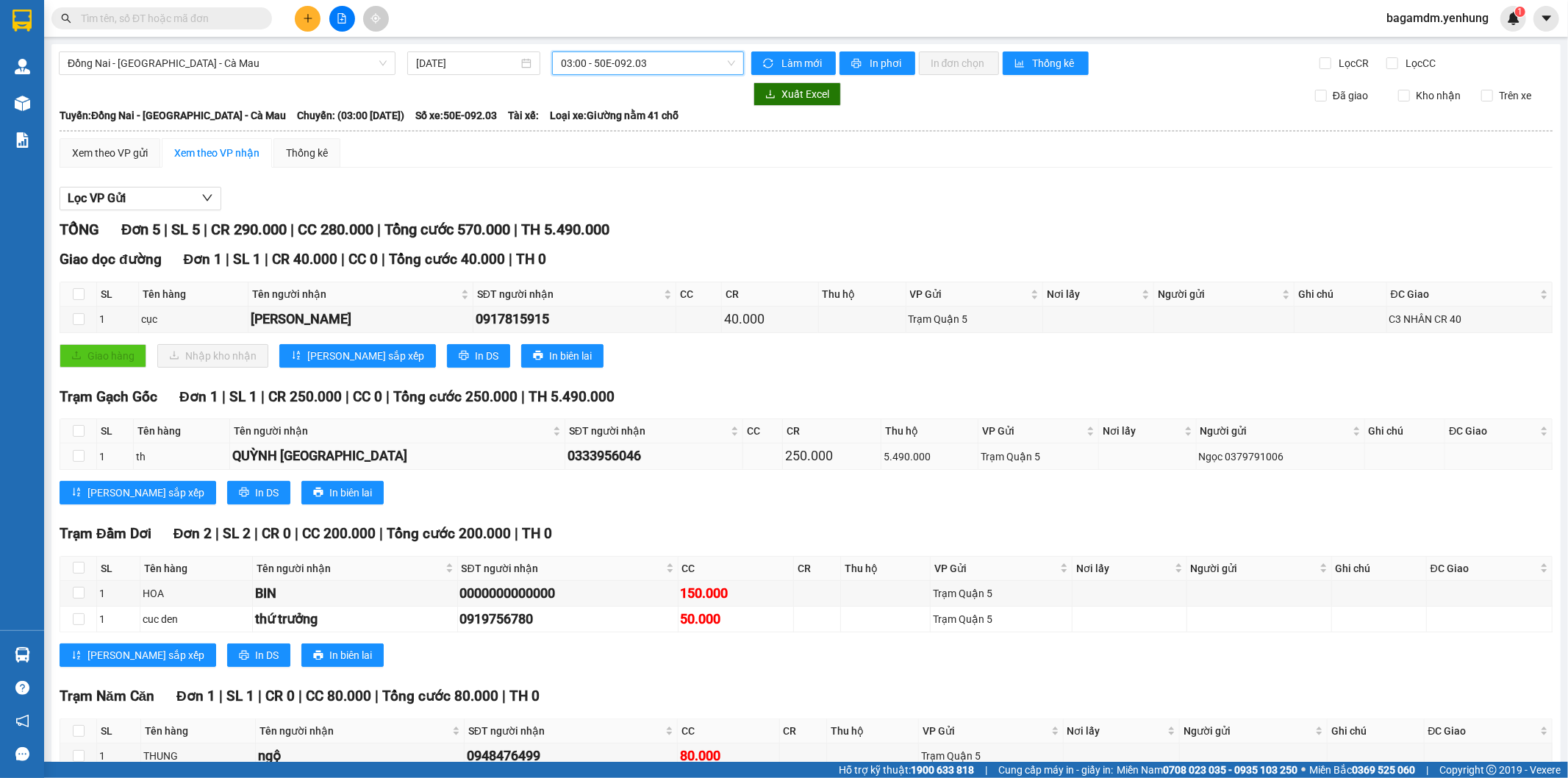
scroll to position [84, 0]
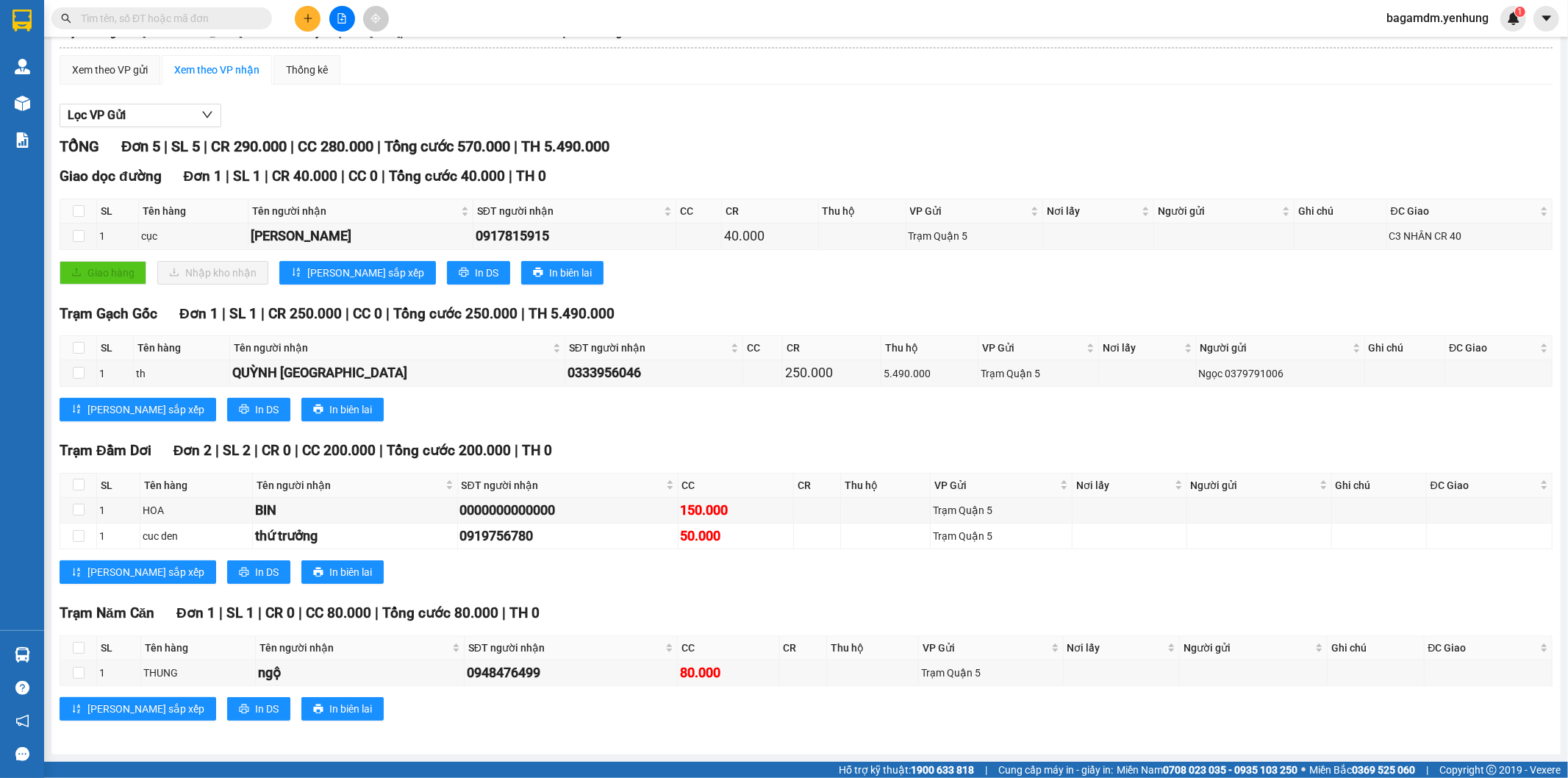
click at [179, 694] on div "Trạm Năm Căn Đơn 1 | SL 1 | CR 0 | CC 80.000 | Tổng cước 80.000 | TH 0 SL Tên h…" at bounding box center [806, 666] width 1493 height 130
click at [227, 702] on button "In DS" at bounding box center [259, 709] width 63 height 23
